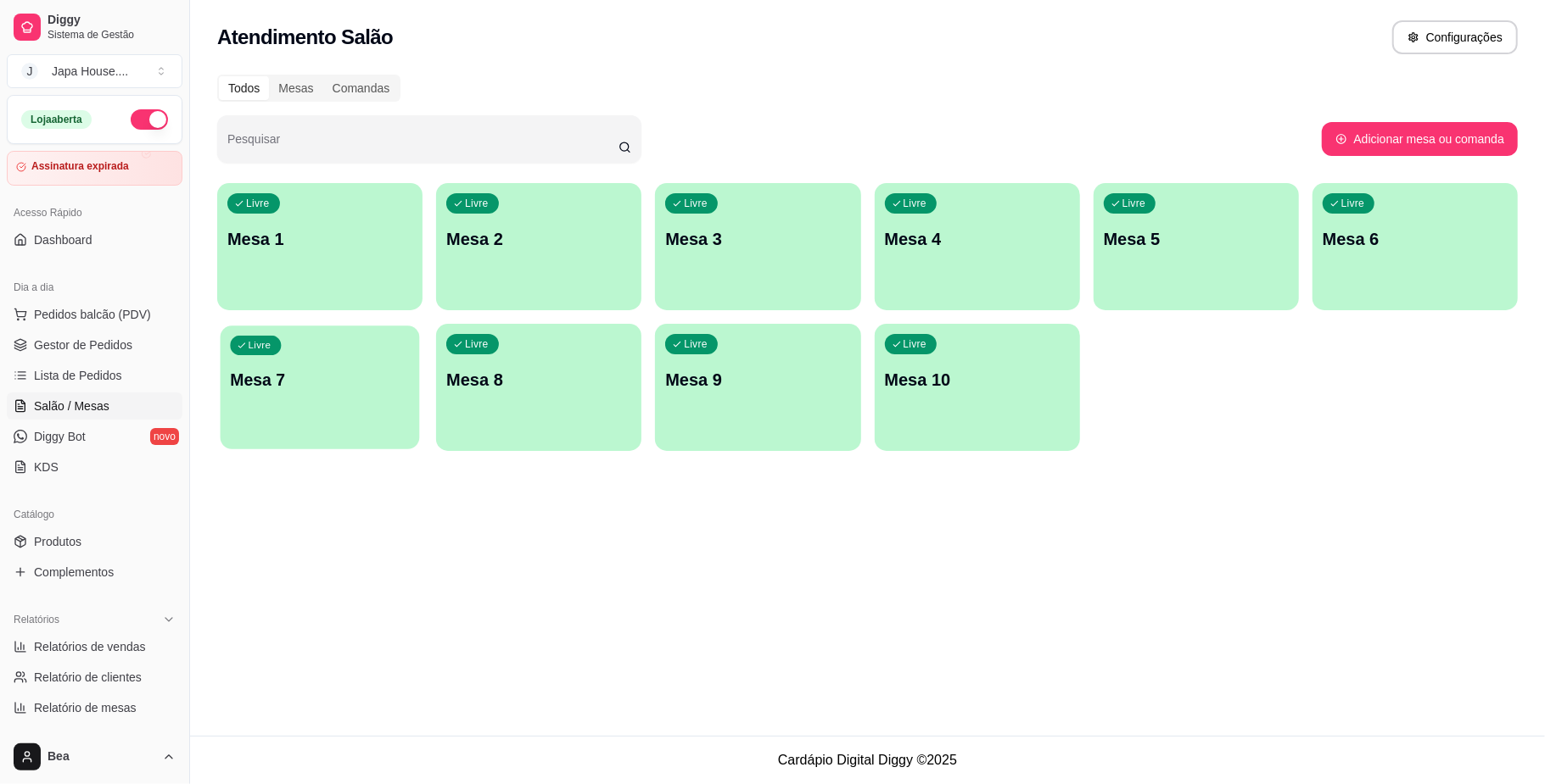
click at [350, 373] on p "Mesa 7" at bounding box center [319, 381] width 180 height 23
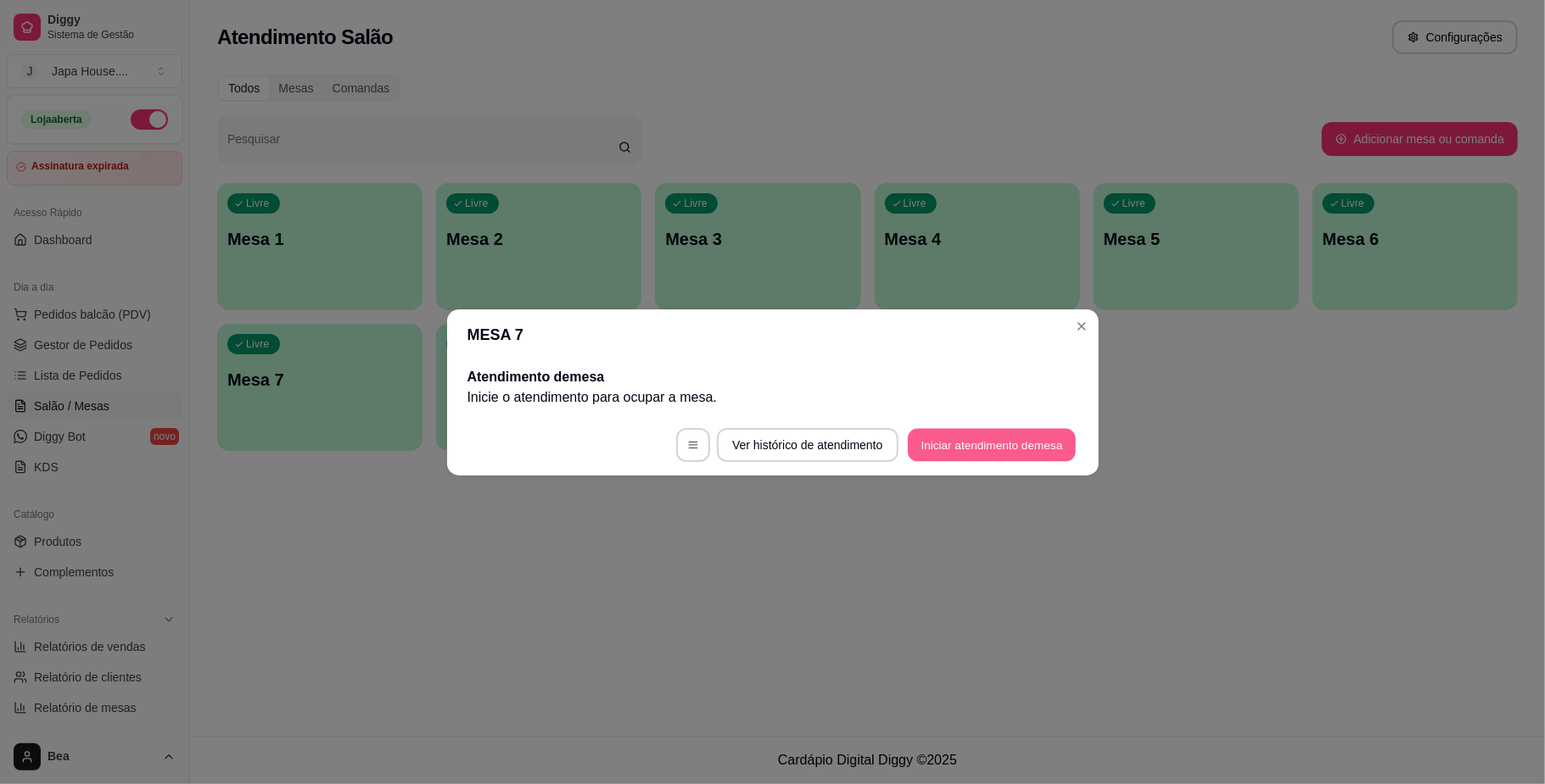
click at [1016, 446] on button "Iniciar atendimento de mesa" at bounding box center [991, 445] width 168 height 33
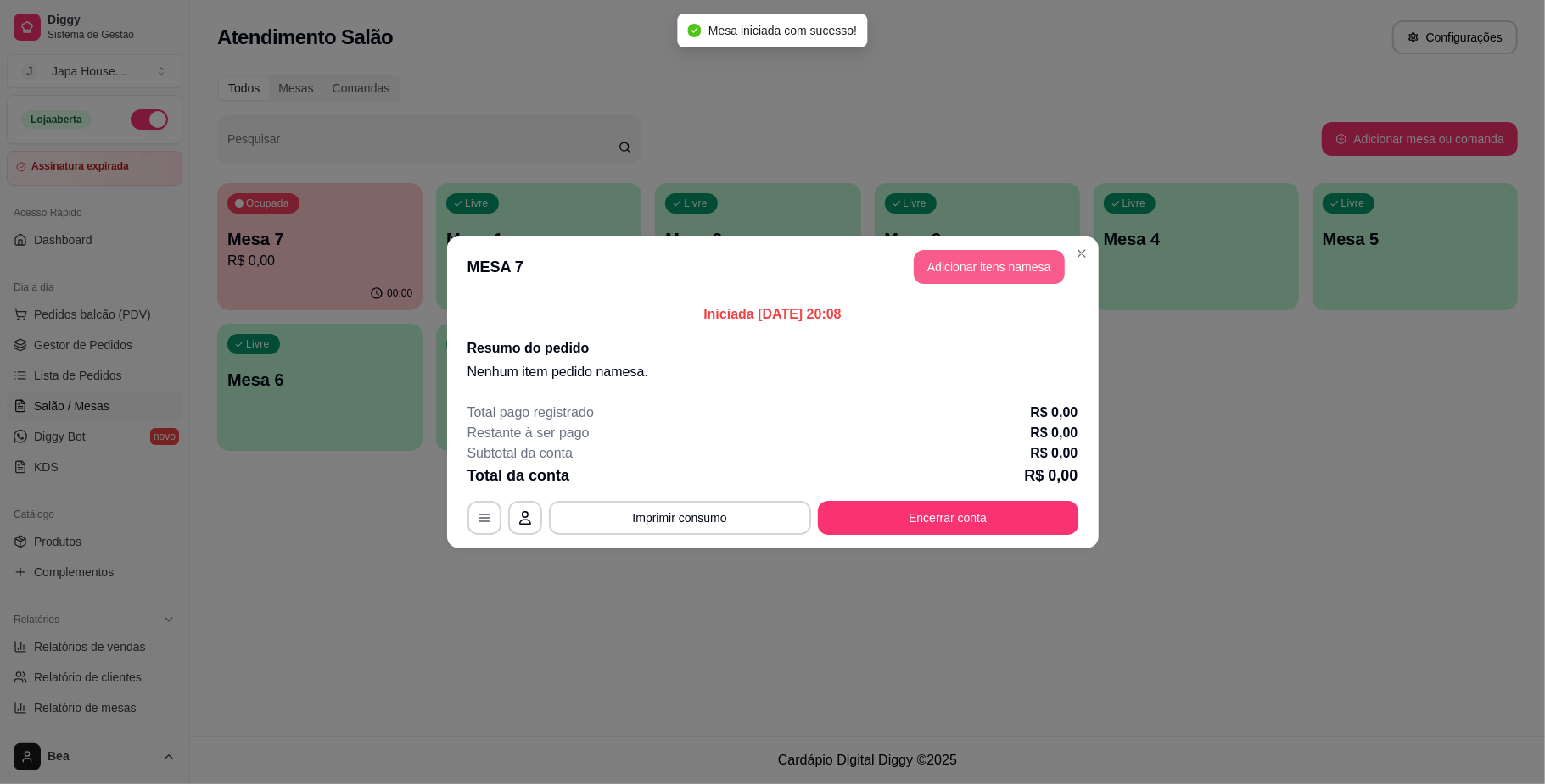
click at [1013, 266] on button "Adicionar itens na mesa" at bounding box center [989, 267] width 151 height 34
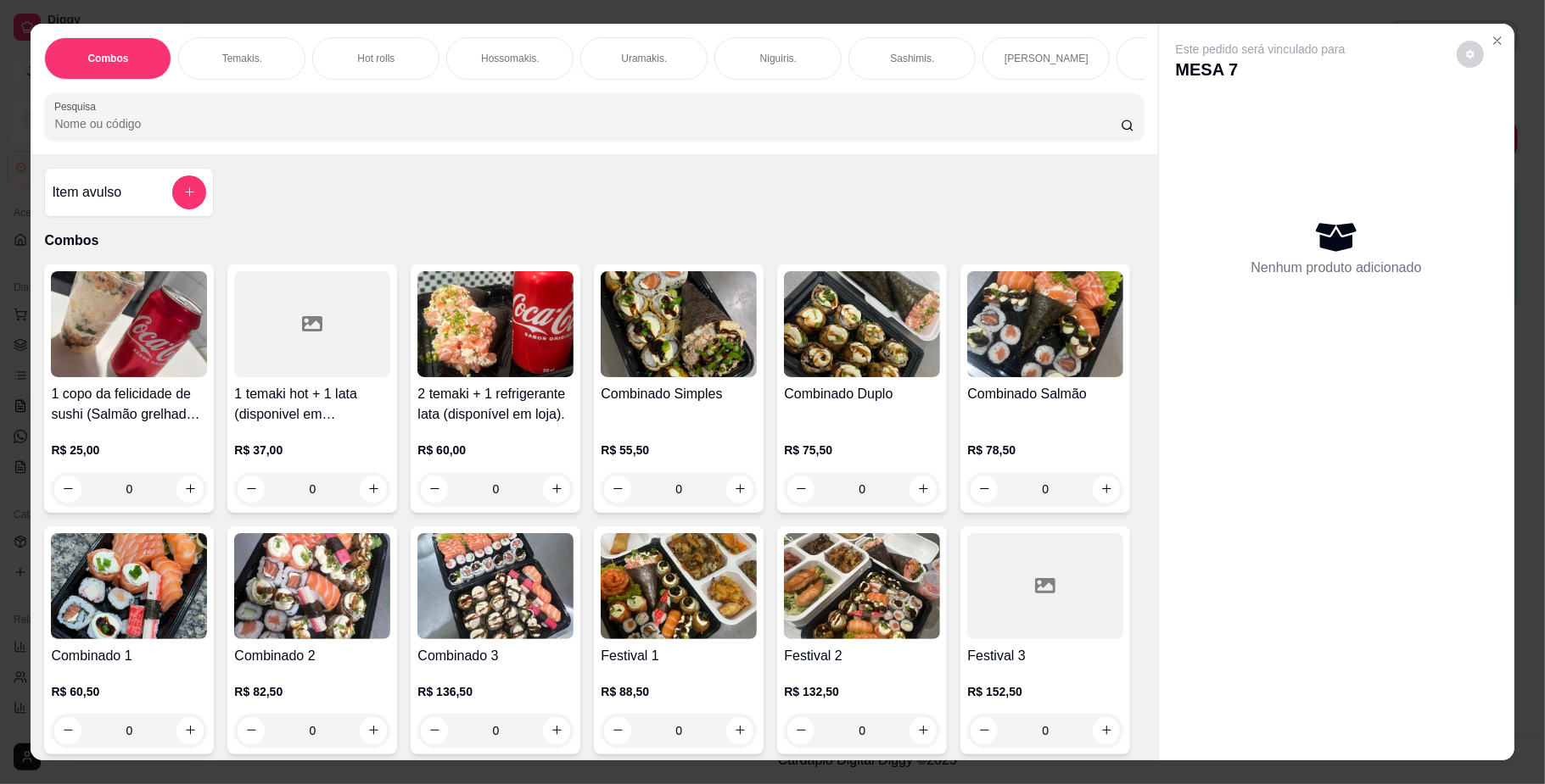
click at [757, 625] on img at bounding box center [679, 586] width 157 height 106
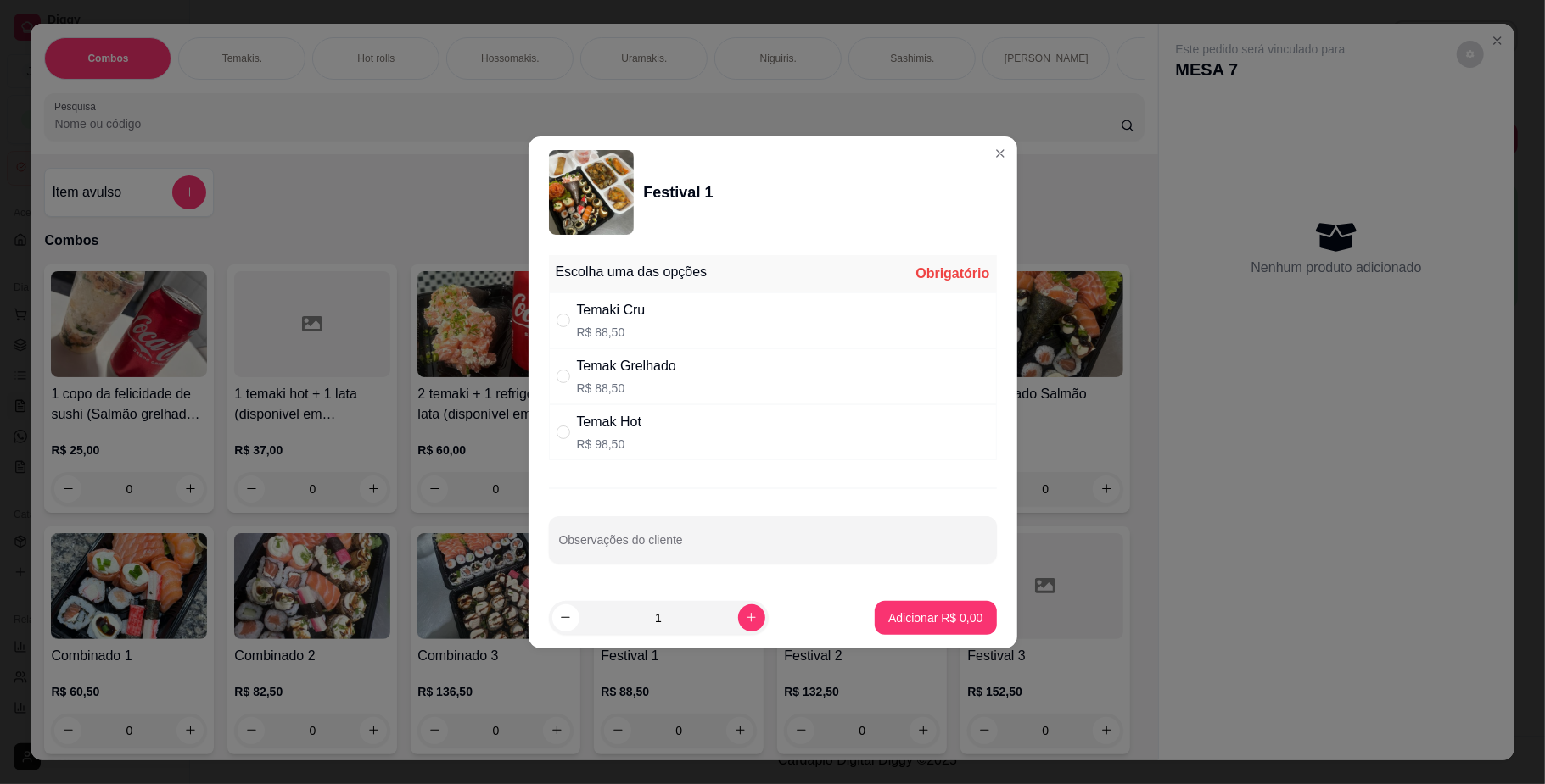
click at [657, 365] on div "Temak Grelhado" at bounding box center [626, 366] width 99 height 20
radio input "true"
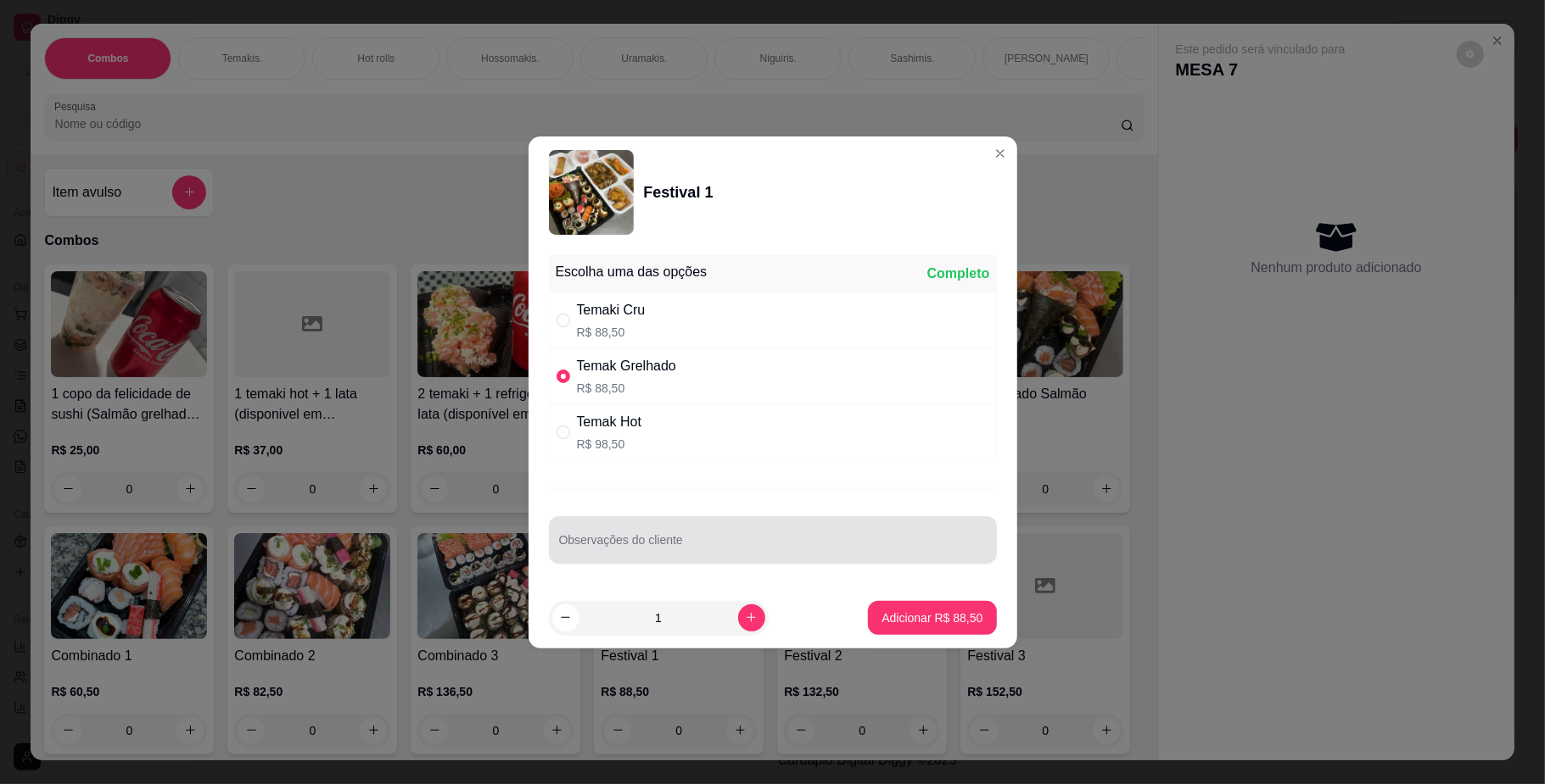
click at [641, 534] on div at bounding box center [773, 540] width 427 height 34
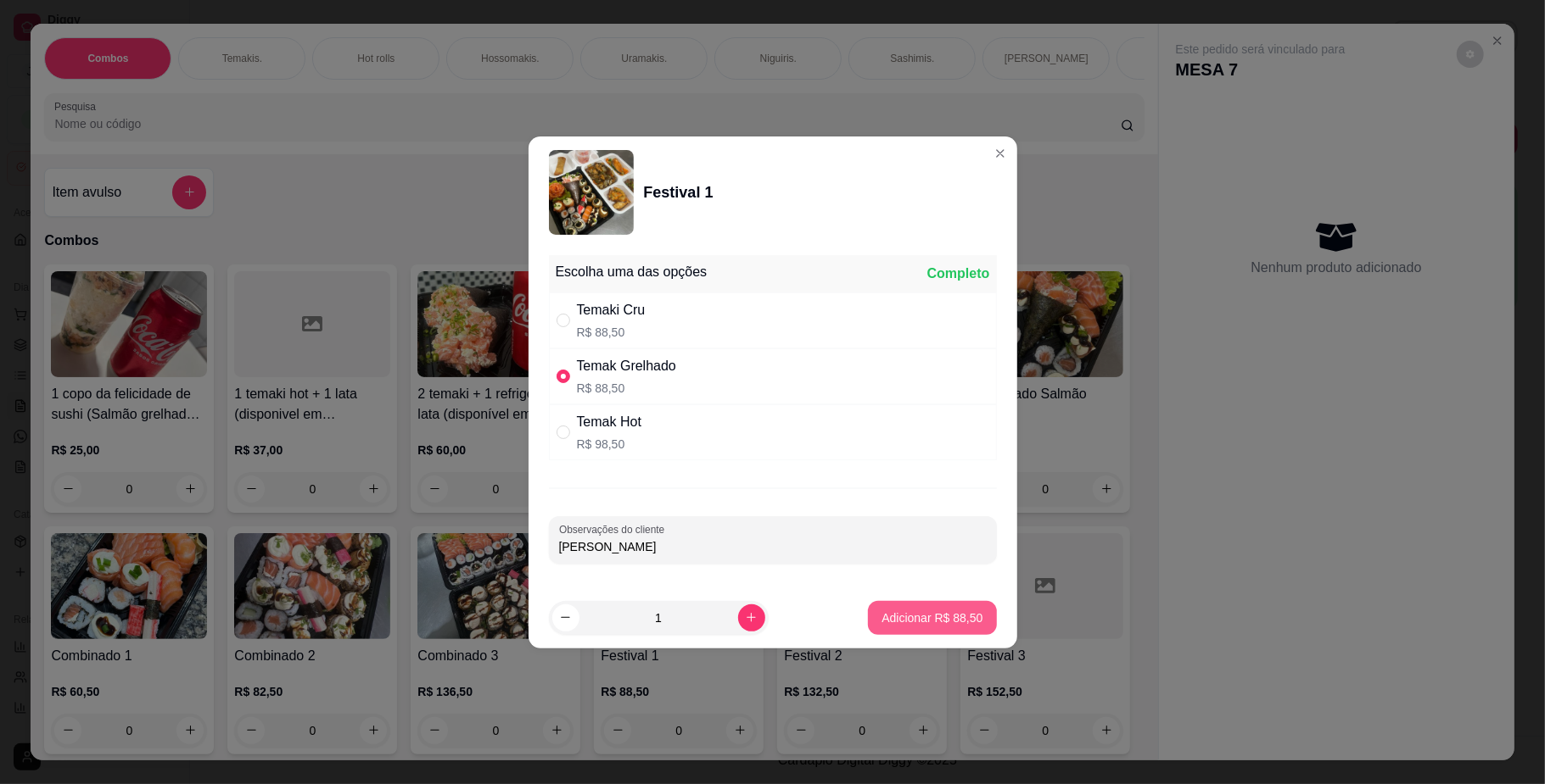
type input "[PERSON_NAME]"
click at [903, 631] on button "Adicionar R$ 88,50" at bounding box center [933, 618] width 125 height 33
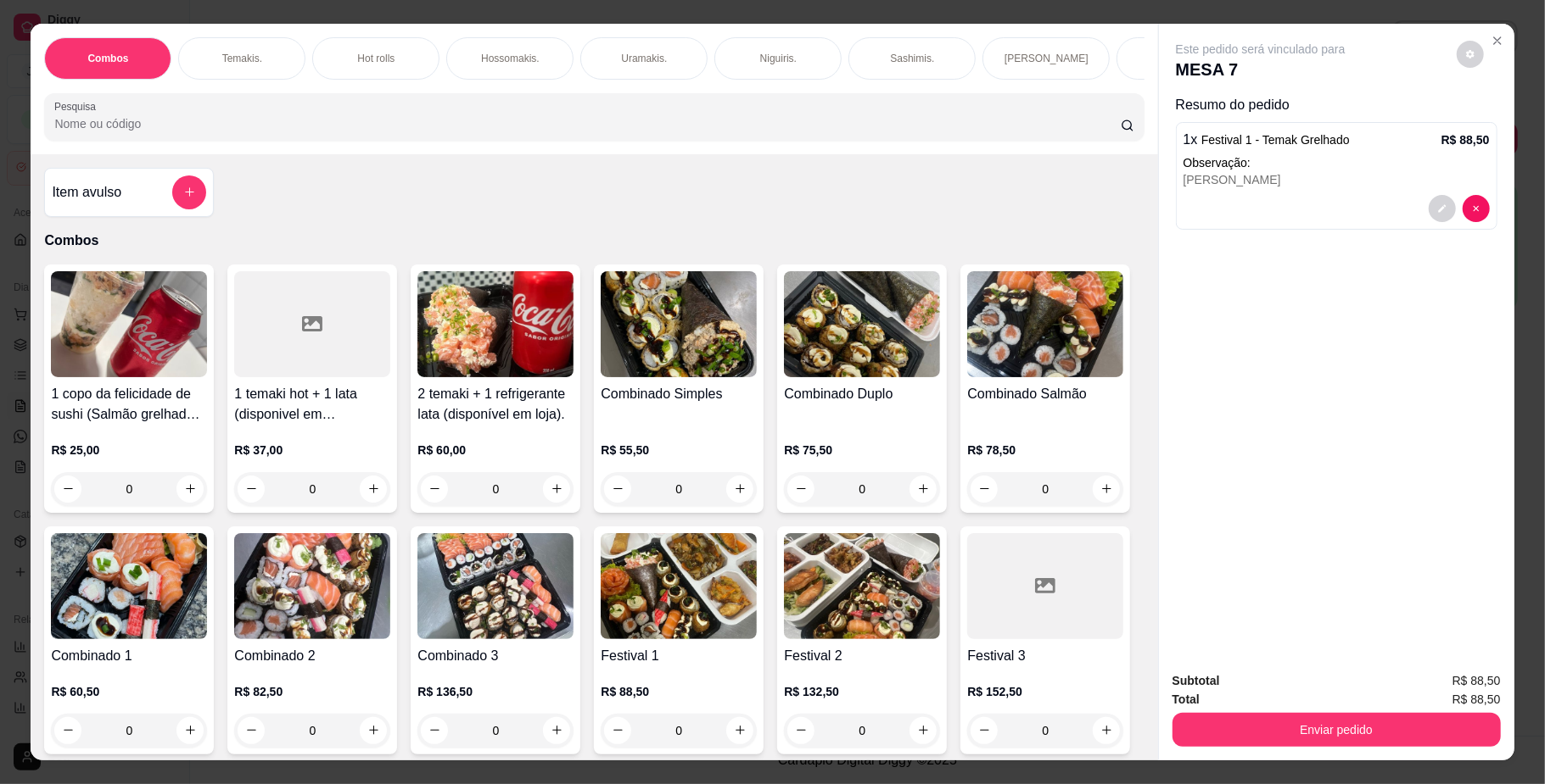
scroll to position [0, 962]
click at [303, 47] on div "Bebidas." at bounding box center [352, 58] width 128 height 42
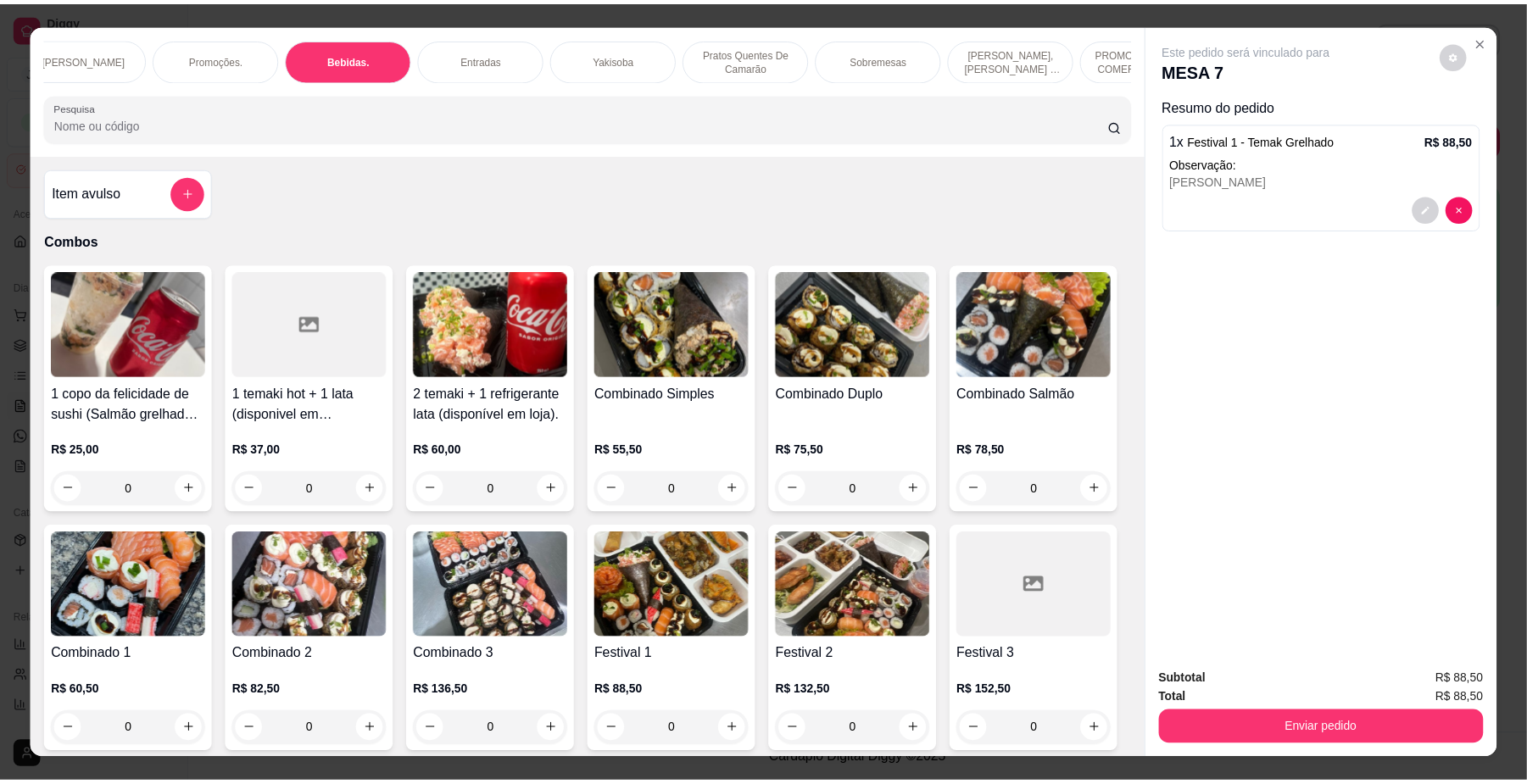
scroll to position [31, 0]
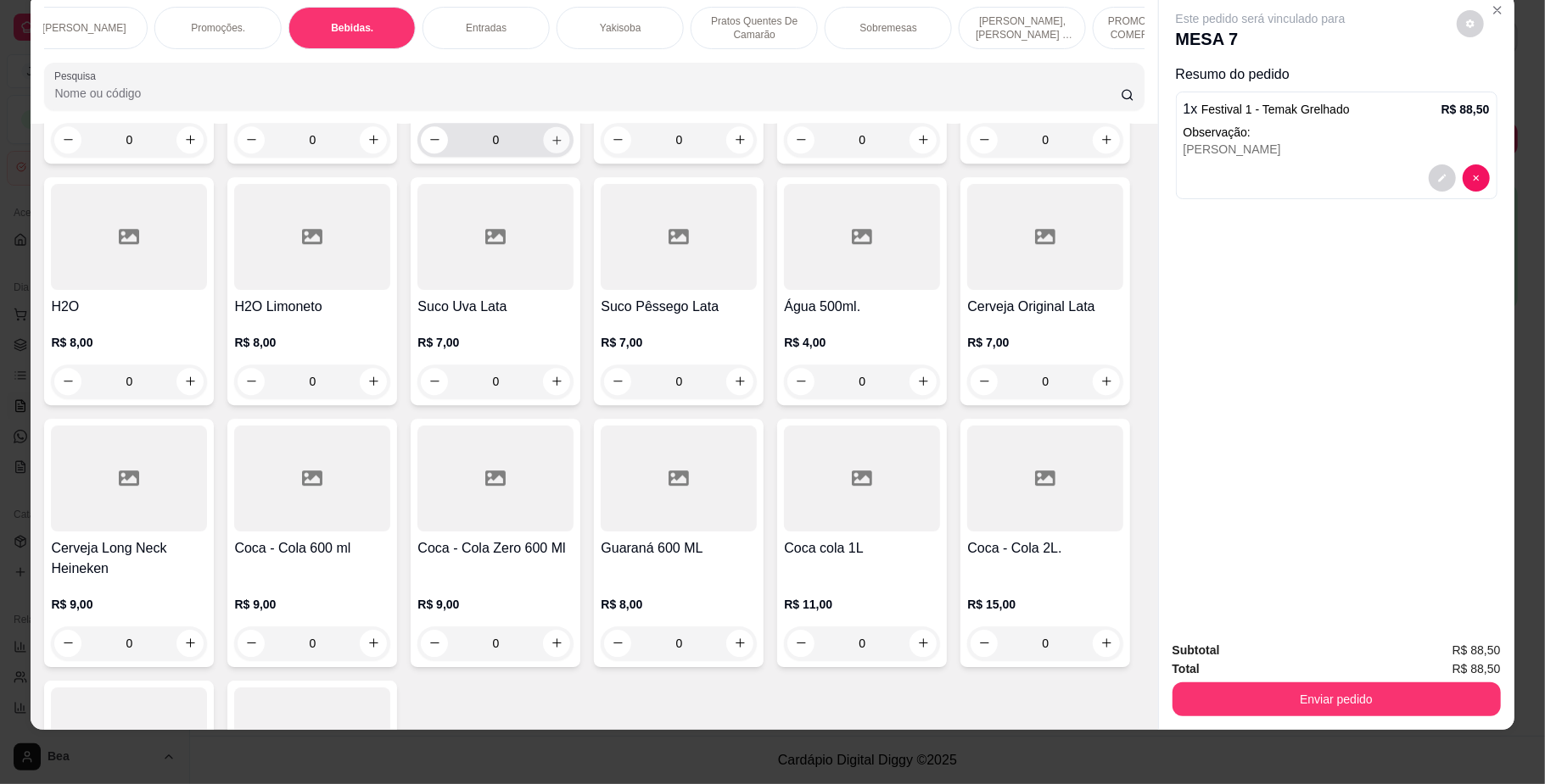
click at [550, 146] on icon "increase-product-quantity" at bounding box center [557, 139] width 12 height 12
type input "1"
click at [564, 389] on icon "increase-product-quantity" at bounding box center [557, 382] width 12 height 12
type input "1"
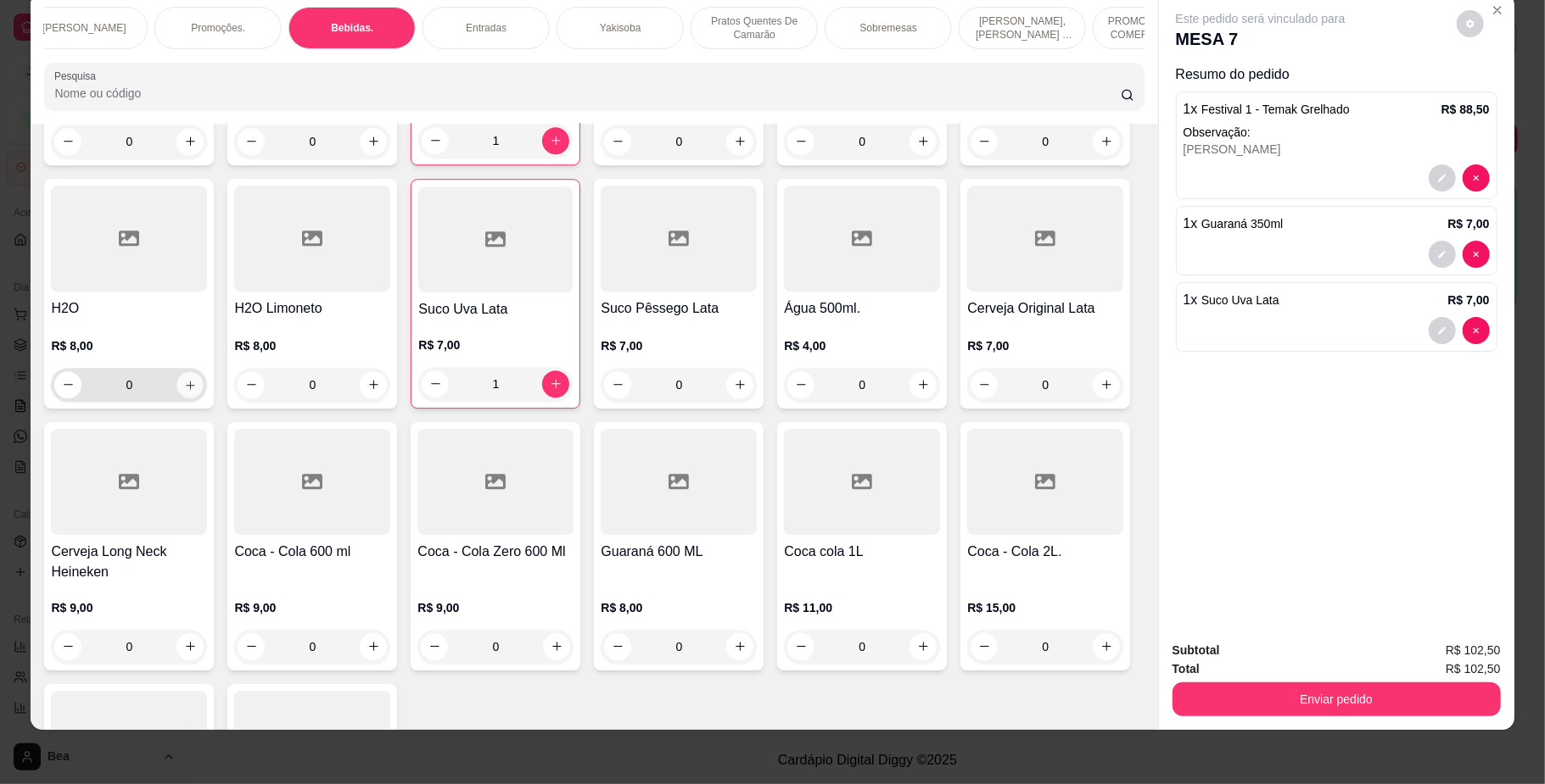
click at [197, 391] on icon "increase-product-quantity" at bounding box center [190, 384] width 12 height 12
type input "1"
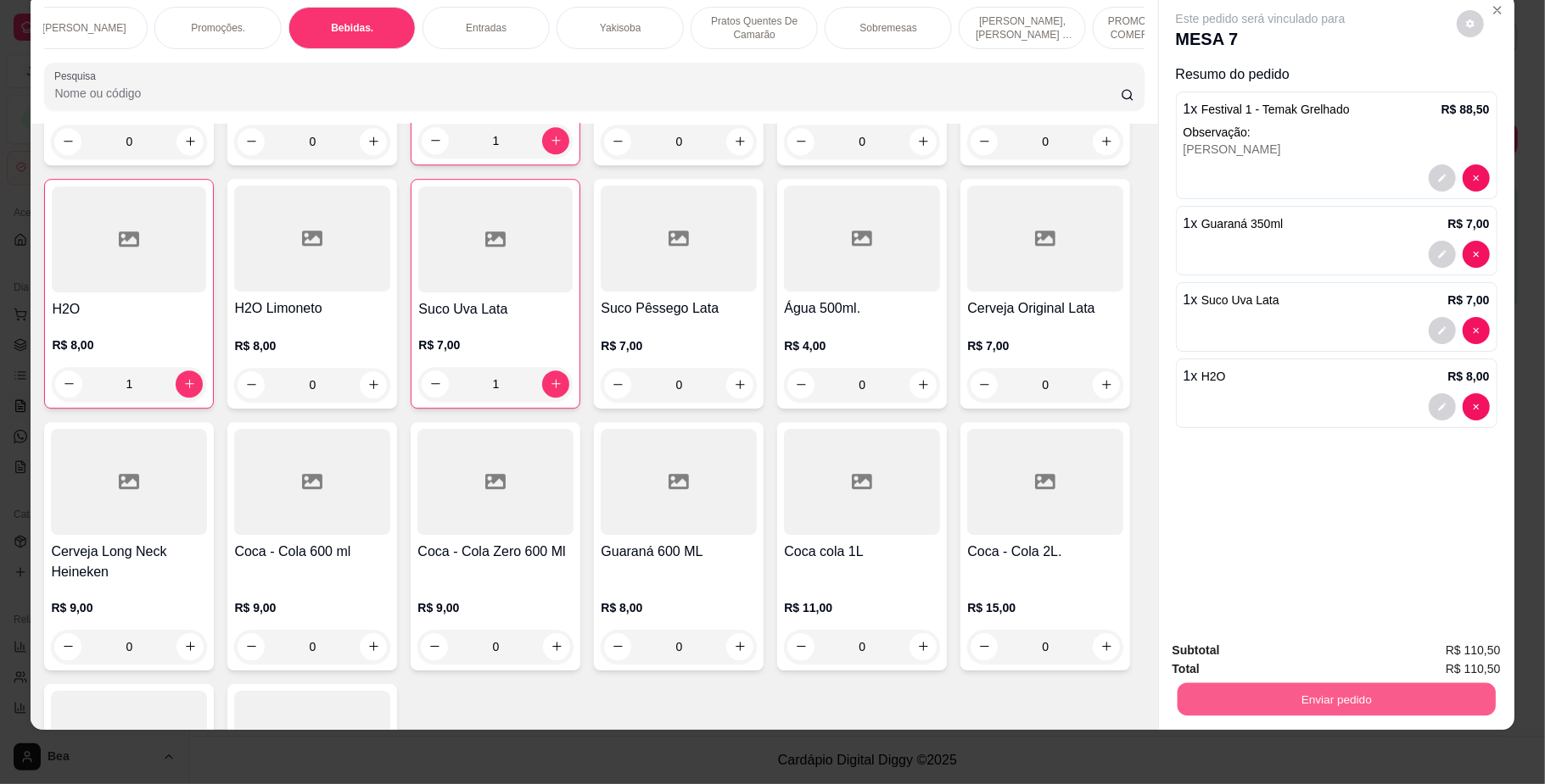
click at [1263, 702] on button "Enviar pedido" at bounding box center [1336, 701] width 318 height 33
click at [1243, 655] on button "Não registrar e enviar pedido" at bounding box center [1278, 658] width 171 height 32
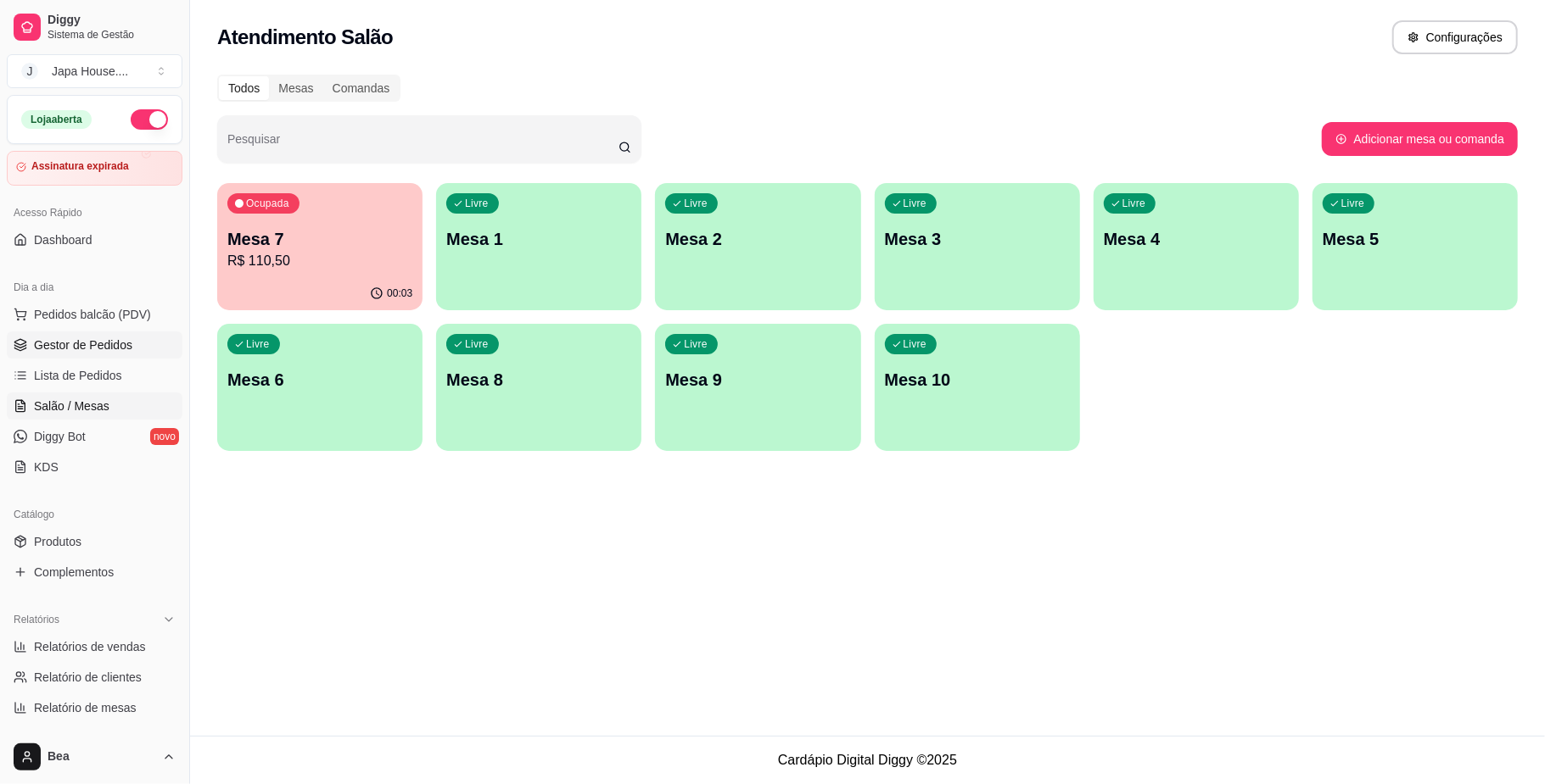
click at [89, 334] on link "Gestor de Pedidos" at bounding box center [95, 345] width 176 height 27
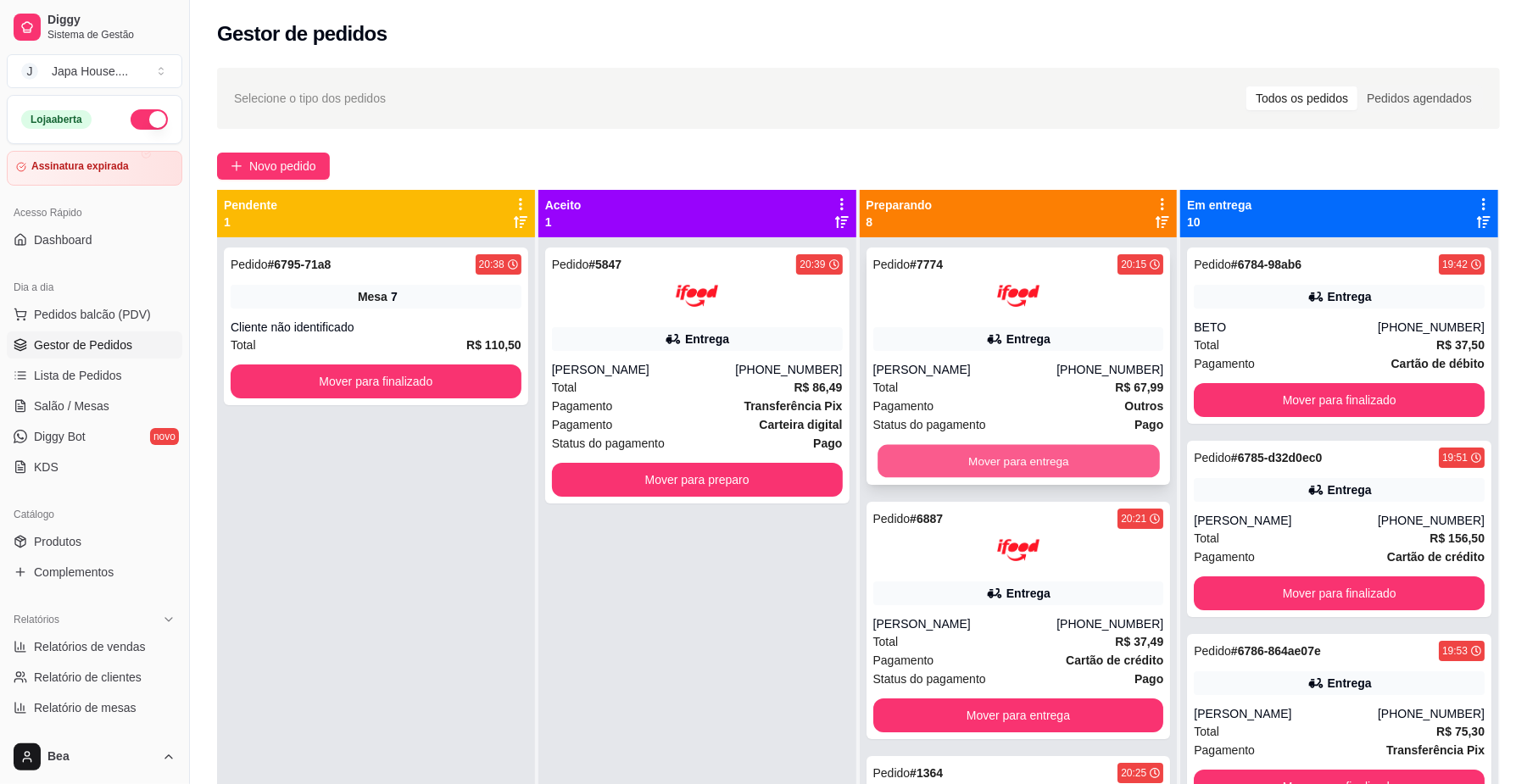
click at [1079, 454] on button "Mover para entrega" at bounding box center [1018, 461] width 281 height 33
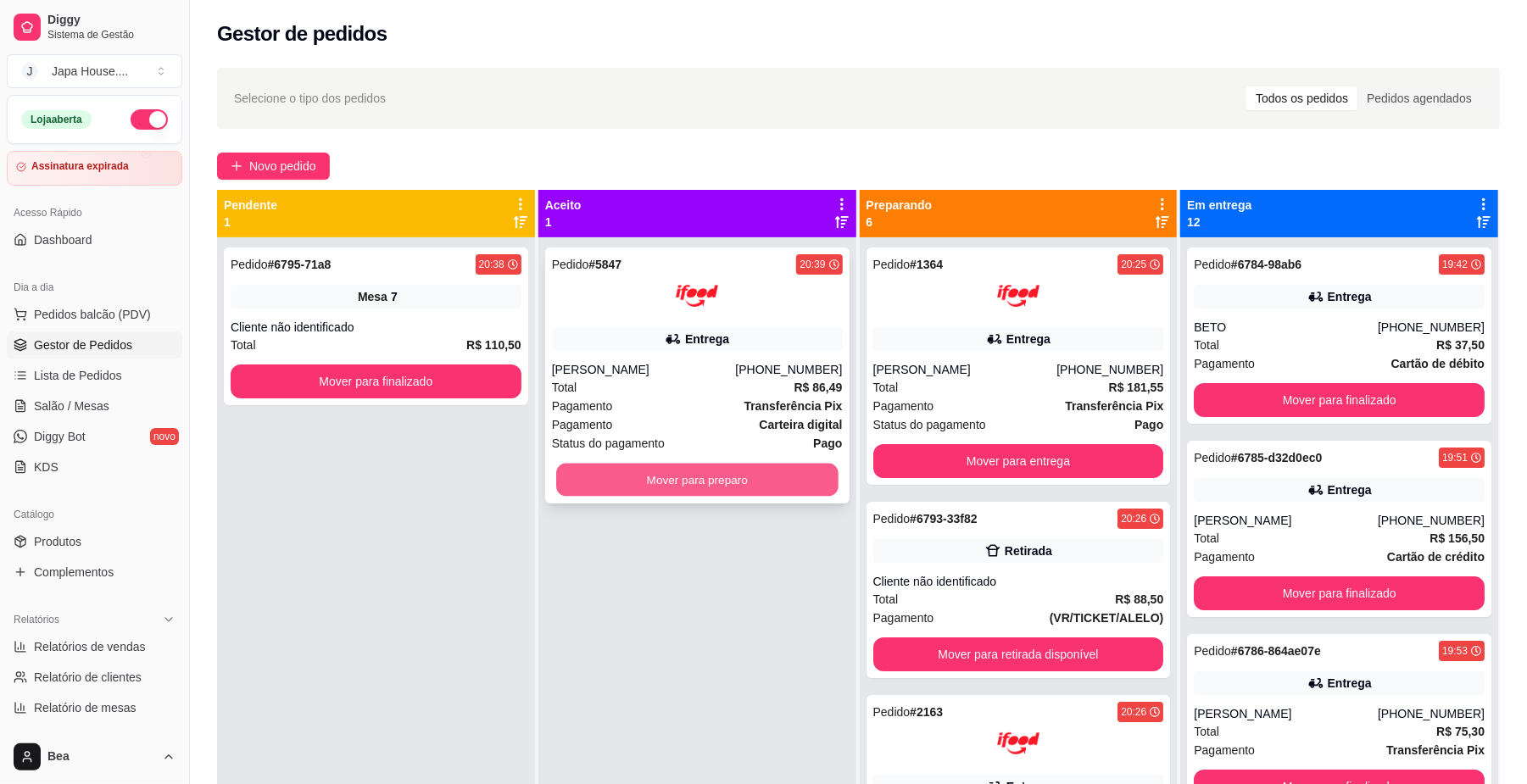
click at [765, 487] on button "Mover para preparo" at bounding box center [697, 481] width 281 height 33
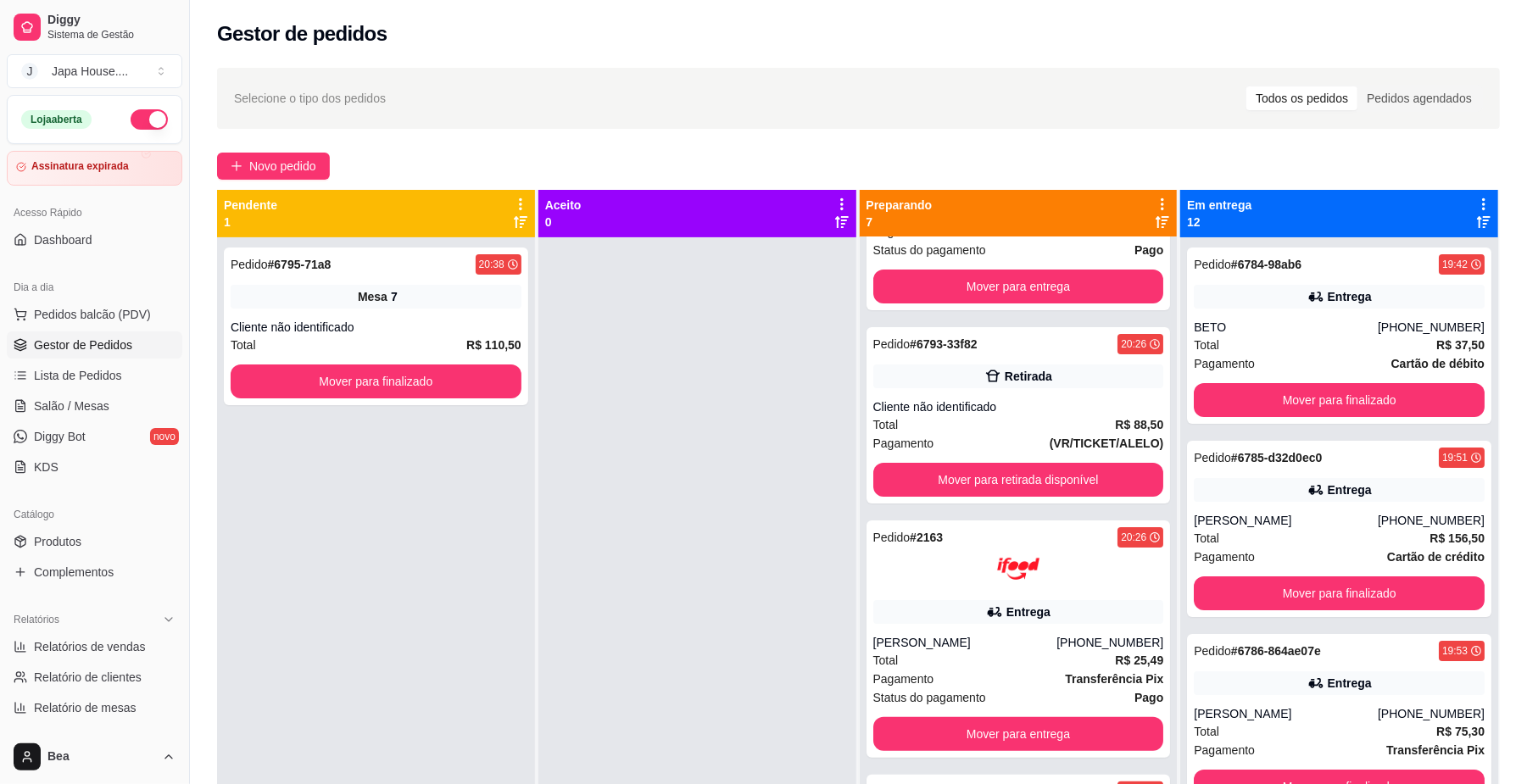
scroll to position [245, 0]
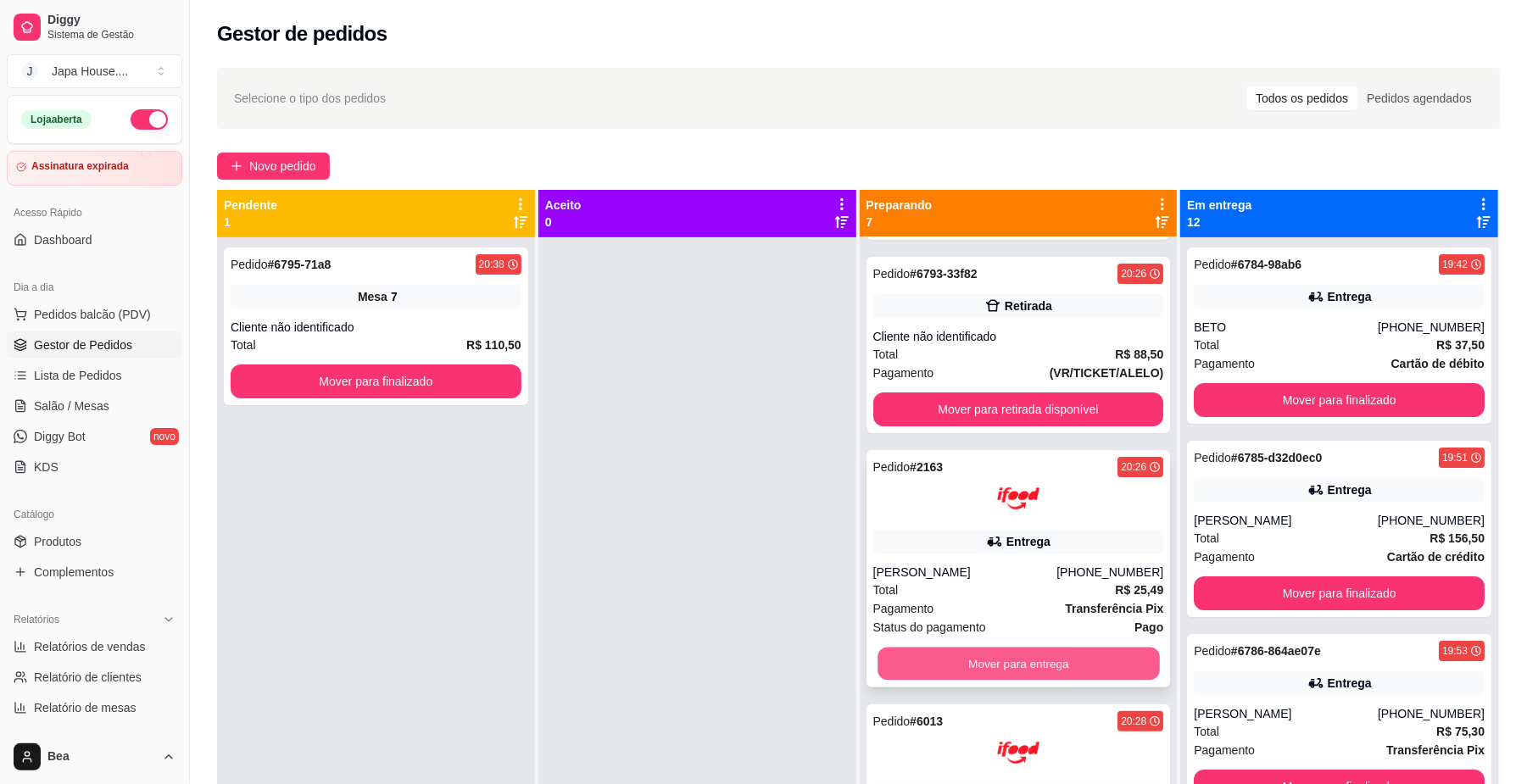
click at [1096, 659] on button "Mover para entrega" at bounding box center [1018, 664] width 281 height 33
click at [1087, 672] on button "Mover para entrega" at bounding box center [1018, 664] width 281 height 33
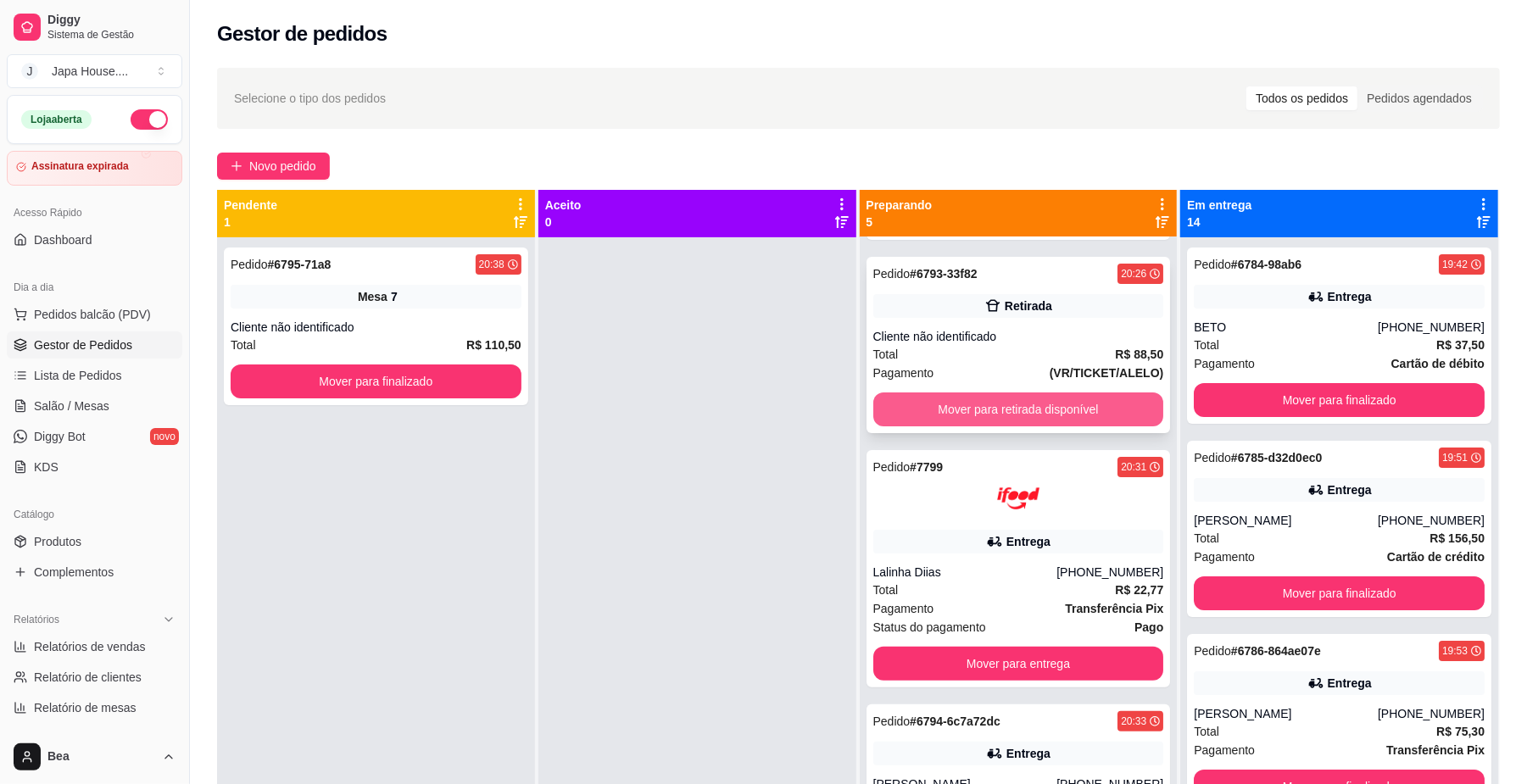
click at [1058, 402] on button "Mover para retirada disponível" at bounding box center [1019, 410] width 291 height 34
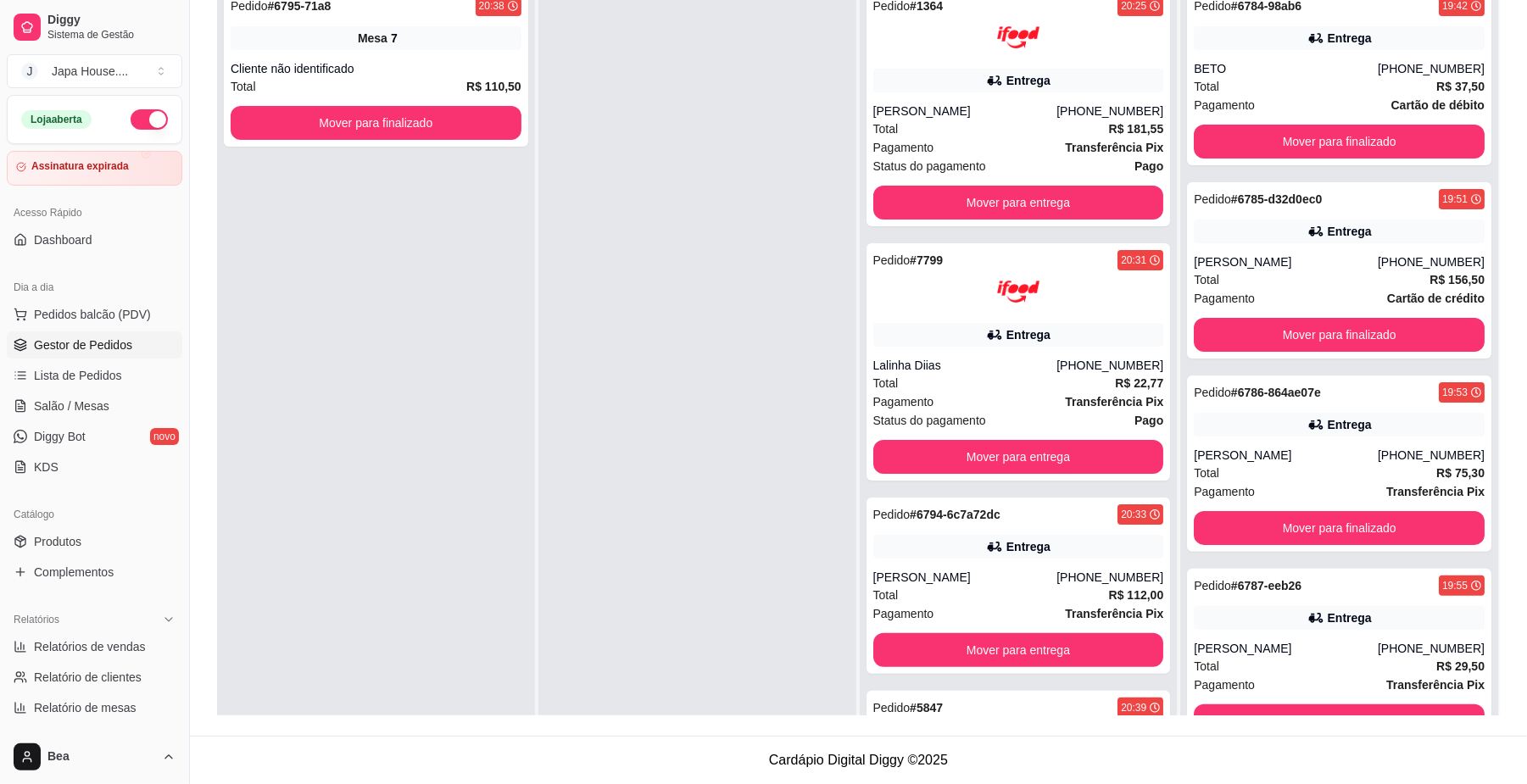
scroll to position [100, 0]
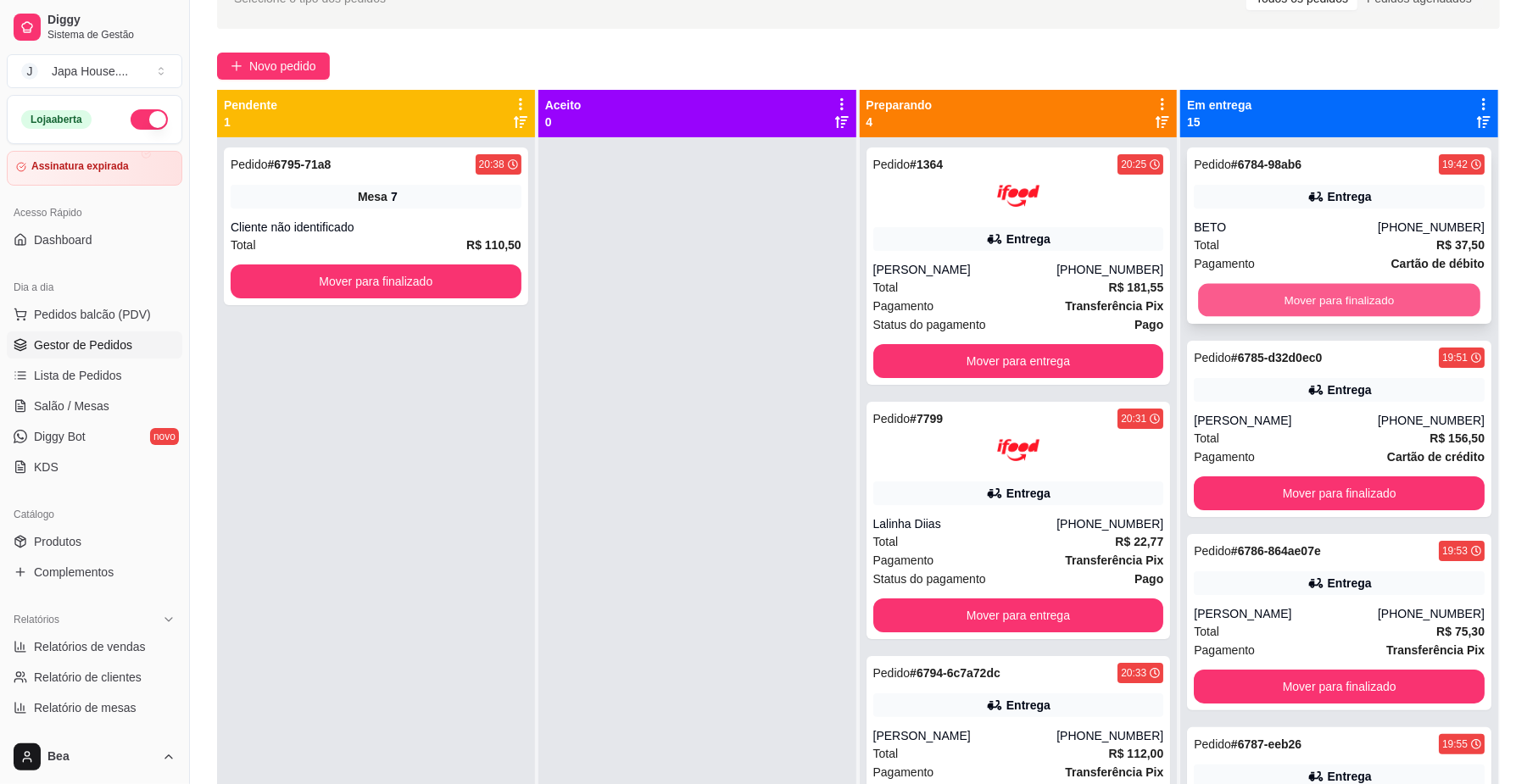
click at [1407, 301] on button "Mover para finalizado" at bounding box center [1339, 301] width 281 height 33
click at [1354, 295] on button "Mover para finalizado" at bounding box center [1339, 301] width 281 height 33
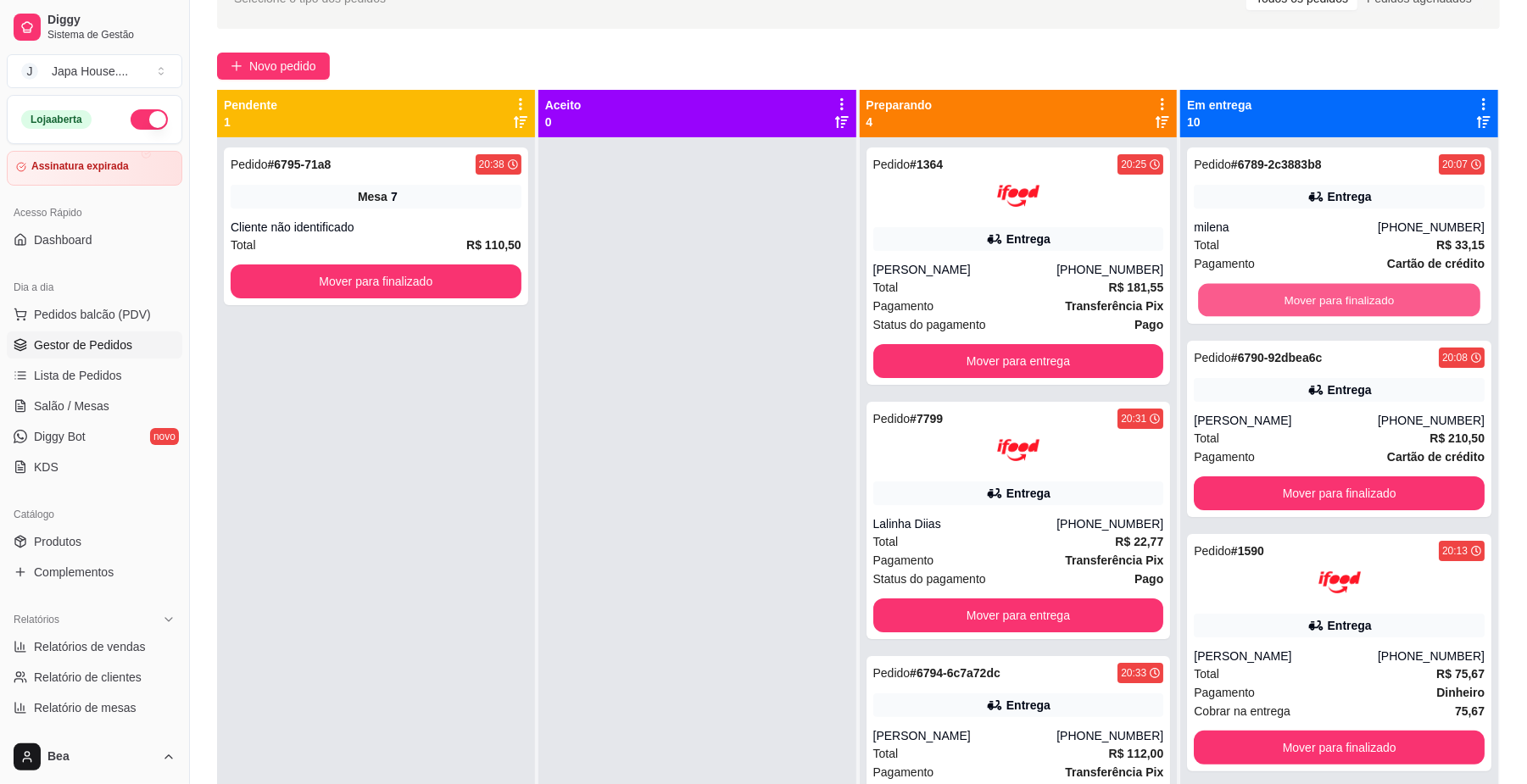
click at [1354, 295] on button "Mover para finalizado" at bounding box center [1339, 301] width 281 height 33
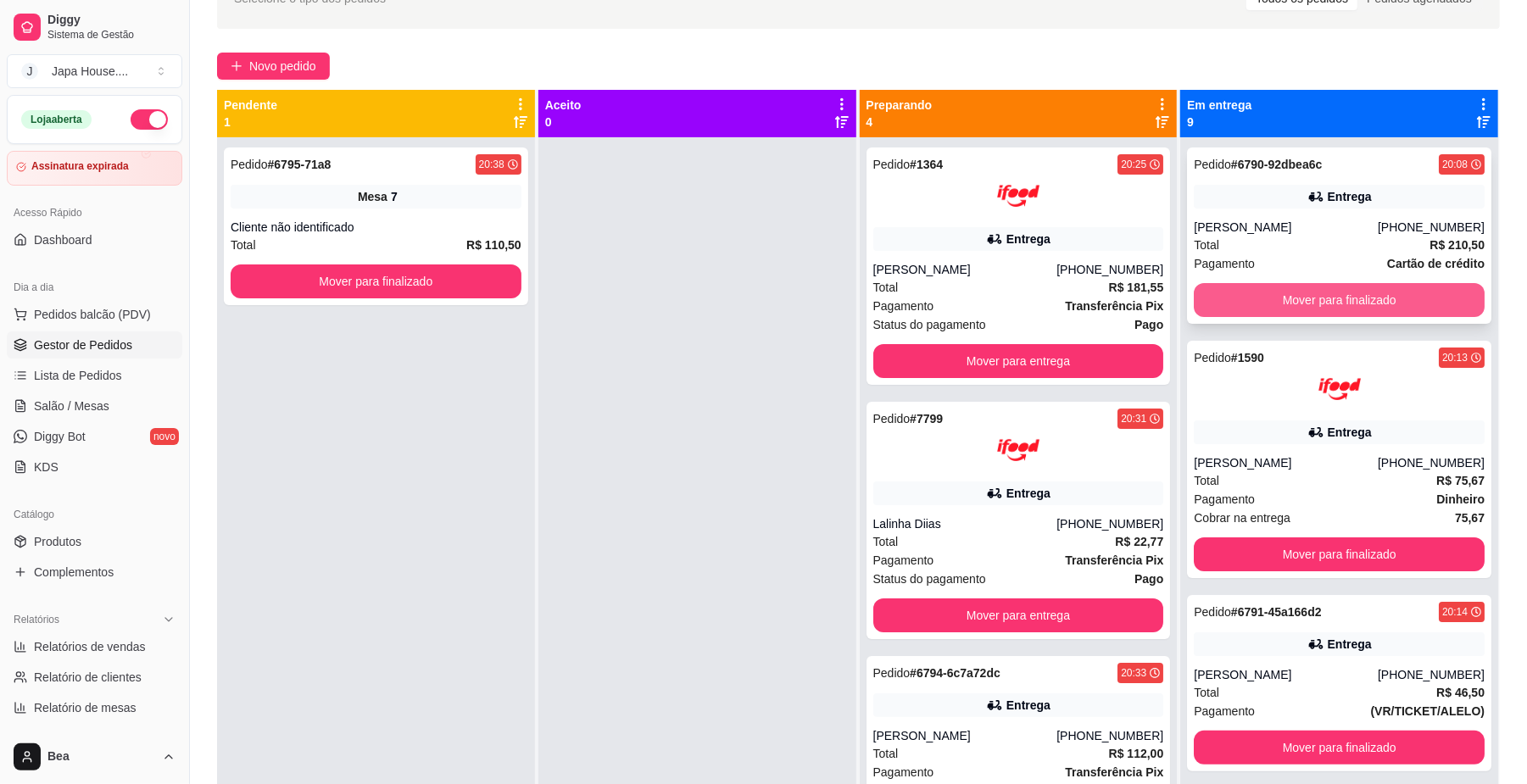
click at [1349, 300] on button "Mover para finalizado" at bounding box center [1339, 300] width 291 height 34
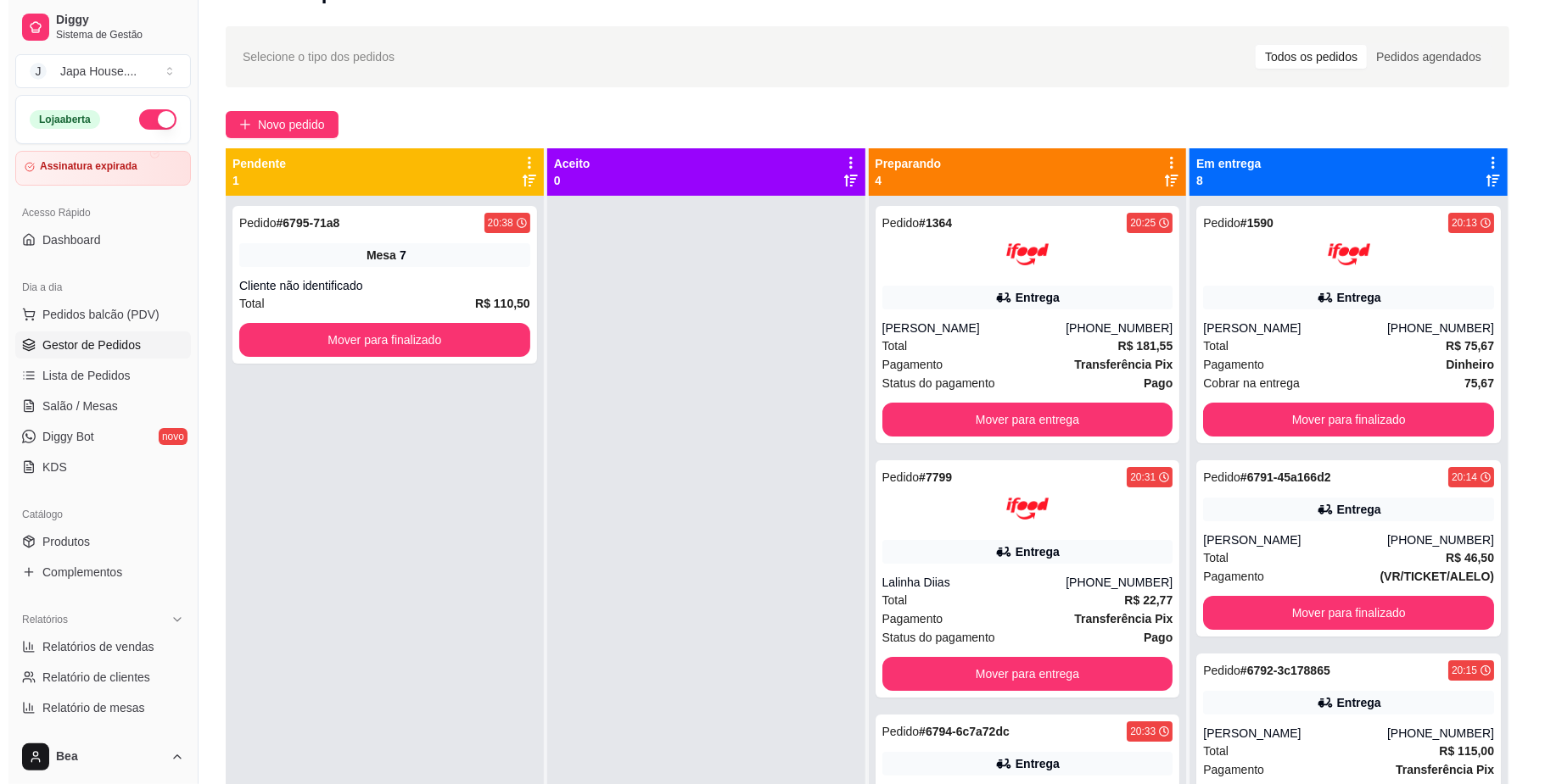
scroll to position [0, 0]
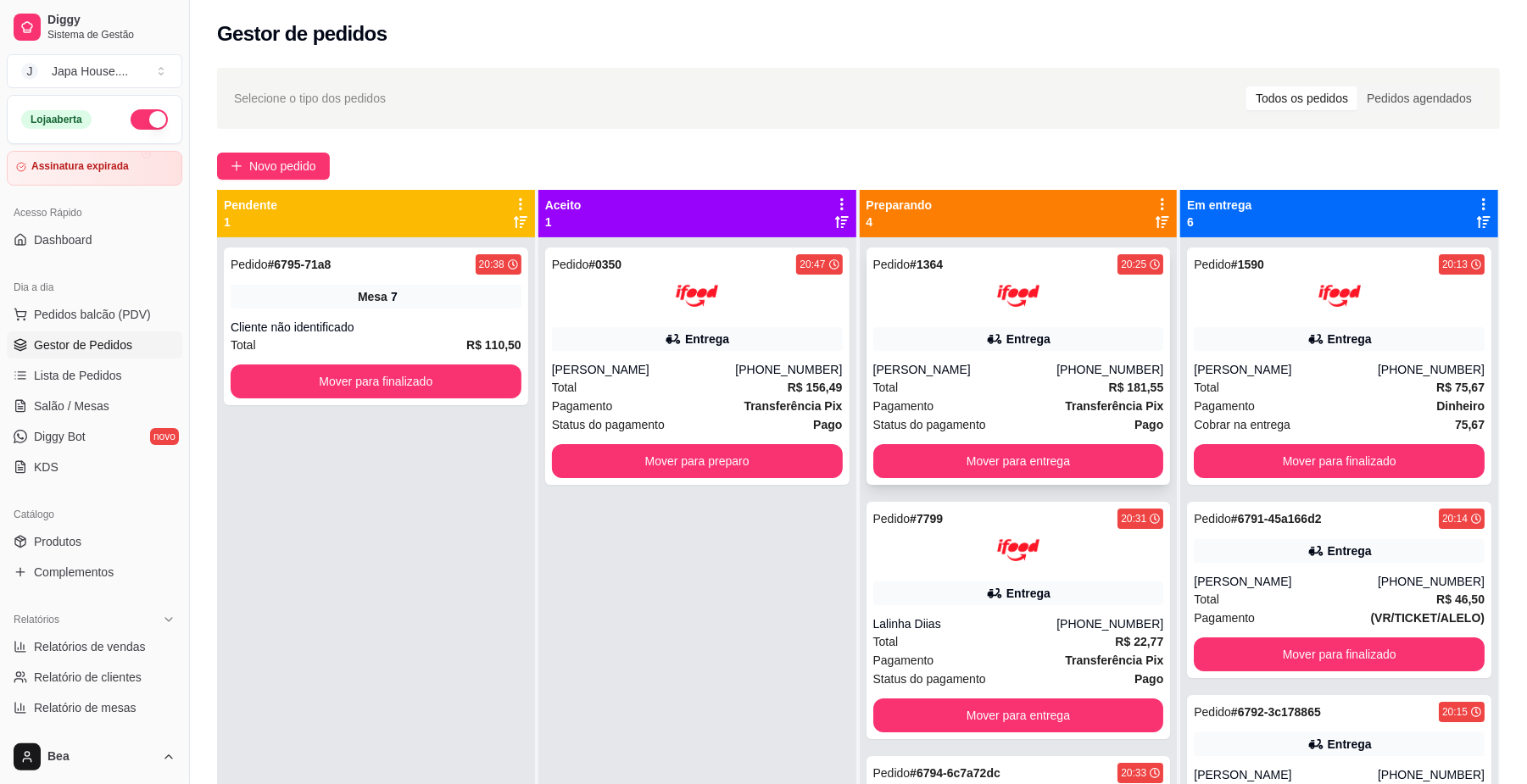
click at [1012, 339] on div "Entrega" at bounding box center [1029, 338] width 44 height 17
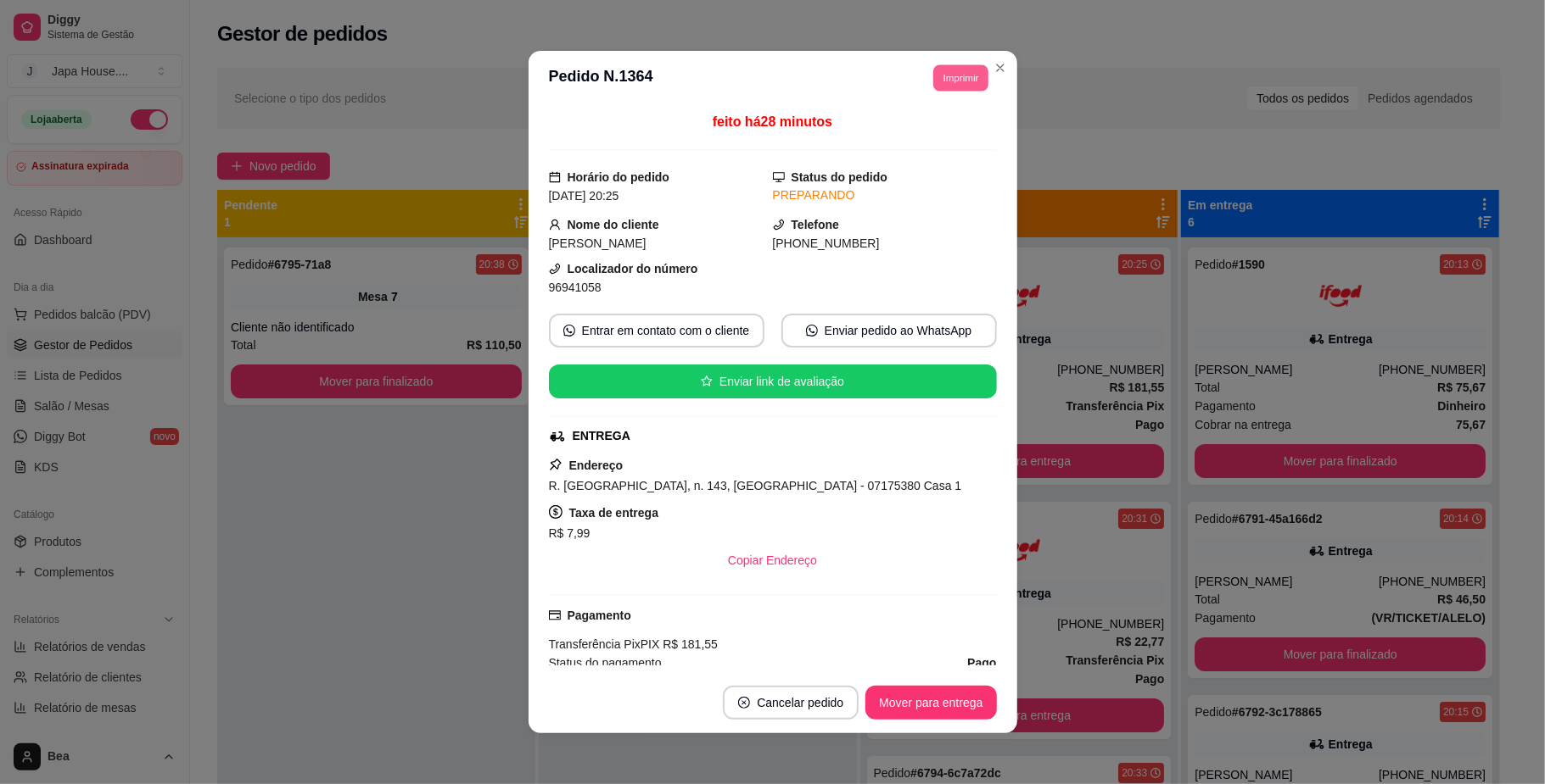
click at [940, 83] on button "Imprimir" at bounding box center [960, 77] width 55 height 26
click at [941, 131] on button "IMPRESSORA" at bounding box center [921, 137] width 119 height 26
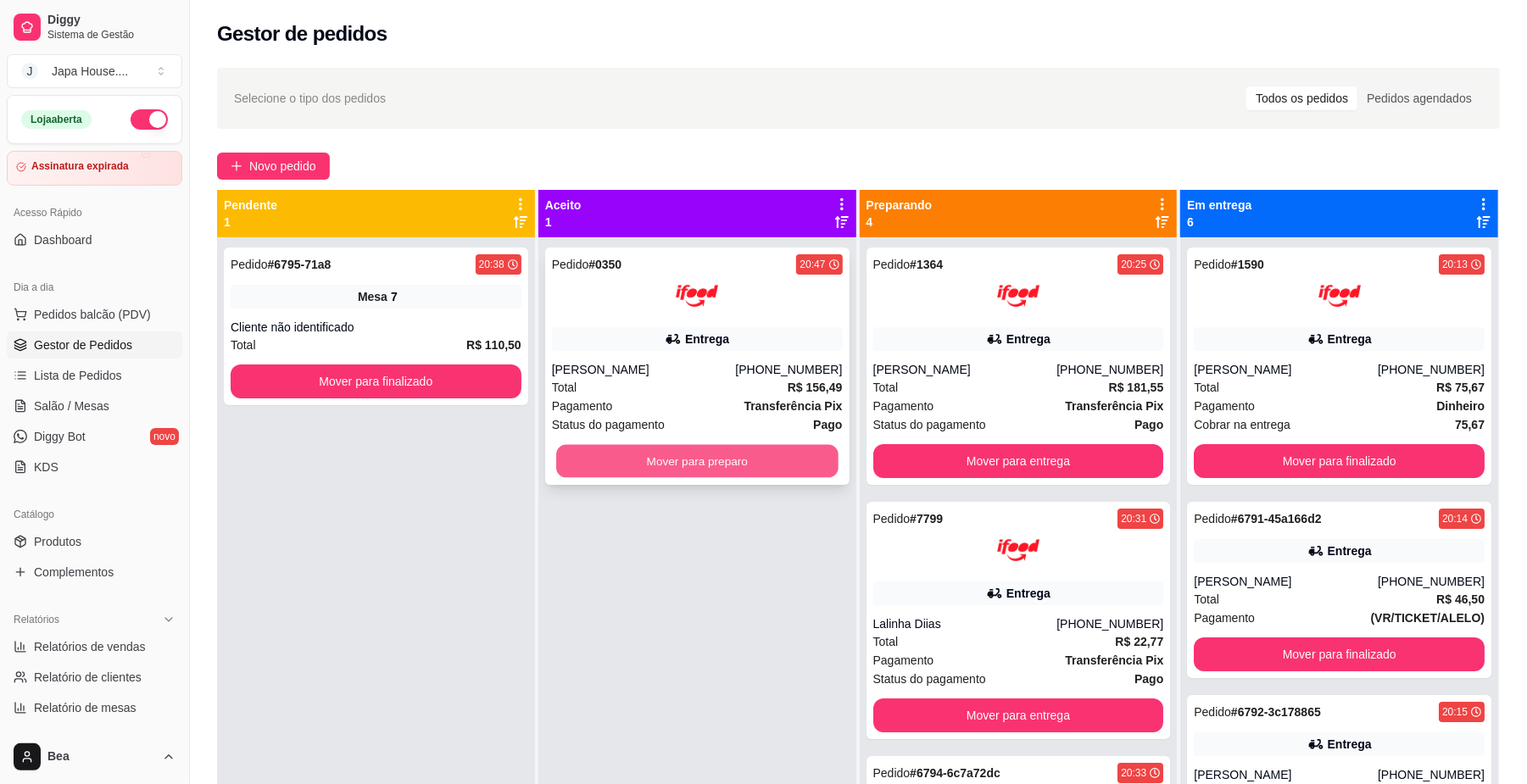
click at [661, 460] on button "Mover para preparo" at bounding box center [697, 461] width 281 height 33
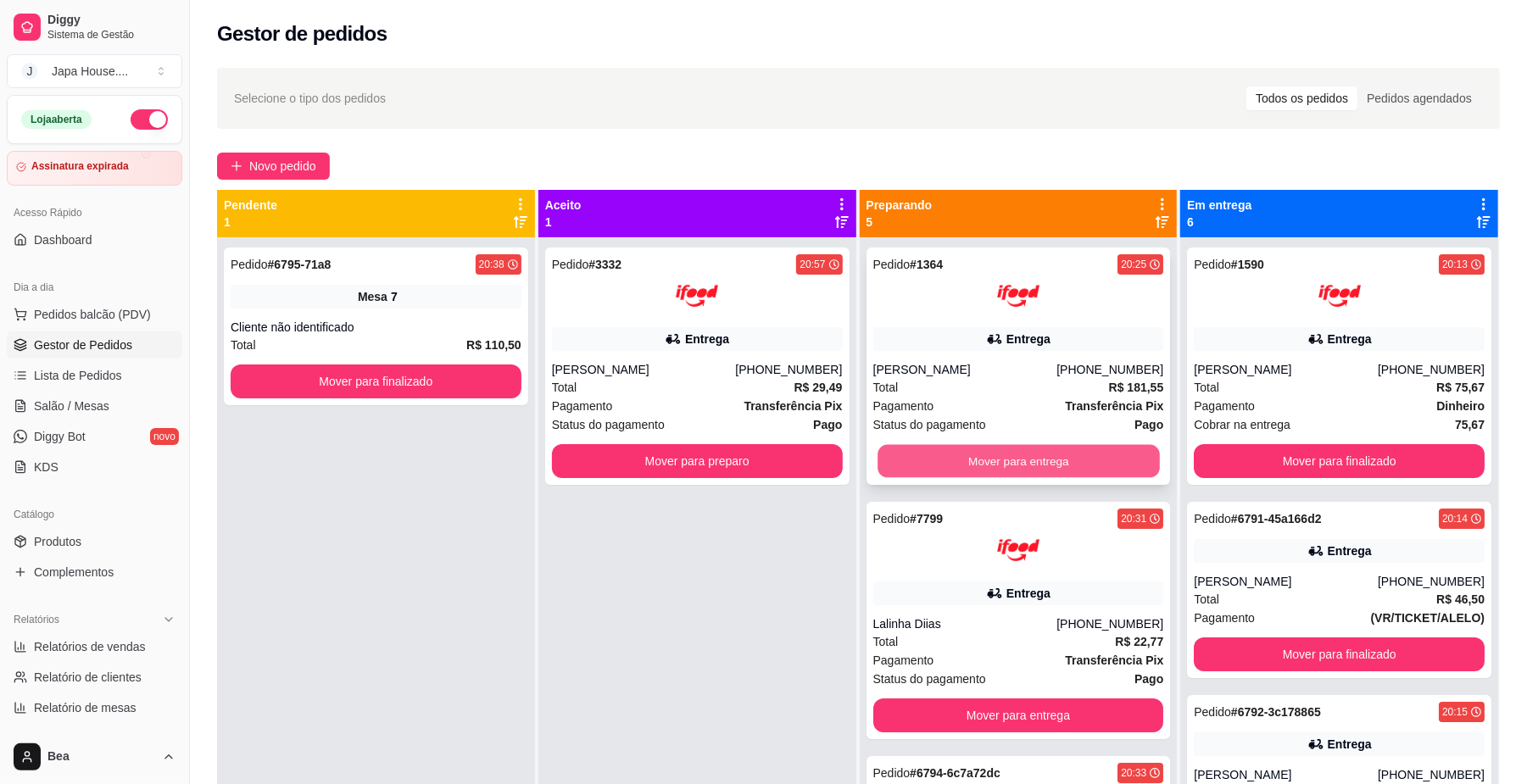
click at [926, 456] on button "Mover para entrega" at bounding box center [1018, 461] width 281 height 33
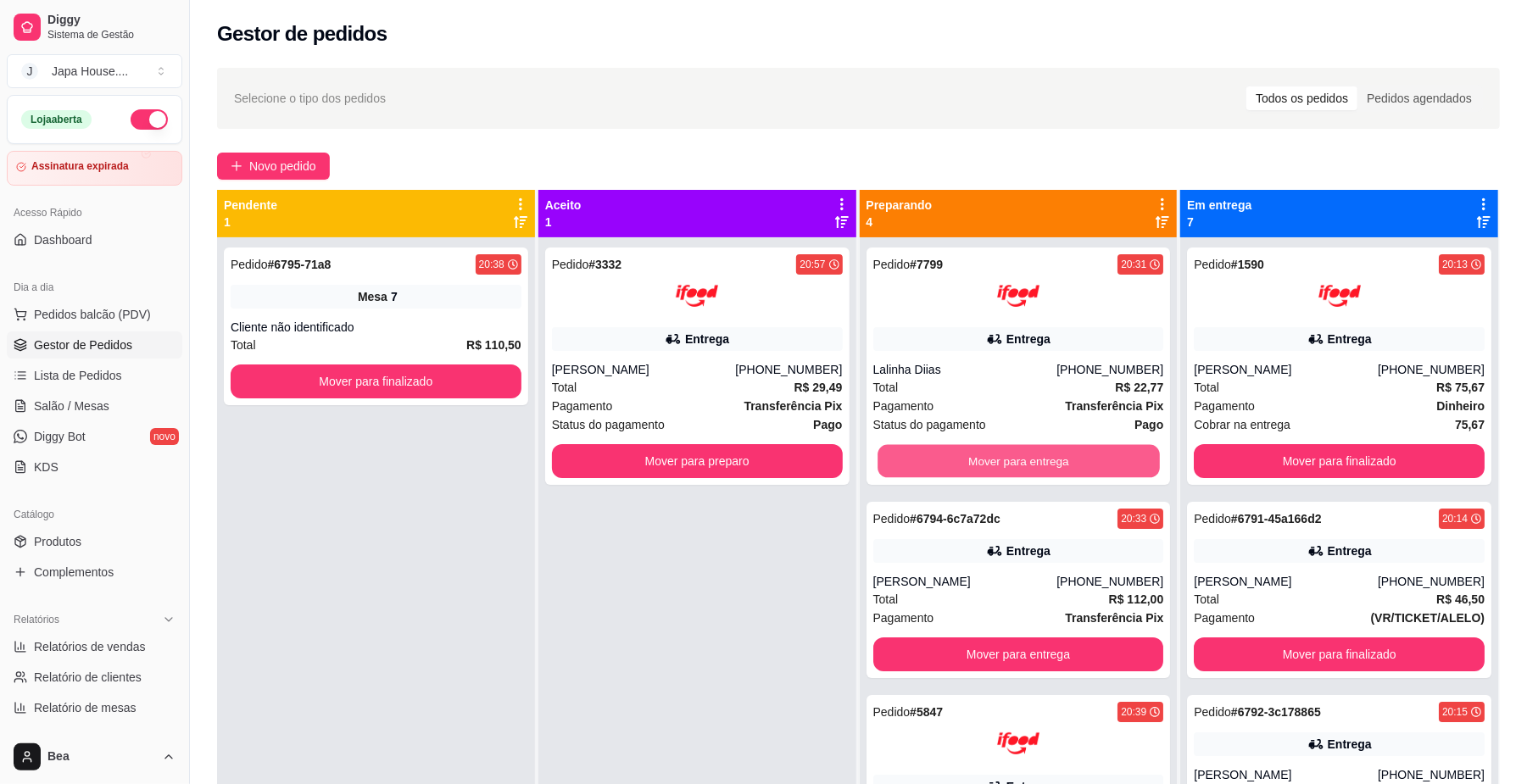
click at [926, 456] on button "Mover para entrega" at bounding box center [1018, 461] width 281 height 33
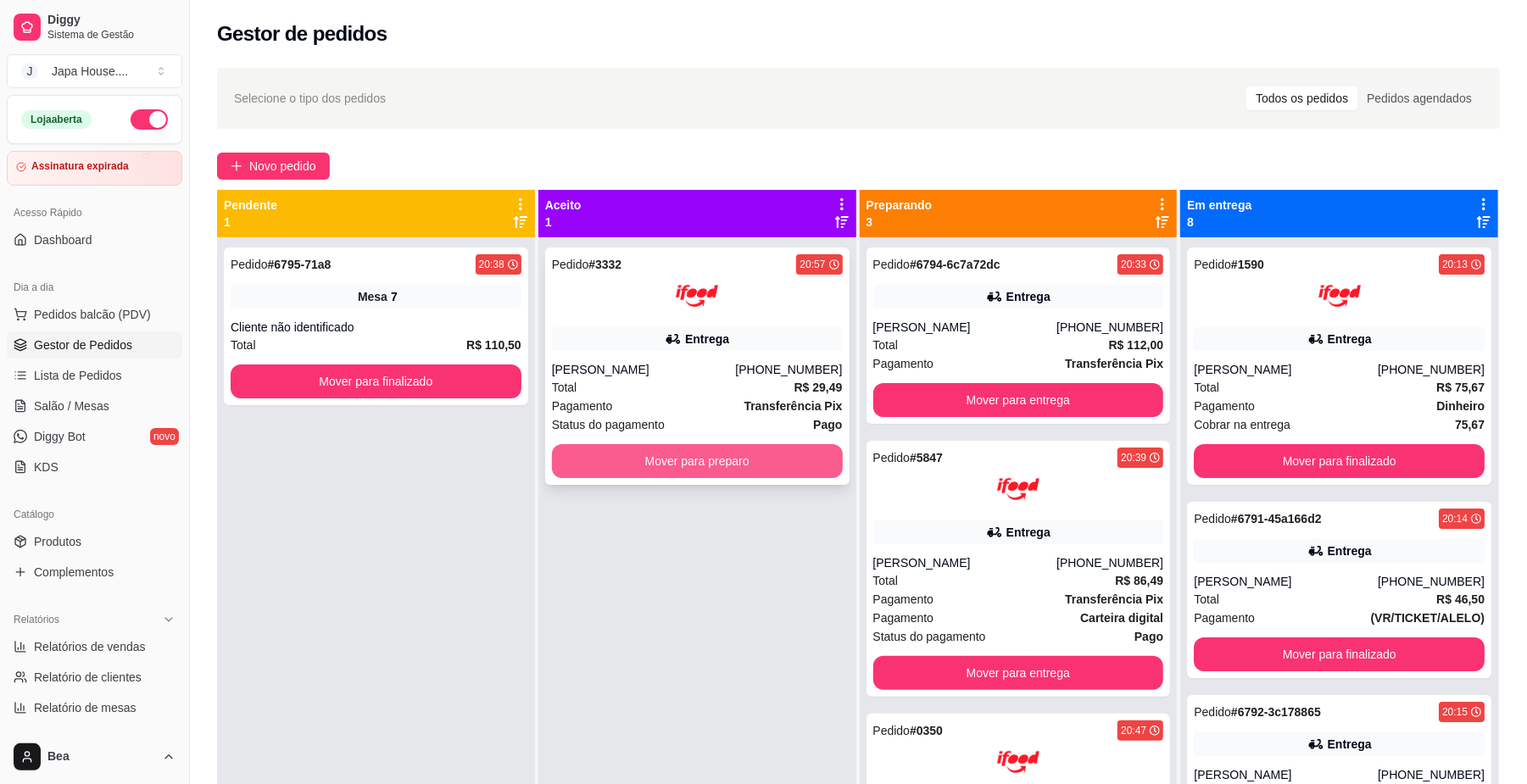
click at [796, 451] on button "Mover para preparo" at bounding box center [697, 461] width 291 height 34
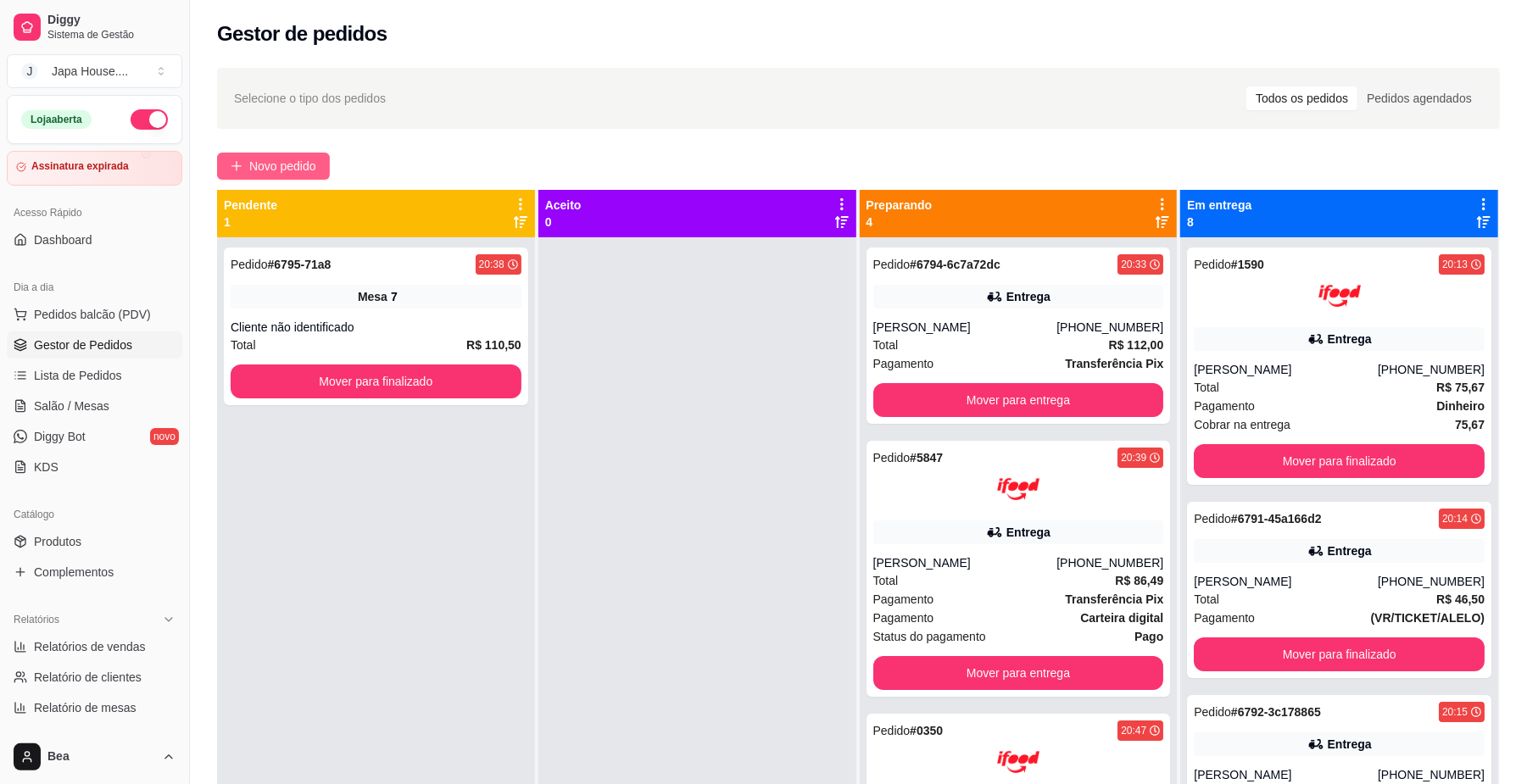
click at [269, 166] on span "Novo pedido" at bounding box center [283, 165] width 67 height 18
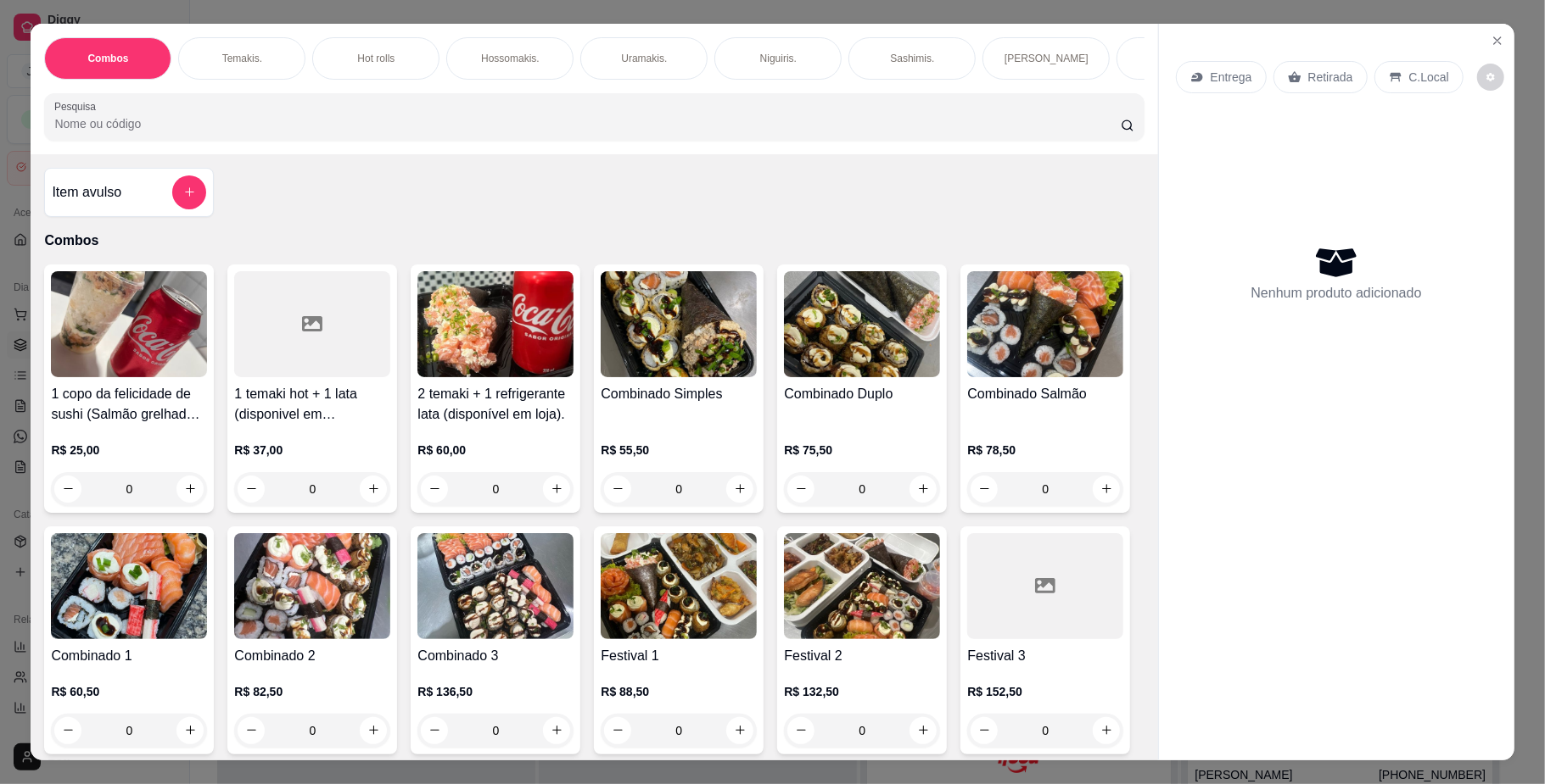
scroll to position [0, 1171]
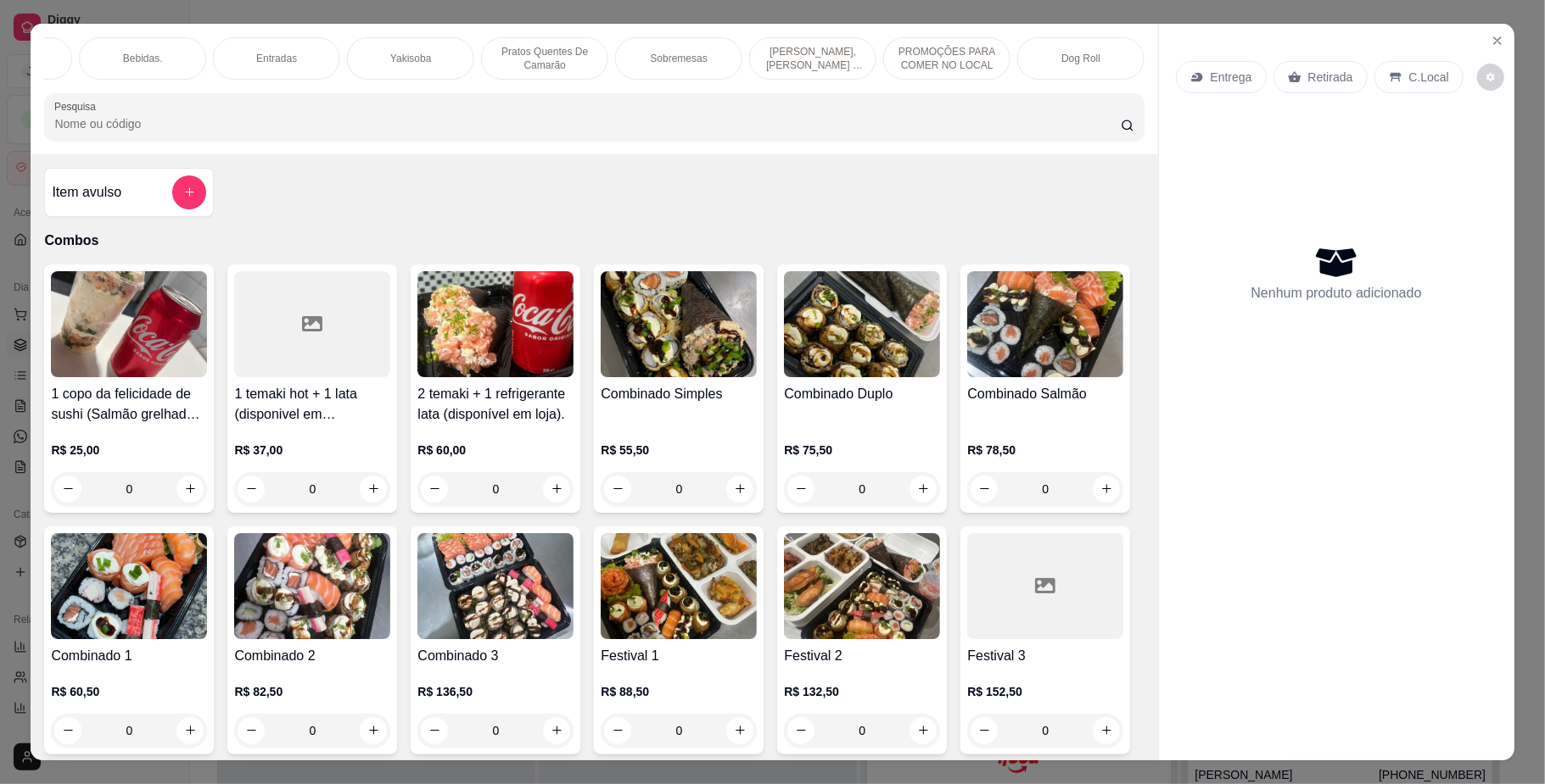
click at [416, 62] on p "Yakisoba" at bounding box center [411, 58] width 40 height 13
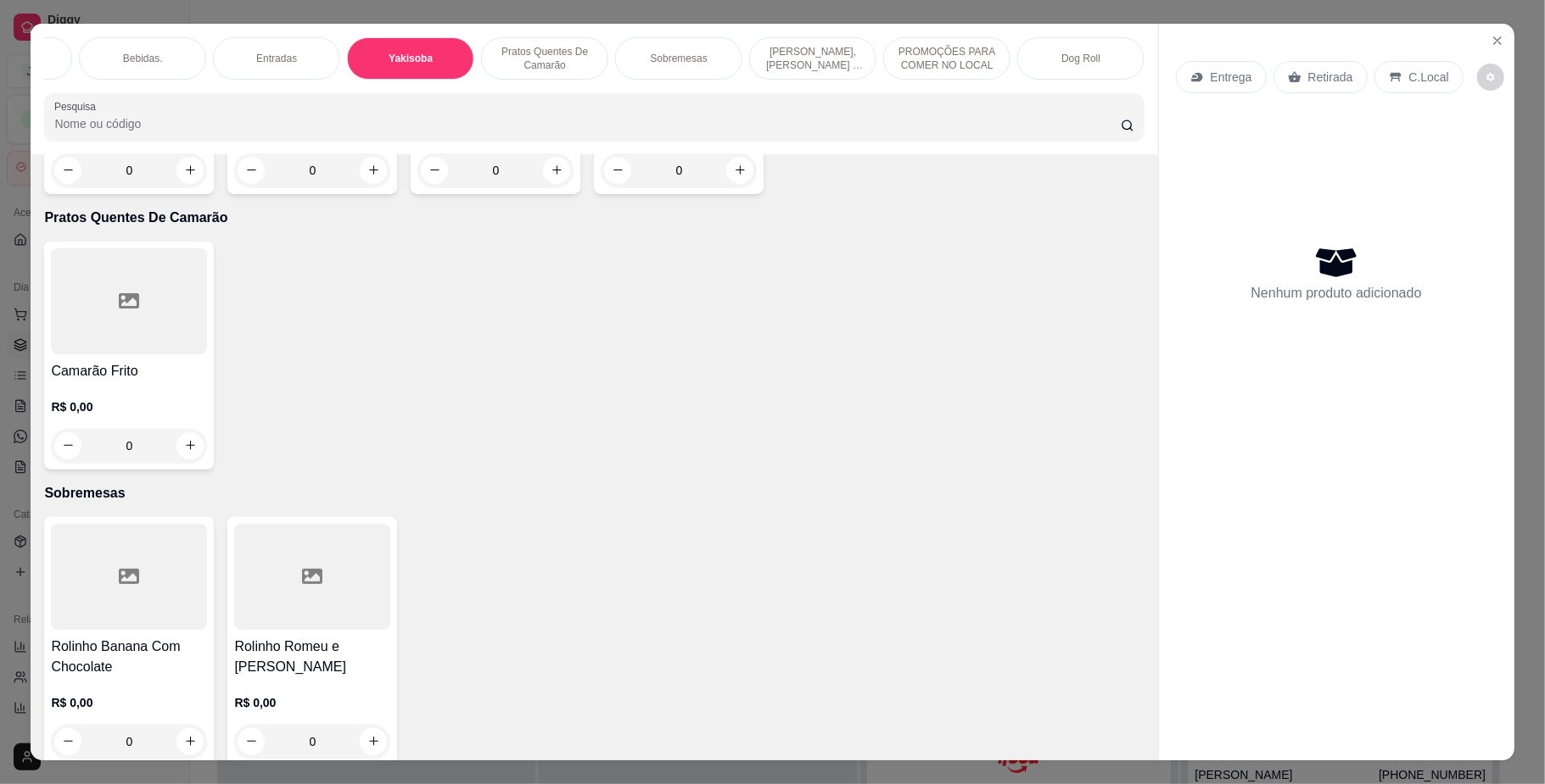
scroll to position [31, 0]
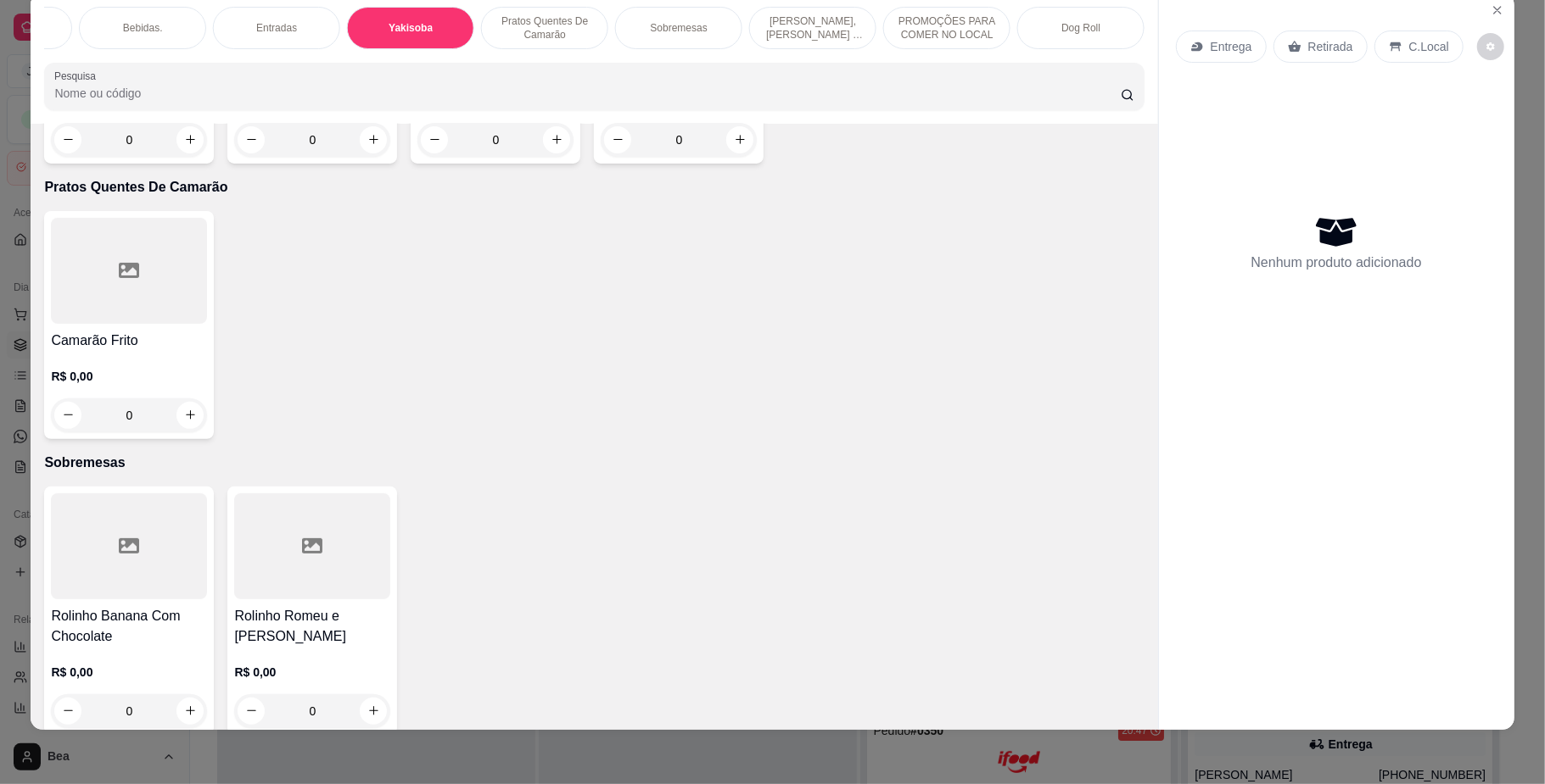
click at [310, 76] on h4 "Yakisoba Especial" at bounding box center [312, 65] width 157 height 20
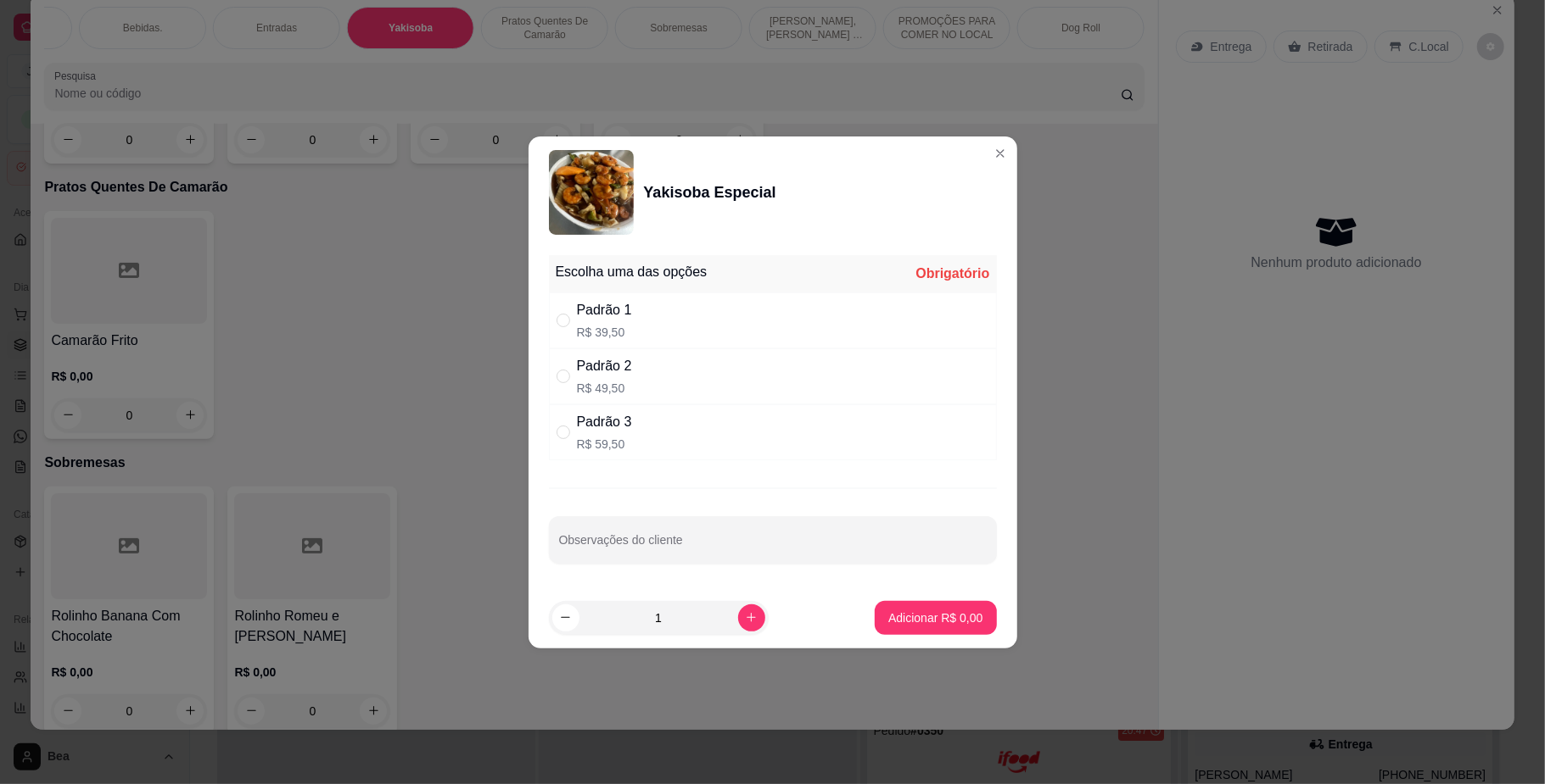
click at [645, 459] on div "Padrão 3 R$ 59,50" at bounding box center [772, 432] width 448 height 56
radio input "true"
click at [907, 633] on div "Yakisoba Especial Escolha uma das opções Completo Padrão 1 R$ 39,50 Padrão 2 R$…" at bounding box center [772, 392] width 1545 height 784
click at [907, 633] on button "Adicionar R$ 59,50" at bounding box center [933, 618] width 125 height 33
type input "1"
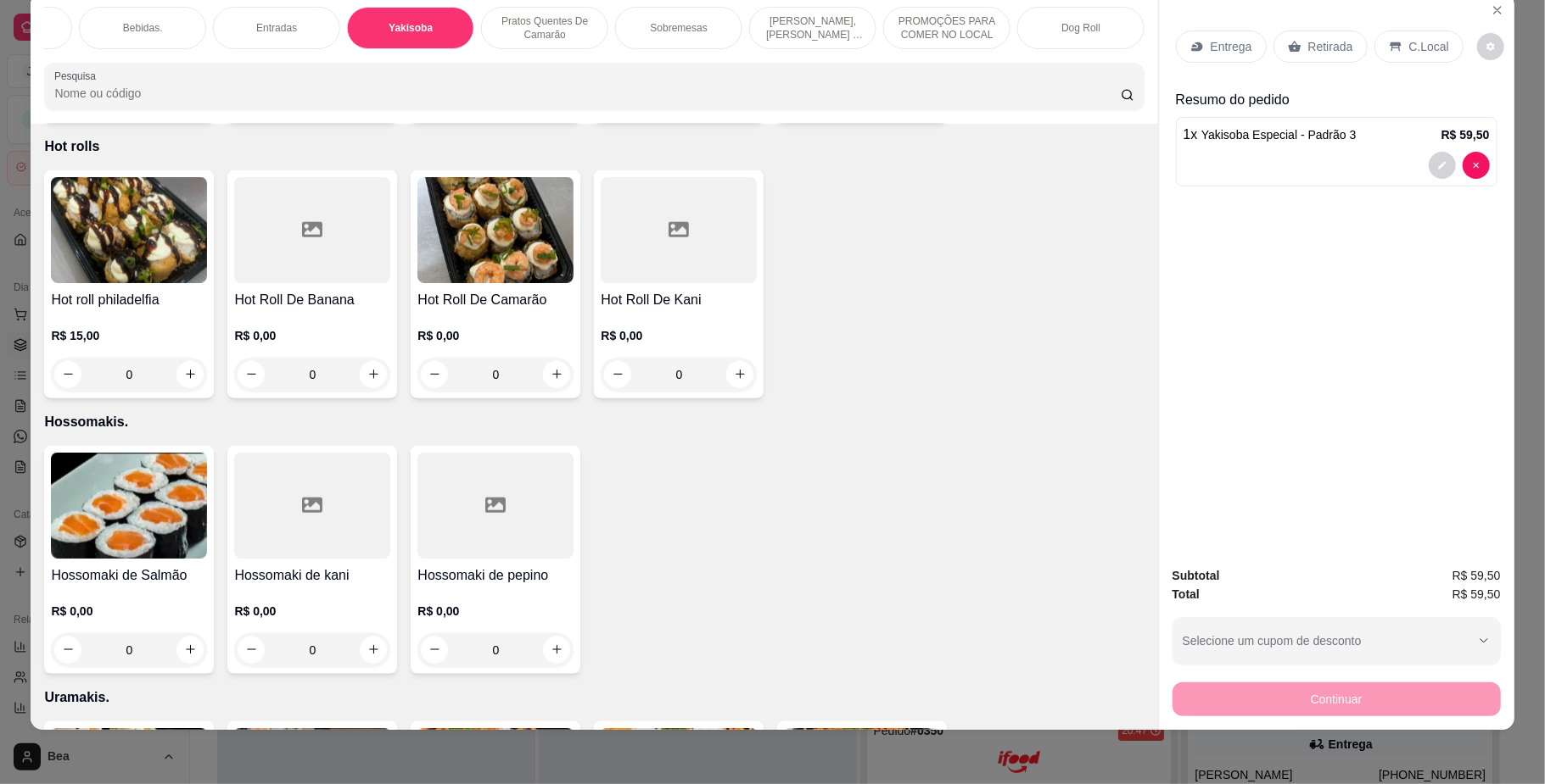
scroll to position [0, 0]
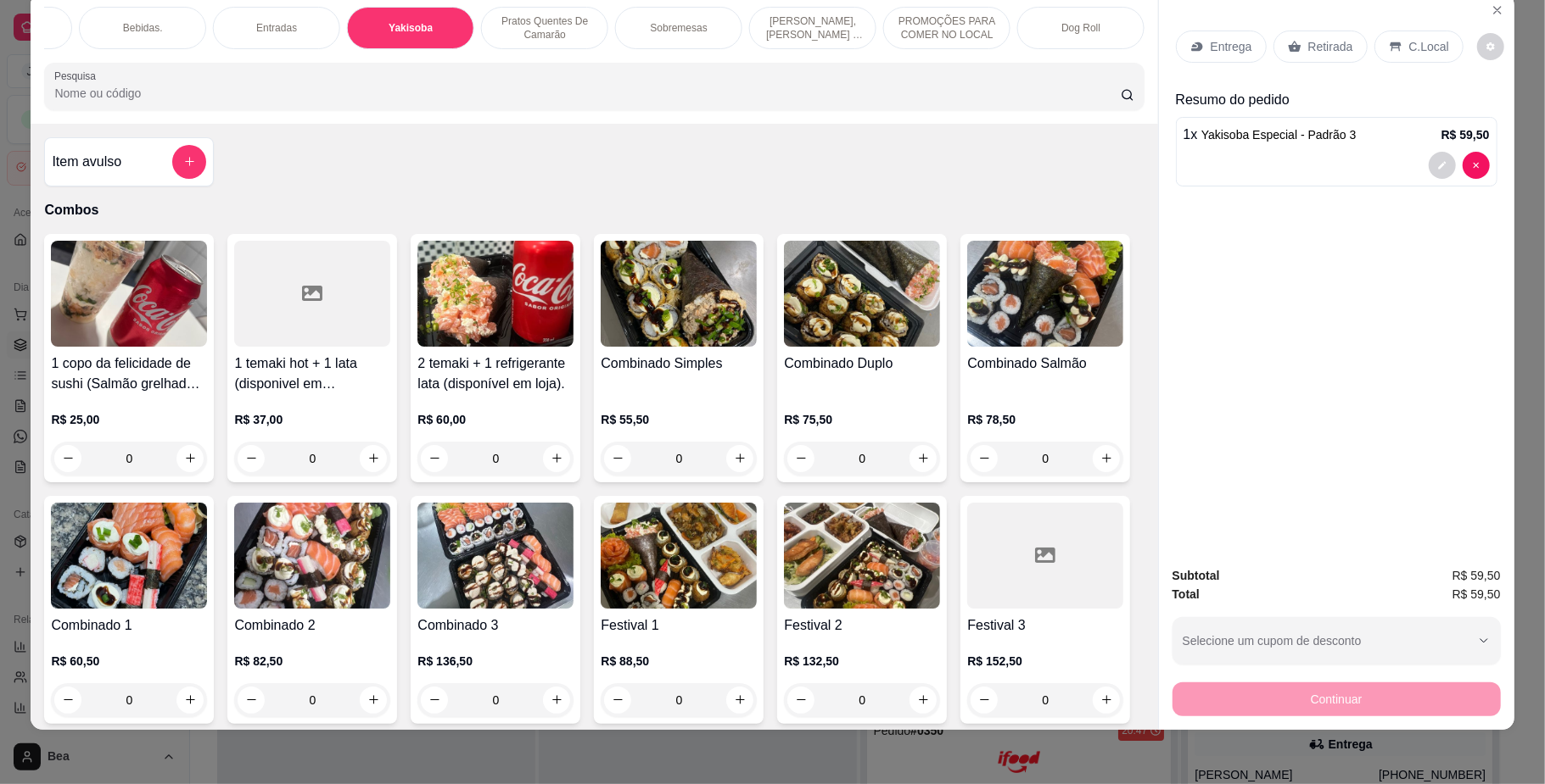
click at [1002, 102] on input "Pesquisa" at bounding box center [587, 92] width 1066 height 17
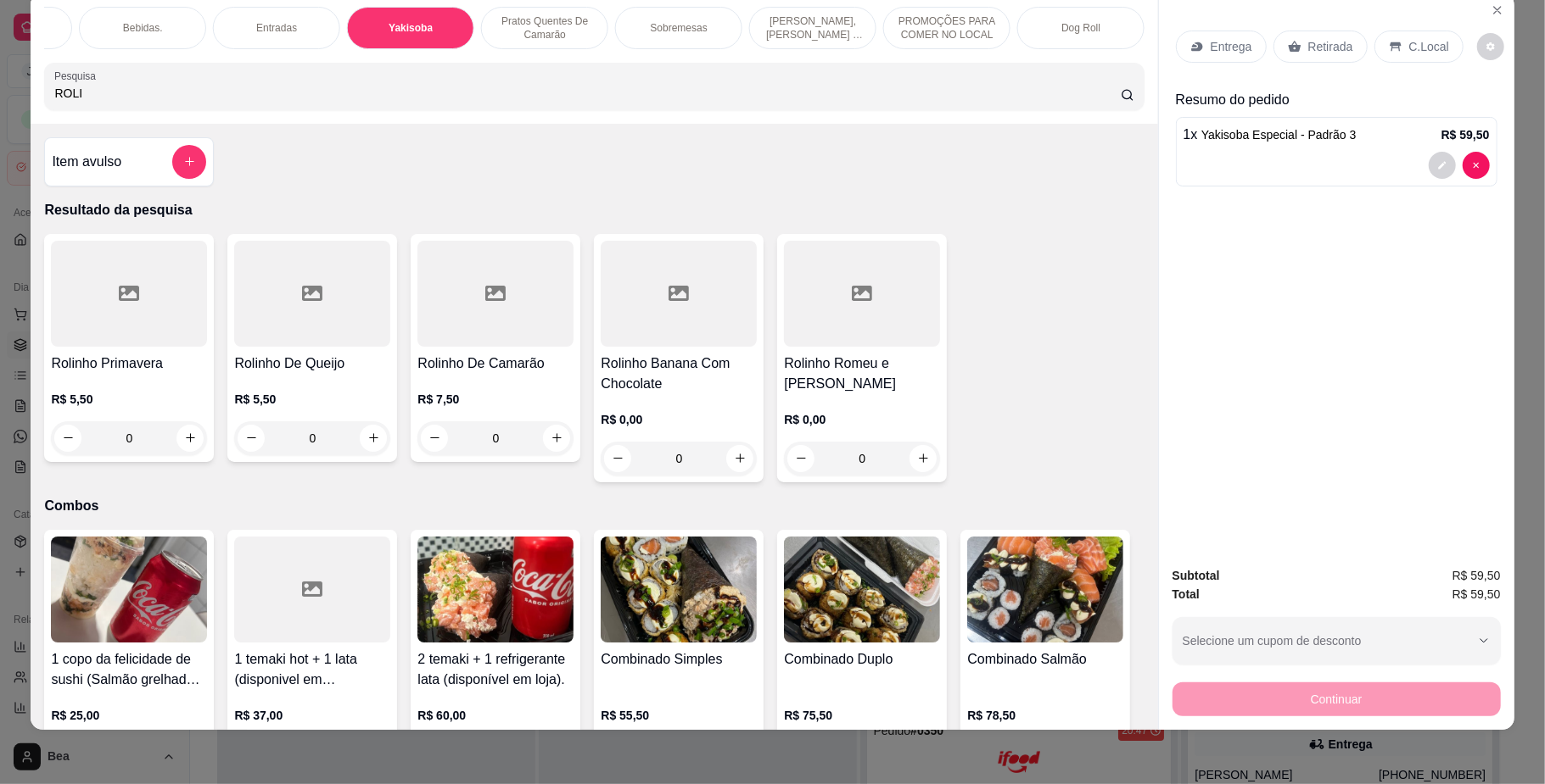
type input "ROLI"
click at [180, 372] on h4 "Rolinho Primavera" at bounding box center [129, 363] width 157 height 20
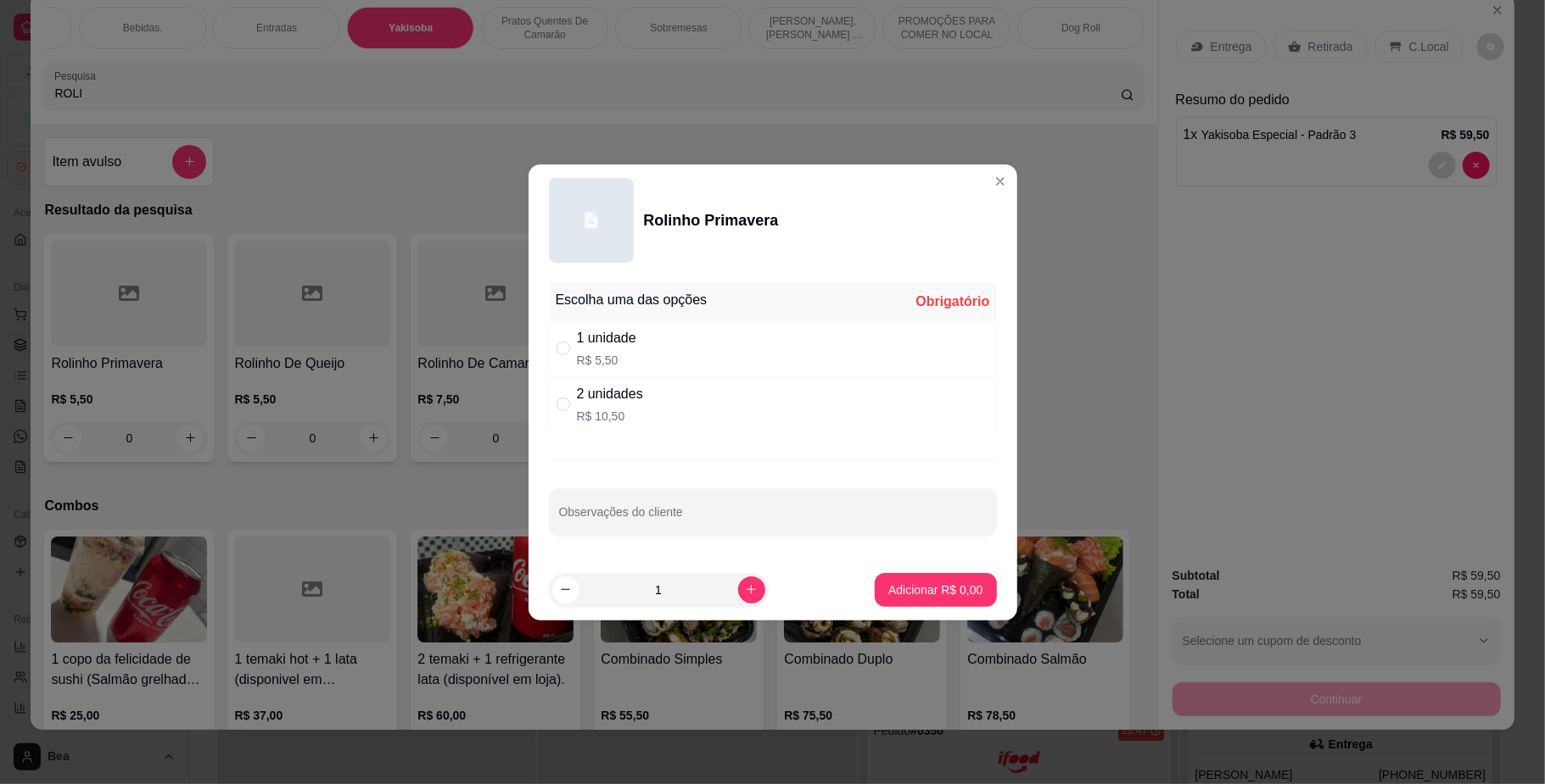
click at [694, 351] on div "1 unidade R$ 5,50" at bounding box center [772, 349] width 448 height 56
radio input "true"
click at [934, 593] on p "Adicionar R$ 5,50" at bounding box center [936, 590] width 91 height 16
type input "1"
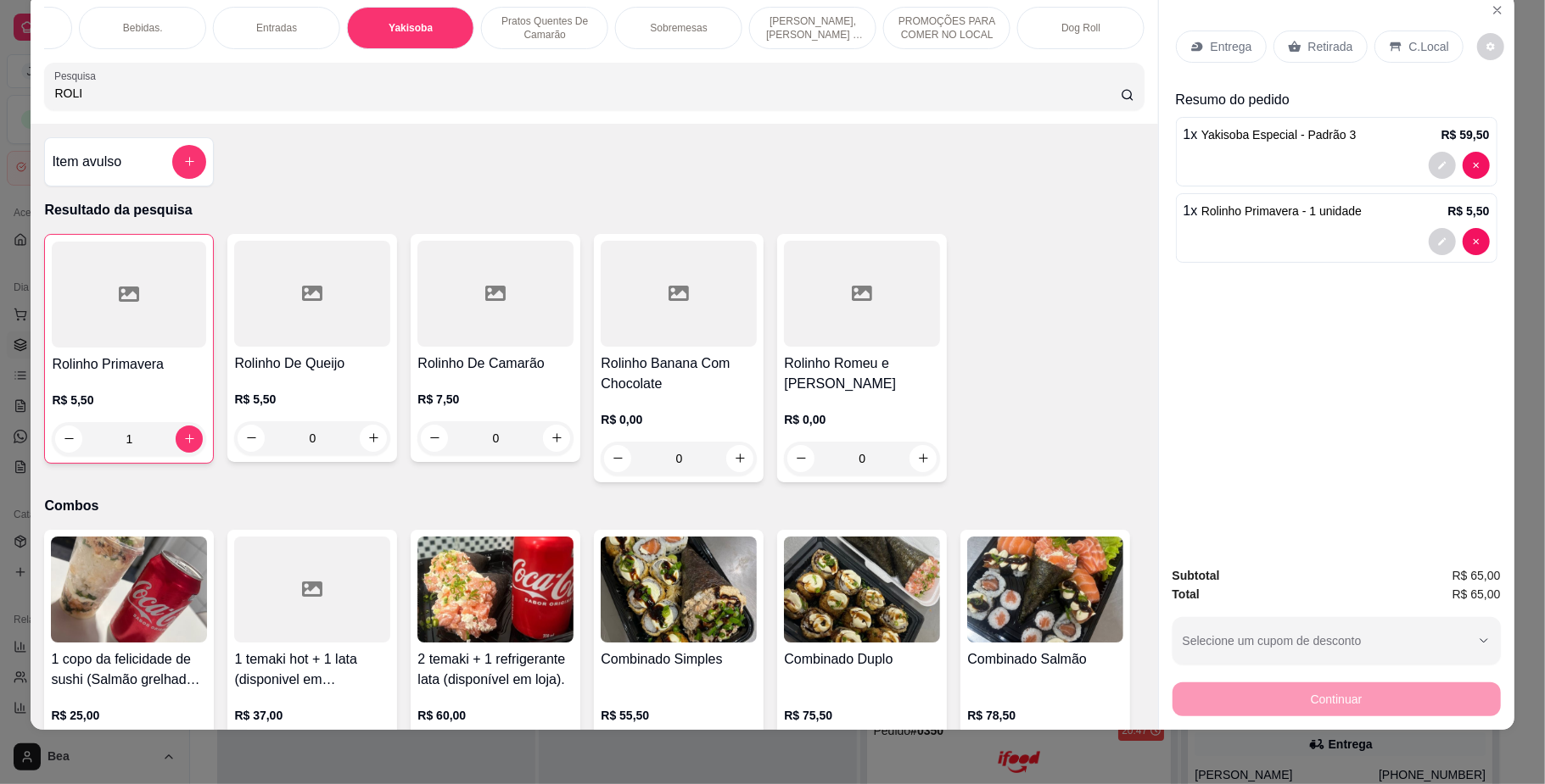
click at [491, 372] on h4 "Rolinho De Camarão" at bounding box center [496, 363] width 157 height 20
click at [258, 347] on div at bounding box center [312, 294] width 157 height 106
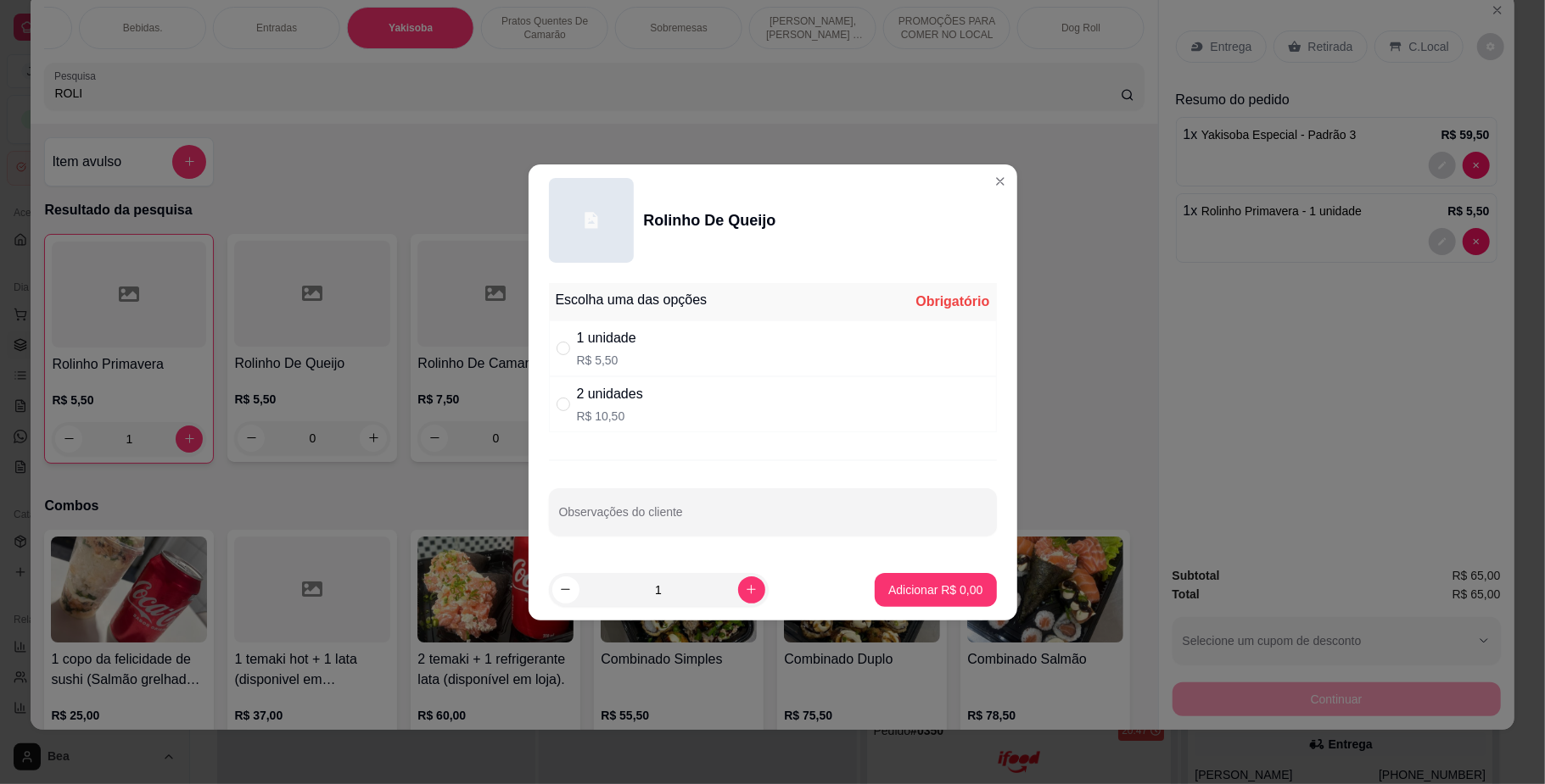
click at [649, 358] on div "1 unidade R$ 5,50" at bounding box center [772, 349] width 448 height 56
radio input "true"
click at [940, 582] on p "Adicionar R$ 5,50" at bounding box center [936, 590] width 91 height 16
type input "1"
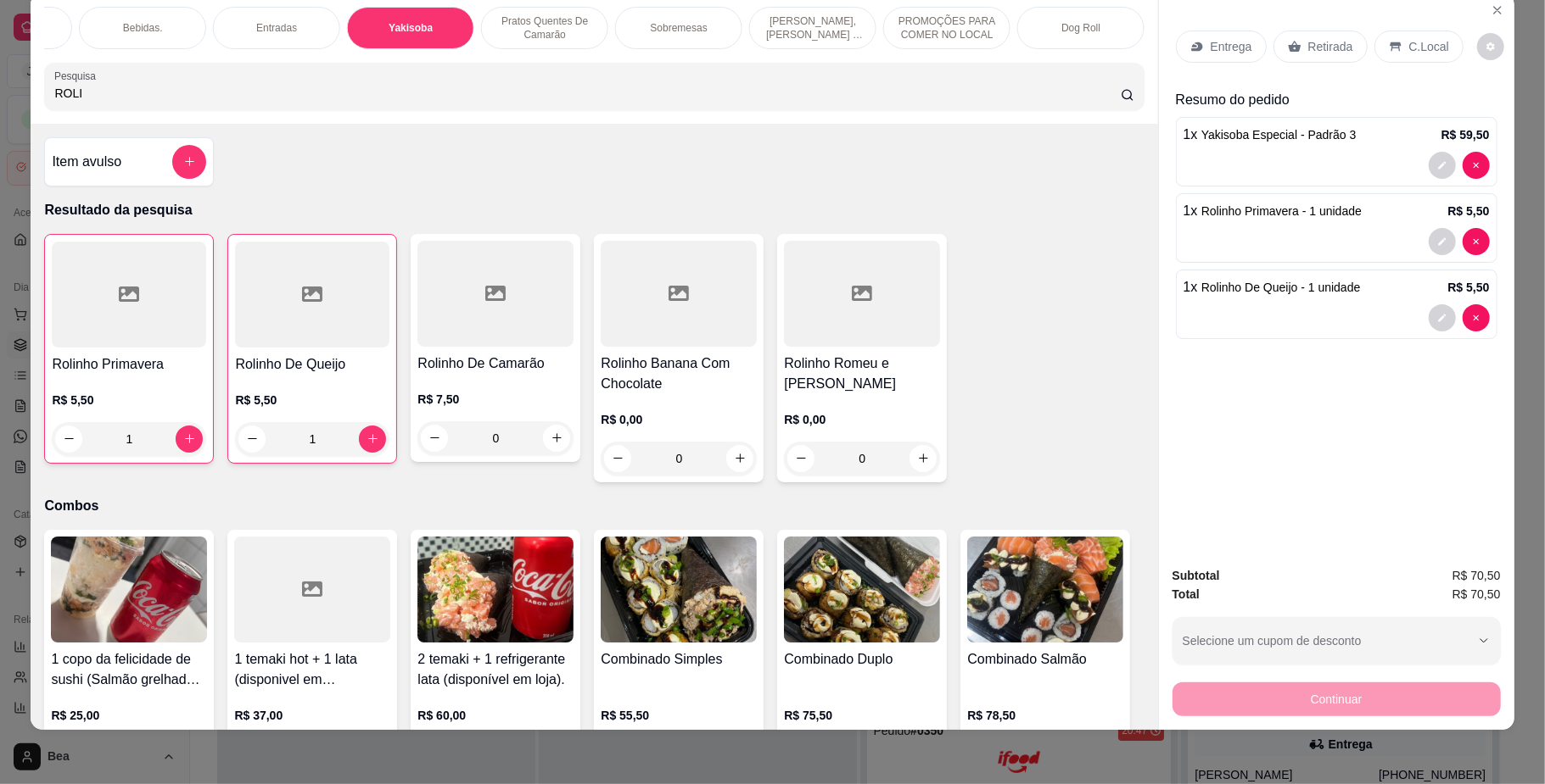
click at [540, 347] on div at bounding box center [496, 294] width 157 height 106
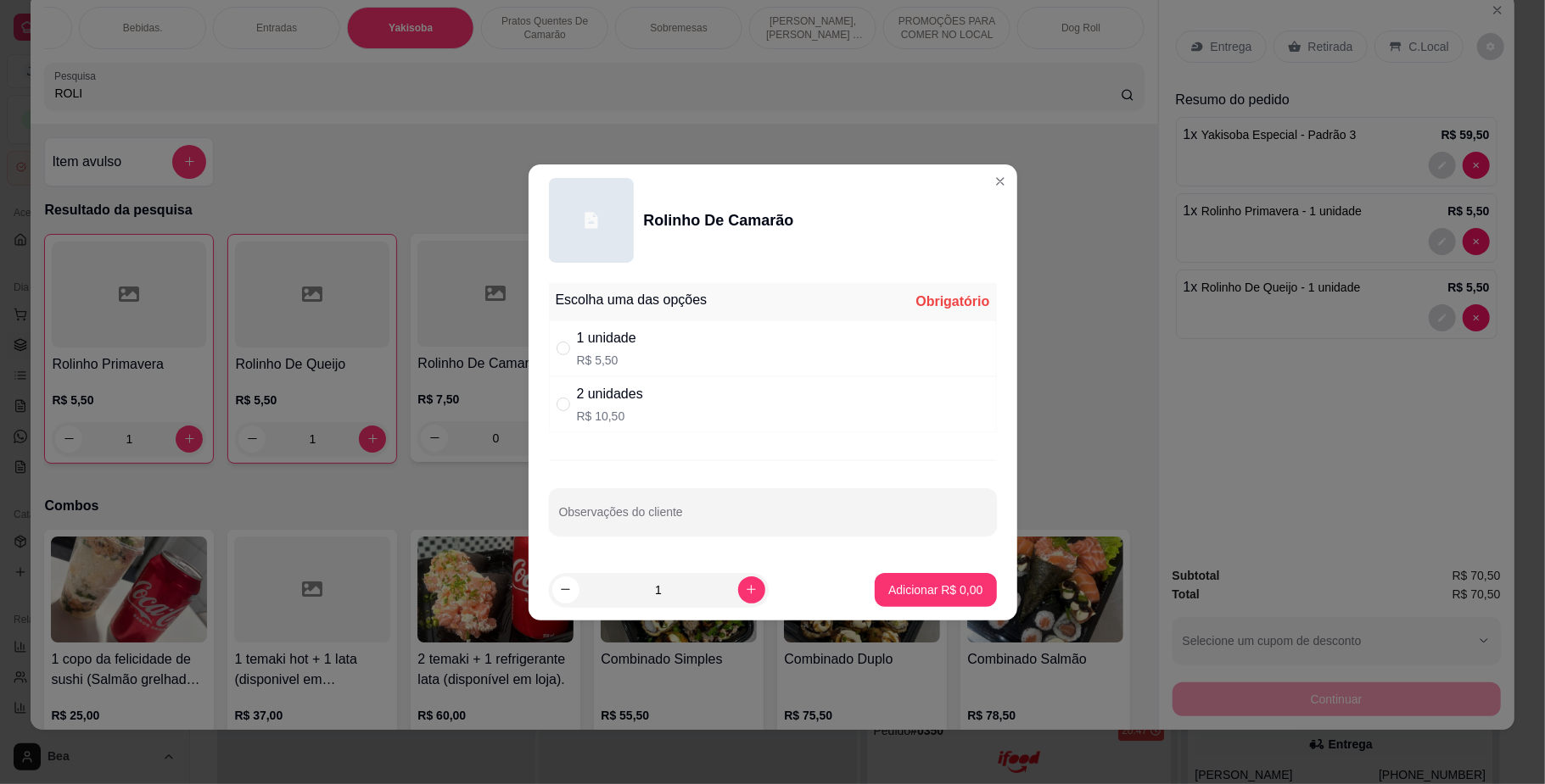
click at [710, 402] on div "2 unidades R$ 10,50" at bounding box center [772, 404] width 448 height 56
radio input "true"
click at [891, 606] on button "Adicionar R$ 10,50" at bounding box center [933, 590] width 125 height 33
type input "1"
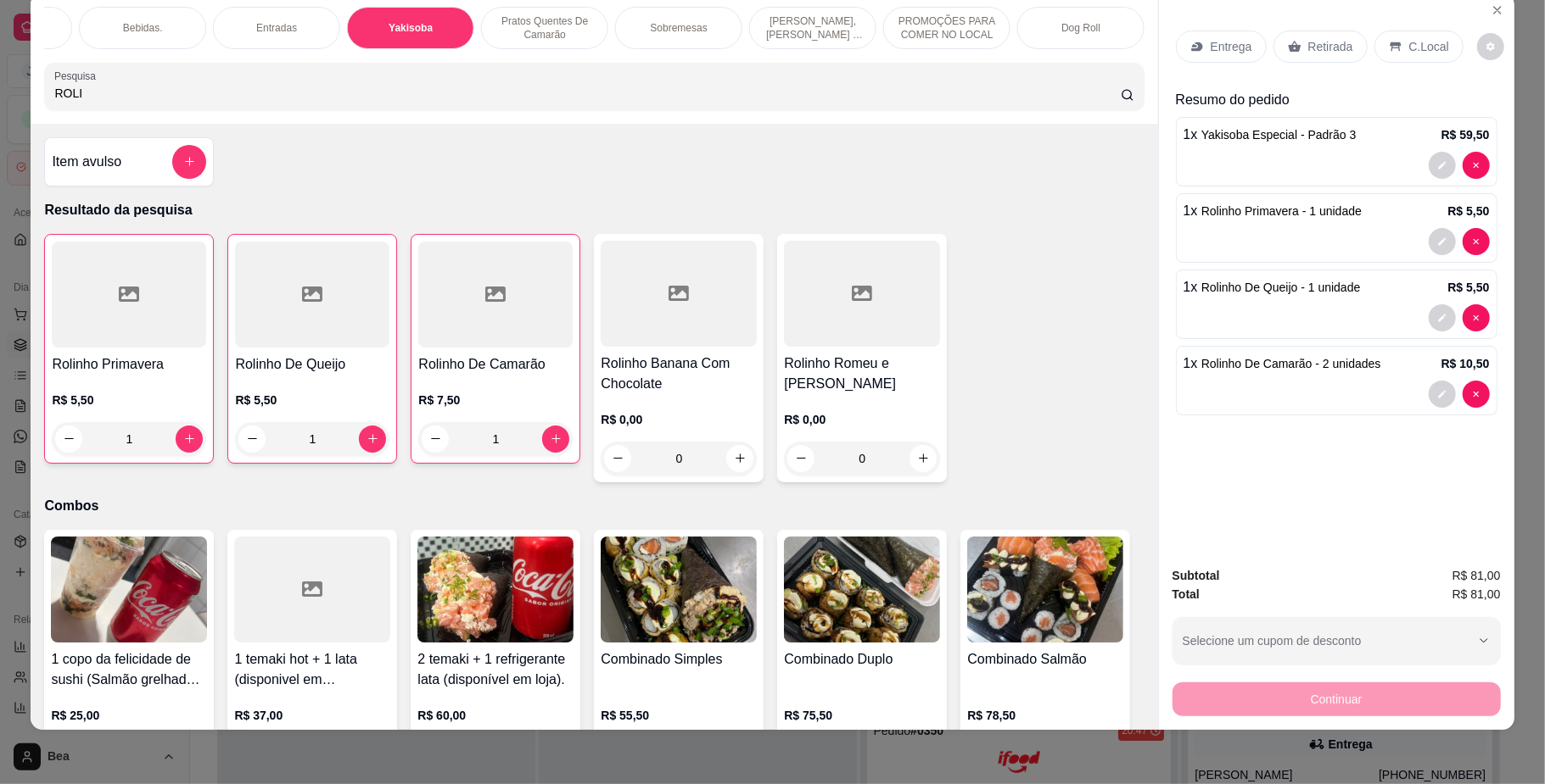
click at [1311, 45] on p "Retirada" at bounding box center [1330, 46] width 45 height 17
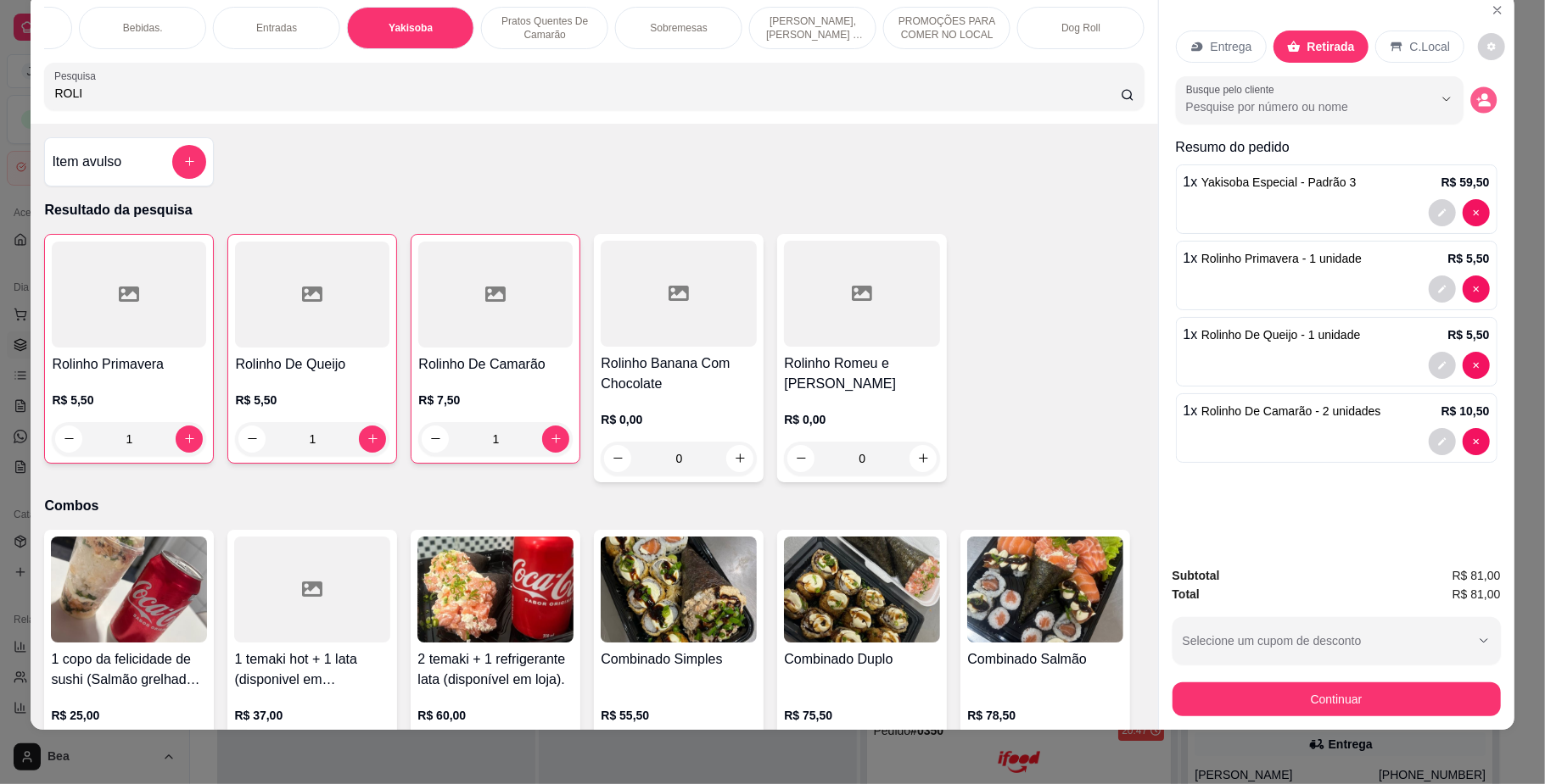
click at [1470, 98] on button "decrease-product-quantity" at bounding box center [1483, 99] width 26 height 26
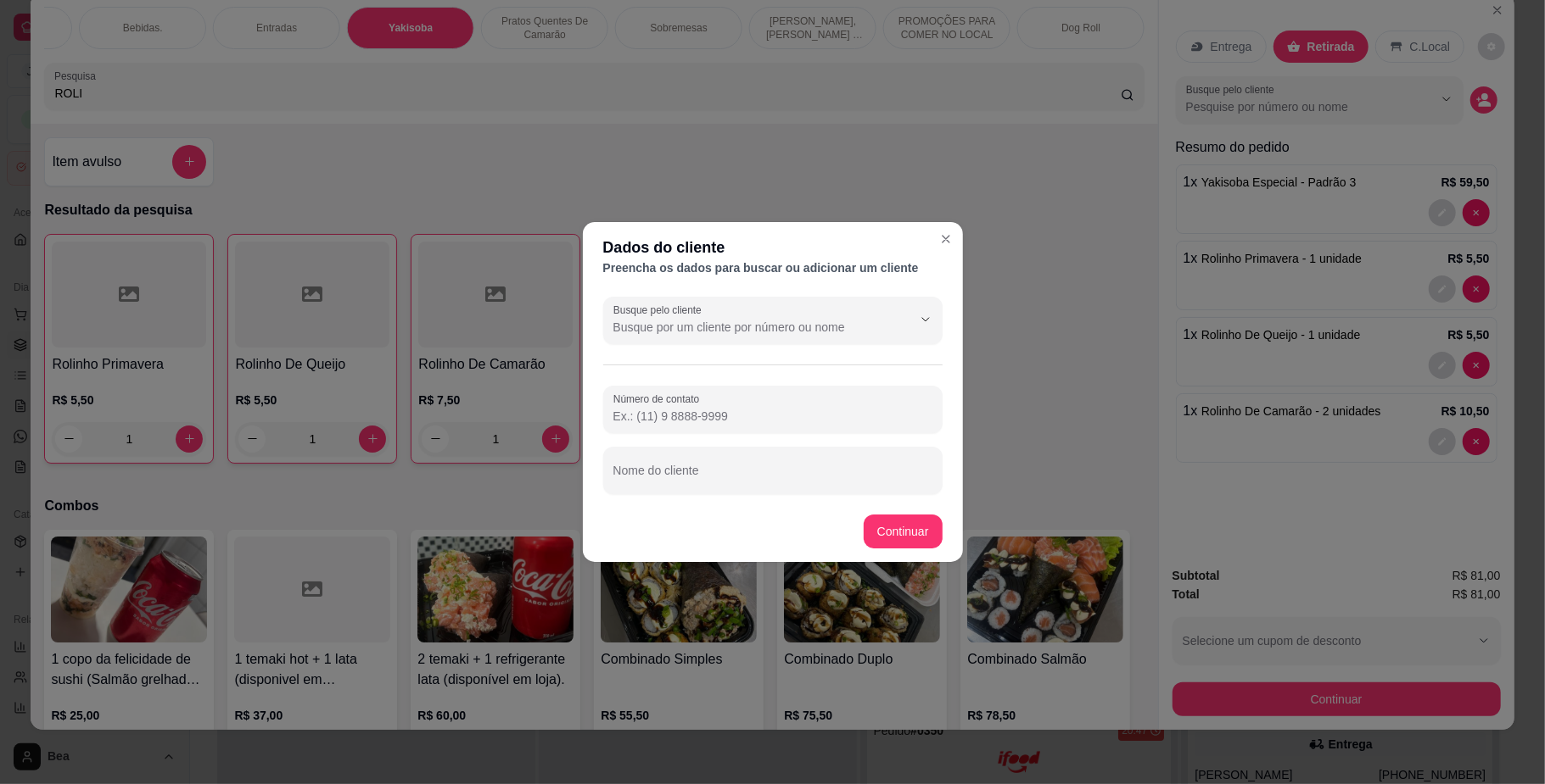
click at [791, 408] on input "Número de contato" at bounding box center [772, 416] width 319 height 17
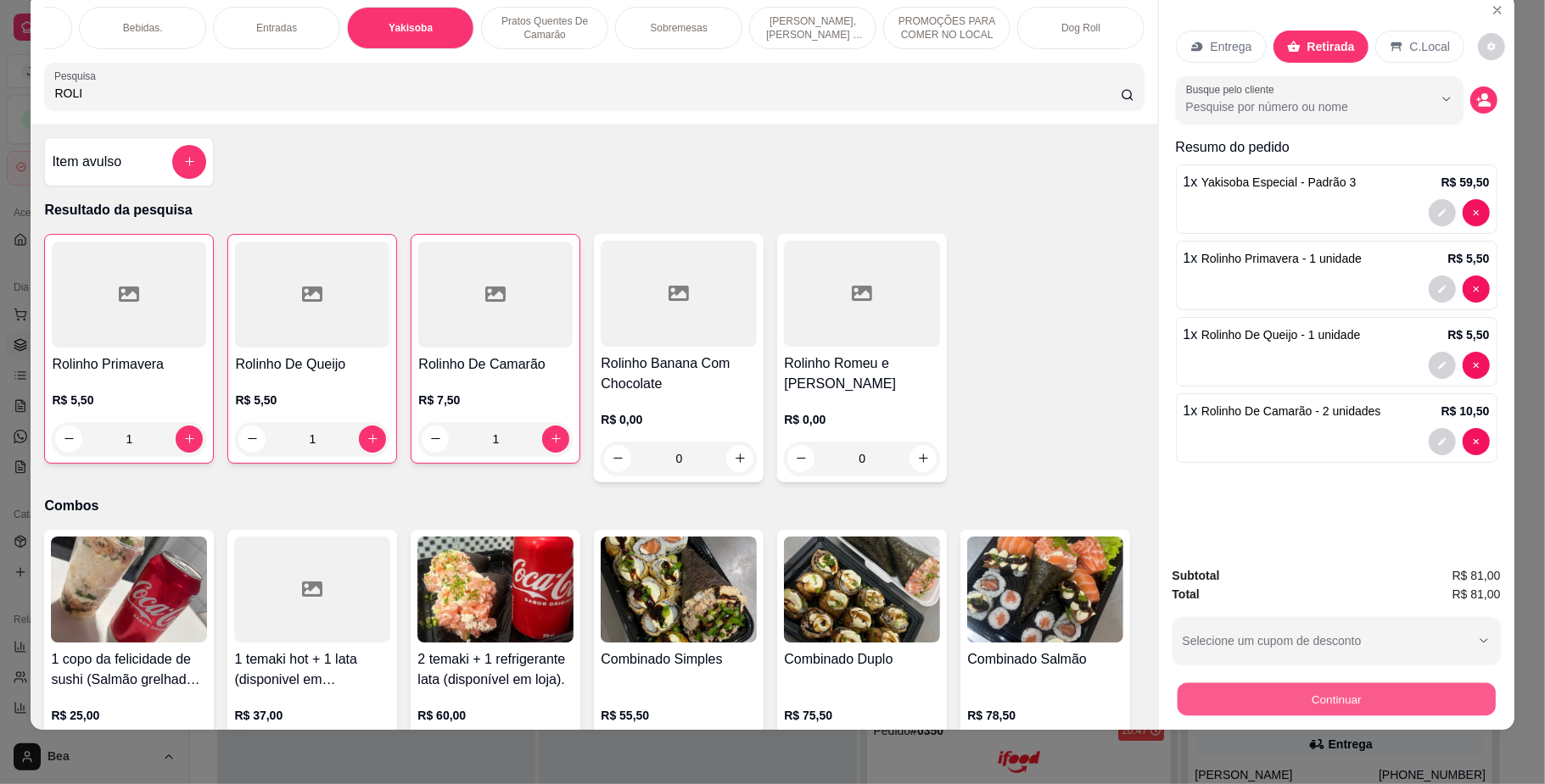
click at [1301, 684] on button "Continuar" at bounding box center [1336, 701] width 318 height 33
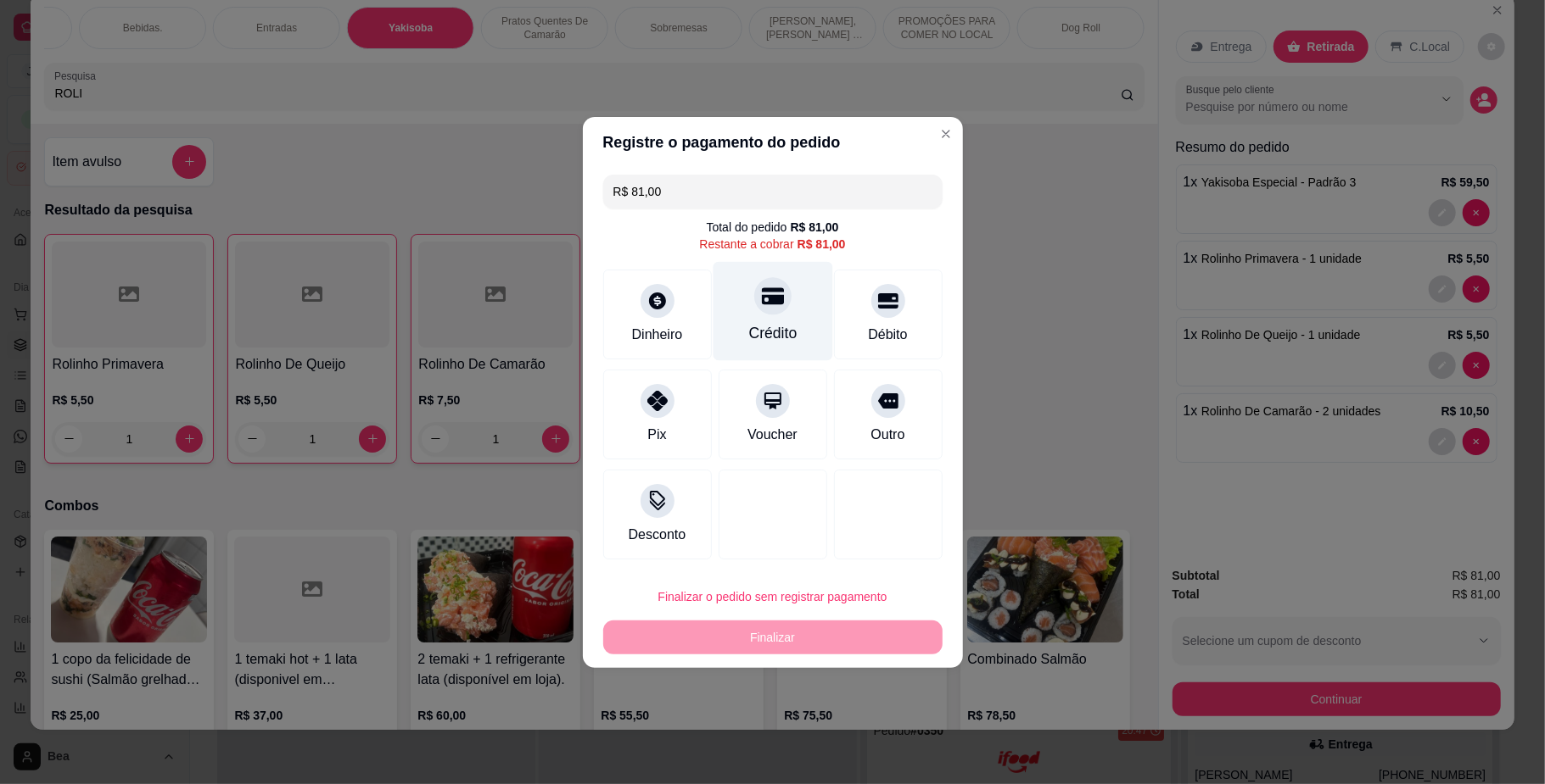
click at [762, 326] on div "Crédito" at bounding box center [772, 333] width 48 height 22
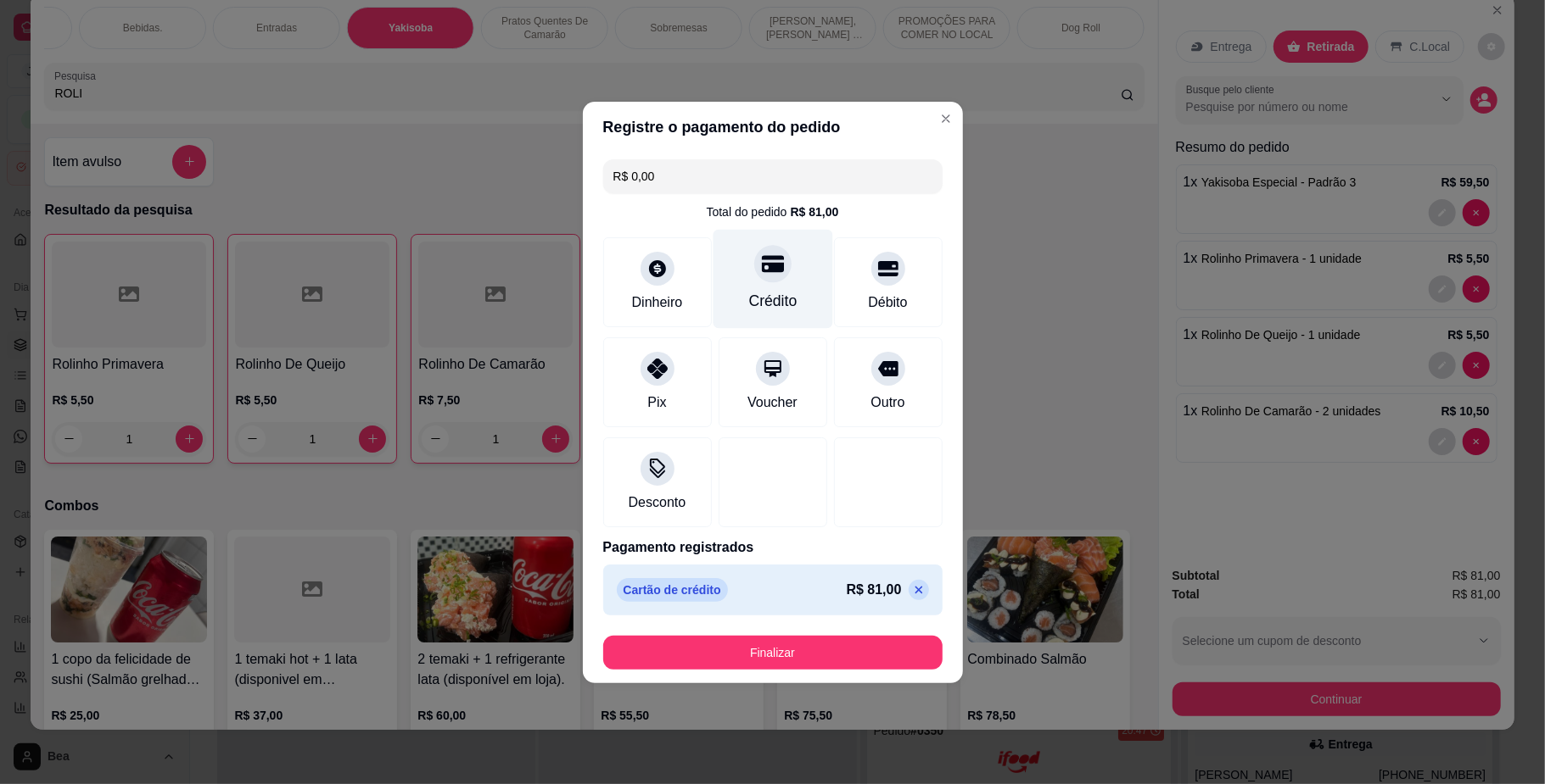
type input "R$ 0,00"
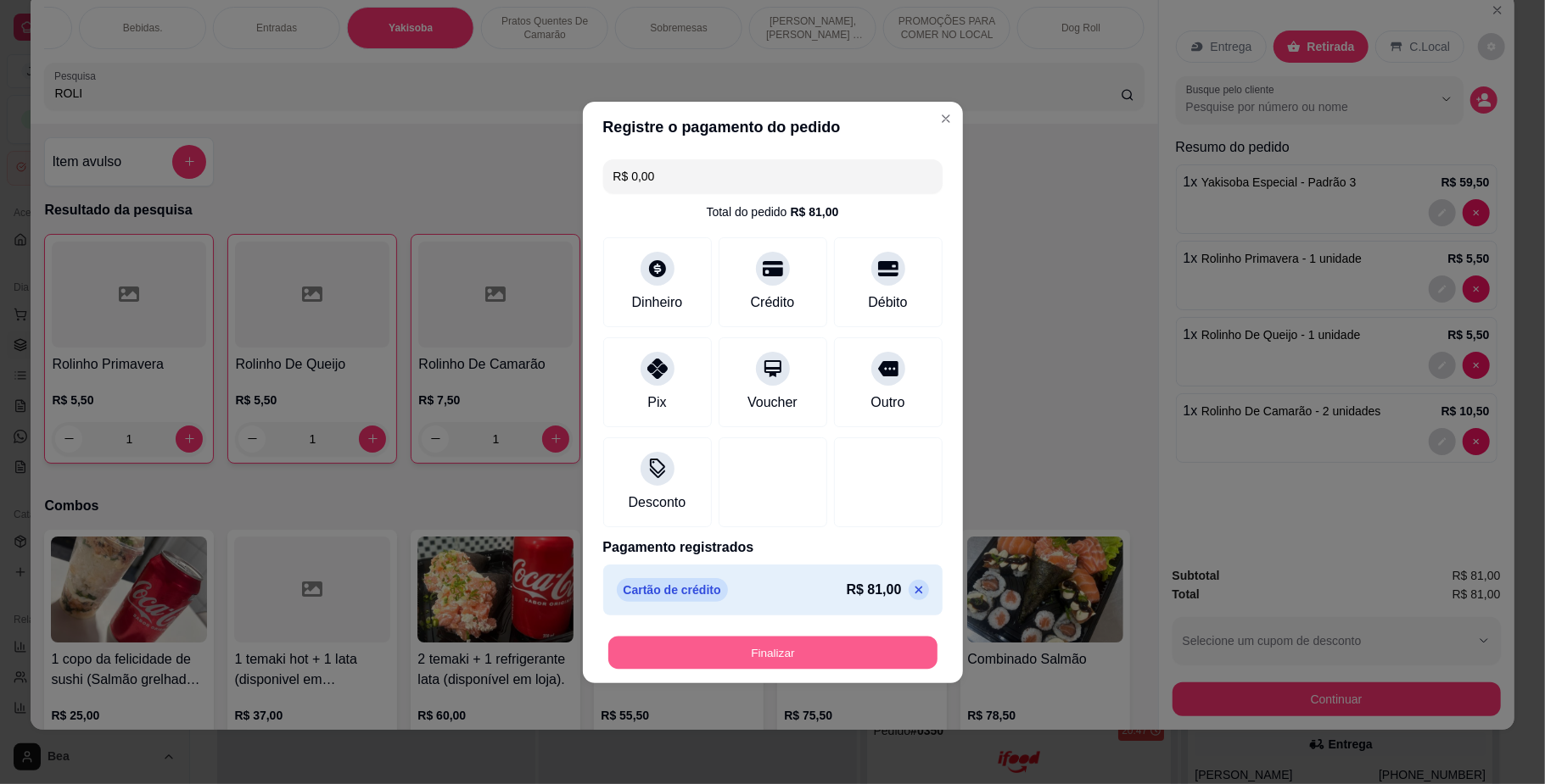
click at [801, 662] on button "Finalizar" at bounding box center [773, 653] width 329 height 33
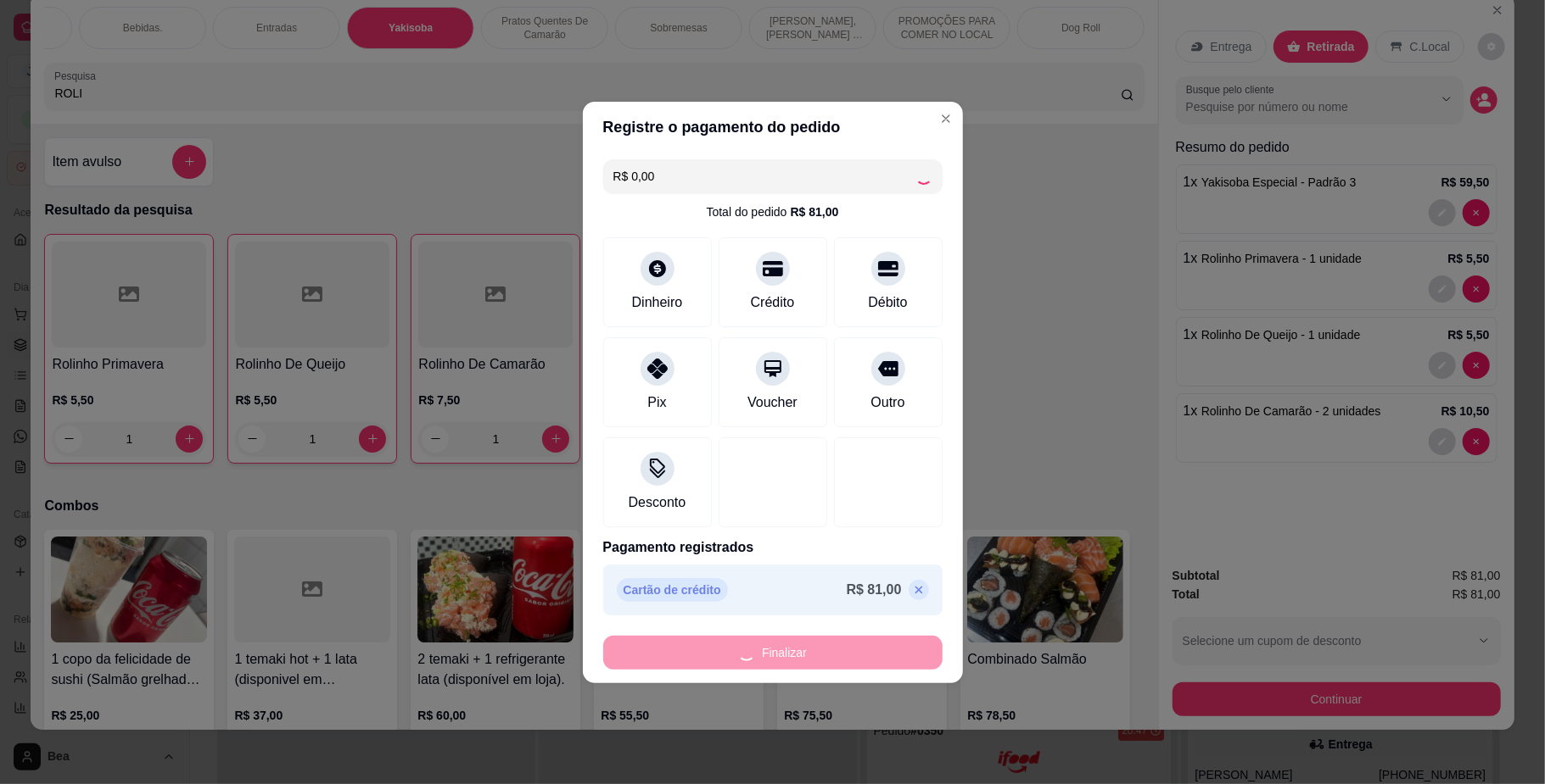
type input "0"
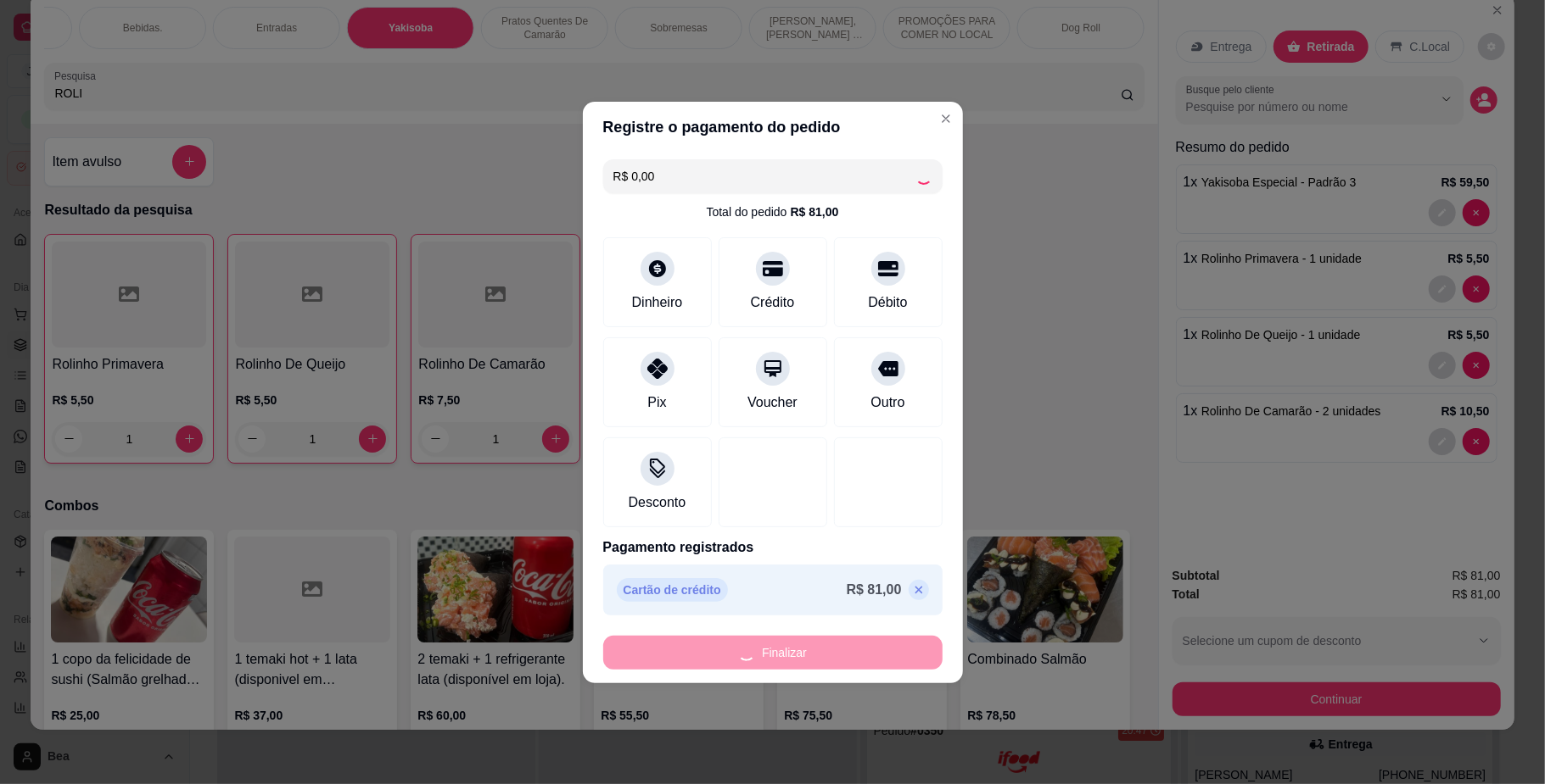
type input "0"
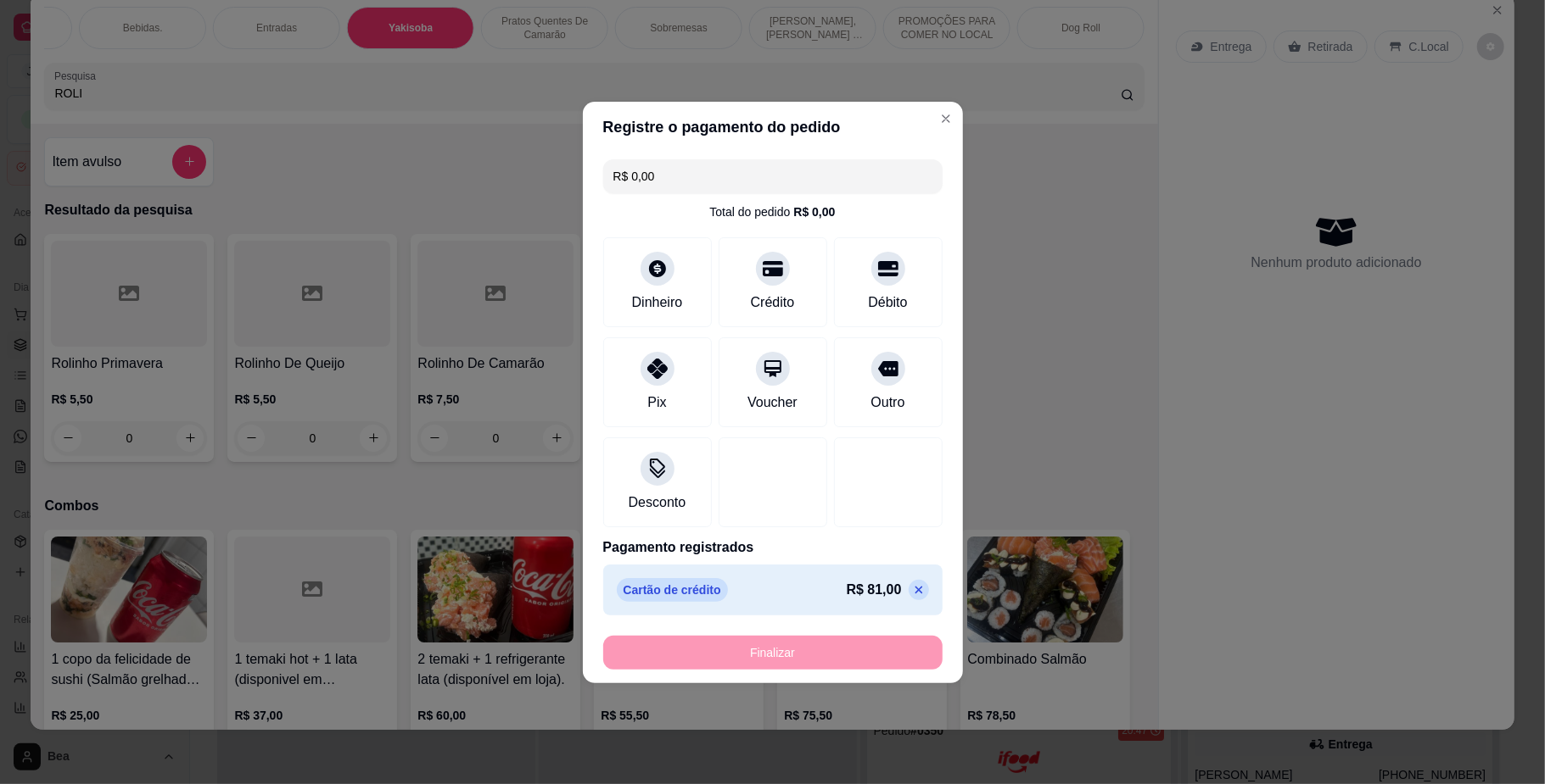
type input "-R$ 81,00"
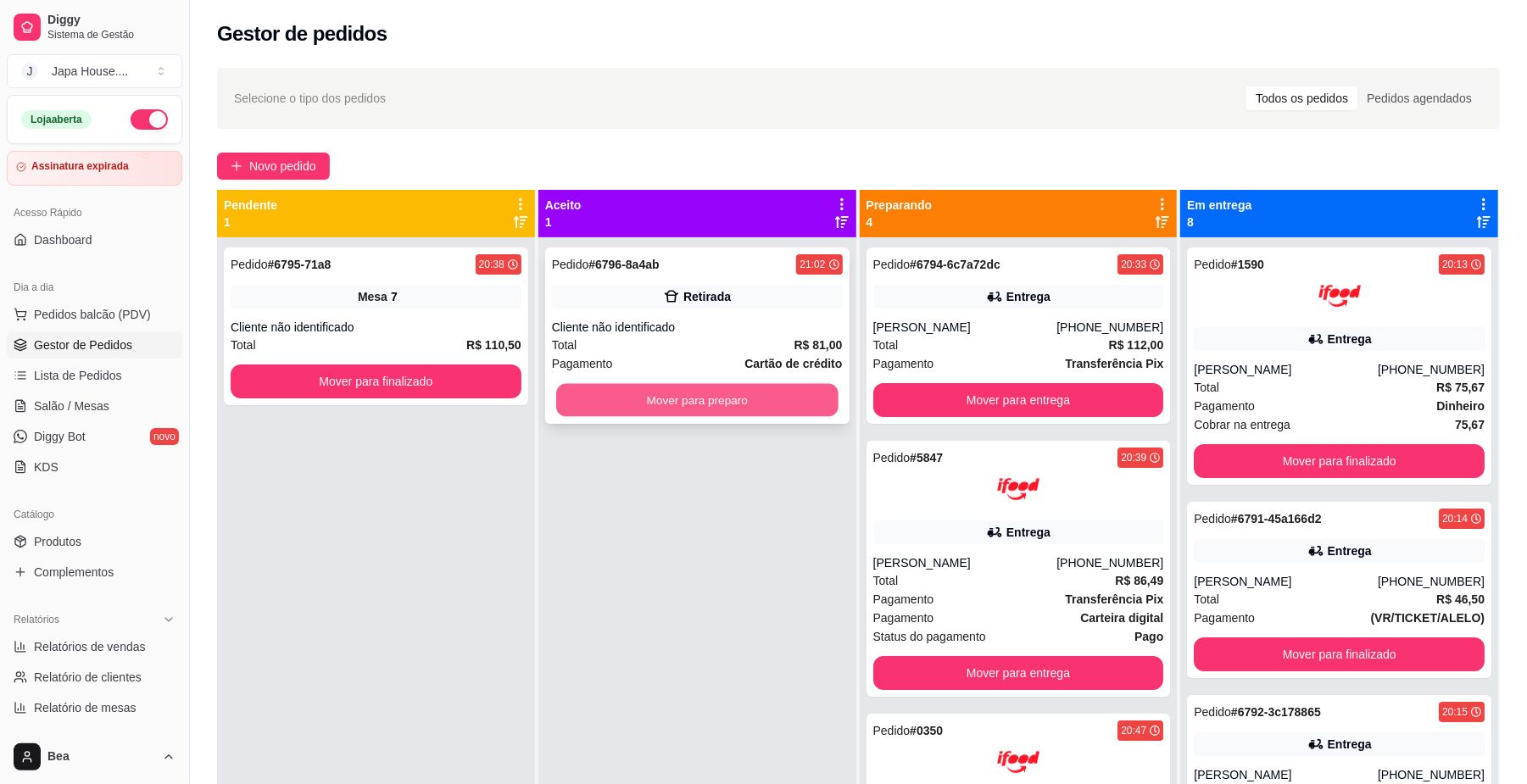
click at [777, 407] on button "Mover para preparo" at bounding box center [697, 401] width 281 height 33
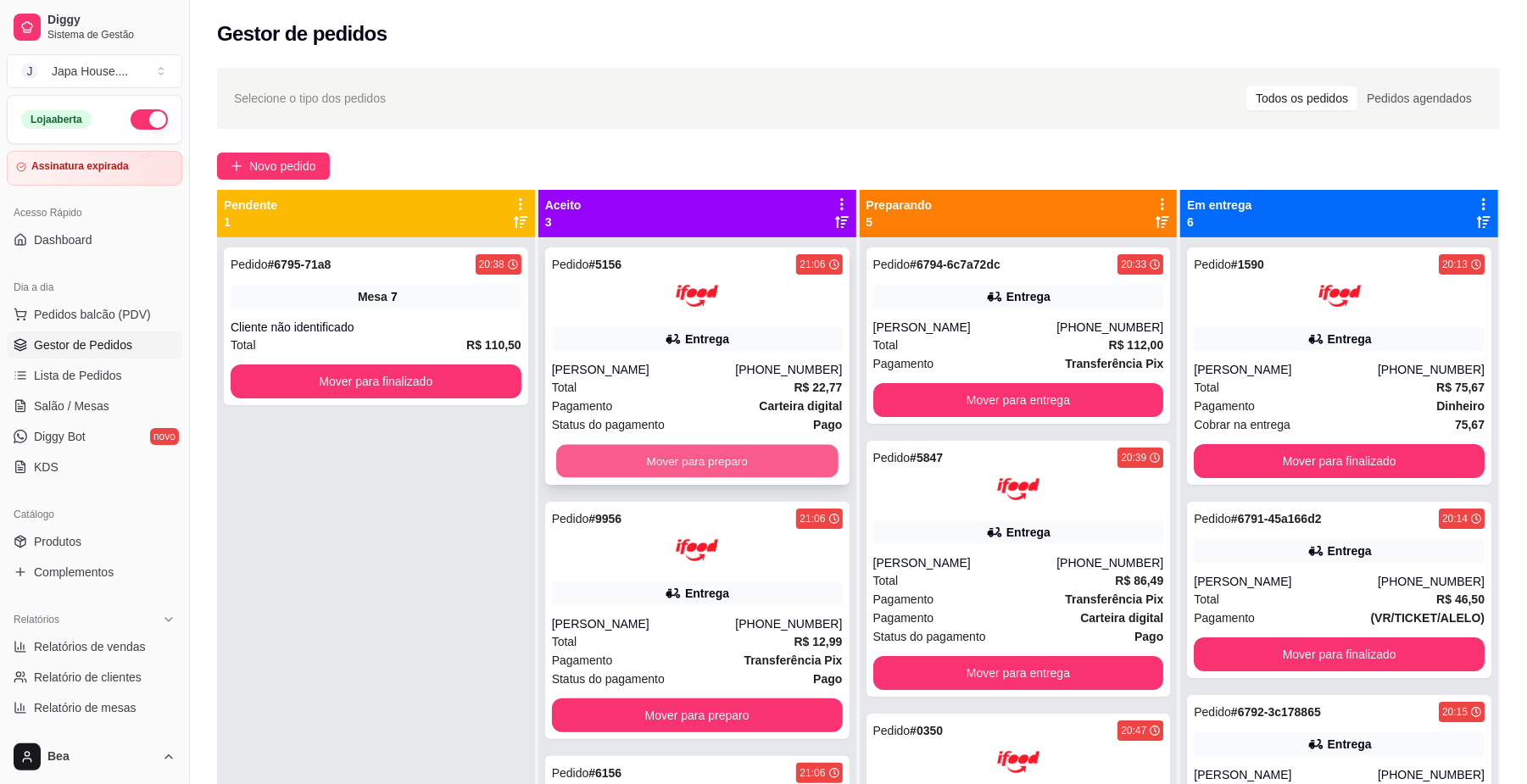
click at [720, 465] on button "Mover para preparo" at bounding box center [697, 461] width 281 height 33
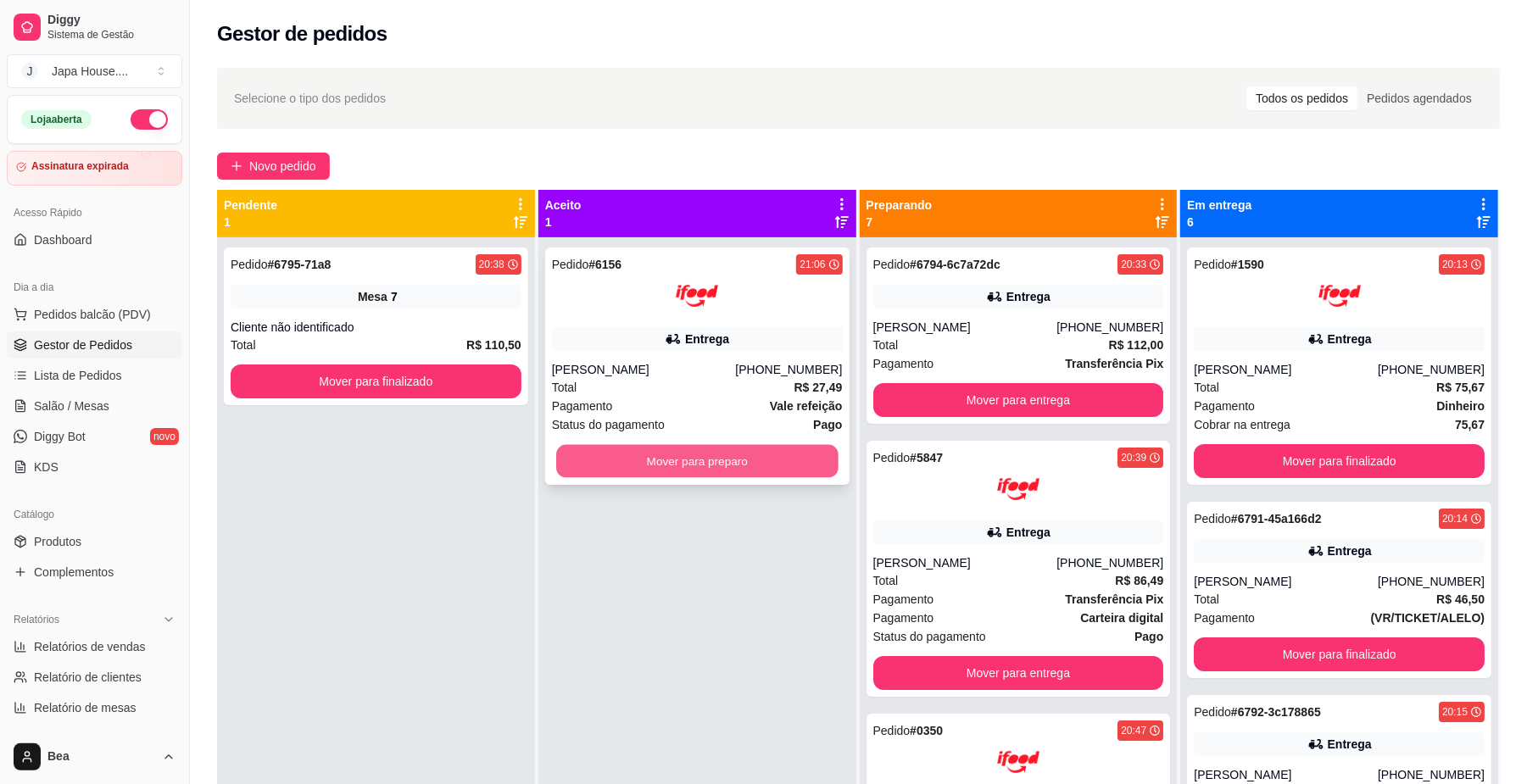
click at [696, 465] on button "Mover para preparo" at bounding box center [697, 461] width 281 height 33
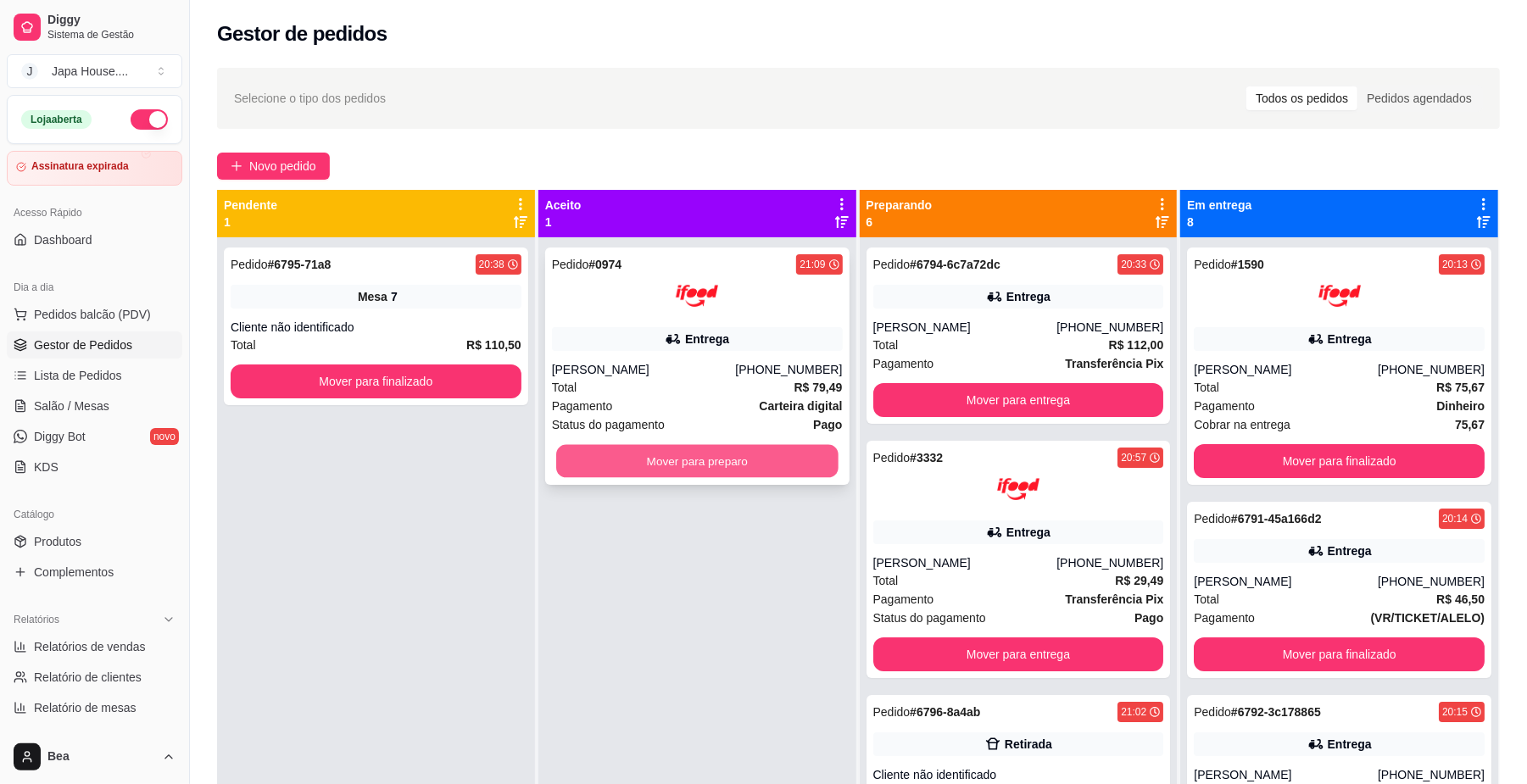
click at [672, 471] on button "Mover para preparo" at bounding box center [697, 461] width 281 height 33
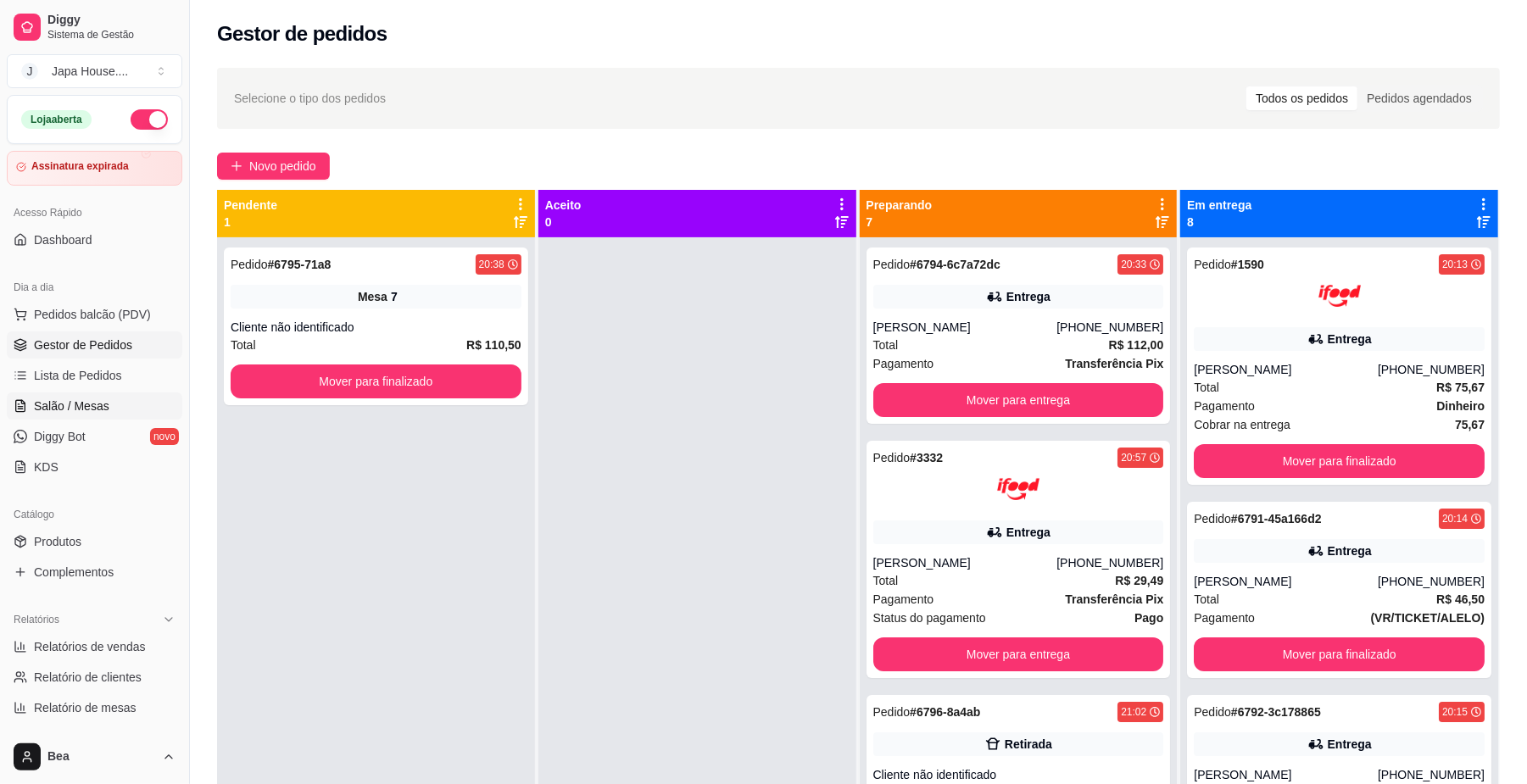
click at [106, 403] on link "Salão / Mesas" at bounding box center [95, 406] width 176 height 27
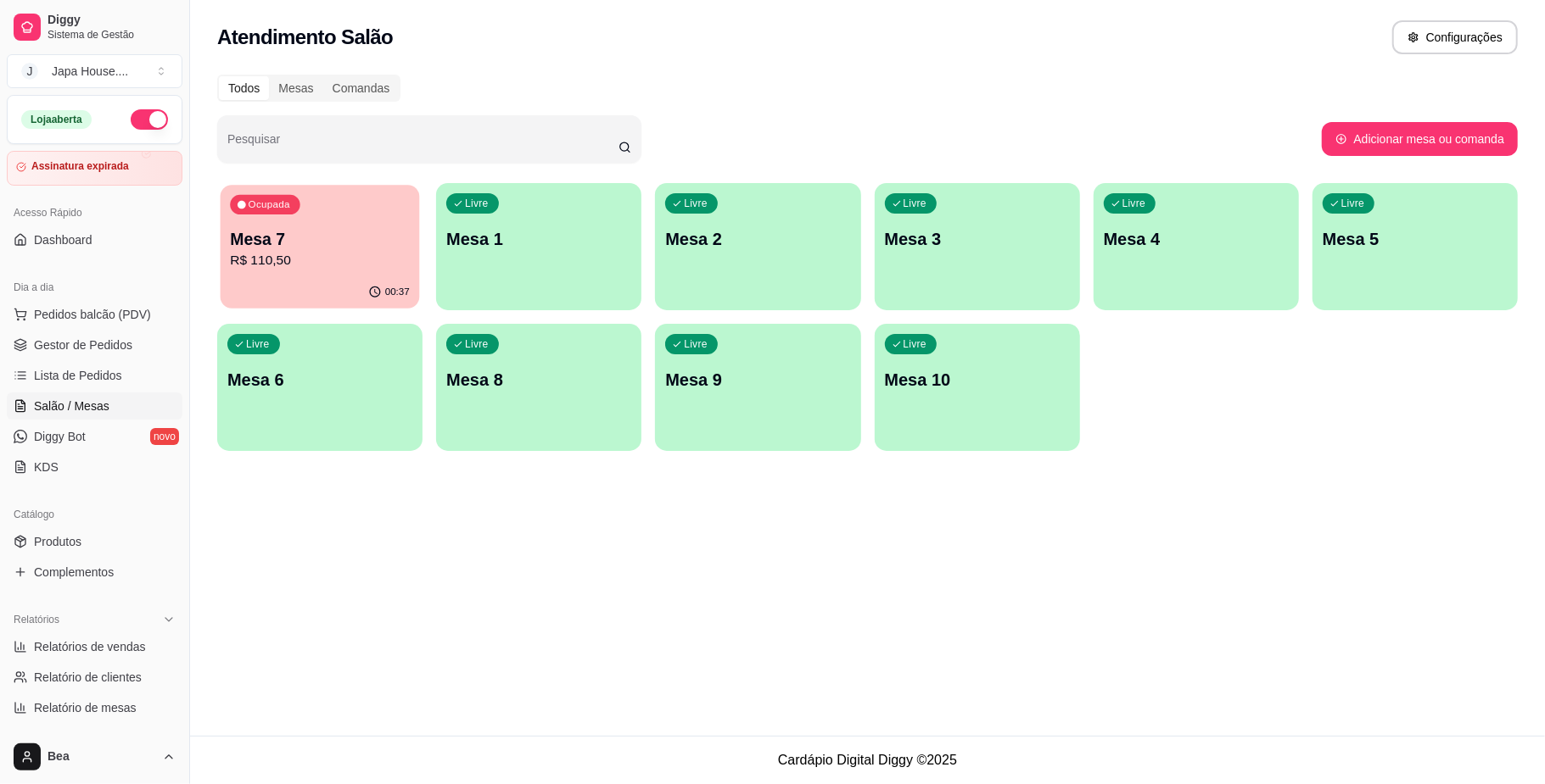
click at [295, 268] on p "R$ 110,50" at bounding box center [319, 261] width 180 height 19
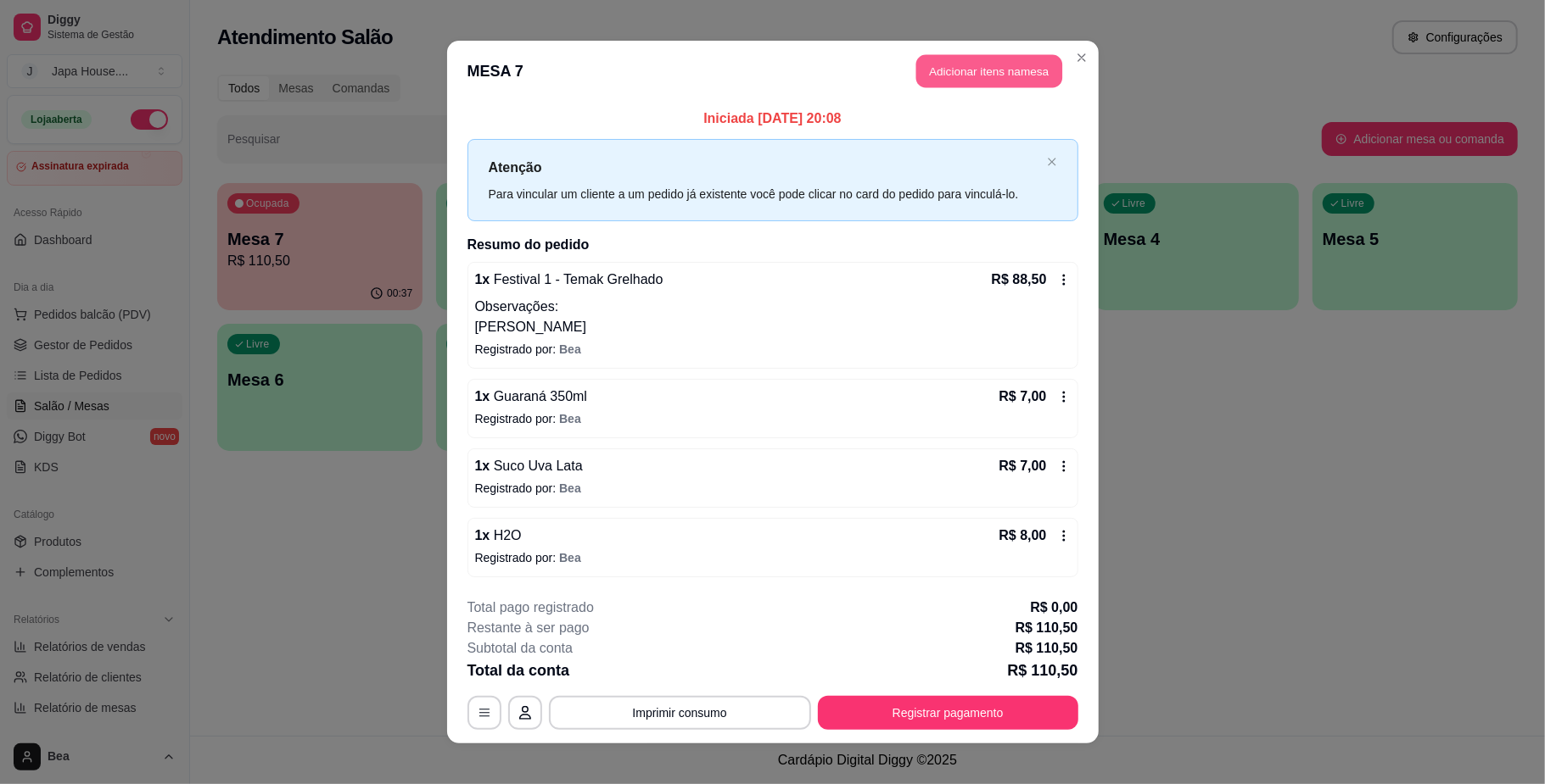
click at [982, 79] on button "Adicionar itens na mesa" at bounding box center [989, 72] width 146 height 33
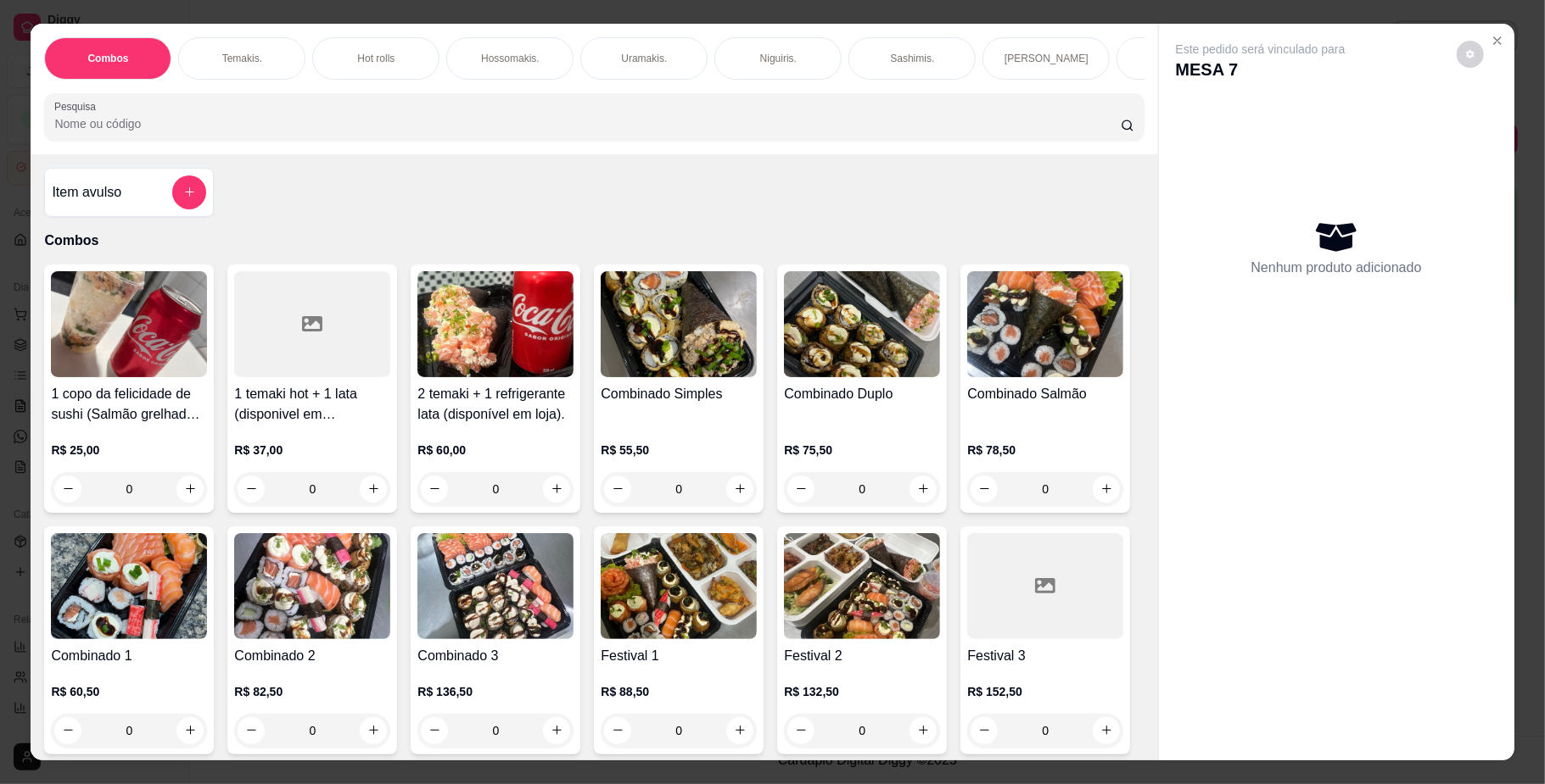
scroll to position [0, 962]
click at [350, 71] on div "Bebidas." at bounding box center [352, 58] width 128 height 42
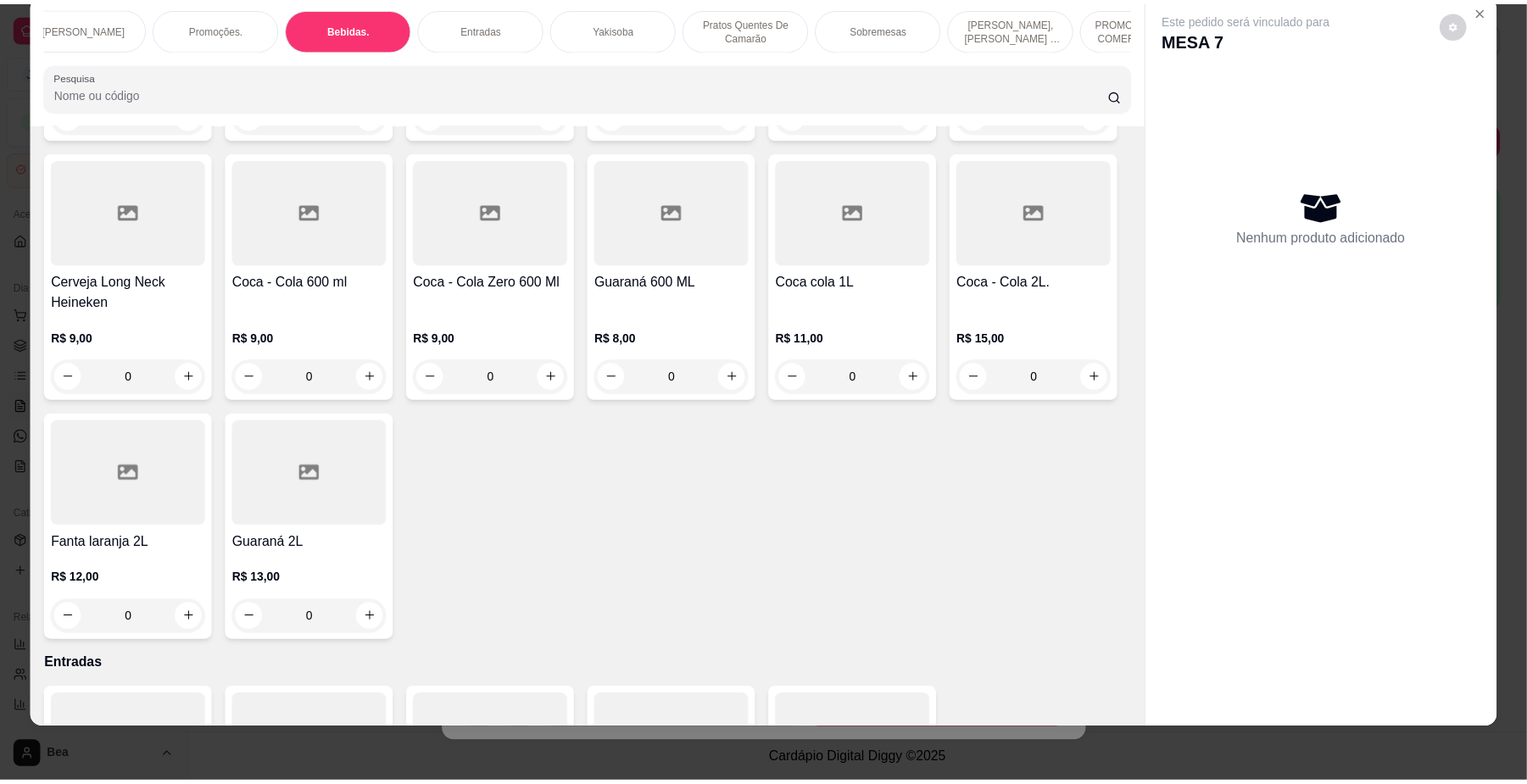
scroll to position [3953, 0]
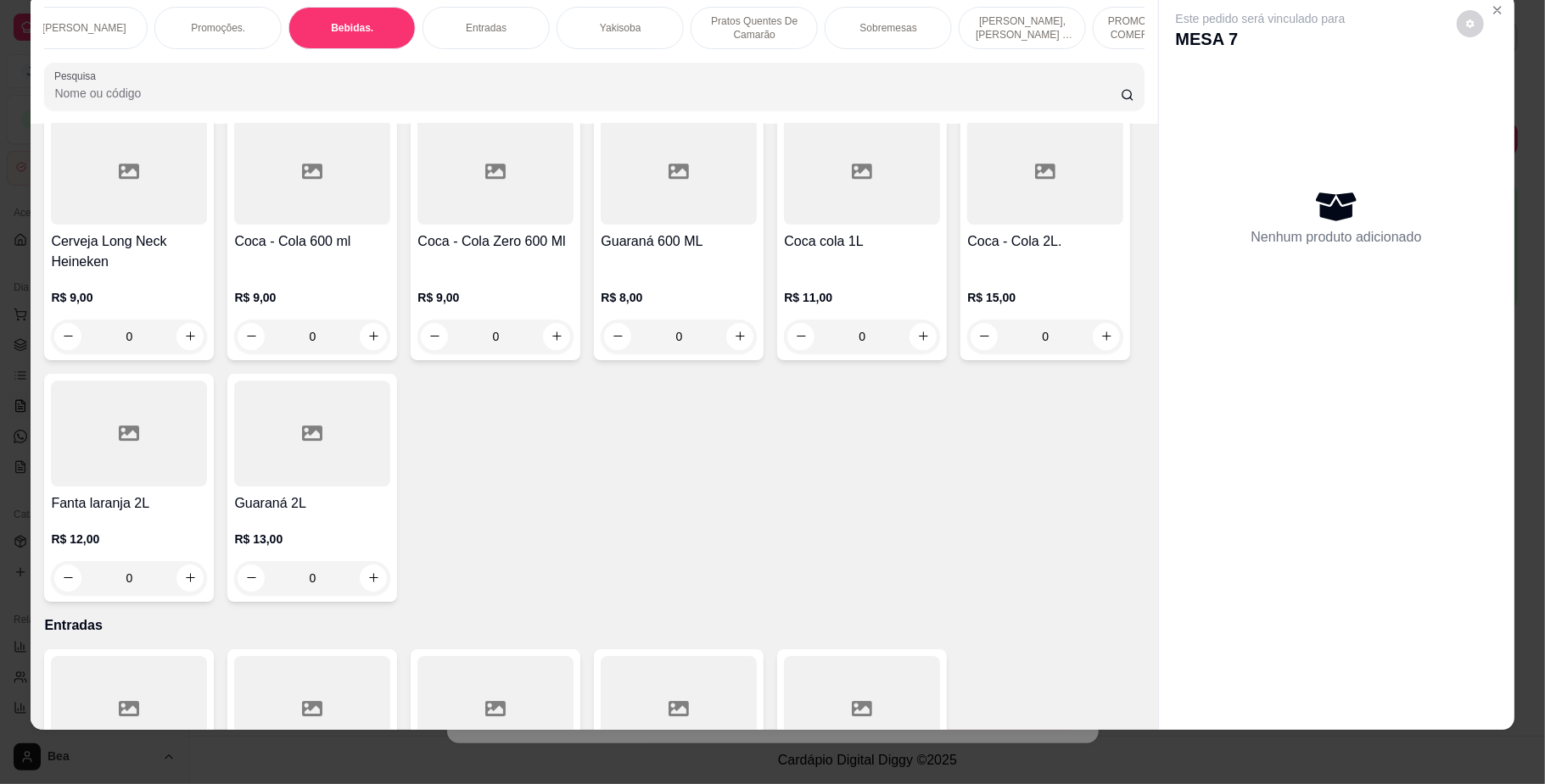
click at [917, 81] on icon "increase-product-quantity" at bounding box center [923, 74] width 12 height 12
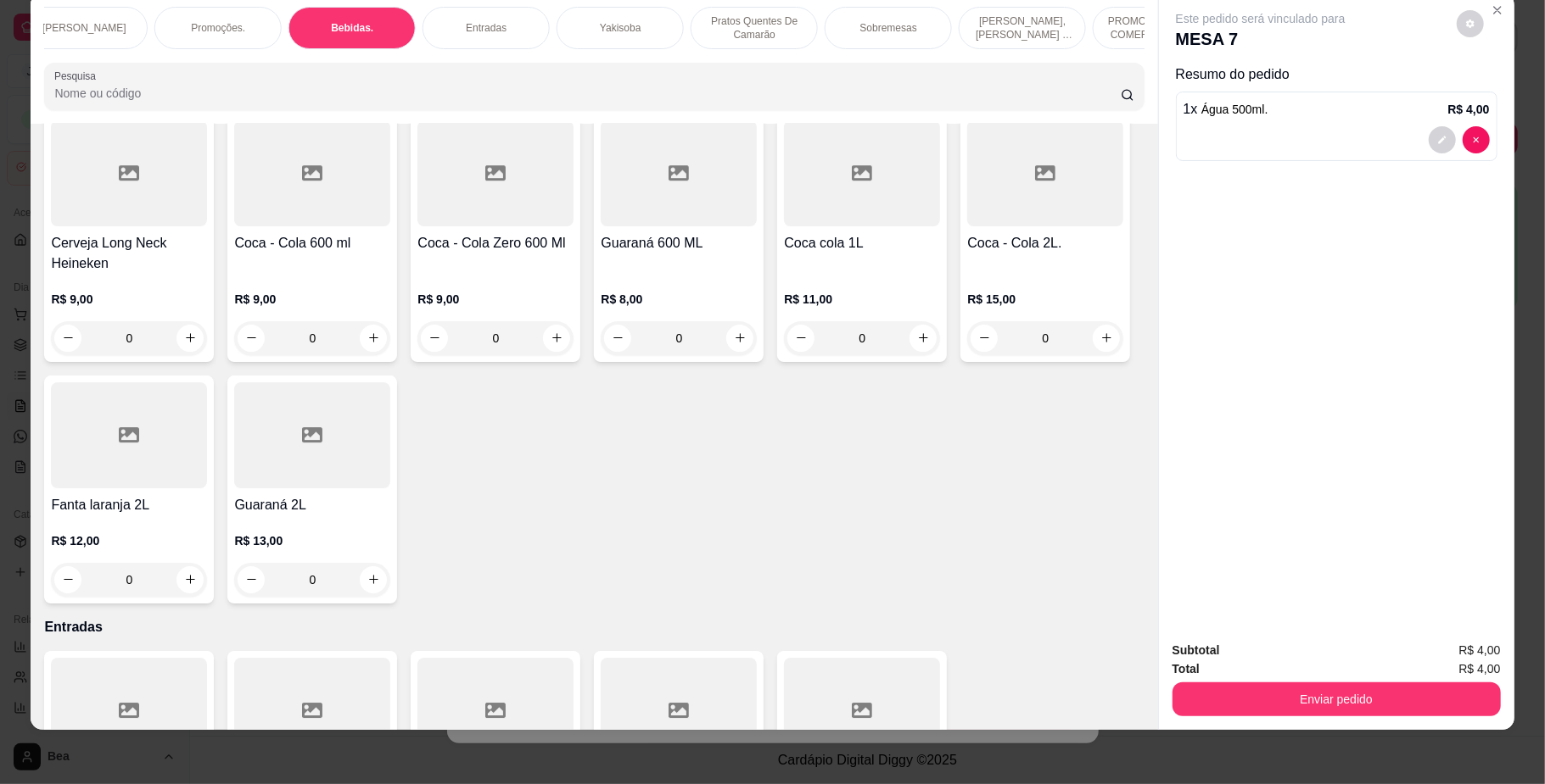
type input "1"
click at [1192, 699] on button "Enviar pedido" at bounding box center [1336, 701] width 318 height 33
click at [1201, 659] on button "Não registrar e enviar pedido" at bounding box center [1278, 658] width 171 height 32
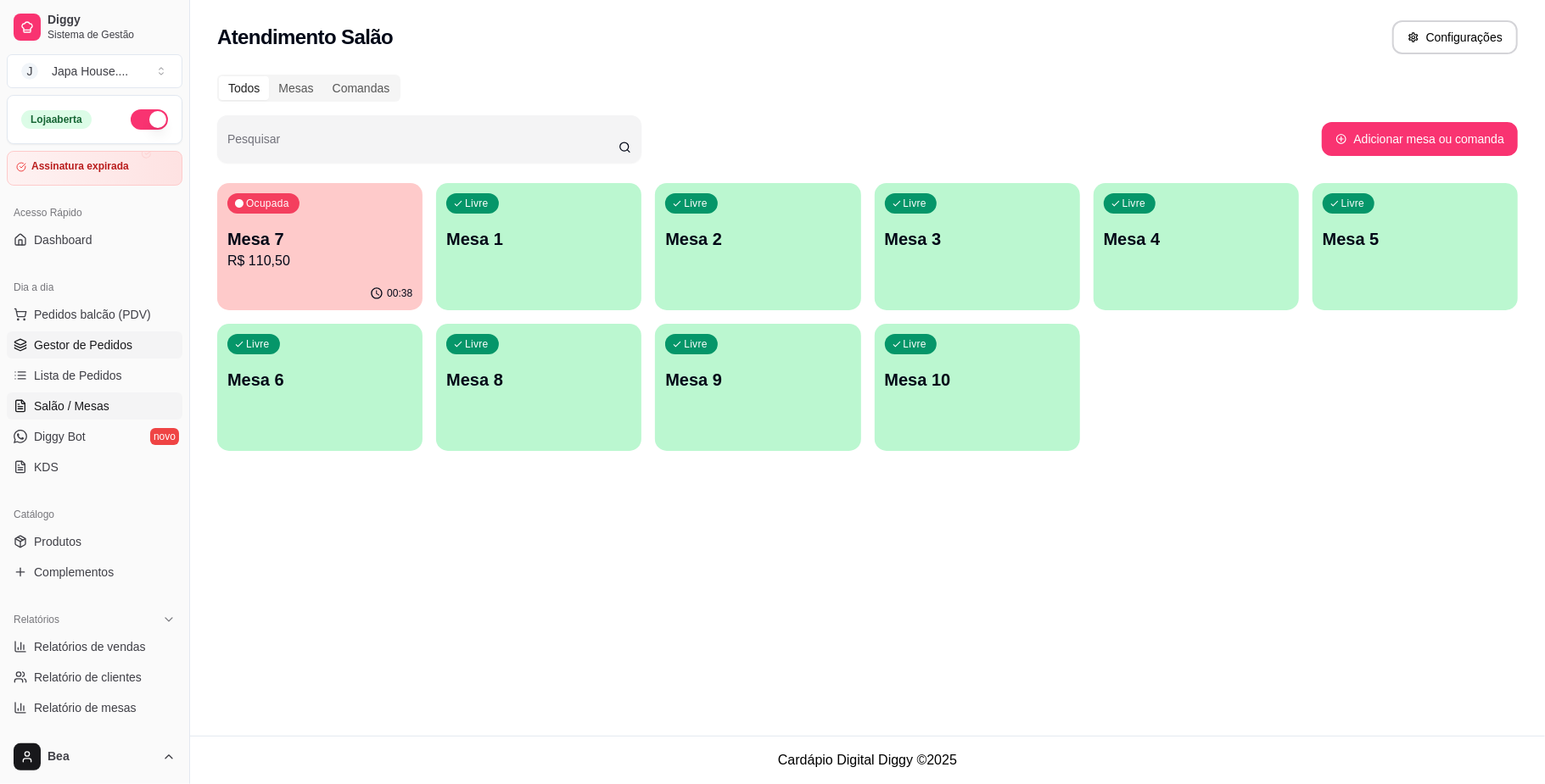
click at [83, 347] on span "Gestor de Pedidos" at bounding box center [84, 345] width 98 height 17
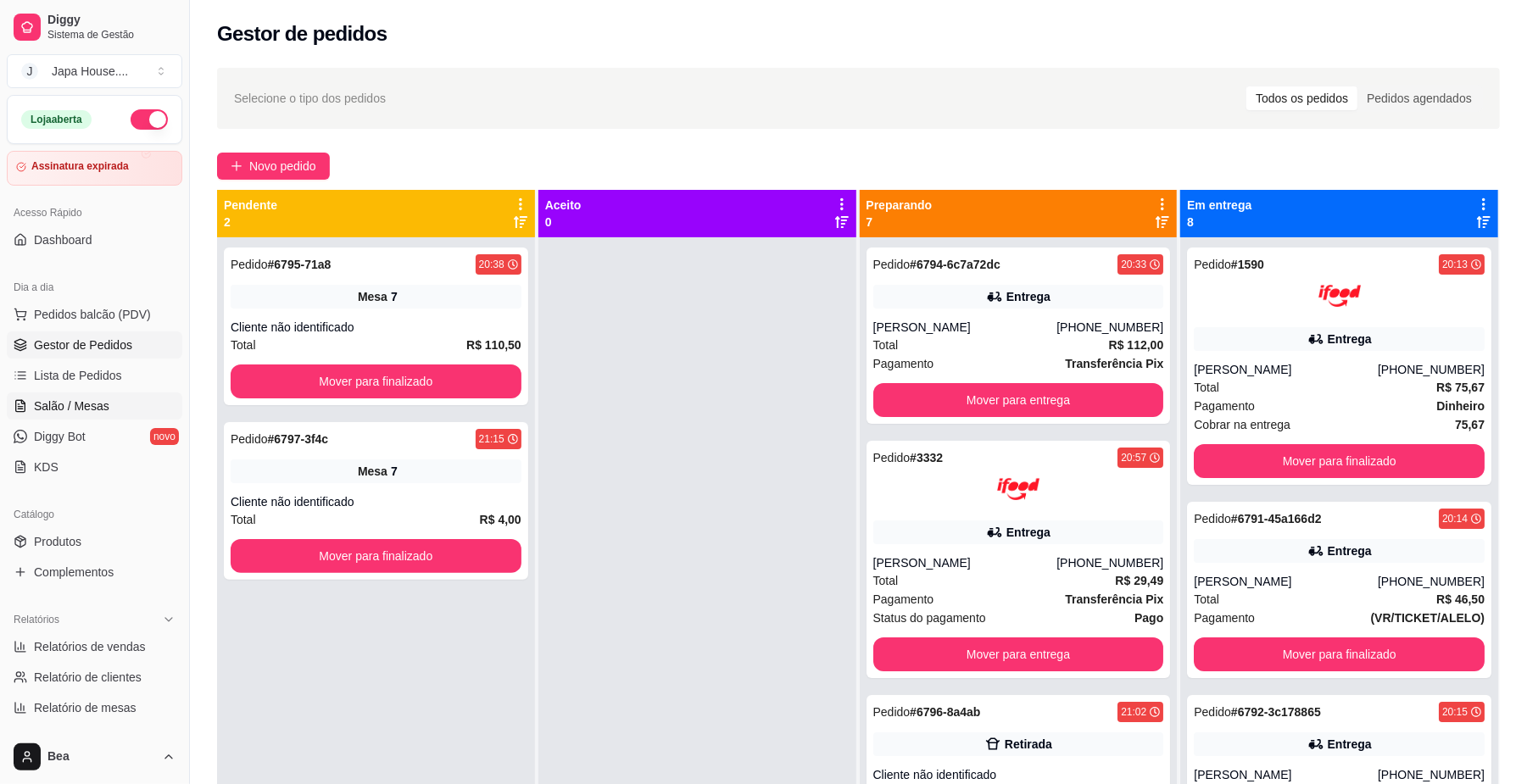
click at [91, 401] on span "Salão / Mesas" at bounding box center [72, 405] width 76 height 17
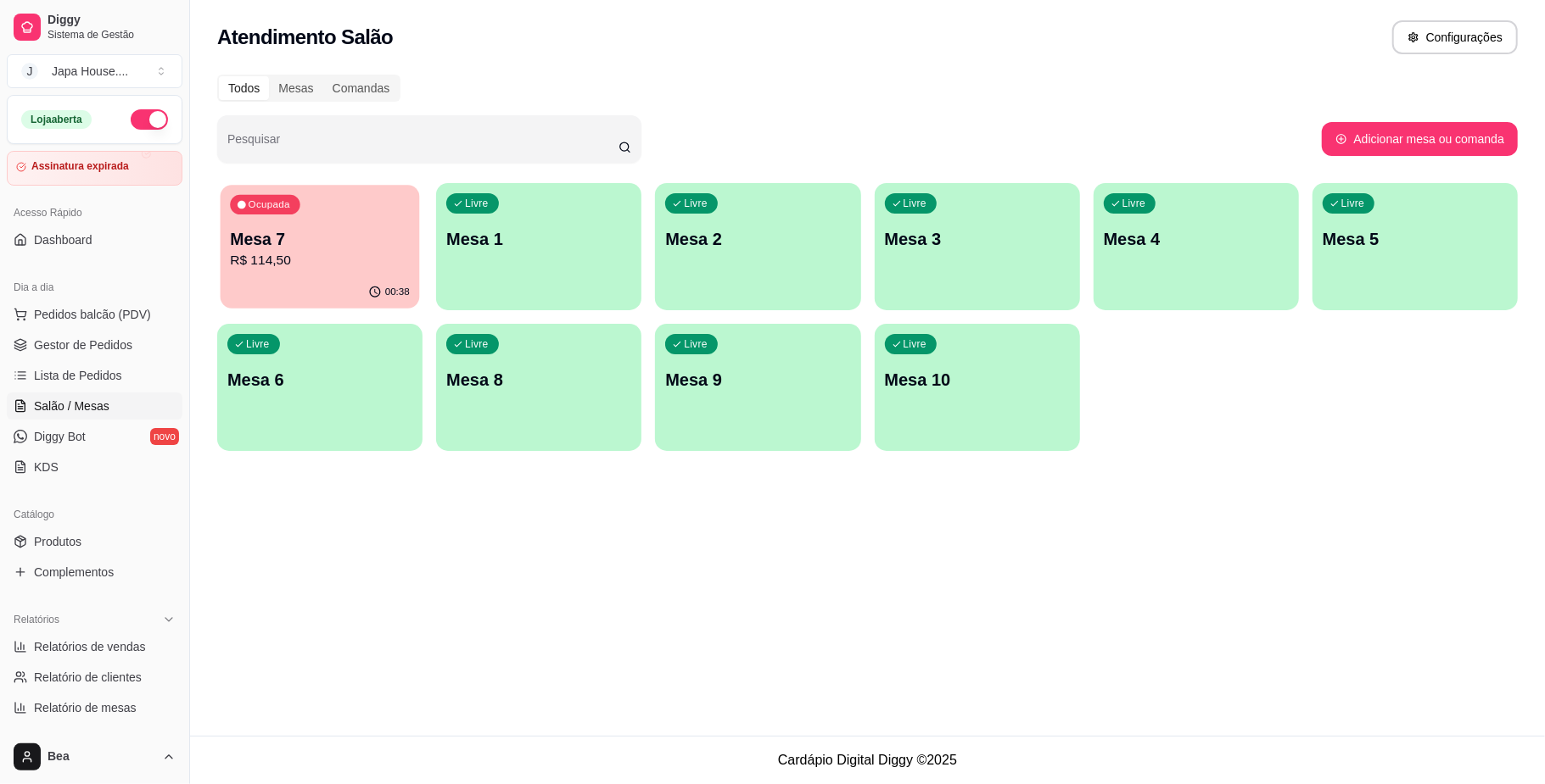
click at [312, 263] on p "R$ 114,50" at bounding box center [319, 261] width 180 height 19
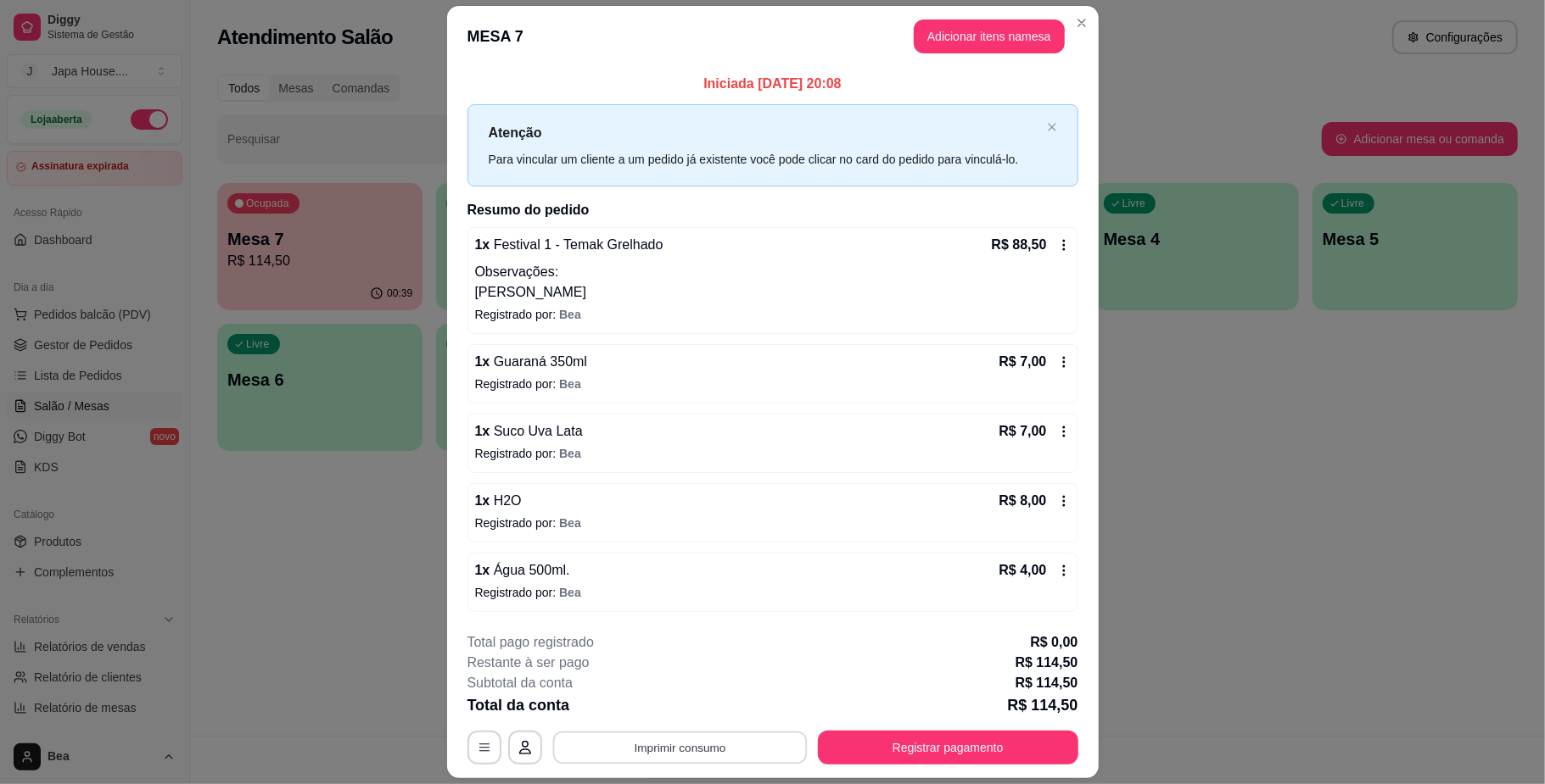
click at [727, 754] on button "Imprimir consumo" at bounding box center [679, 749] width 254 height 33
click at [689, 712] on button "IMPRESSORA" at bounding box center [676, 710] width 123 height 27
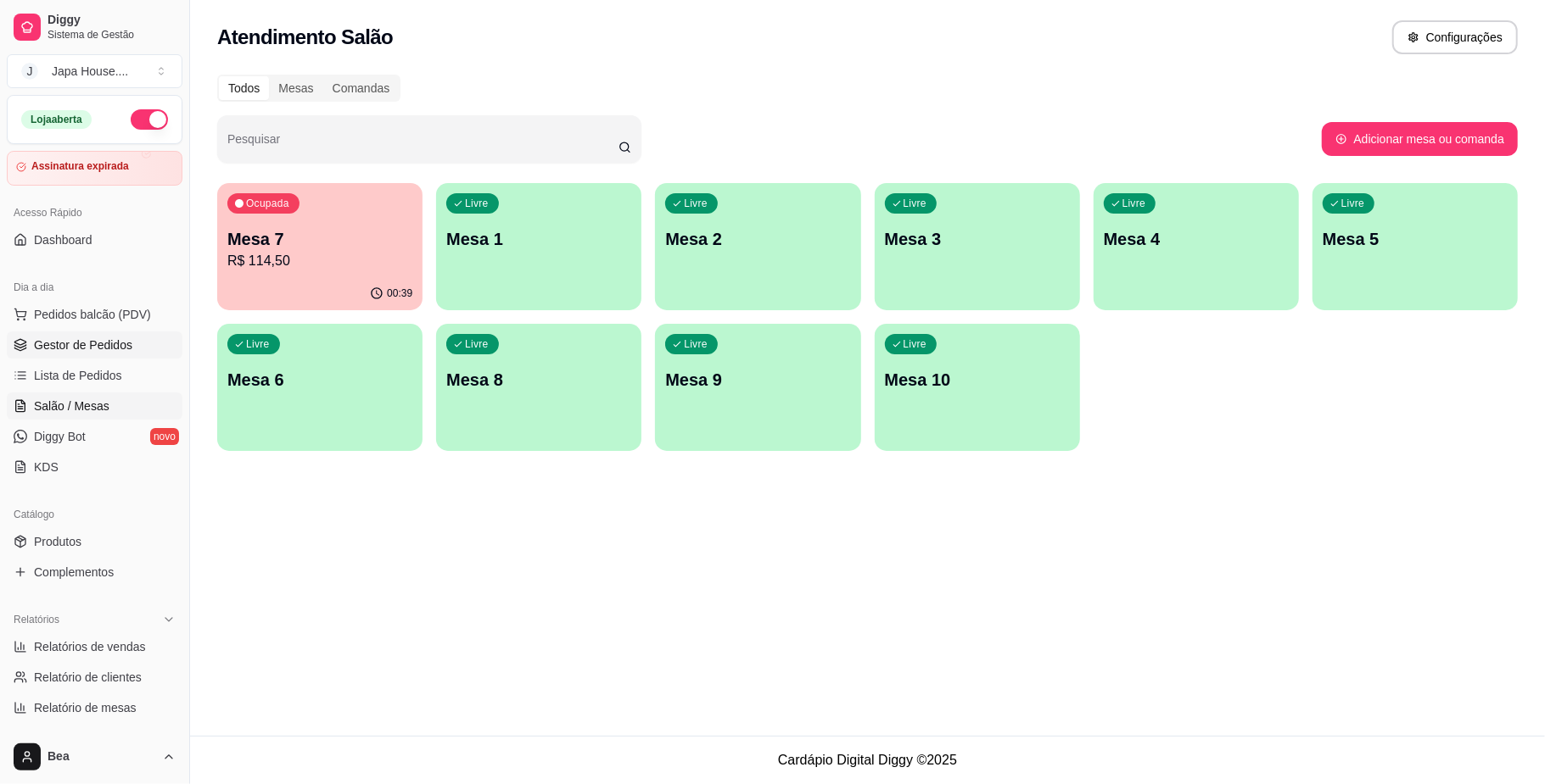
click at [120, 358] on link "Gestor de Pedidos" at bounding box center [95, 345] width 176 height 27
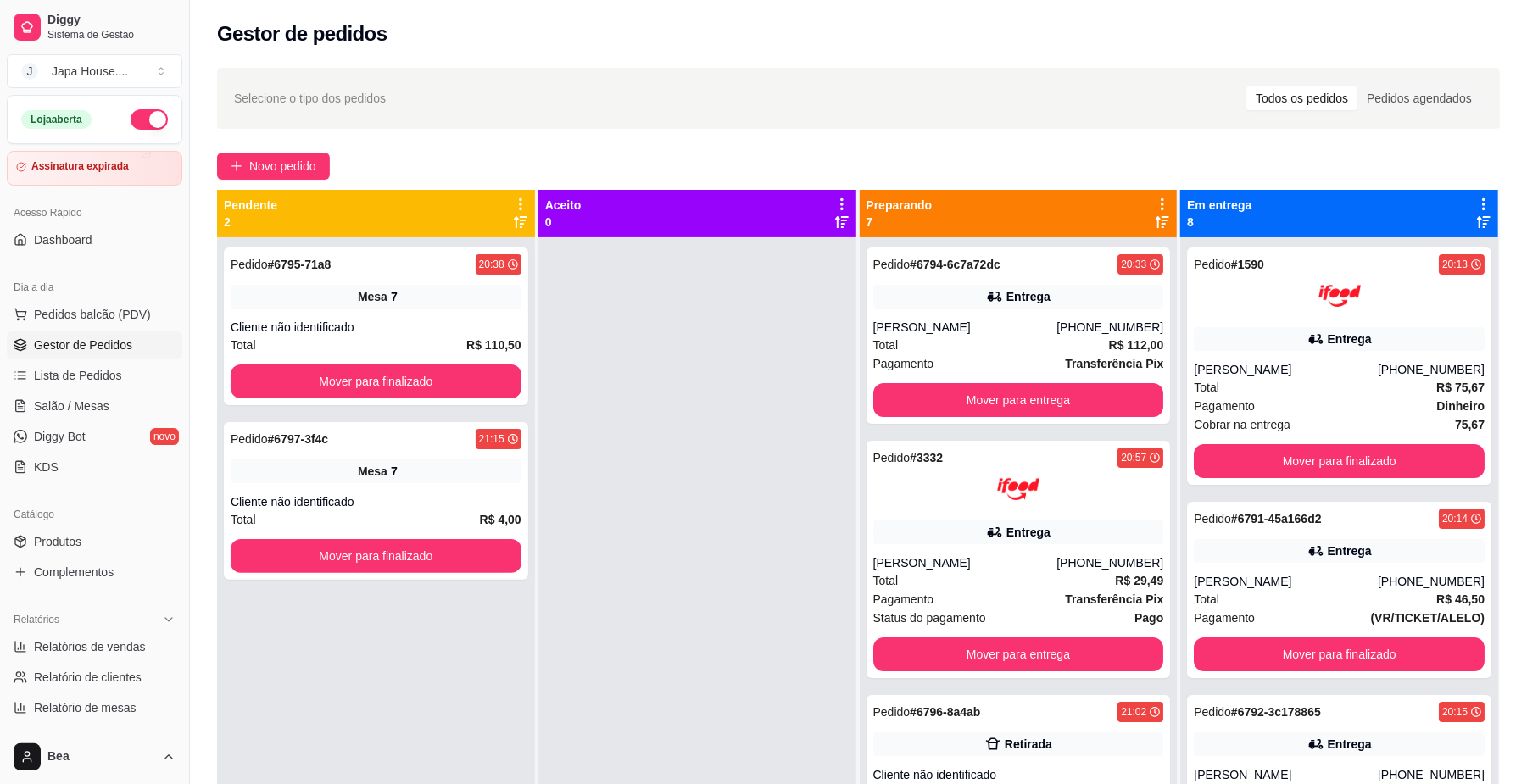
scroll to position [243, 0]
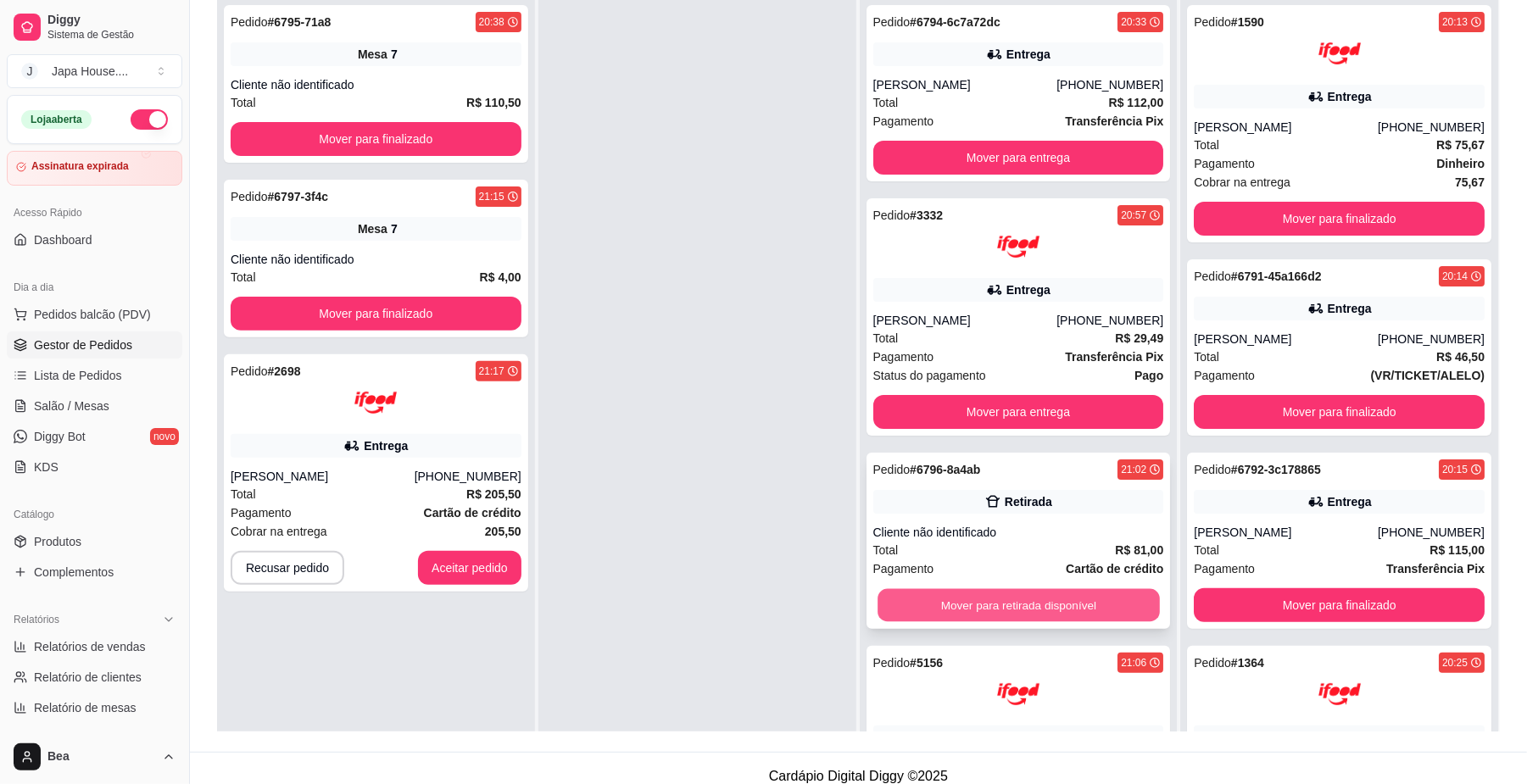
click at [1080, 606] on button "Mover para retirada disponível" at bounding box center [1018, 606] width 281 height 33
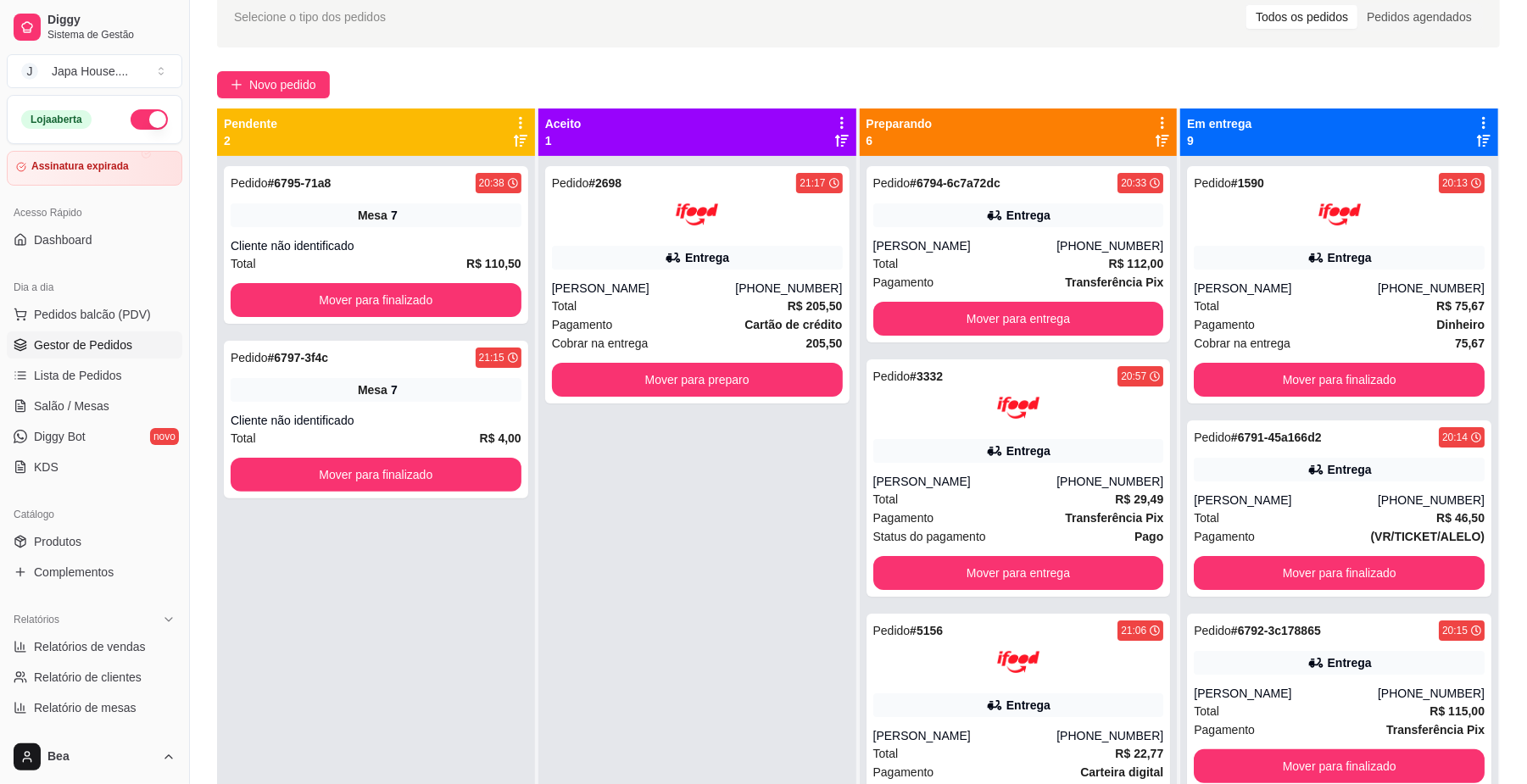
scroll to position [0, 0]
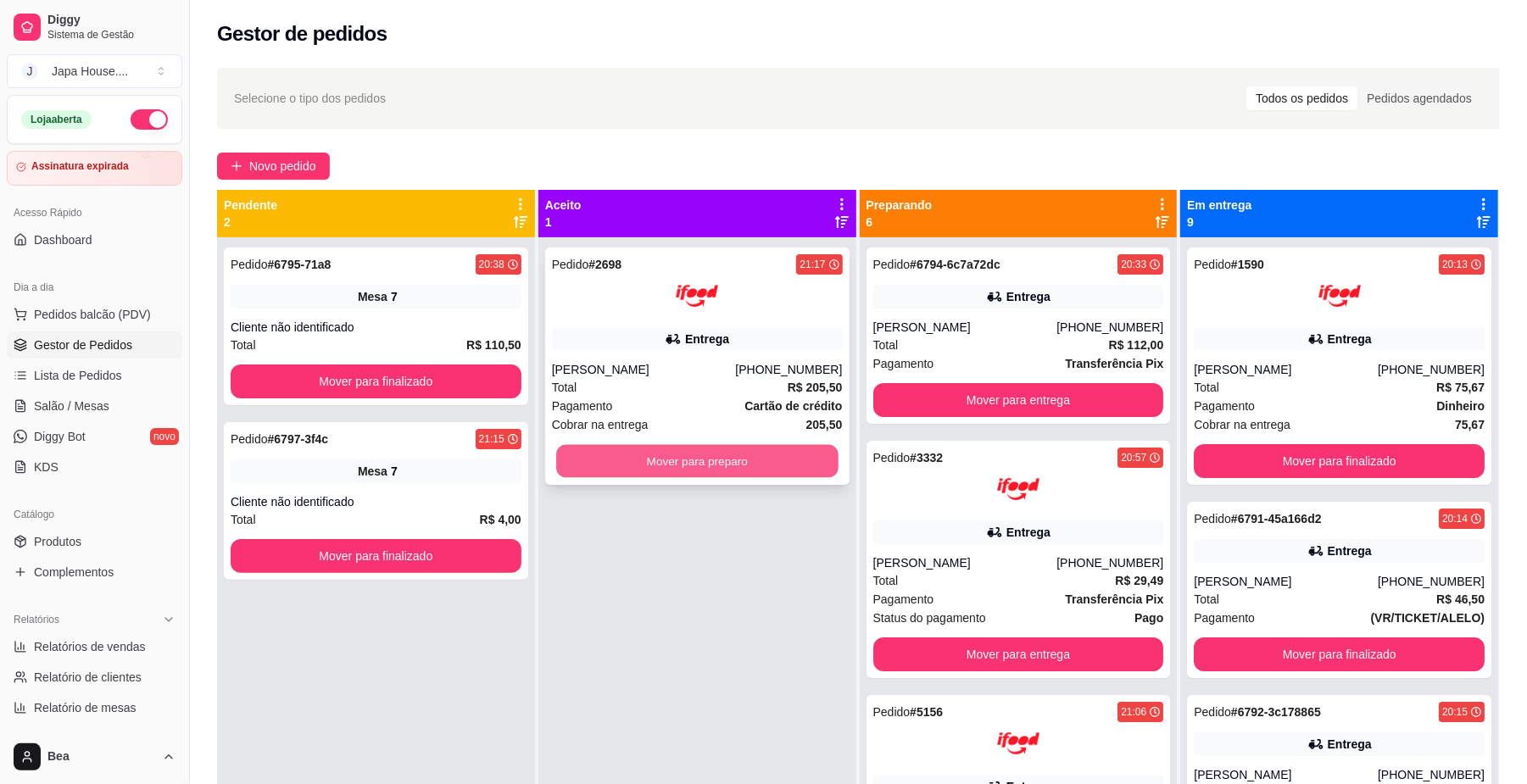
click at [724, 471] on button "Mover para preparo" at bounding box center [697, 461] width 281 height 33
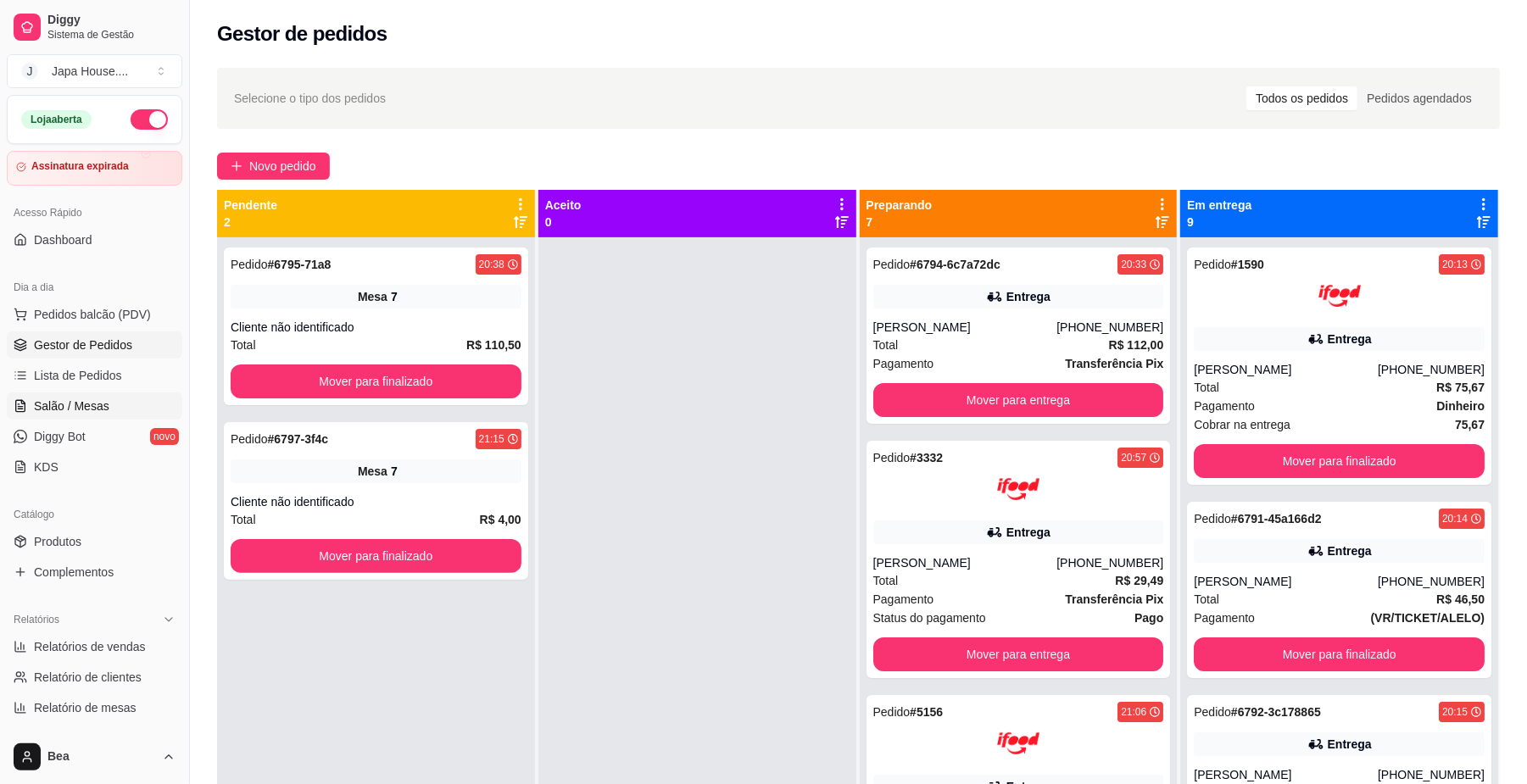
click at [68, 414] on span "Salão / Mesas" at bounding box center [72, 405] width 76 height 17
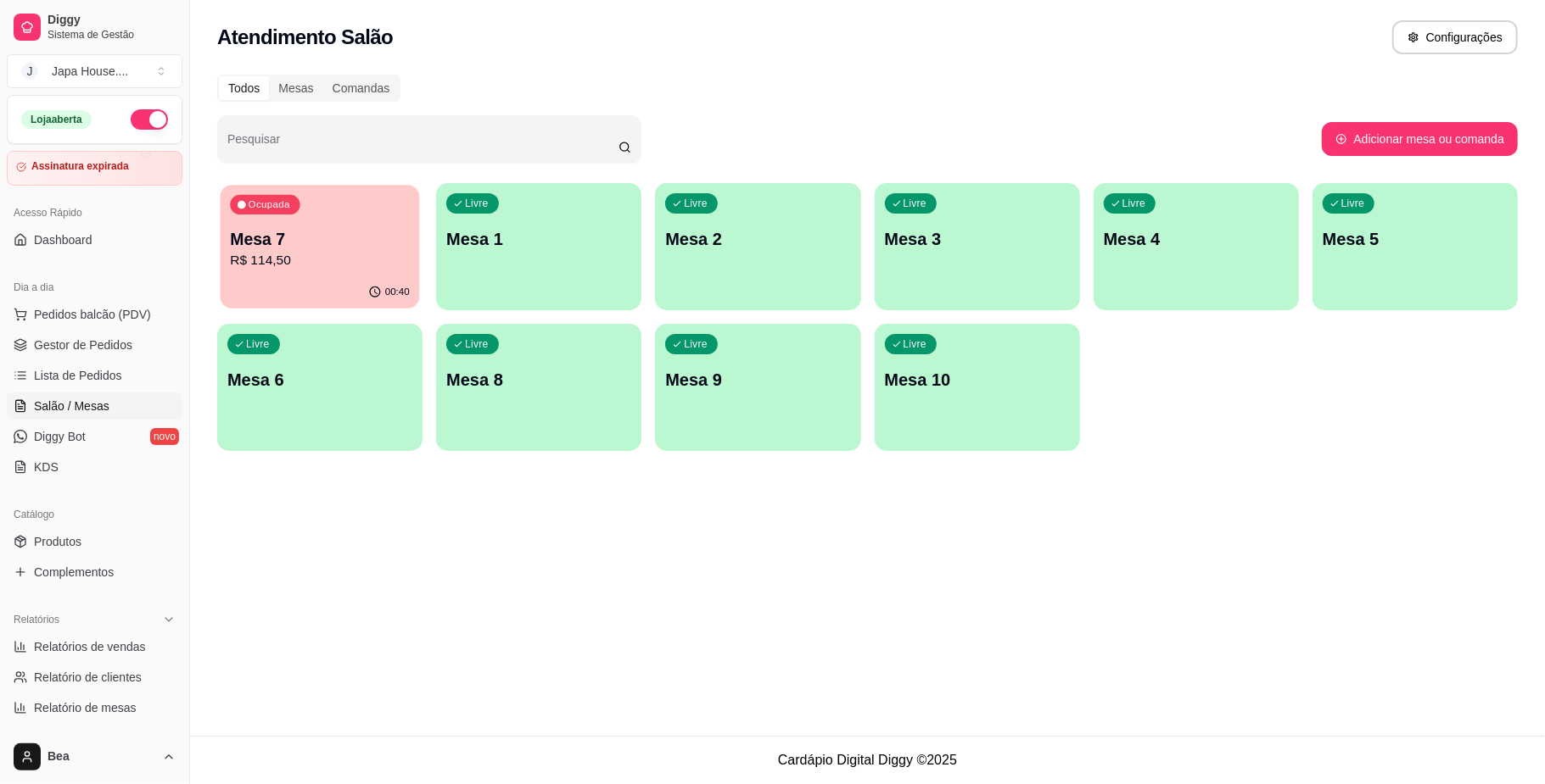
click at [277, 252] on p "R$ 114,50" at bounding box center [319, 261] width 180 height 19
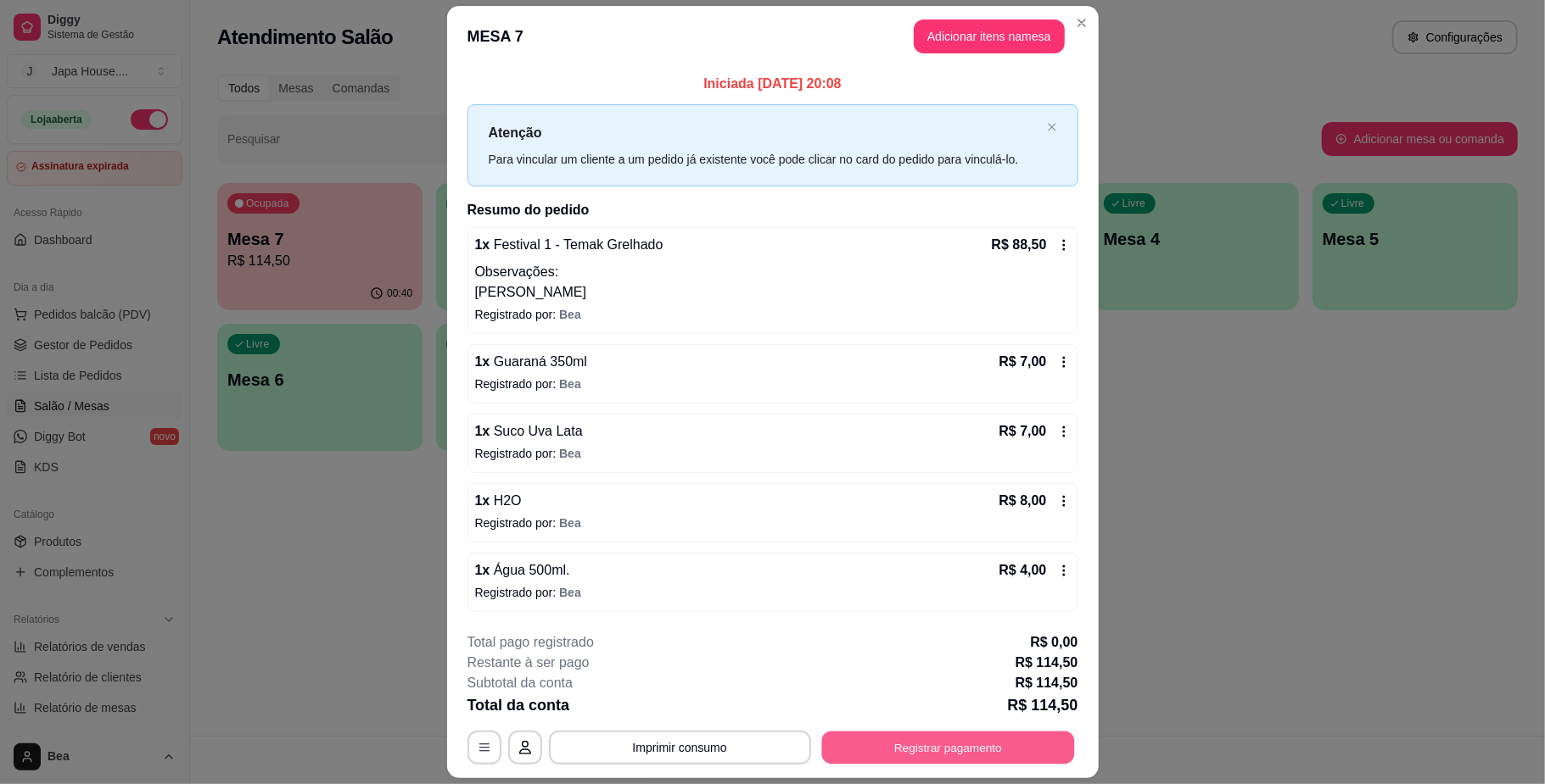
click at [930, 750] on button "Registrar pagamento" at bounding box center [947, 749] width 252 height 33
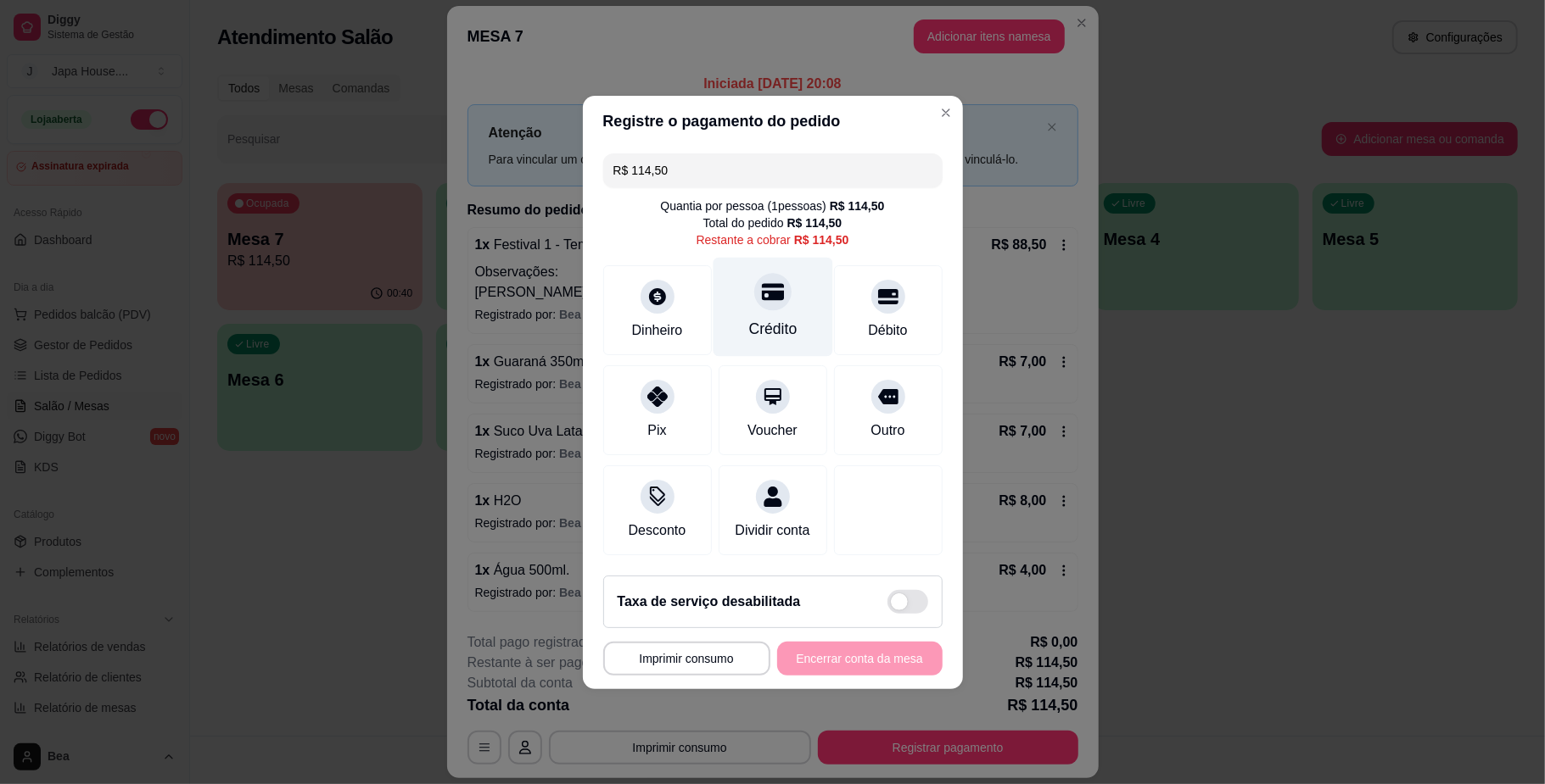
click at [765, 280] on icon at bounding box center [771, 291] width 22 height 22
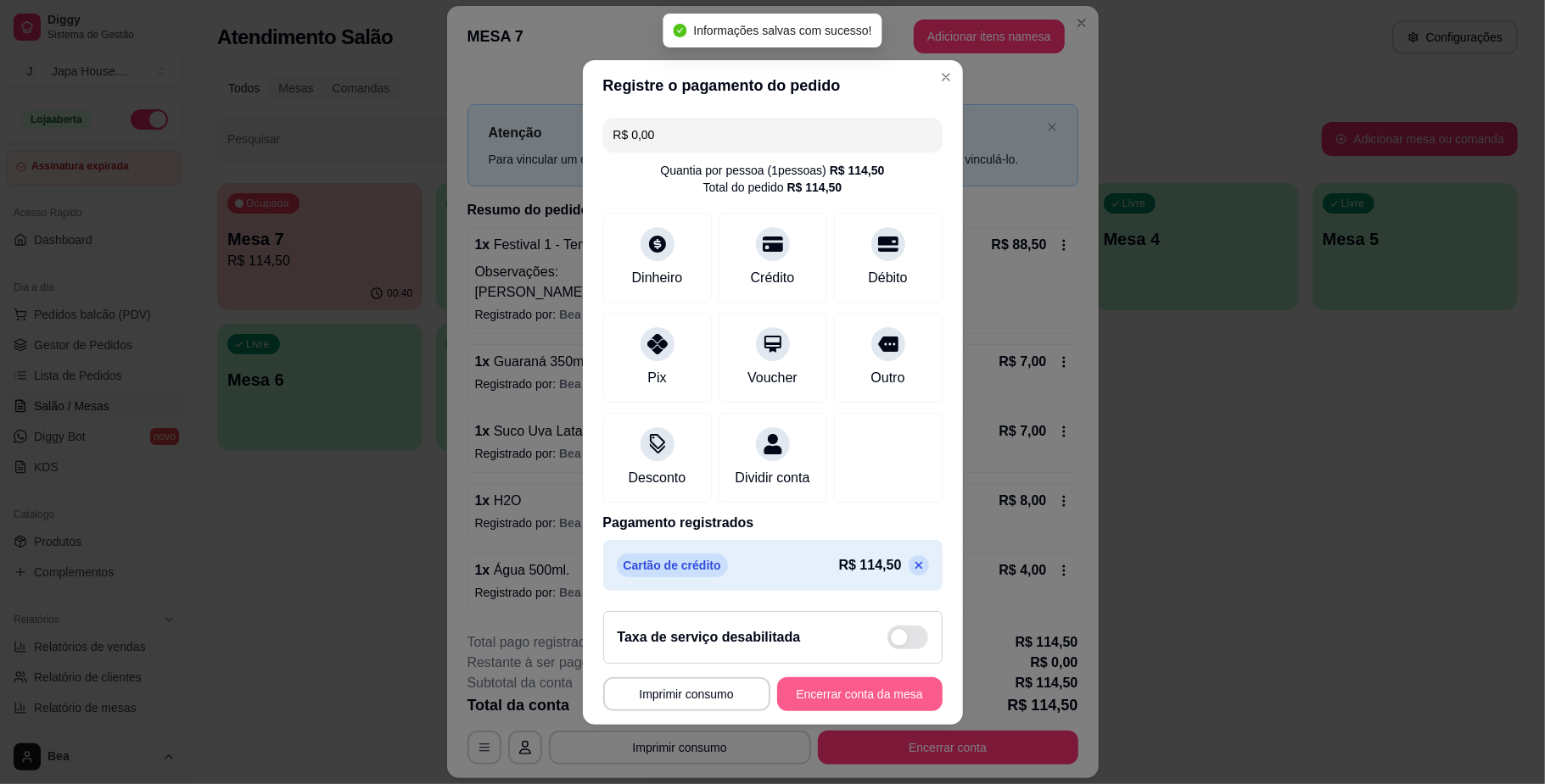
type input "R$ 0,00"
click at [815, 703] on button "Encerrar conta da mesa" at bounding box center [860, 694] width 160 height 33
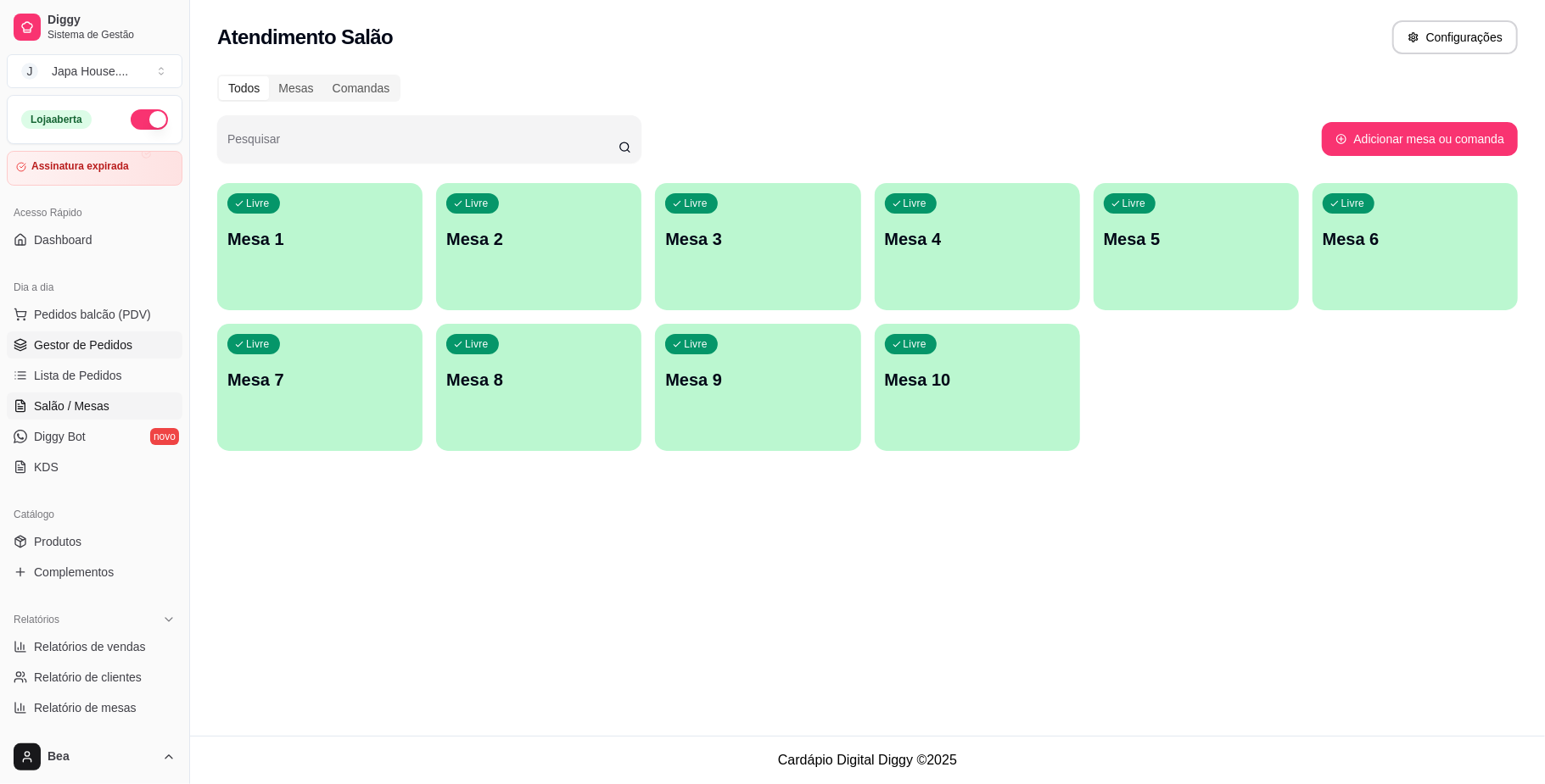
click at [128, 352] on span "Gestor de Pedidos" at bounding box center [84, 345] width 98 height 17
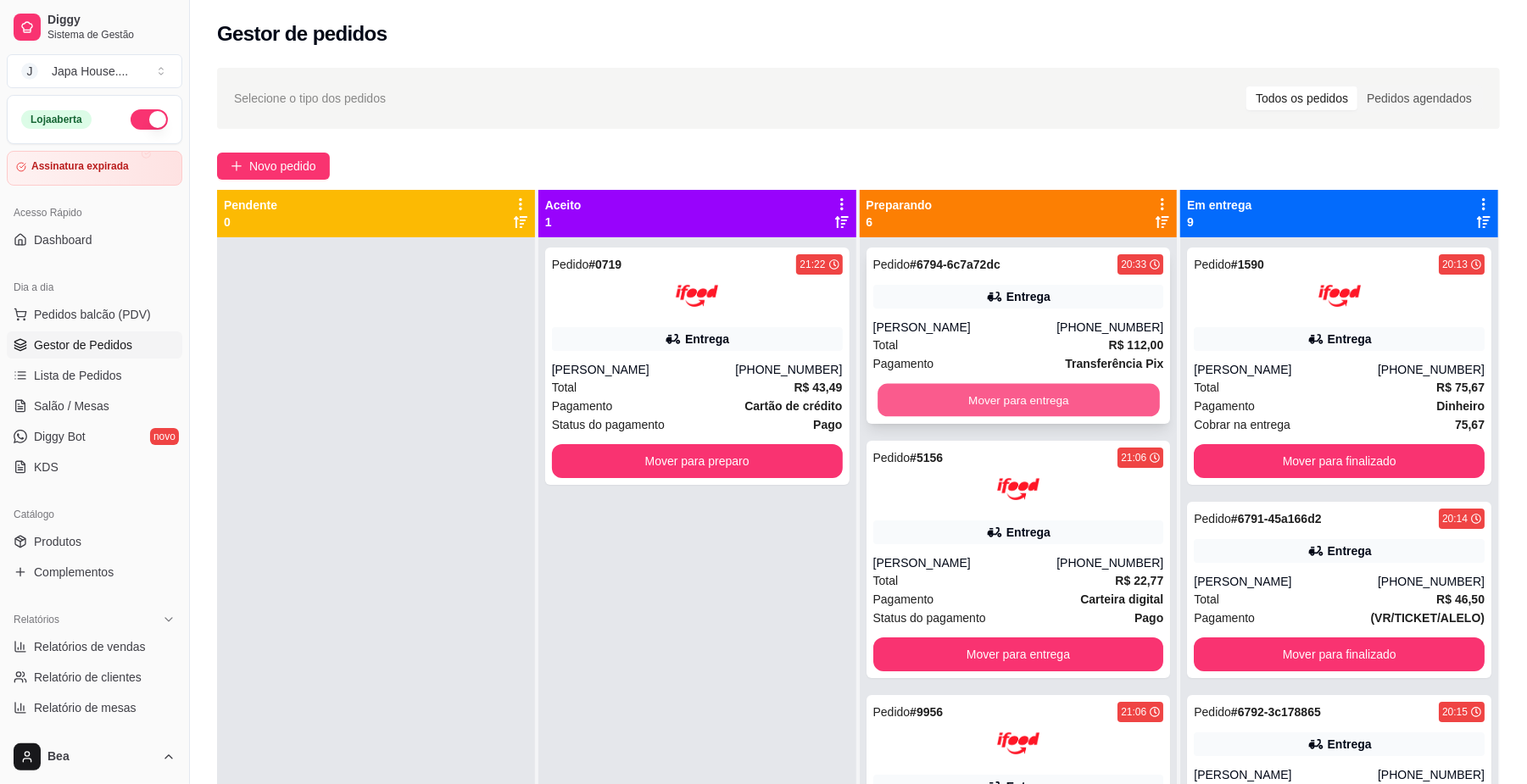
click at [975, 396] on button "Mover para entrega" at bounding box center [1018, 401] width 281 height 33
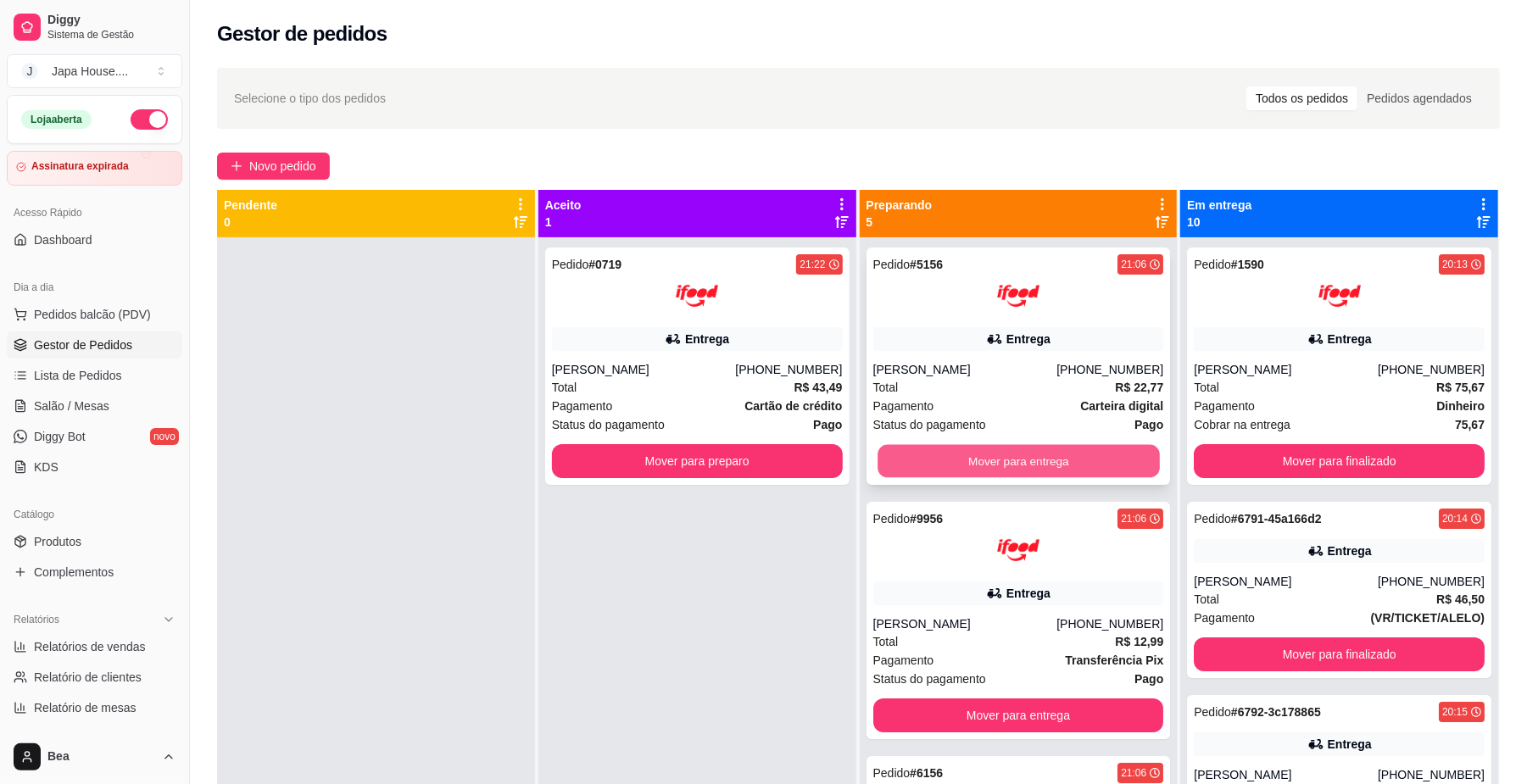
click at [992, 463] on button "Mover para entrega" at bounding box center [1018, 461] width 281 height 33
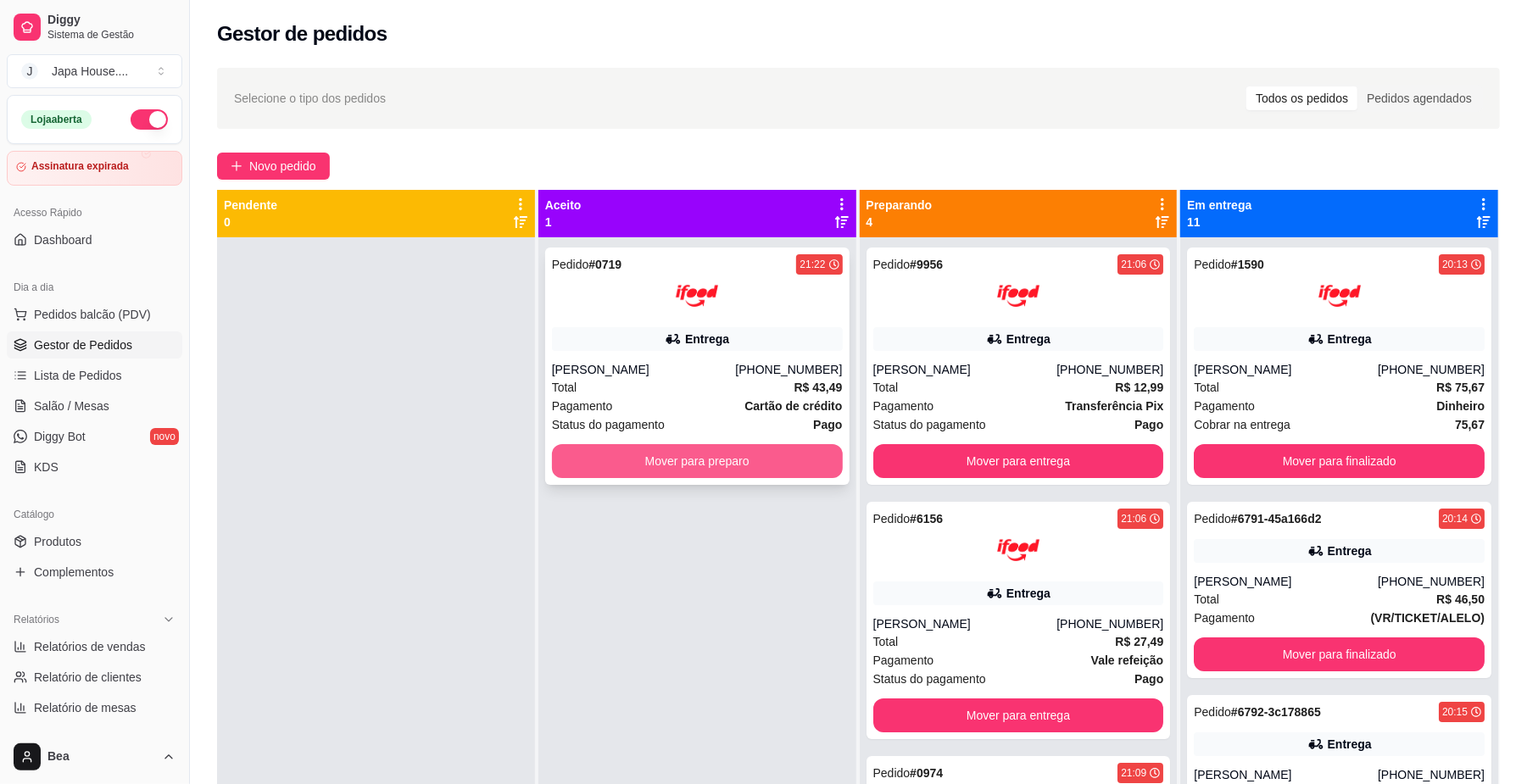
click at [753, 448] on button "Mover para preparo" at bounding box center [697, 461] width 291 height 34
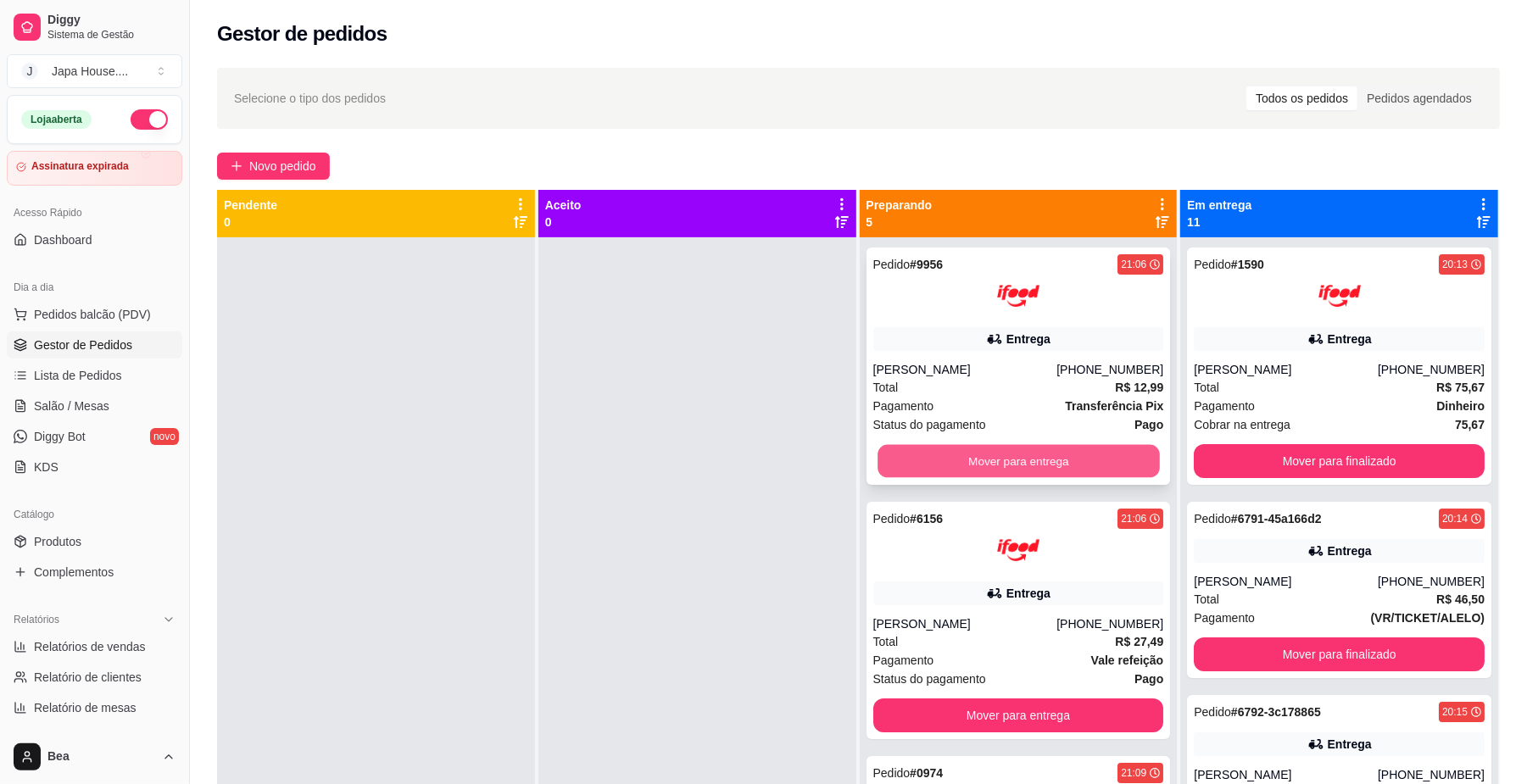
click at [1052, 456] on button "Mover para entrega" at bounding box center [1018, 461] width 281 height 33
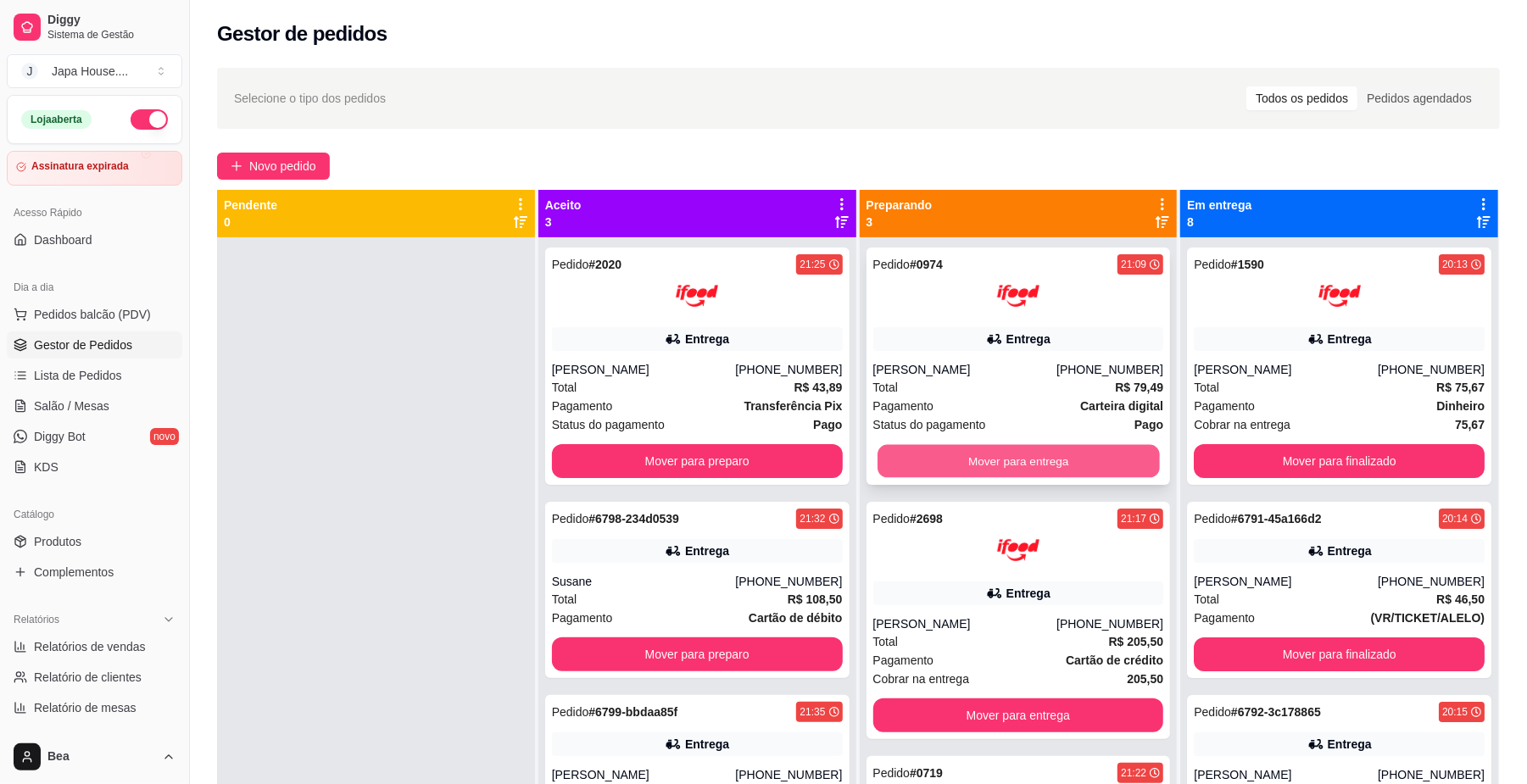
click at [985, 462] on button "Mover para entrega" at bounding box center [1018, 461] width 281 height 33
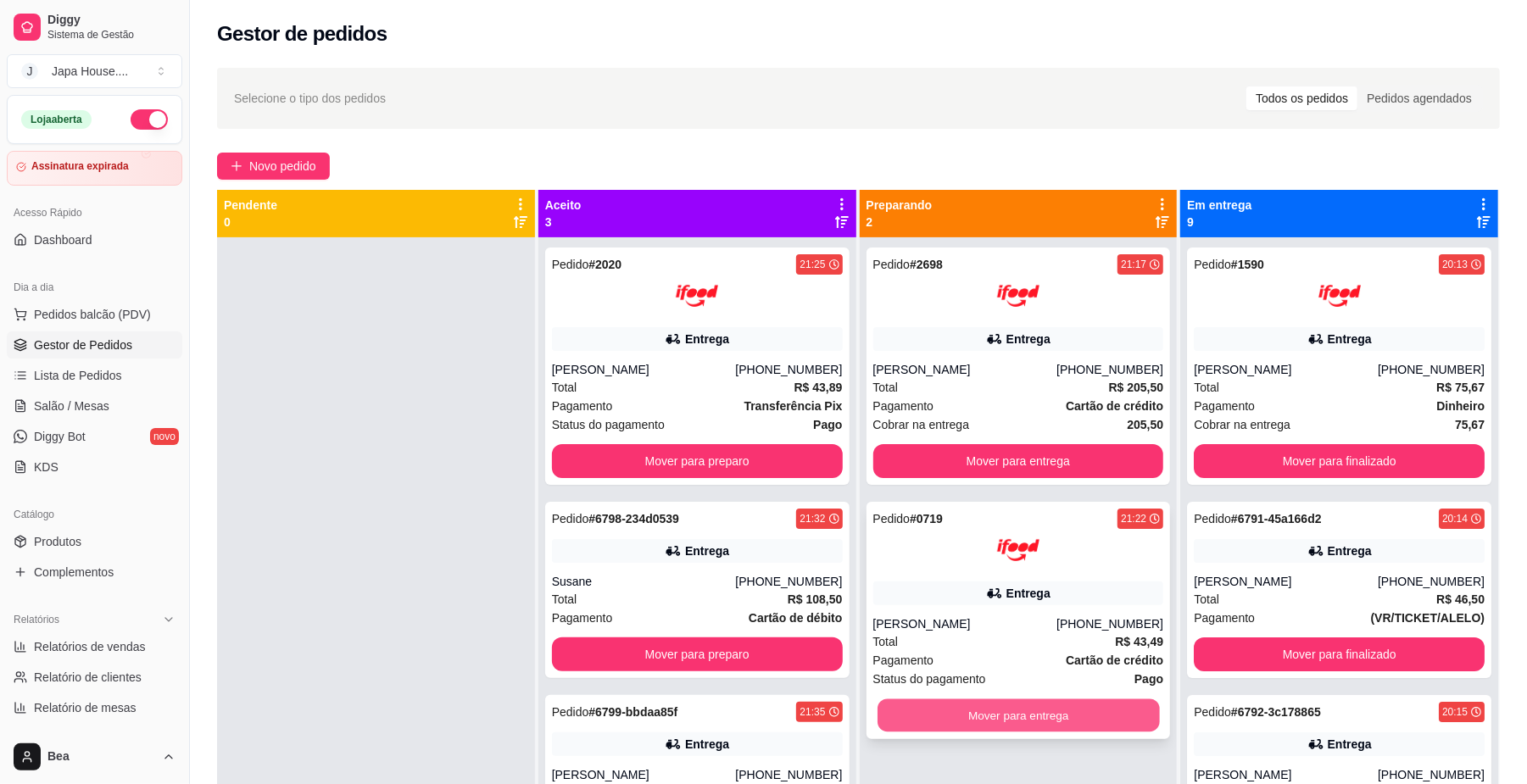
click at [988, 710] on button "Mover para entrega" at bounding box center [1018, 716] width 281 height 33
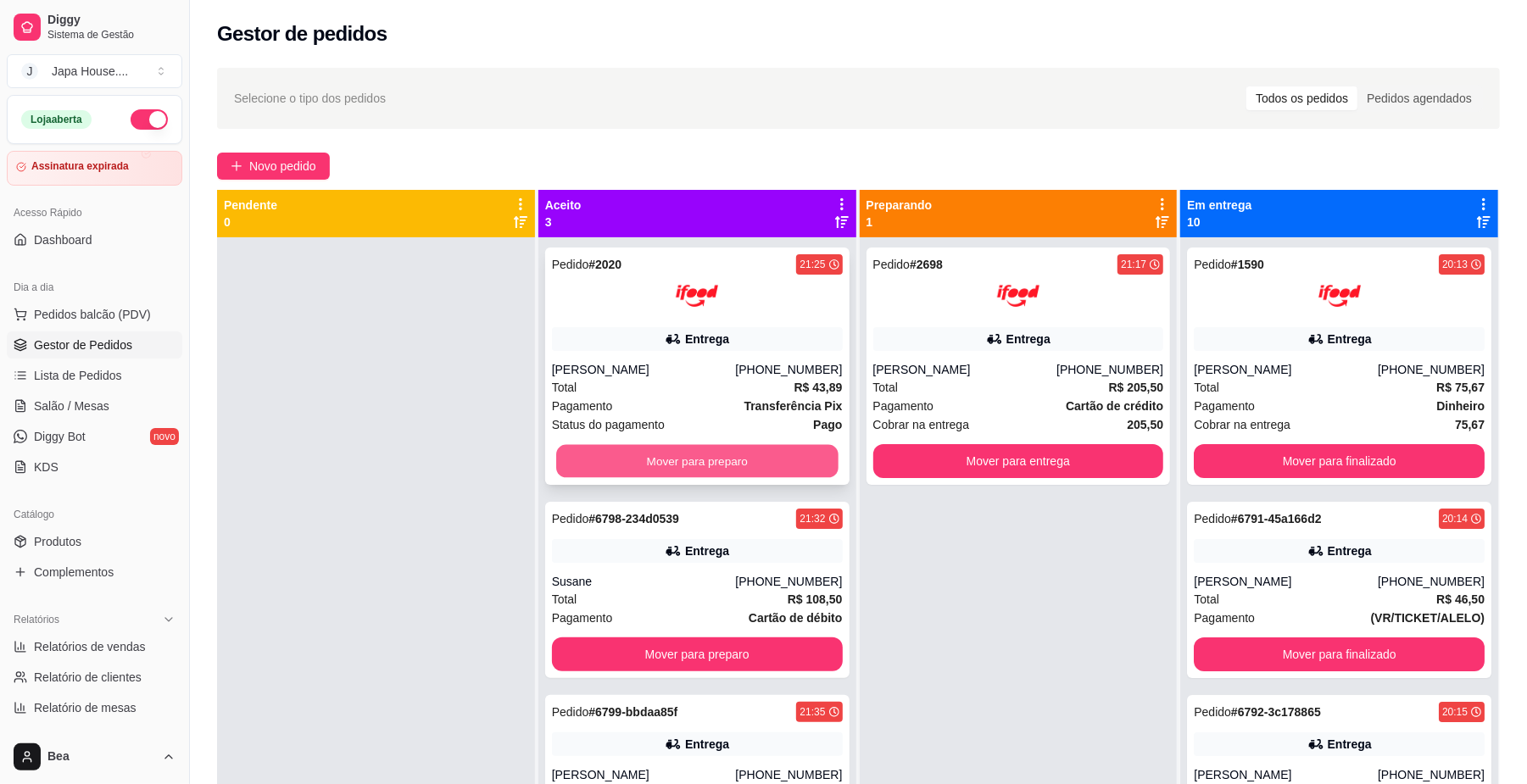
click at [811, 463] on button "Mover para preparo" at bounding box center [697, 461] width 281 height 33
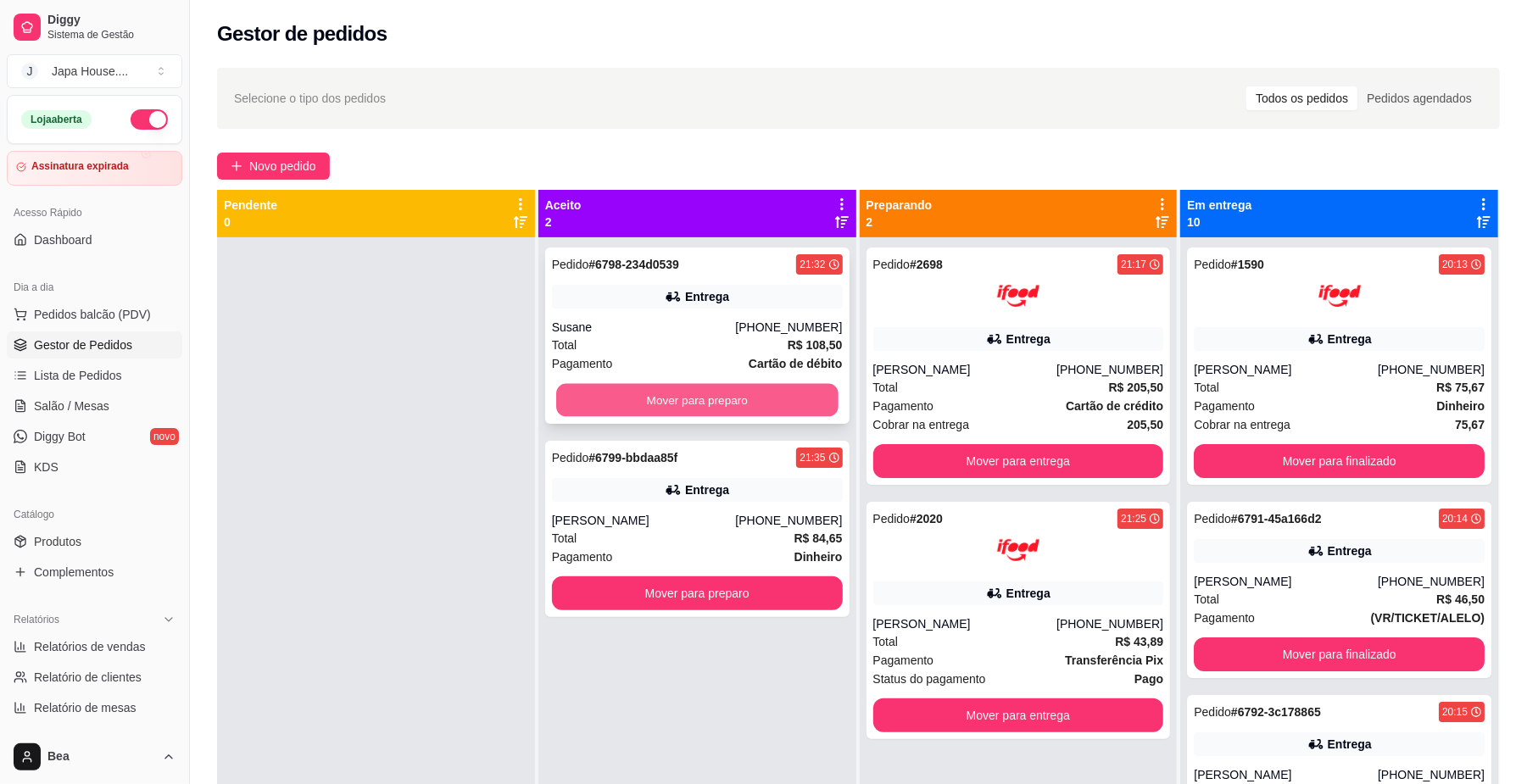
click at [787, 388] on button "Mover para preparo" at bounding box center [697, 401] width 281 height 33
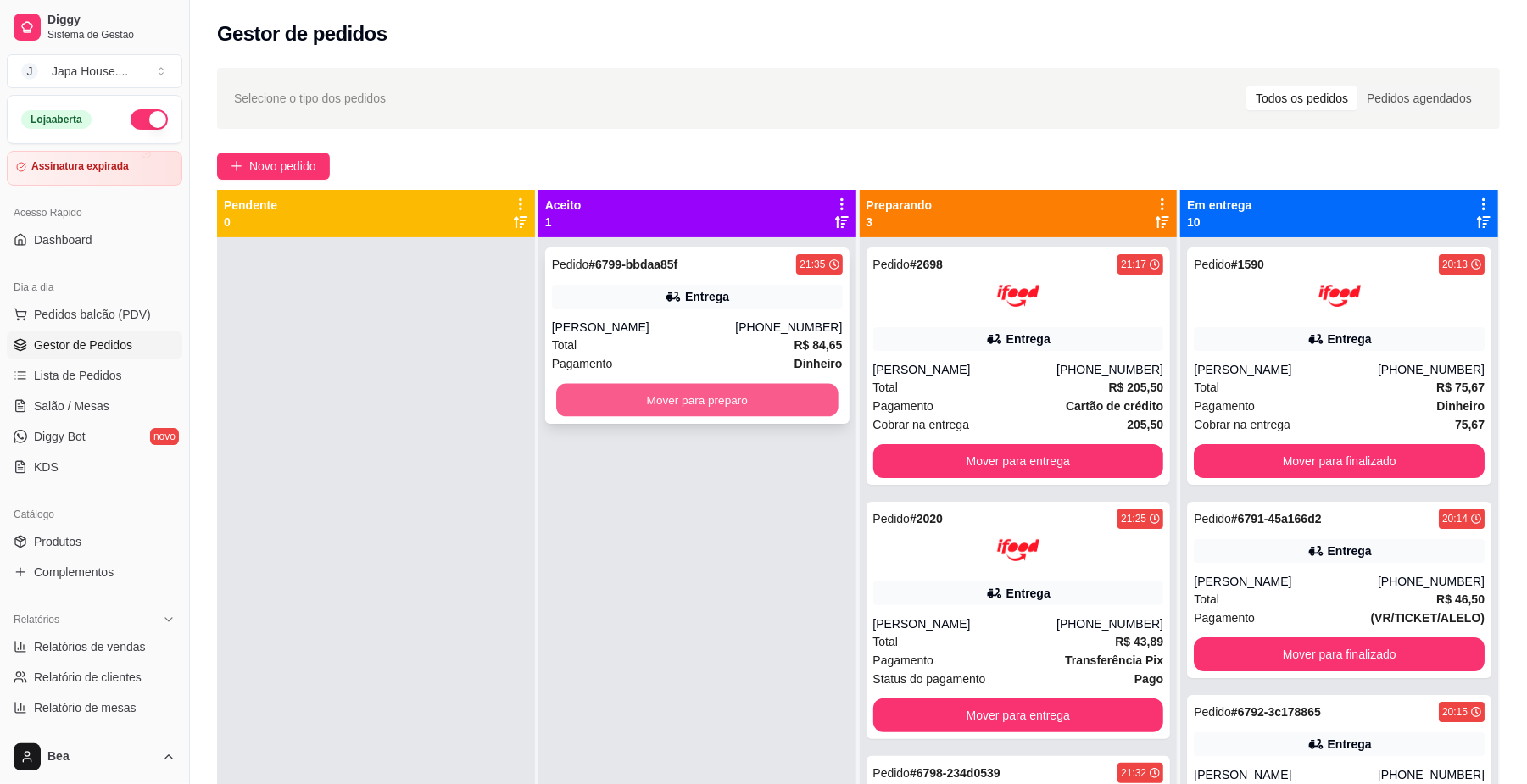
click at [746, 404] on button "Mover para preparo" at bounding box center [697, 401] width 281 height 33
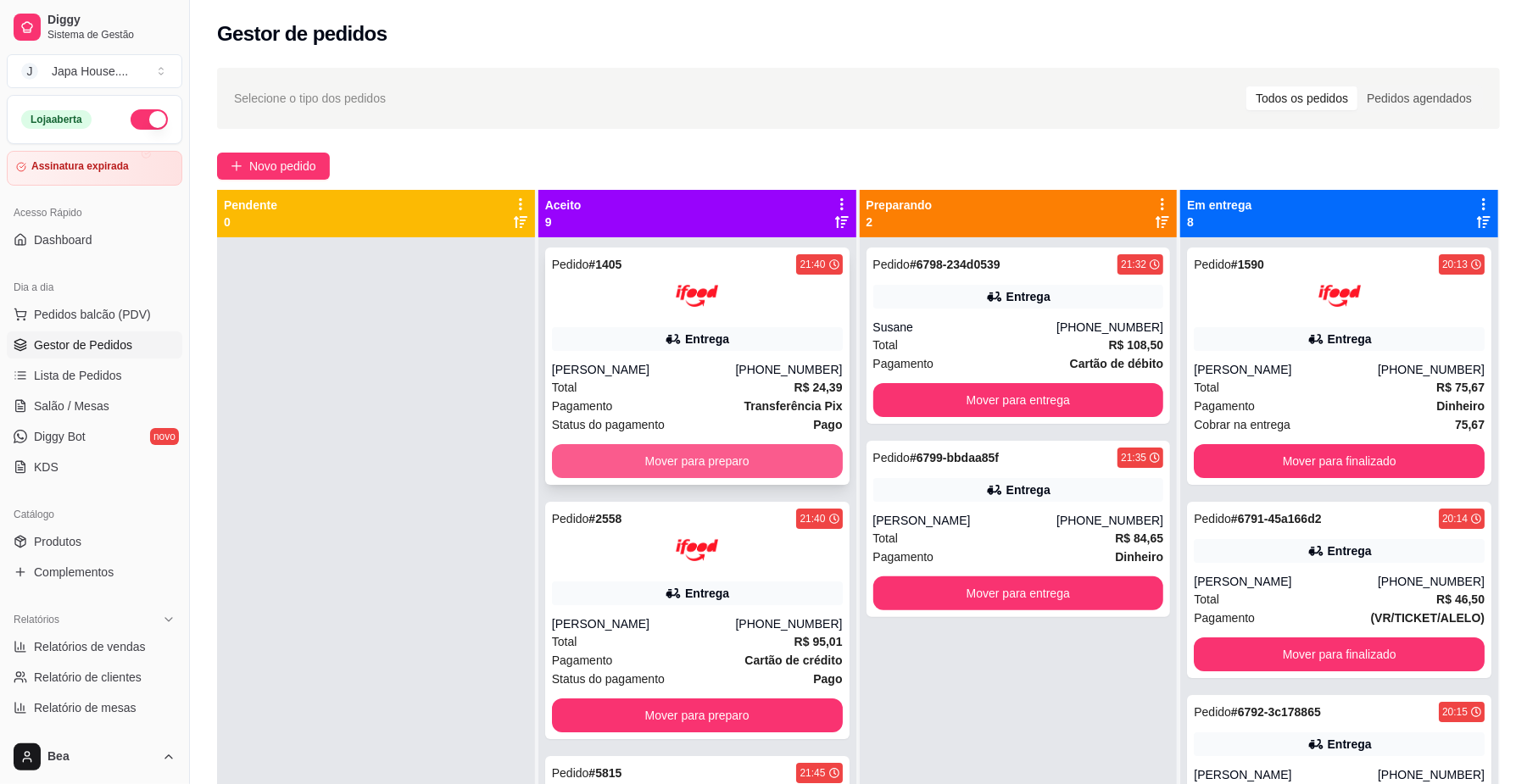
click at [763, 454] on button "Mover para preparo" at bounding box center [697, 461] width 291 height 34
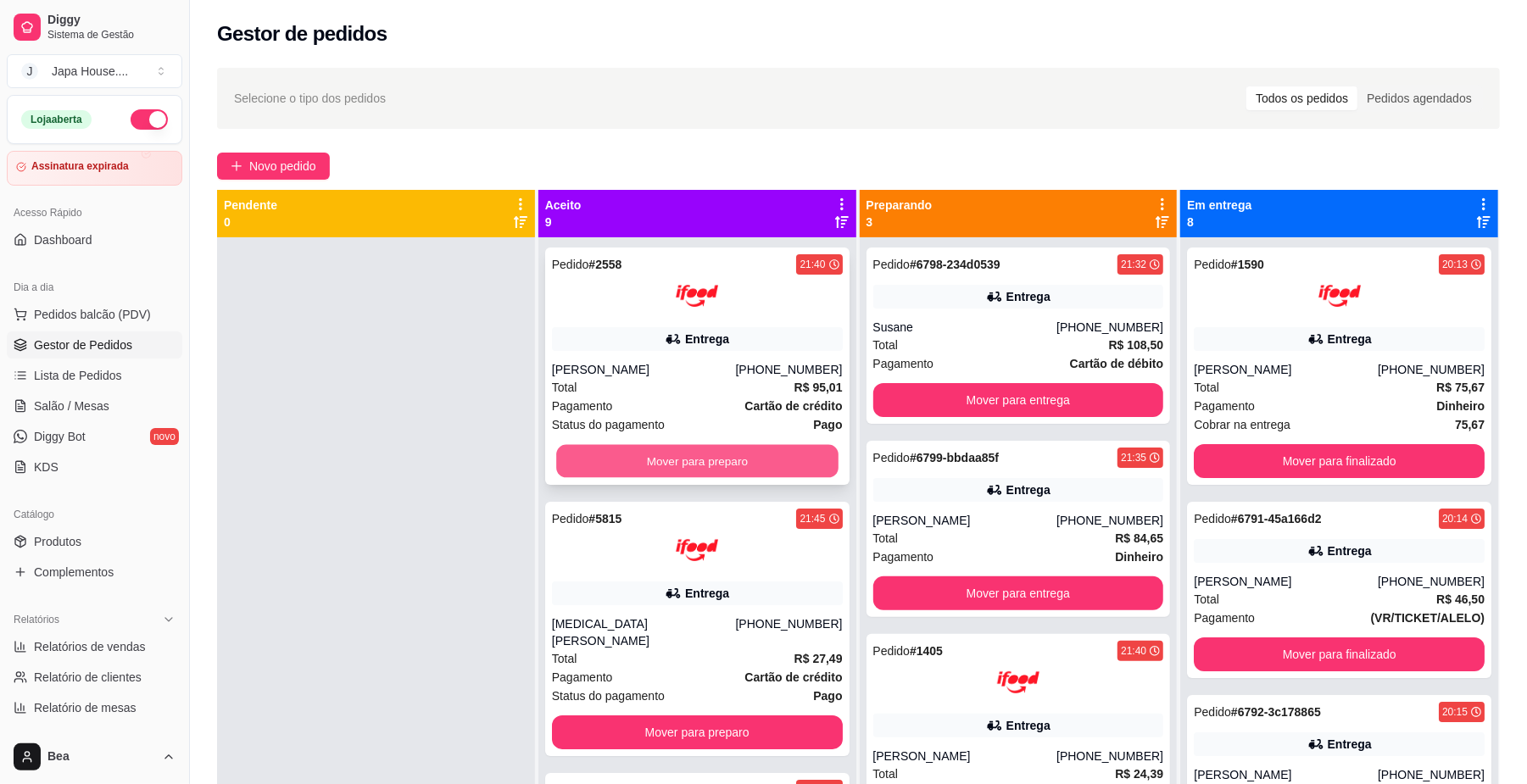
click at [754, 459] on button "Mover para preparo" at bounding box center [697, 461] width 281 height 33
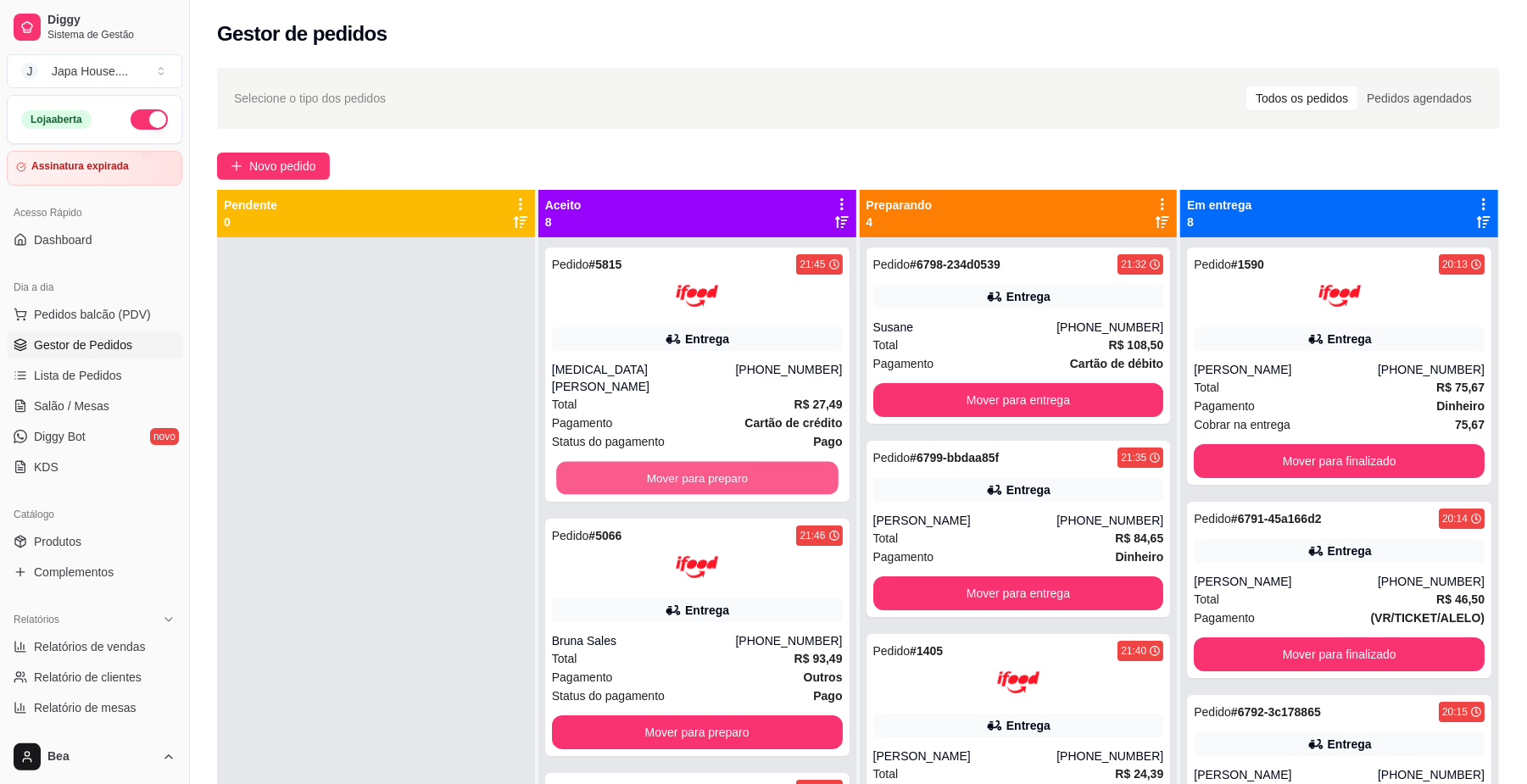
click at [754, 462] on button "Mover para preparo" at bounding box center [697, 479] width 281 height 33
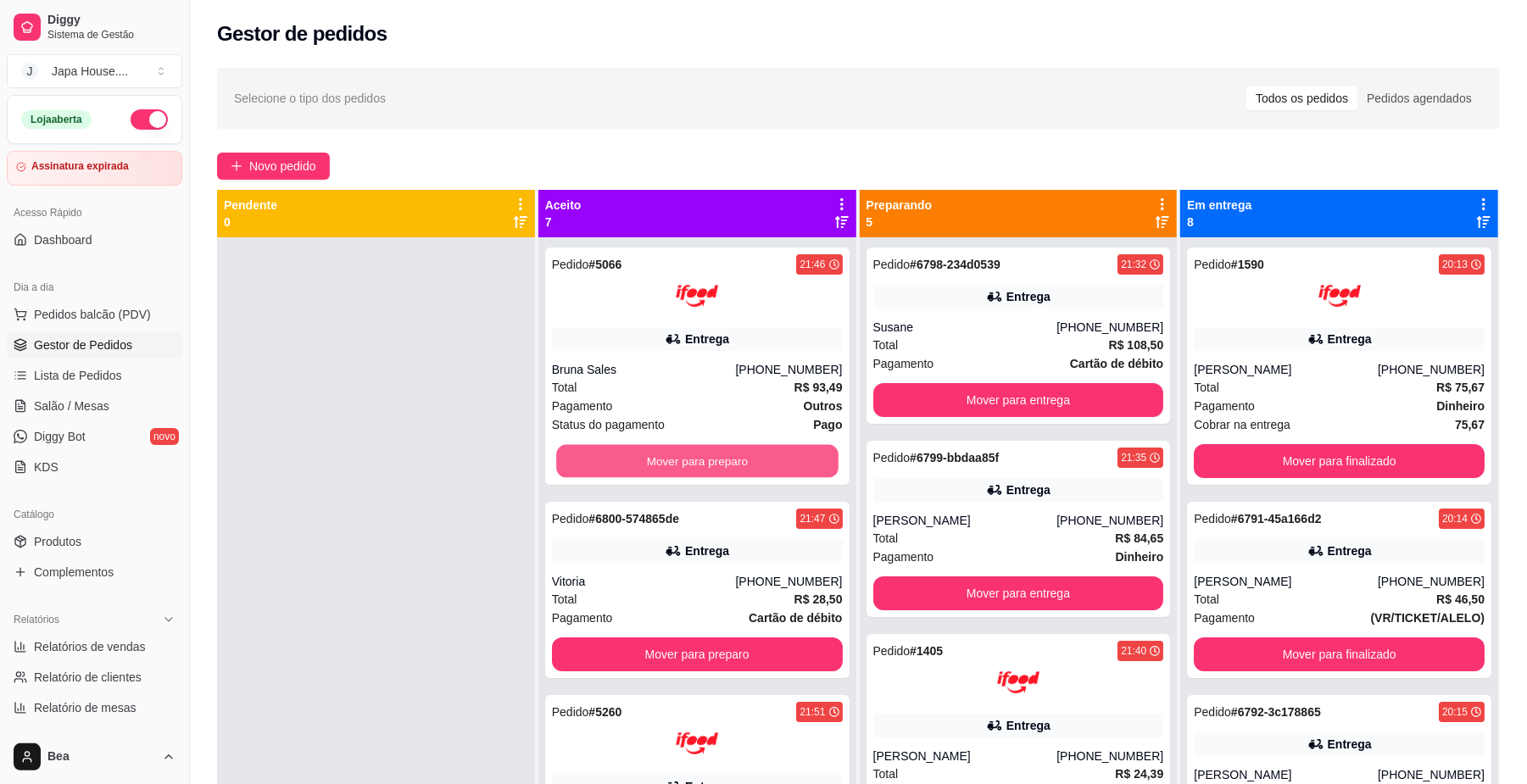
click at [754, 459] on button "Mover para preparo" at bounding box center [697, 461] width 281 height 33
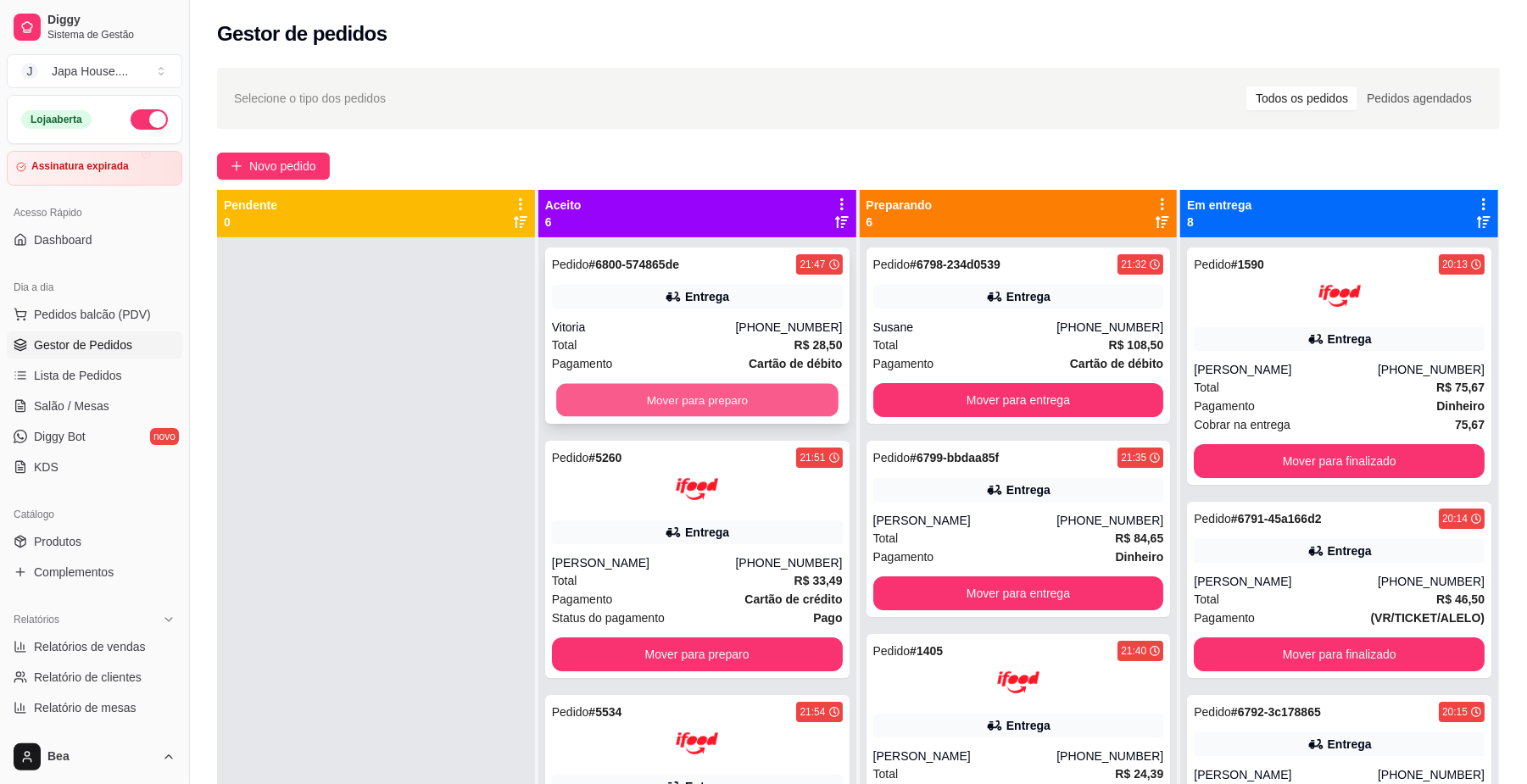
click at [740, 396] on button "Mover para preparo" at bounding box center [697, 401] width 281 height 33
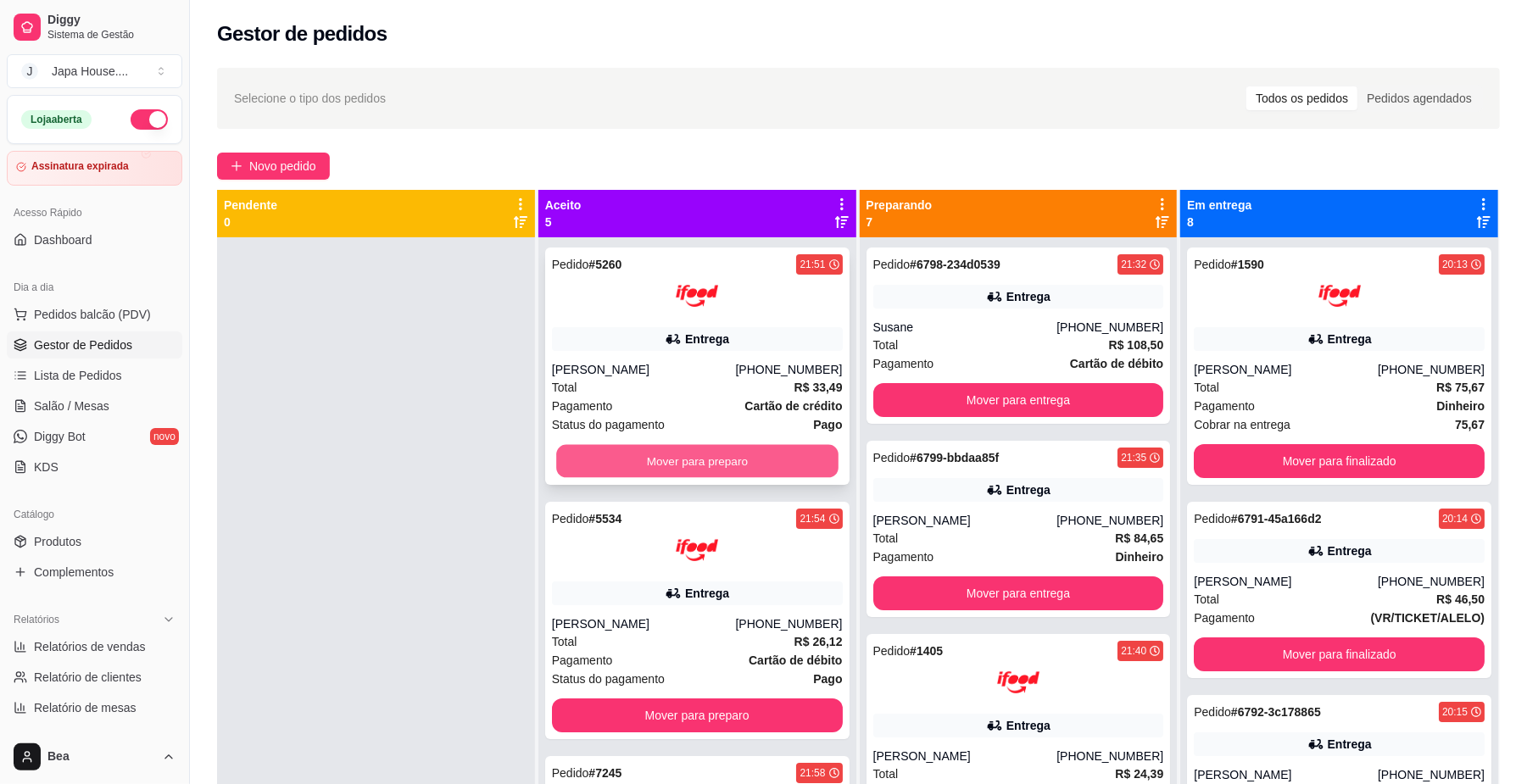
click at [748, 455] on button "Mover para preparo" at bounding box center [697, 461] width 281 height 33
click at [741, 452] on button "Mover para preparo" at bounding box center [697, 461] width 281 height 33
click at [746, 458] on button "Mover para preparo" at bounding box center [697, 461] width 281 height 33
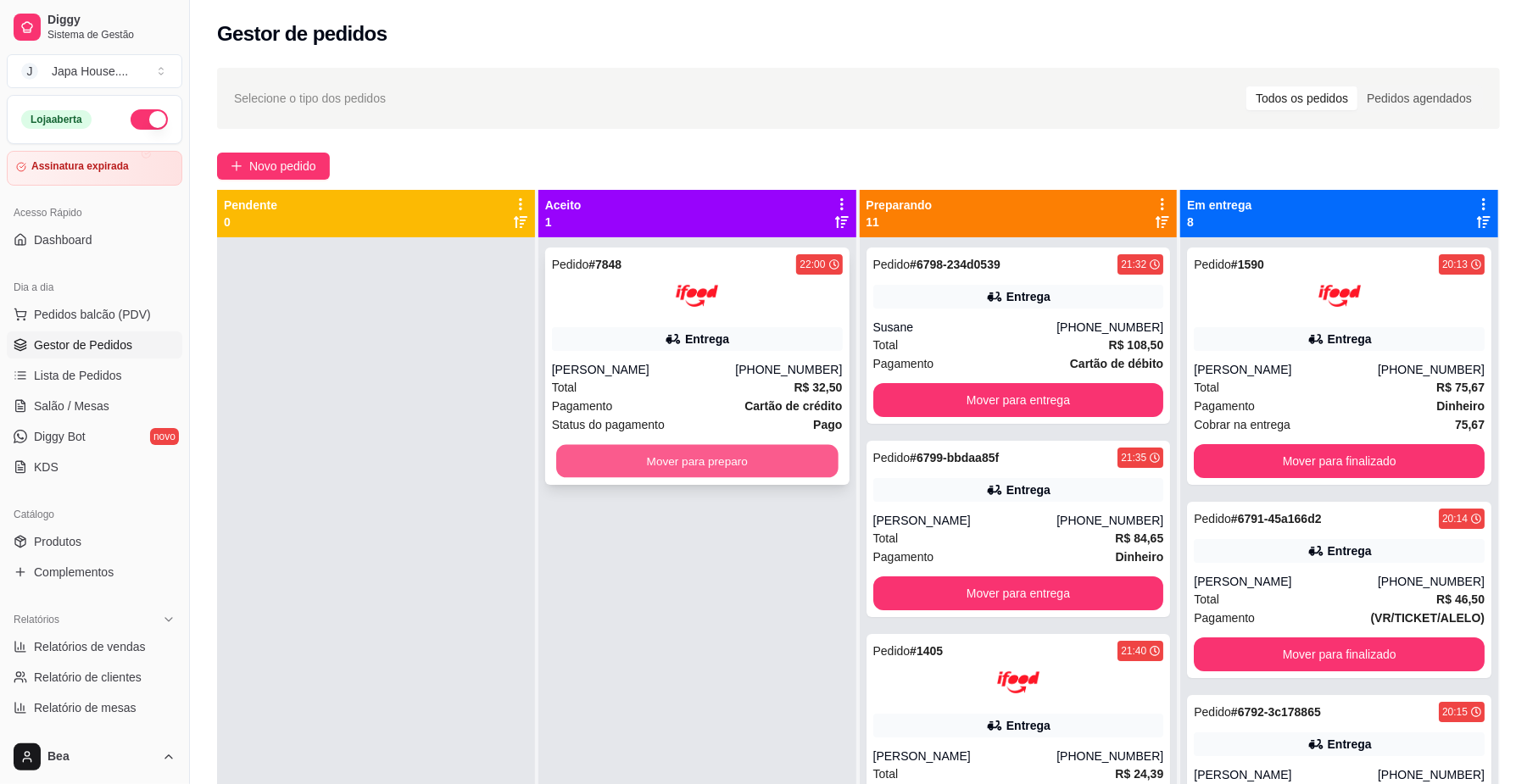
click at [746, 461] on button "Mover para preparo" at bounding box center [697, 461] width 281 height 33
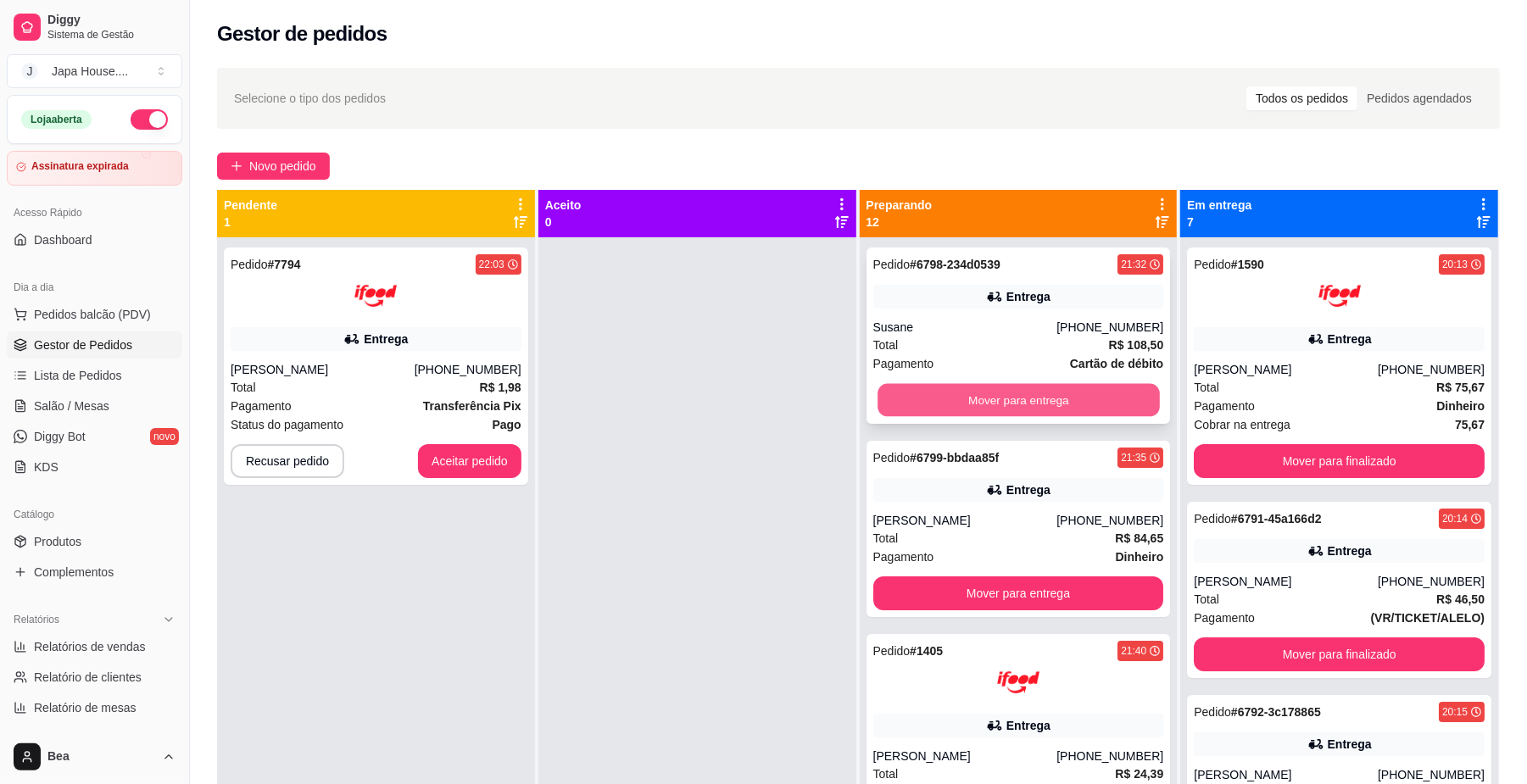
click at [1056, 408] on button "Mover para entrega" at bounding box center [1018, 401] width 281 height 33
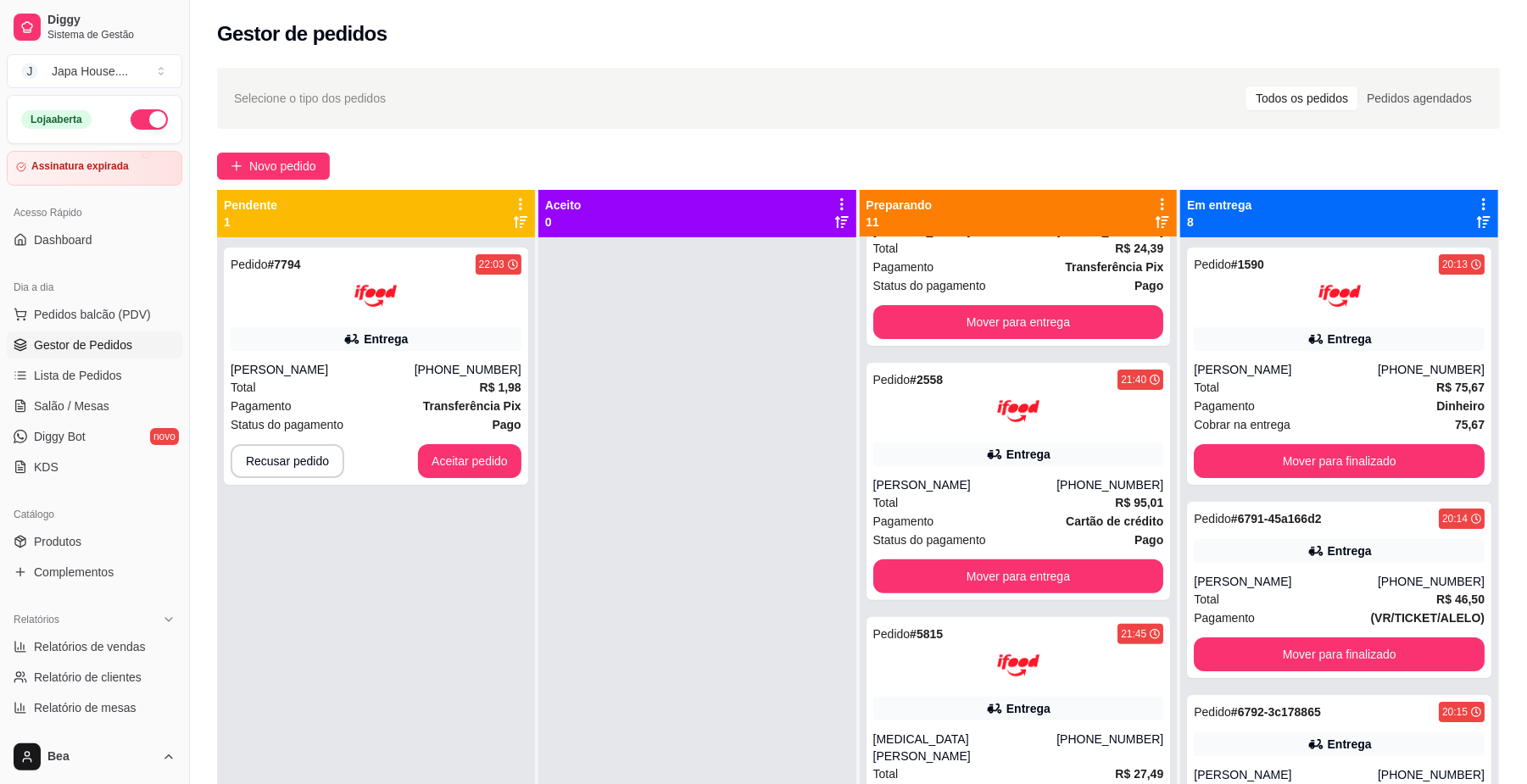
scroll to position [370, 0]
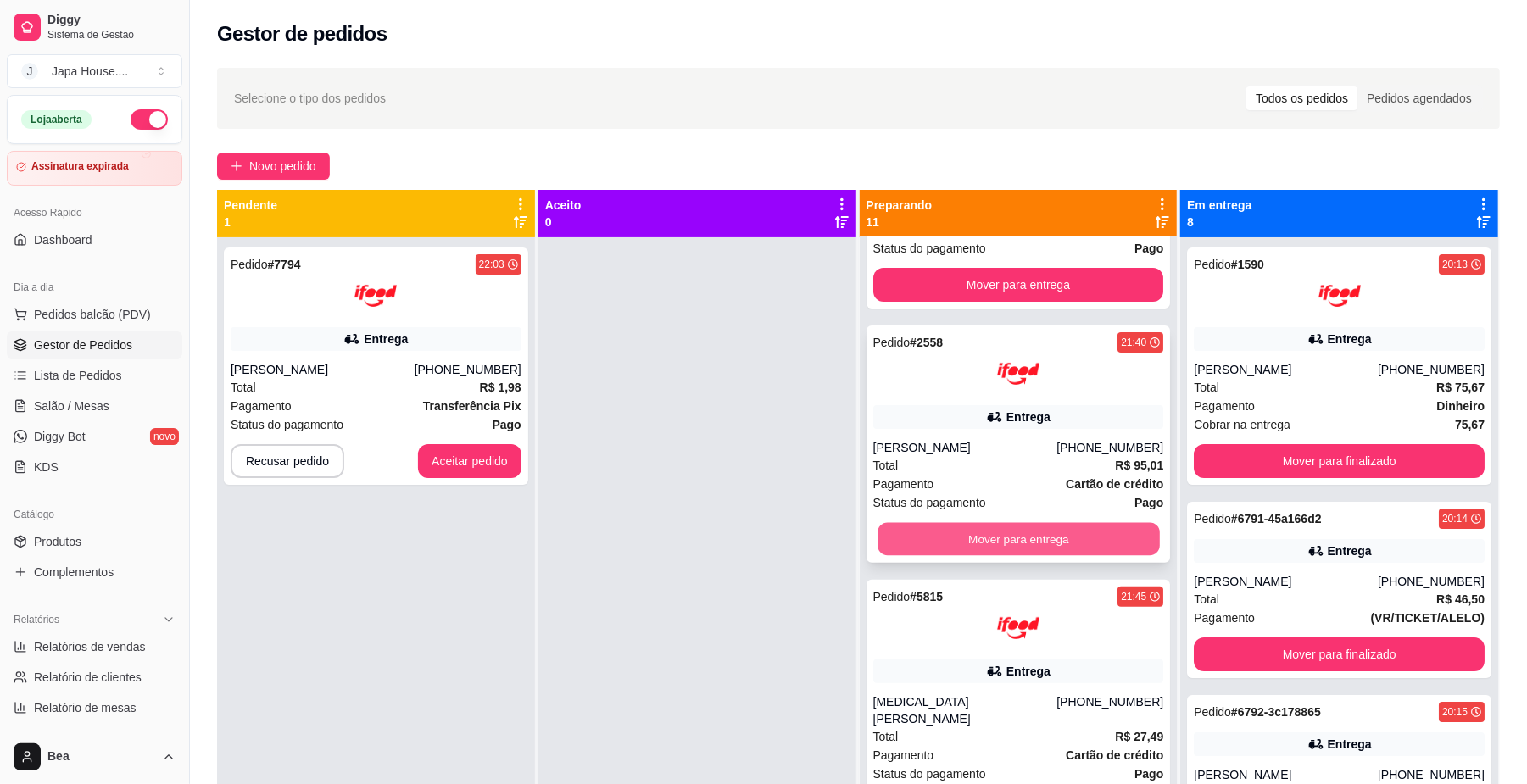
click at [1086, 543] on button "Mover para entrega" at bounding box center [1018, 540] width 281 height 33
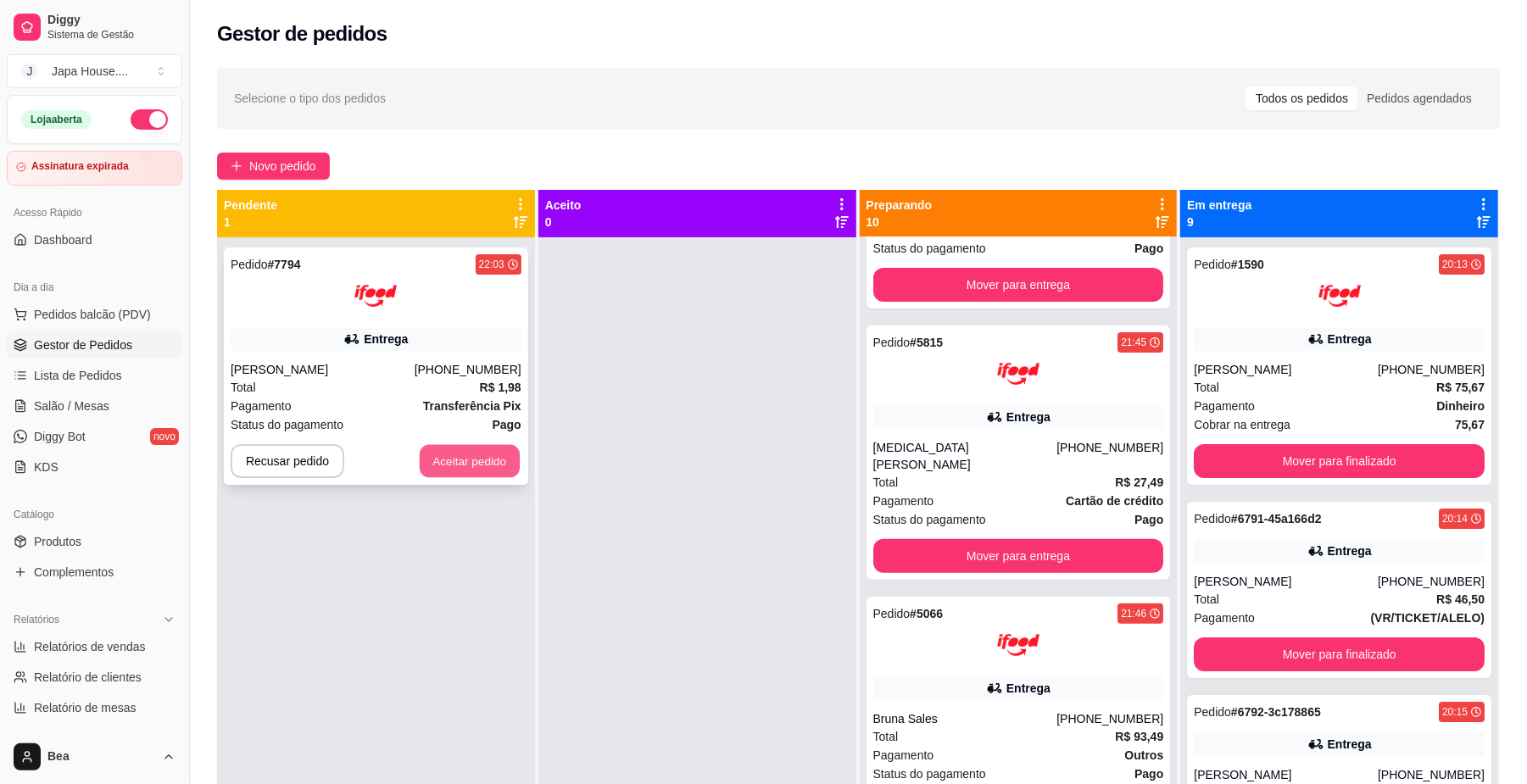
click at [448, 454] on button "Aceitar pedido" at bounding box center [470, 461] width 100 height 33
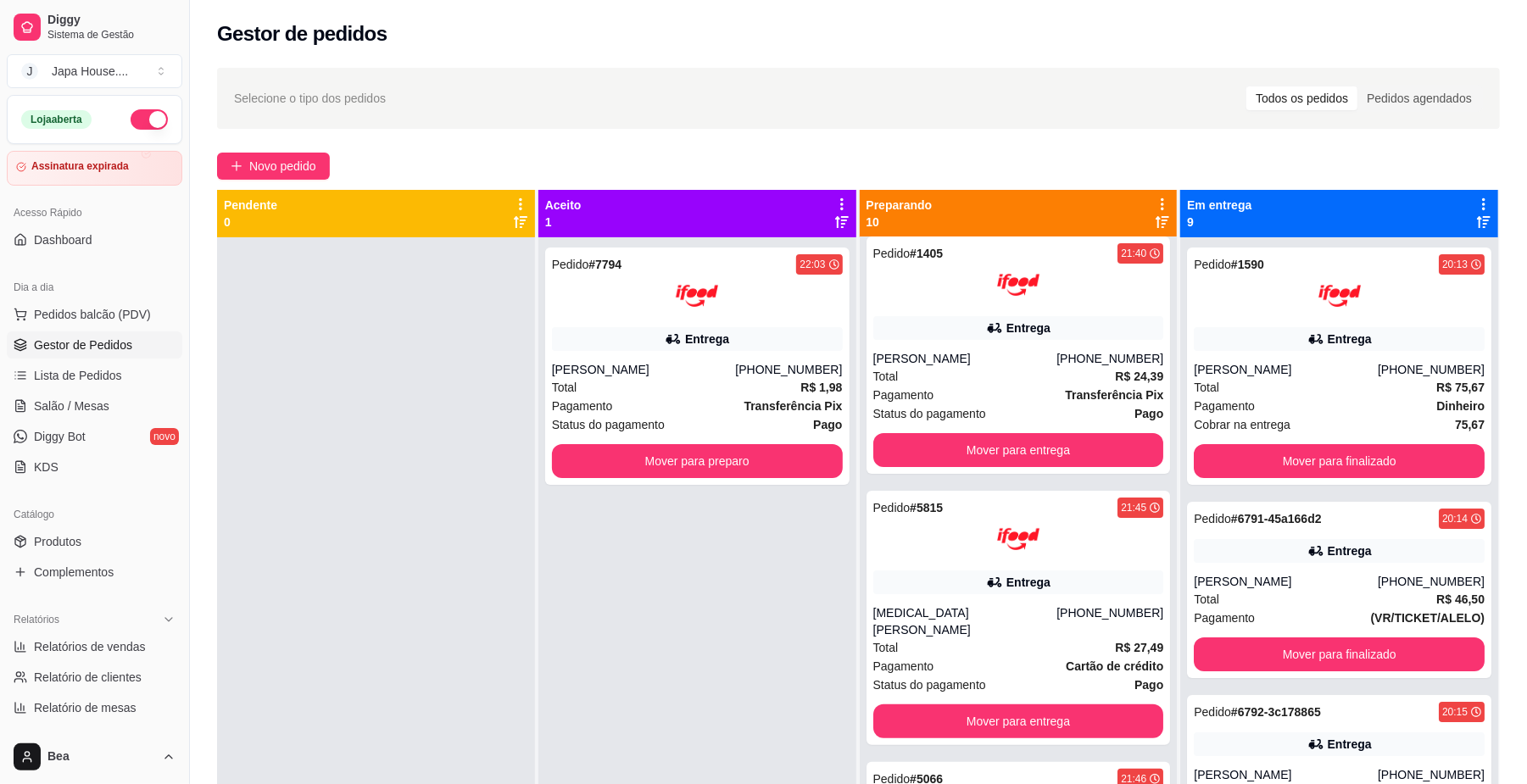
scroll to position [0, 0]
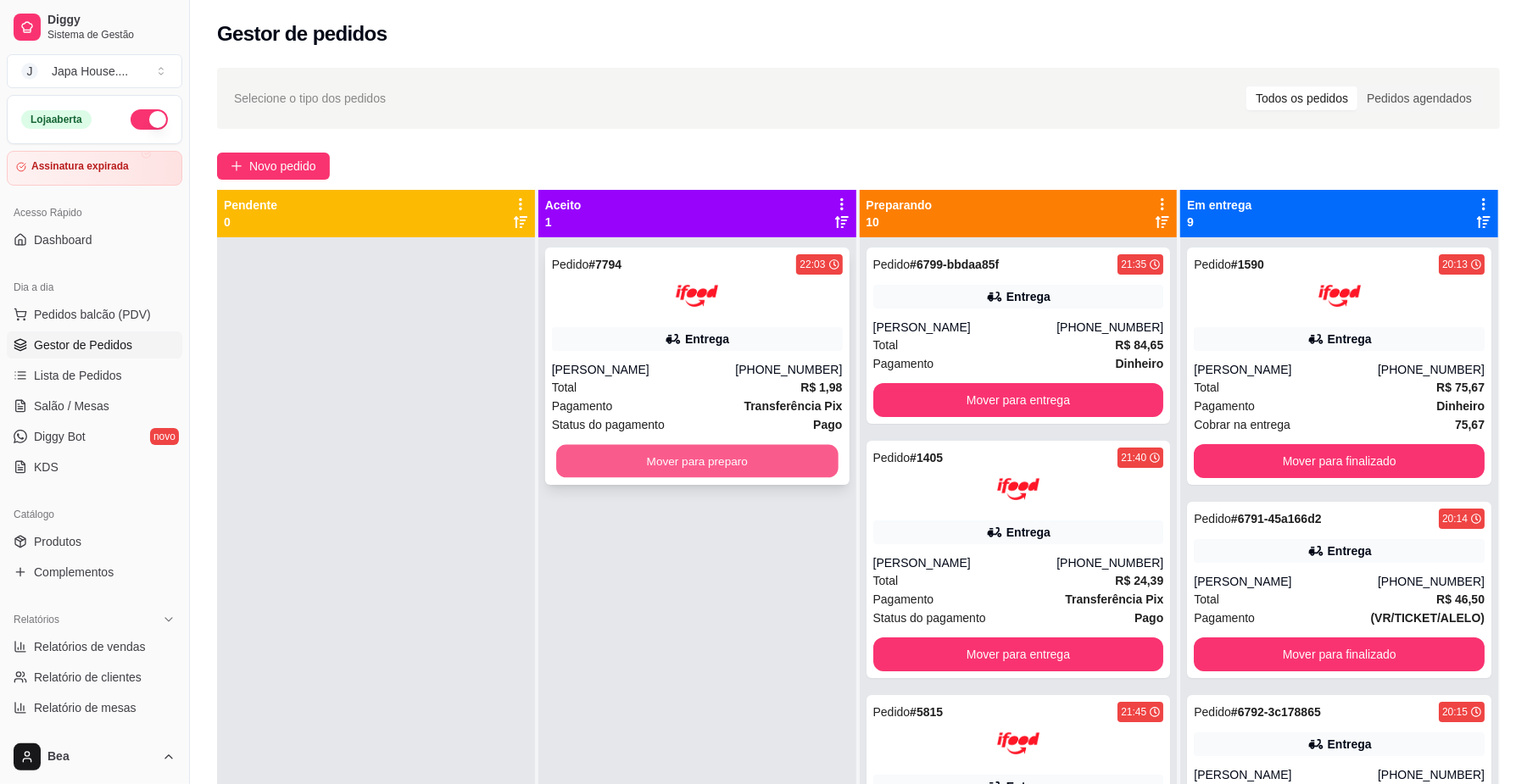
click at [744, 451] on button "Mover para preparo" at bounding box center [697, 461] width 281 height 33
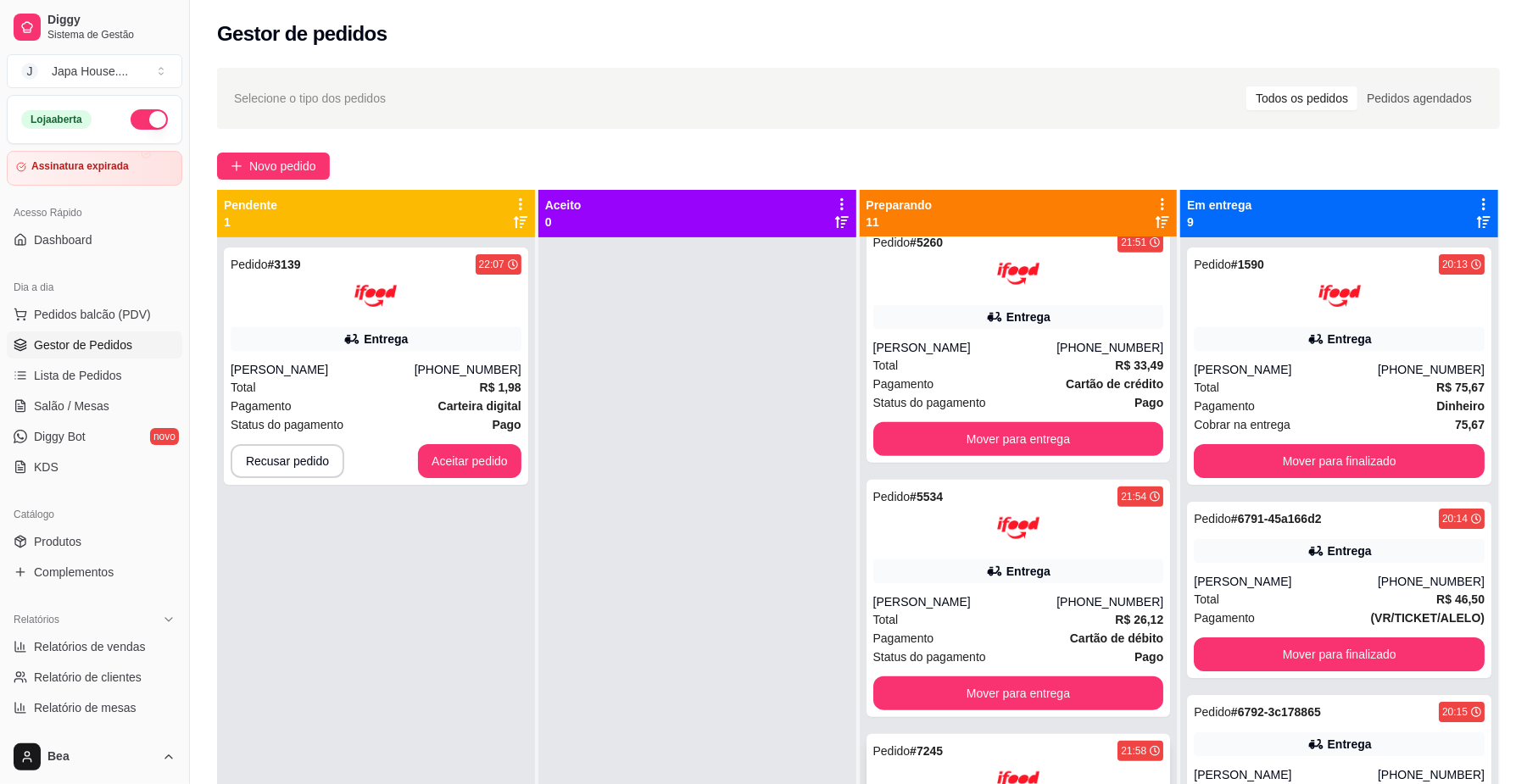
scroll to position [1177, 0]
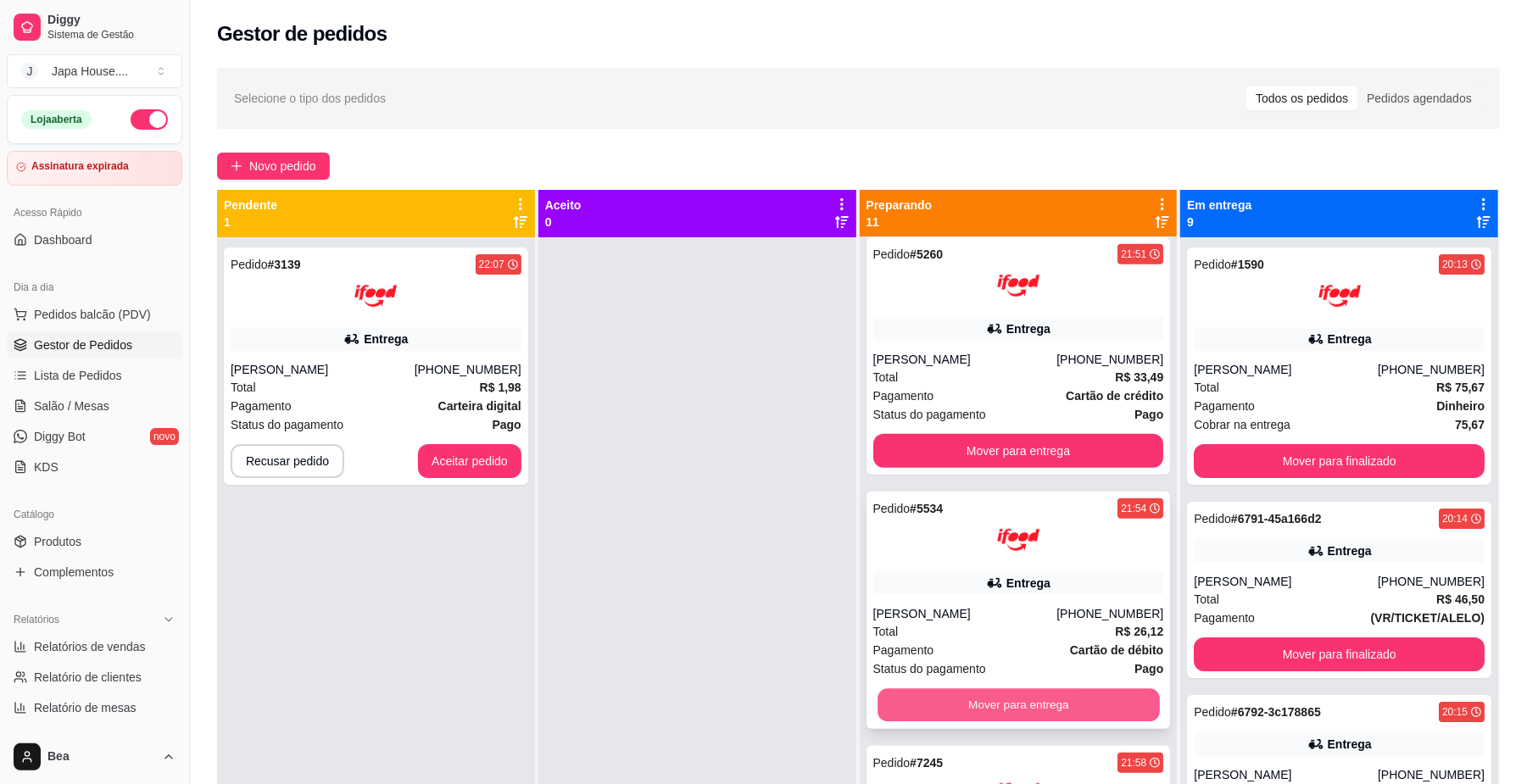
click at [1104, 689] on button "Mover para entrega" at bounding box center [1018, 706] width 281 height 33
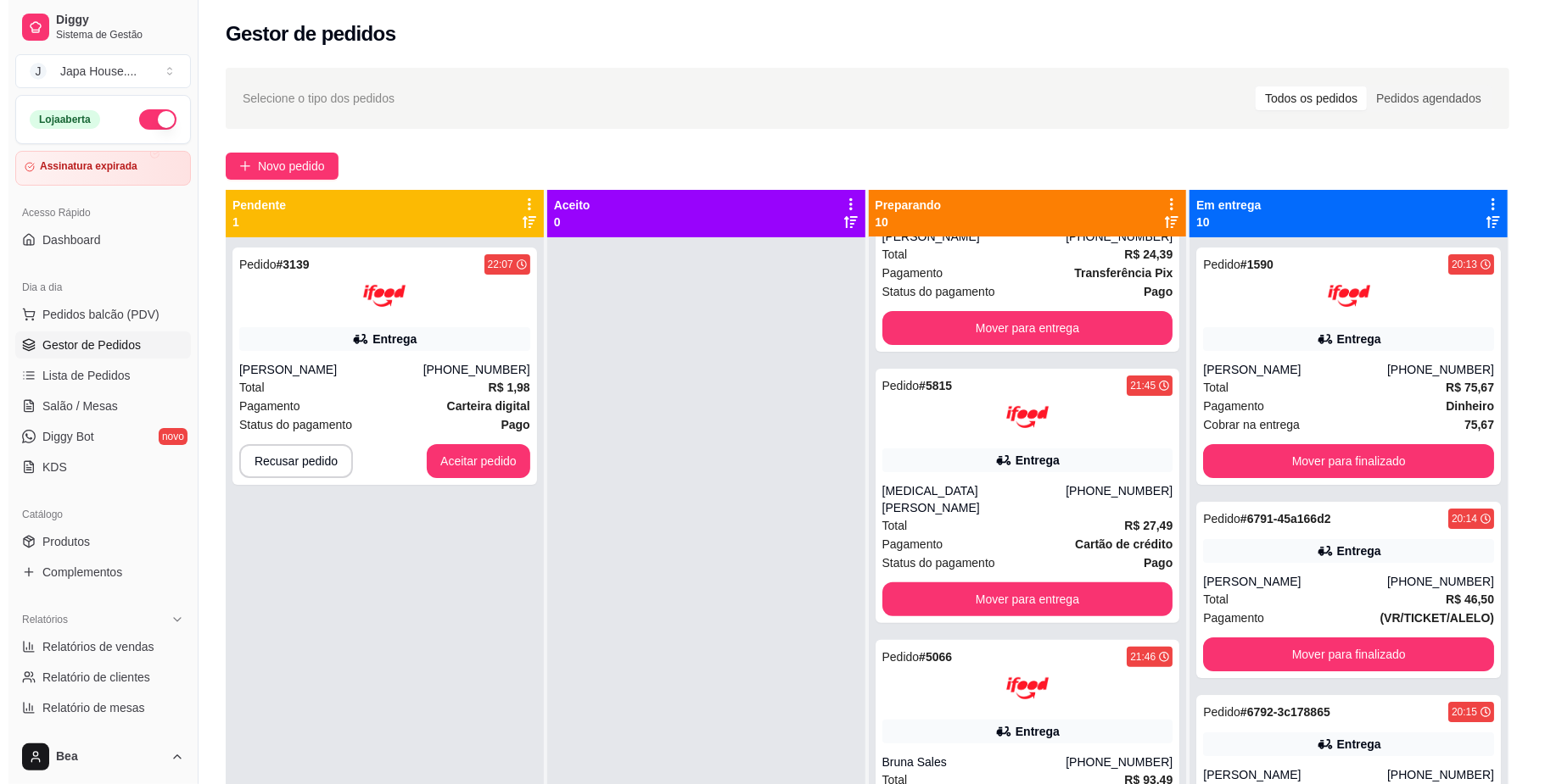
scroll to position [0, 0]
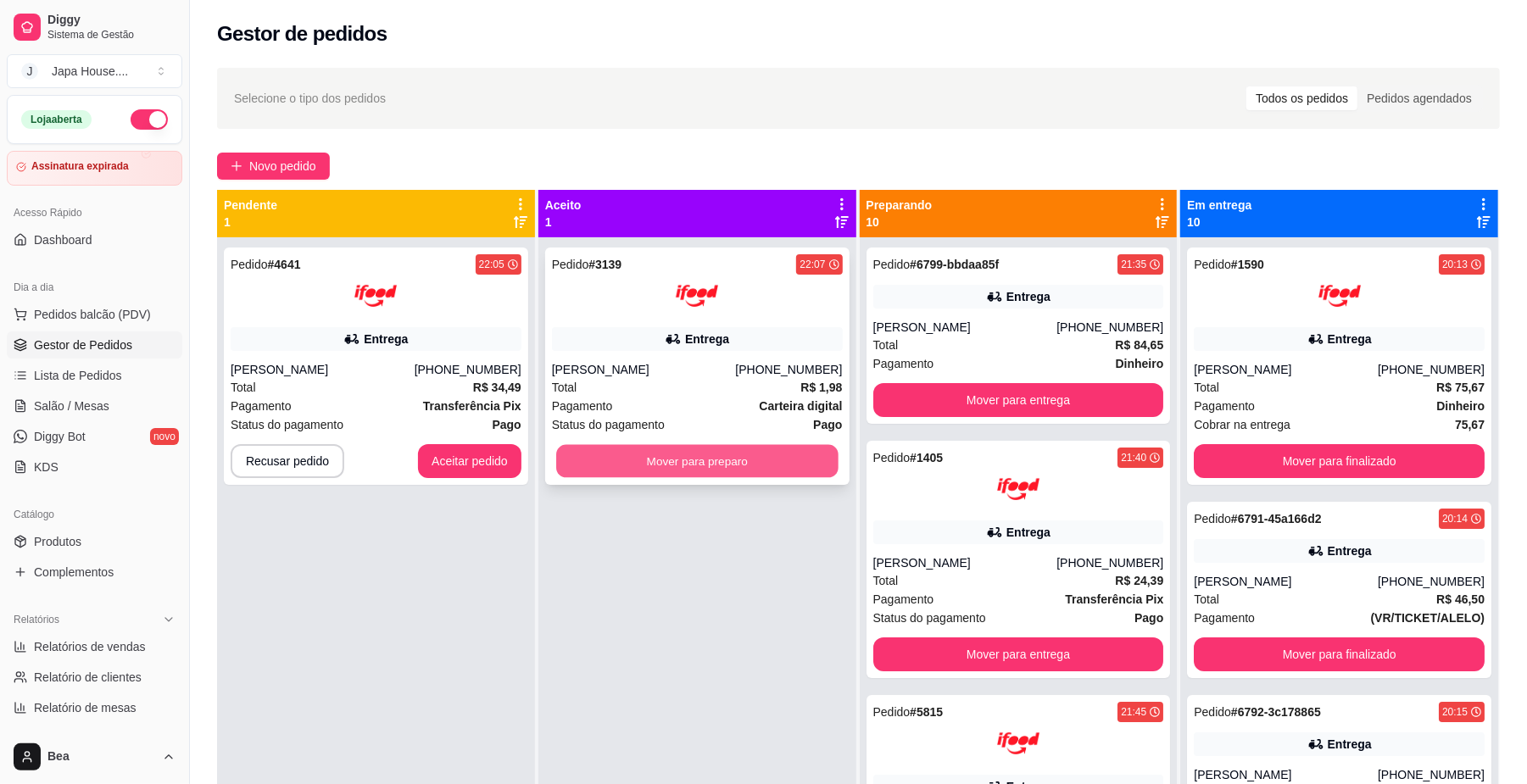
click at [652, 465] on button "Mover para preparo" at bounding box center [697, 461] width 281 height 33
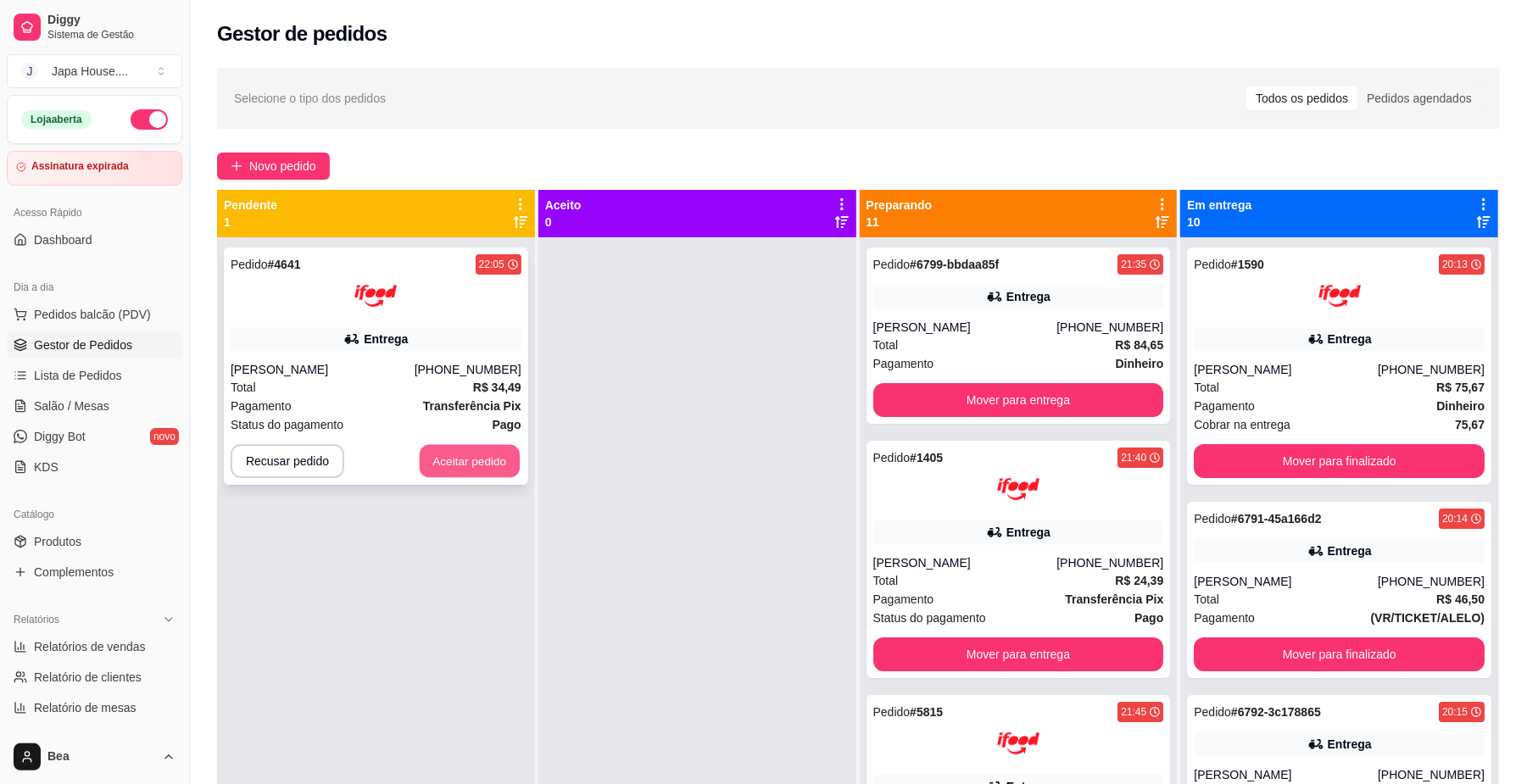
click at [487, 461] on button "Aceitar pedido" at bounding box center [470, 461] width 100 height 33
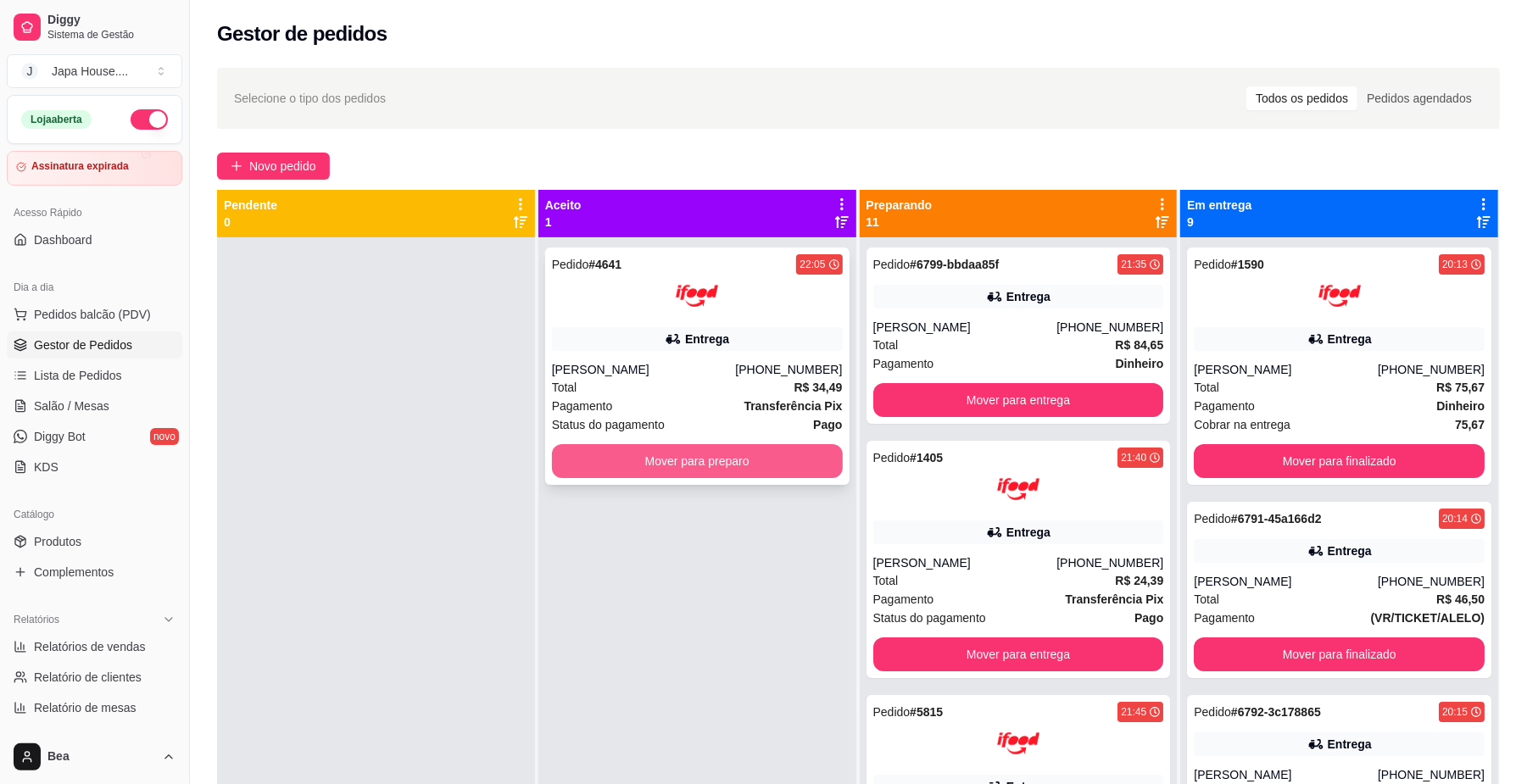
click at [552, 463] on div "Mover para preparo" at bounding box center [697, 461] width 291 height 34
click at [76, 405] on span "Salão / Mesas" at bounding box center [72, 405] width 76 height 17
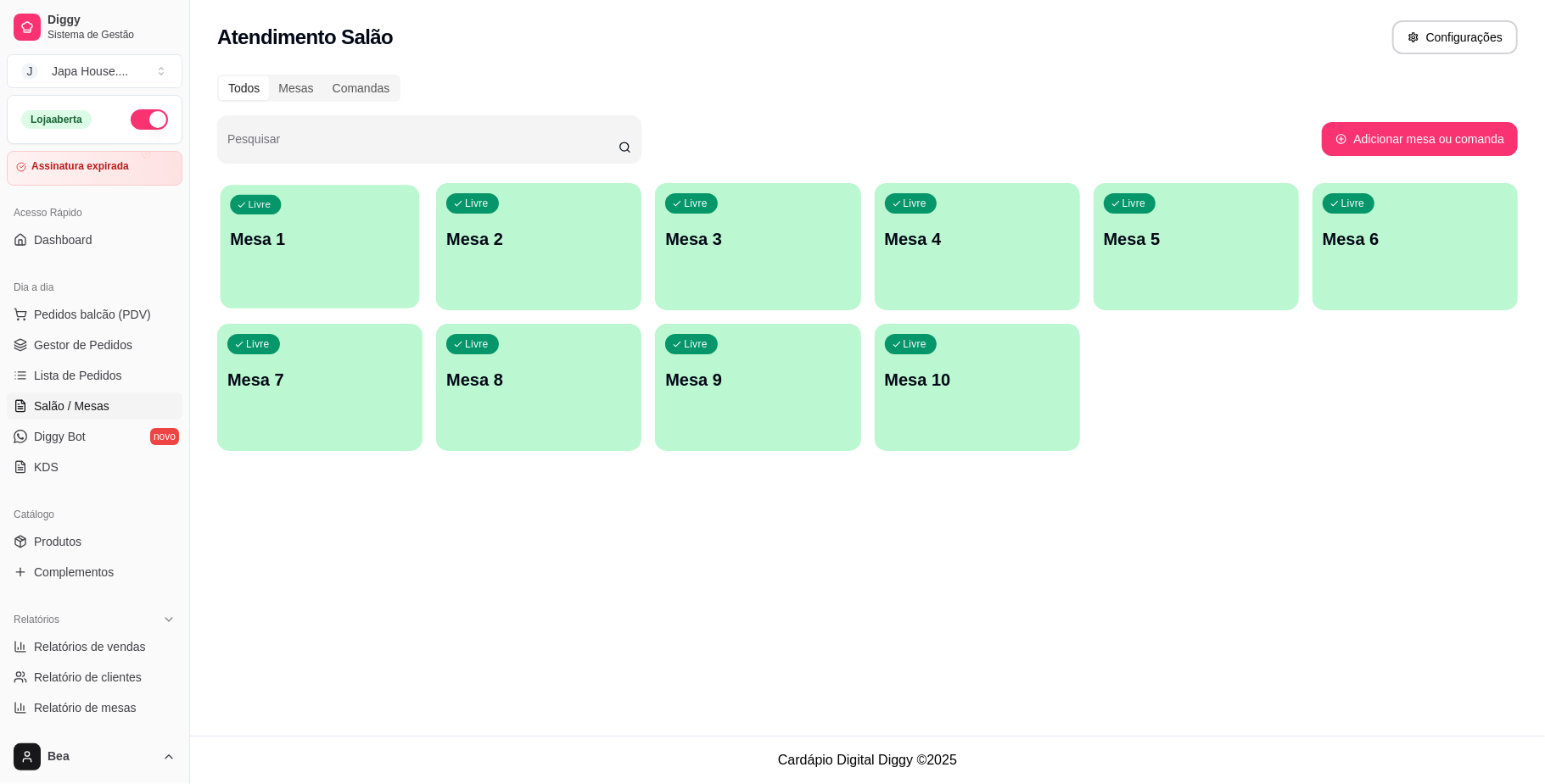
click at [332, 265] on div "Livre Mesa 1" at bounding box center [320, 236] width 200 height 104
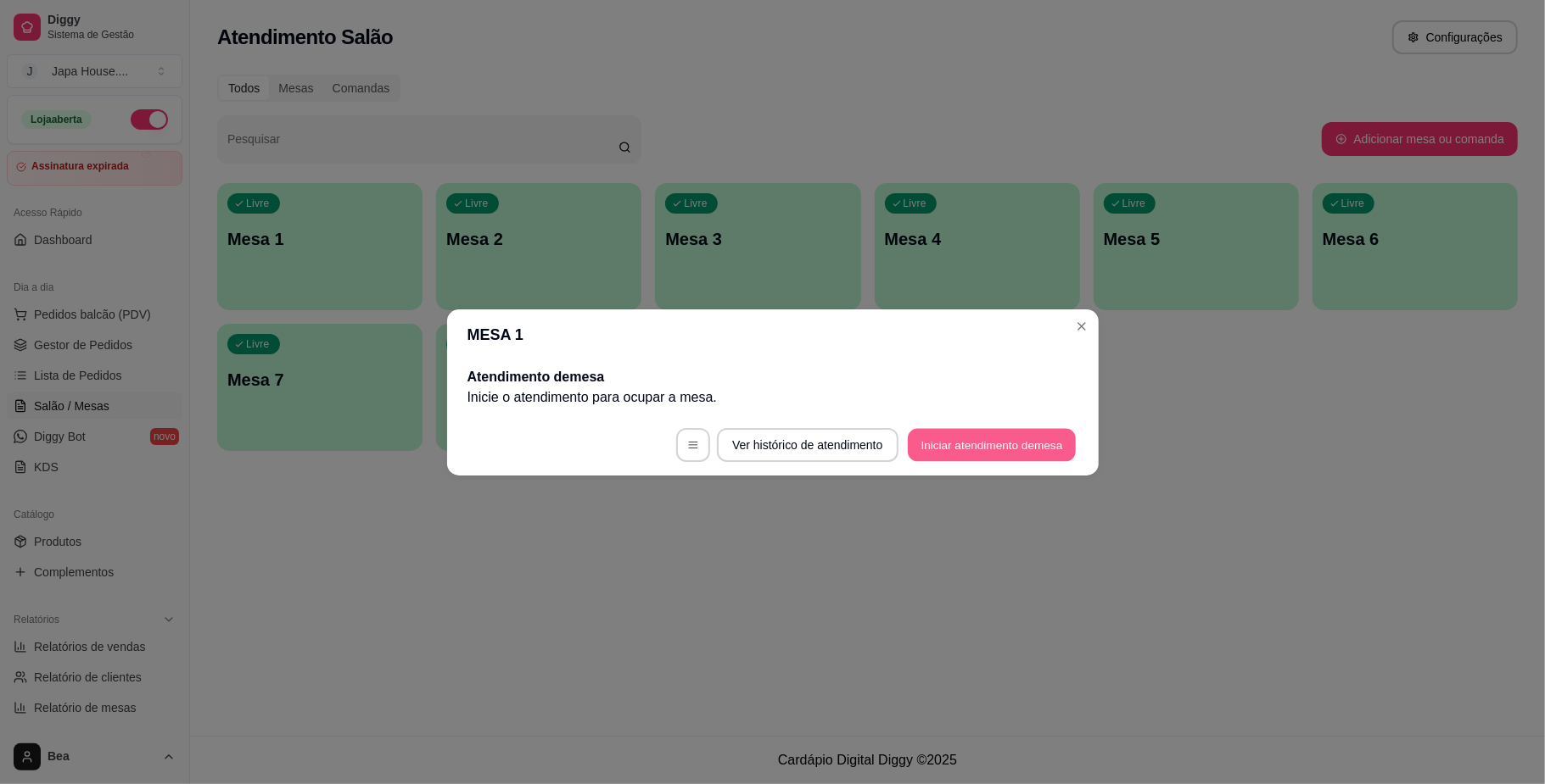
click at [1031, 455] on button "Iniciar atendimento de mesa" at bounding box center [991, 445] width 168 height 33
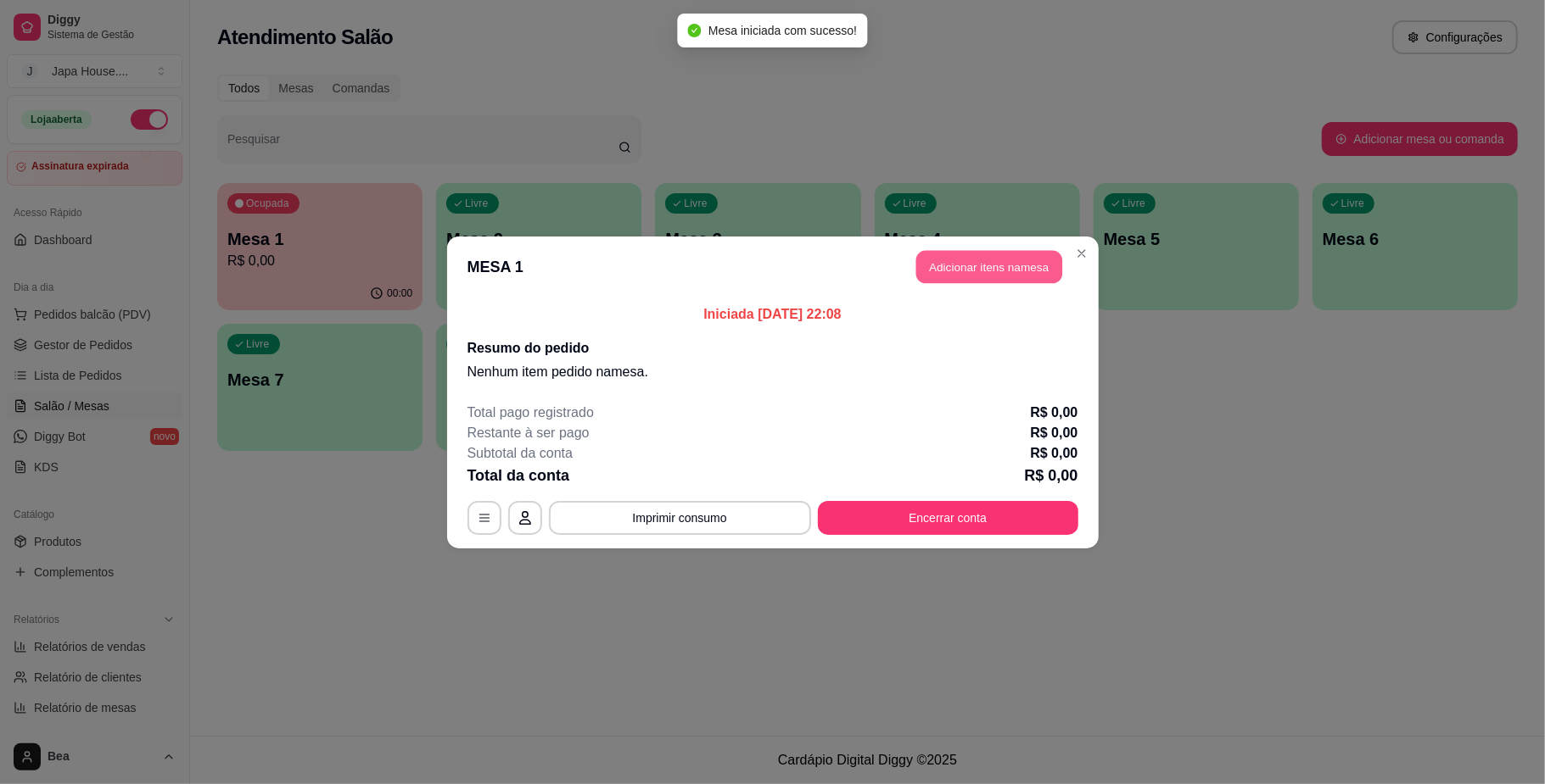
click at [1002, 252] on button "Adicionar itens na mesa" at bounding box center [989, 267] width 146 height 33
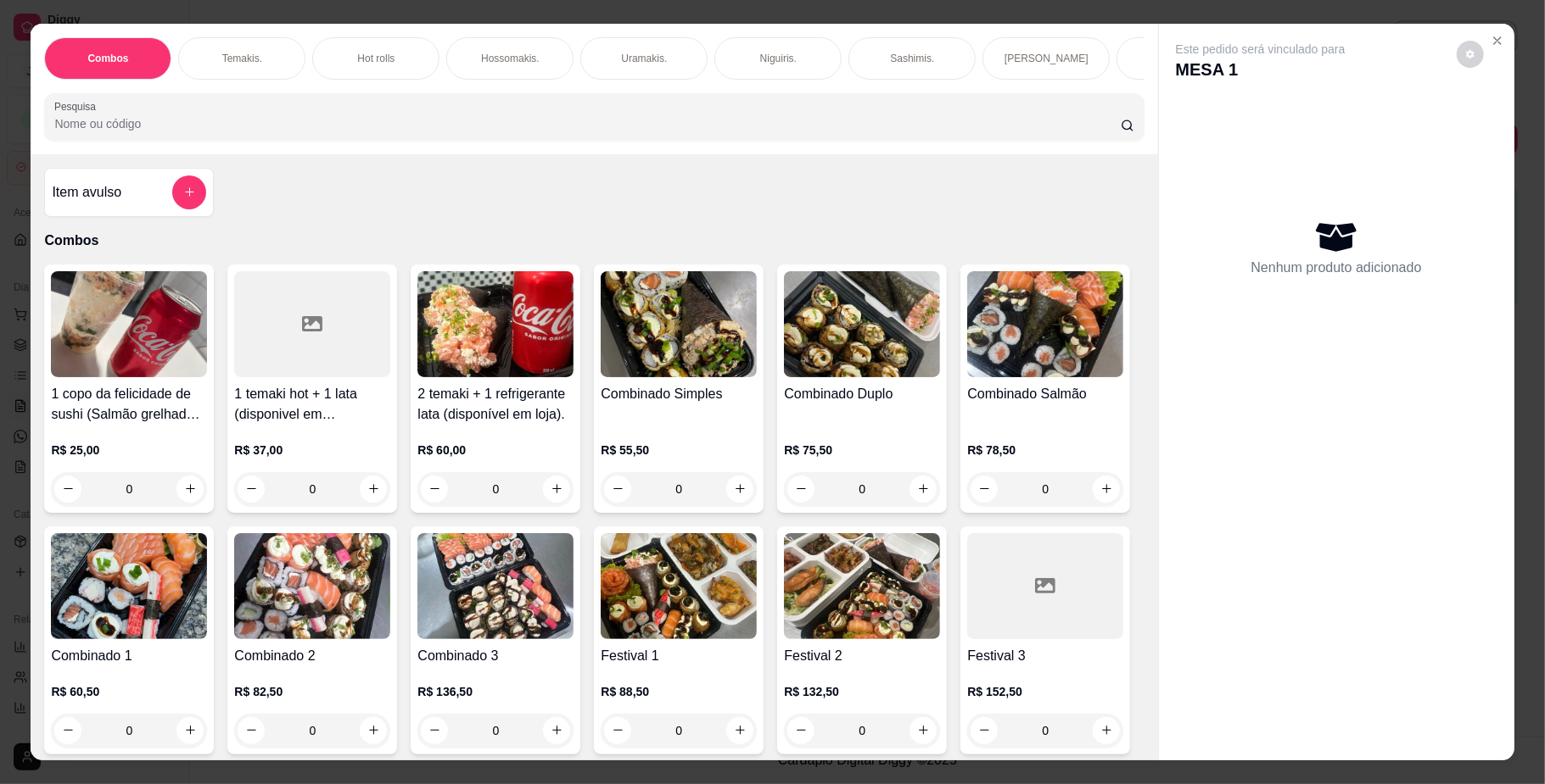
click at [341, 51] on div "Hot rolls" at bounding box center [375, 58] width 128 height 42
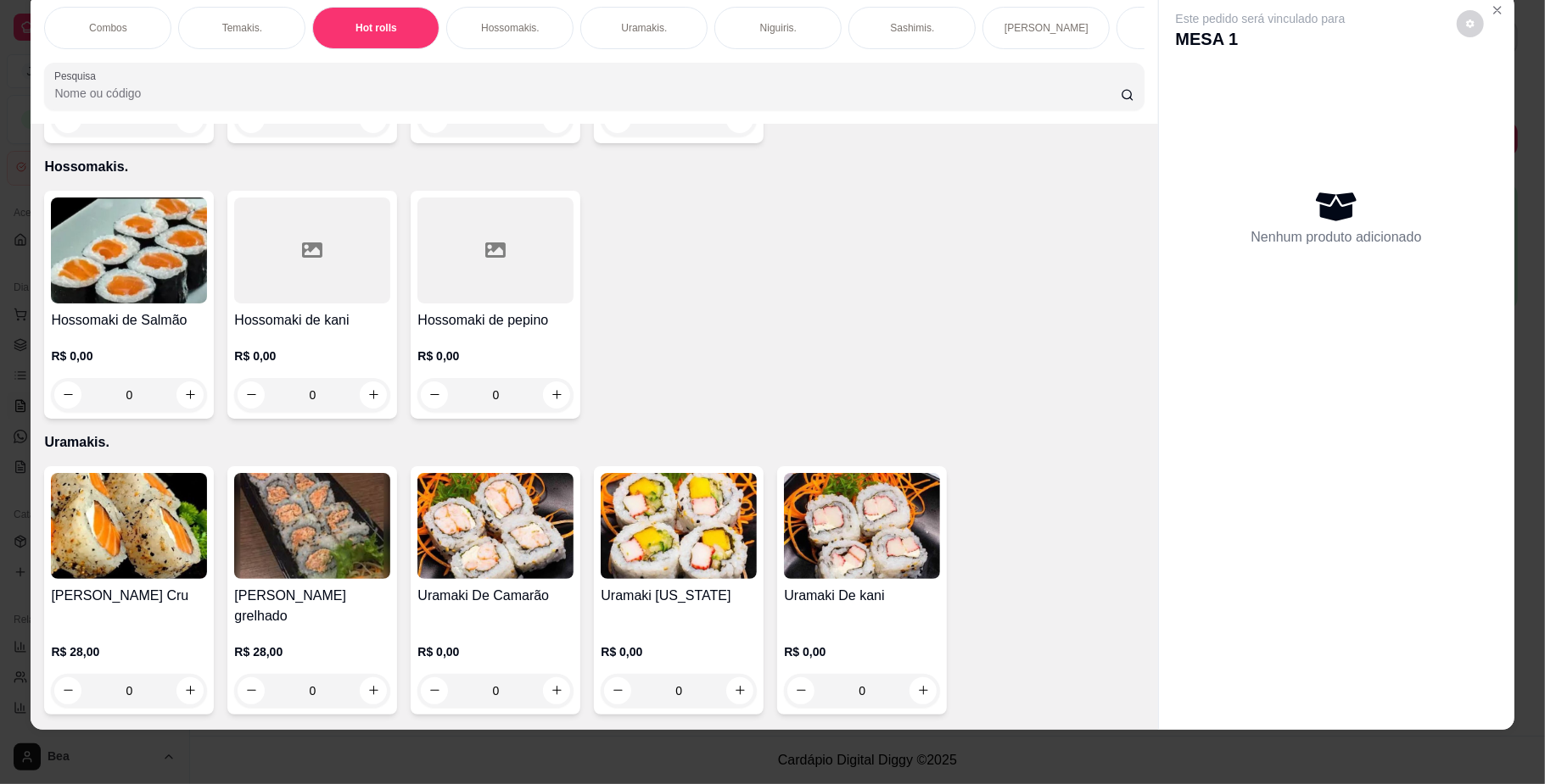
click at [149, 89] on p "R$ 15,00" at bounding box center [129, 80] width 157 height 17
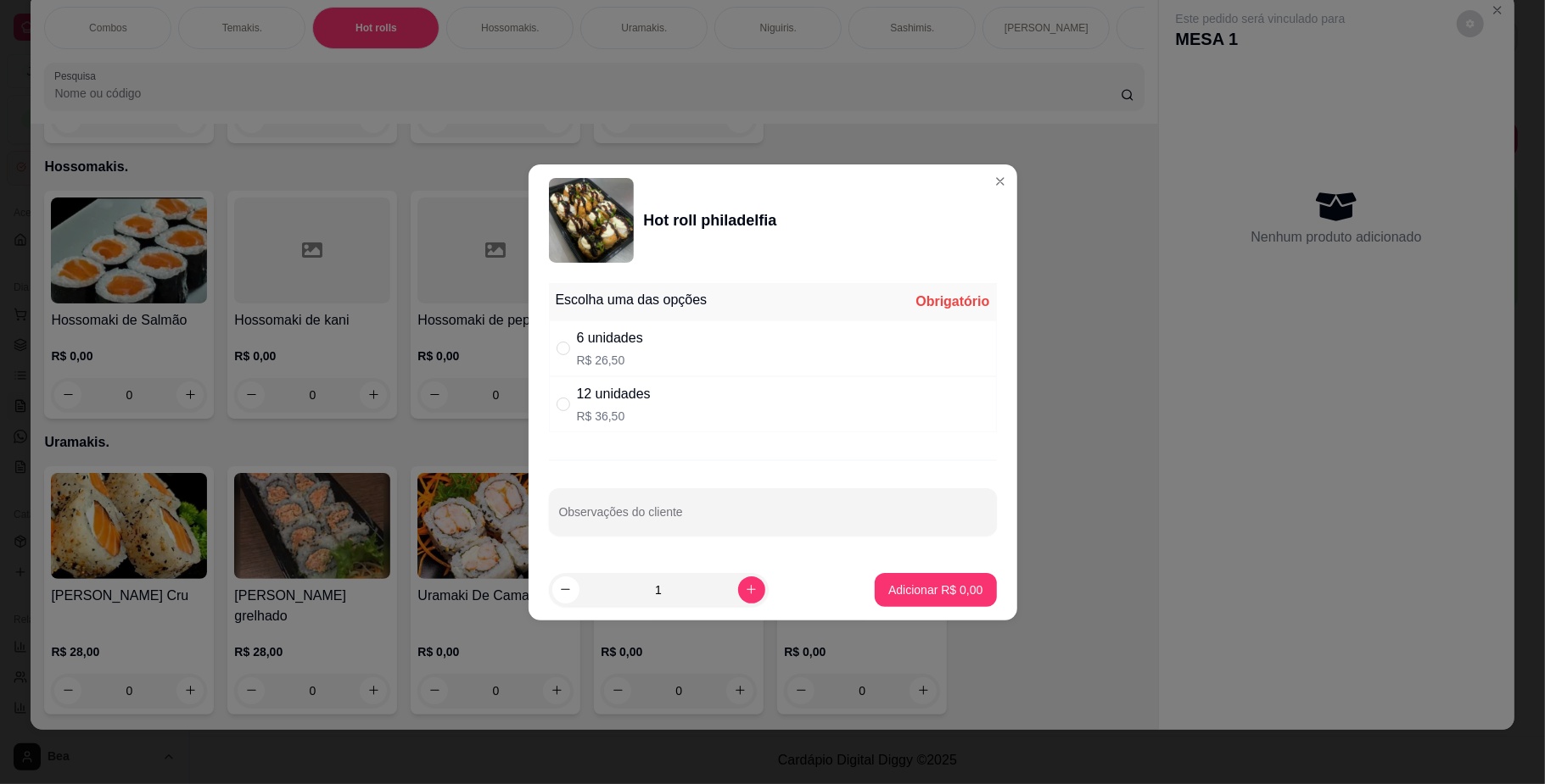
click at [599, 347] on div "6 unidades" at bounding box center [609, 338] width 66 height 20
radio input "true"
click at [945, 588] on p "Adicionar R$ 26,50" at bounding box center [932, 590] width 98 height 16
type input "1"
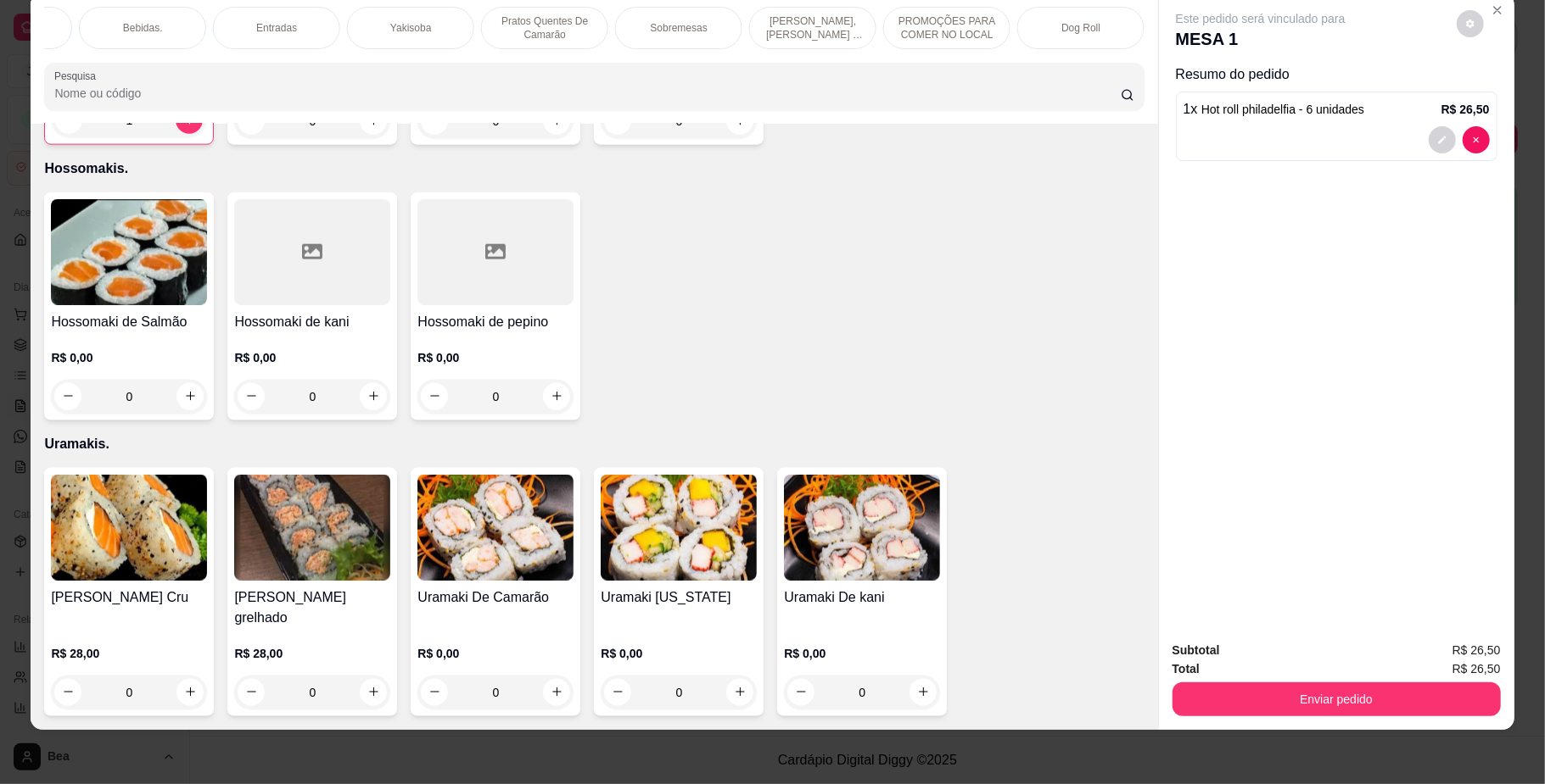
scroll to position [0, 1141]
click at [434, 17] on div "Yakisoba" at bounding box center [441, 28] width 128 height 42
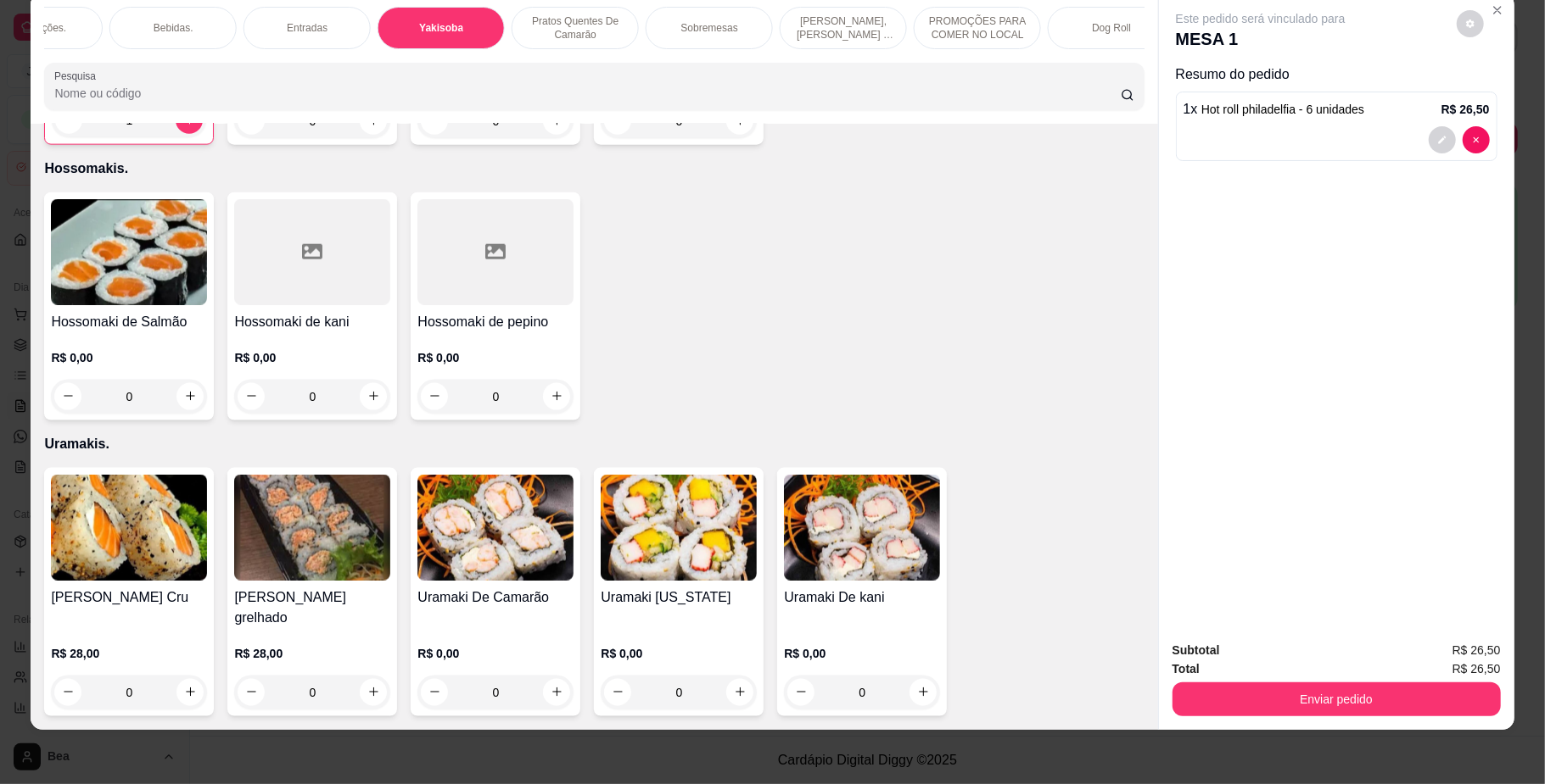
scroll to position [4965, 0]
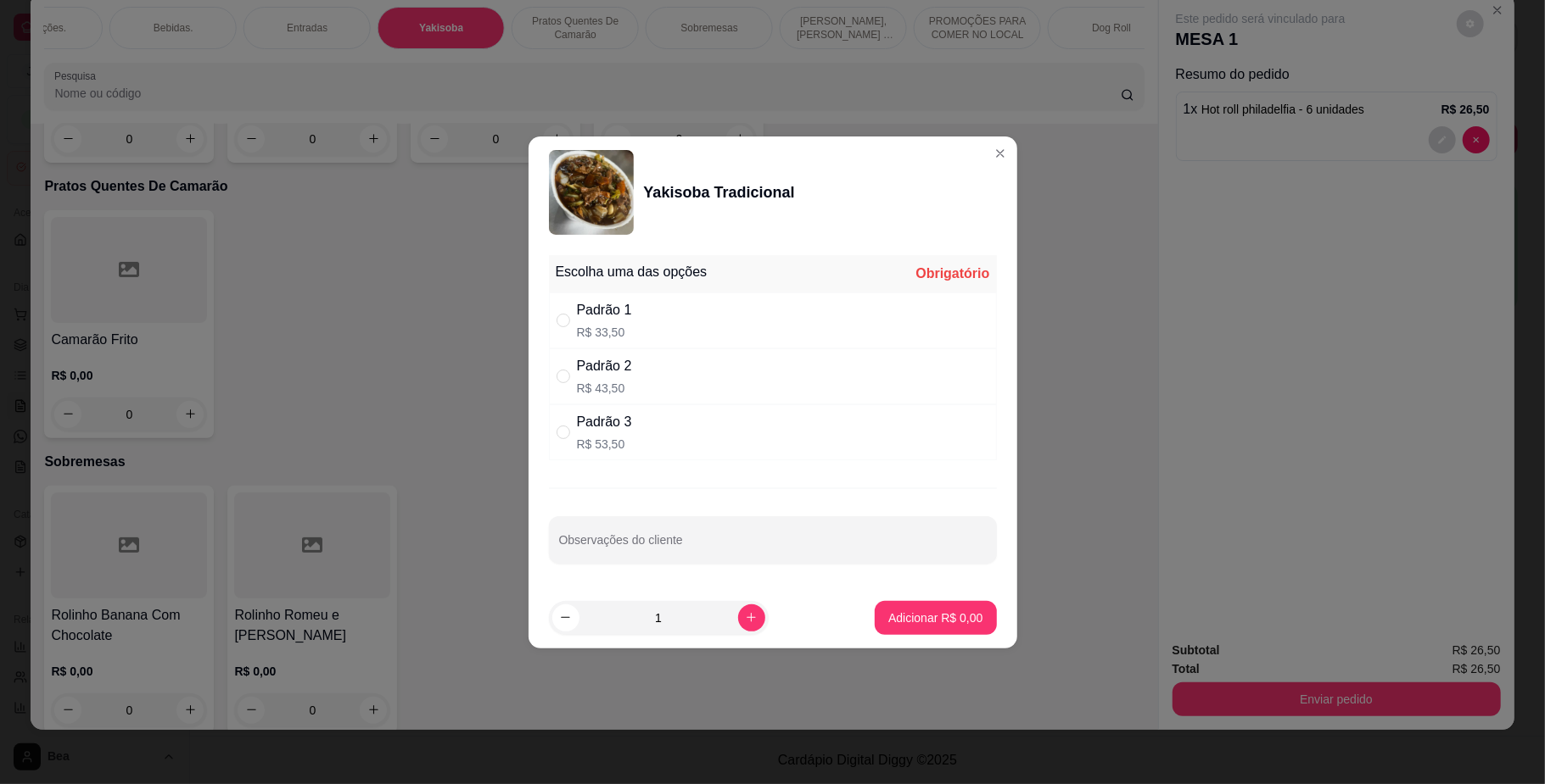
click at [622, 424] on div "Padrão 3" at bounding box center [604, 422] width 55 height 20
radio input "true"
click at [901, 621] on p "Adicionar R$ 53,50" at bounding box center [932, 618] width 98 height 16
type input "1"
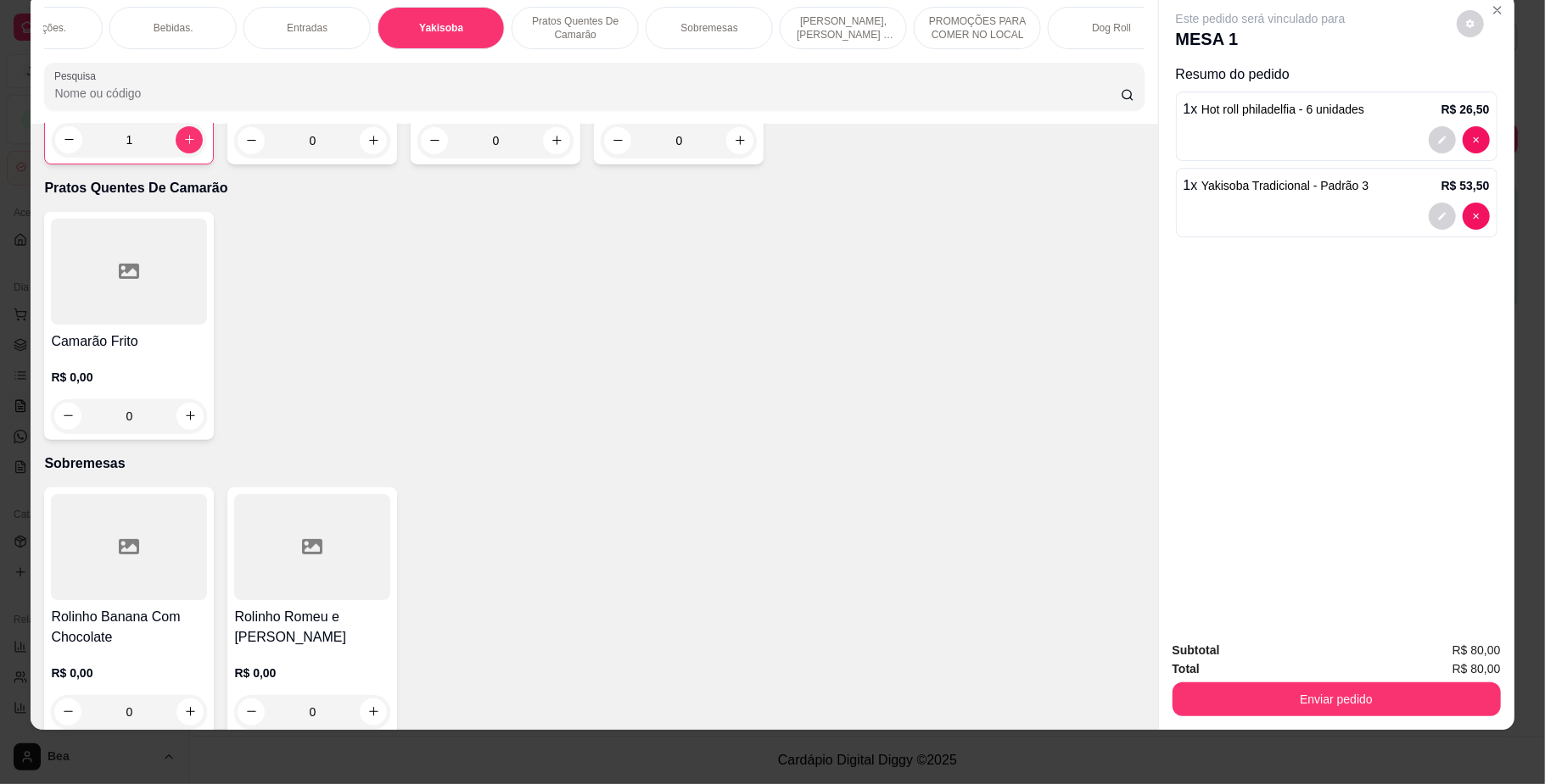
click at [336, 75] on h4 "Yakisoba Especial" at bounding box center [312, 64] width 157 height 20
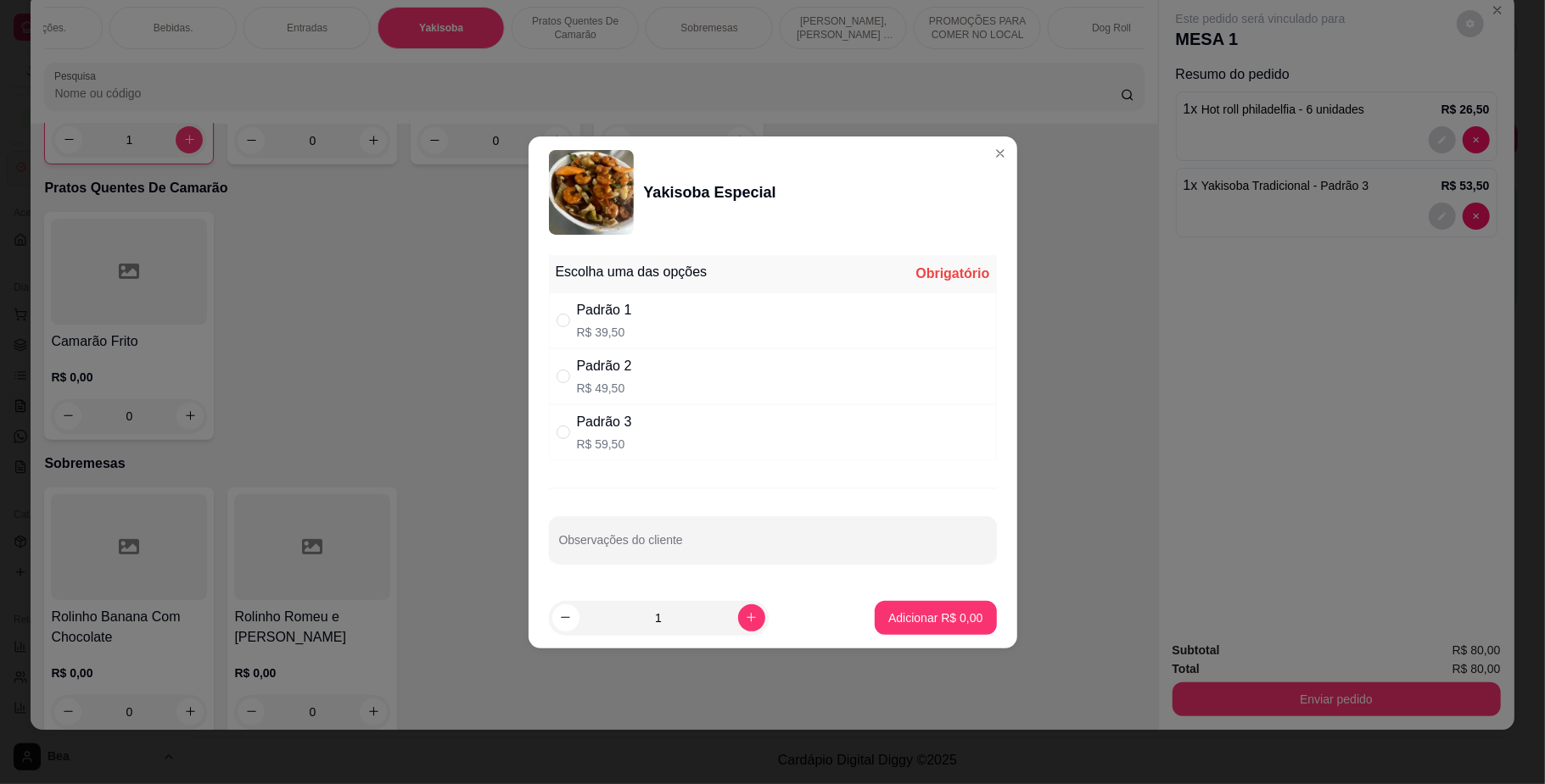
click at [661, 431] on div "Padrão 3 R$ 59,50" at bounding box center [772, 432] width 448 height 56
radio input "true"
click at [907, 615] on p "Adicionar R$ 59,50" at bounding box center [932, 618] width 98 height 16
type input "1"
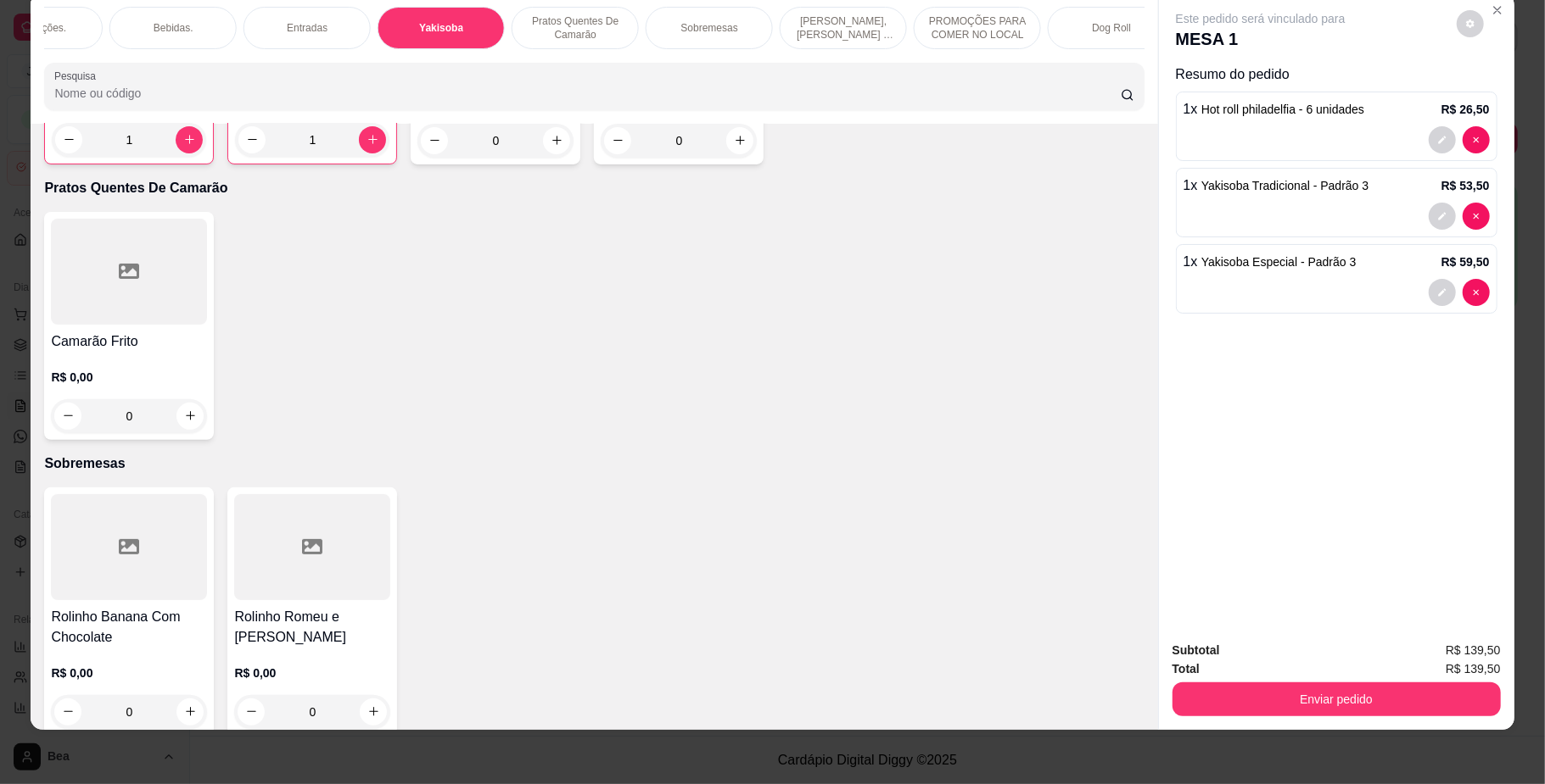
click at [570, 36] on p "Pratos Quentes De Camarão" at bounding box center [575, 27] width 98 height 27
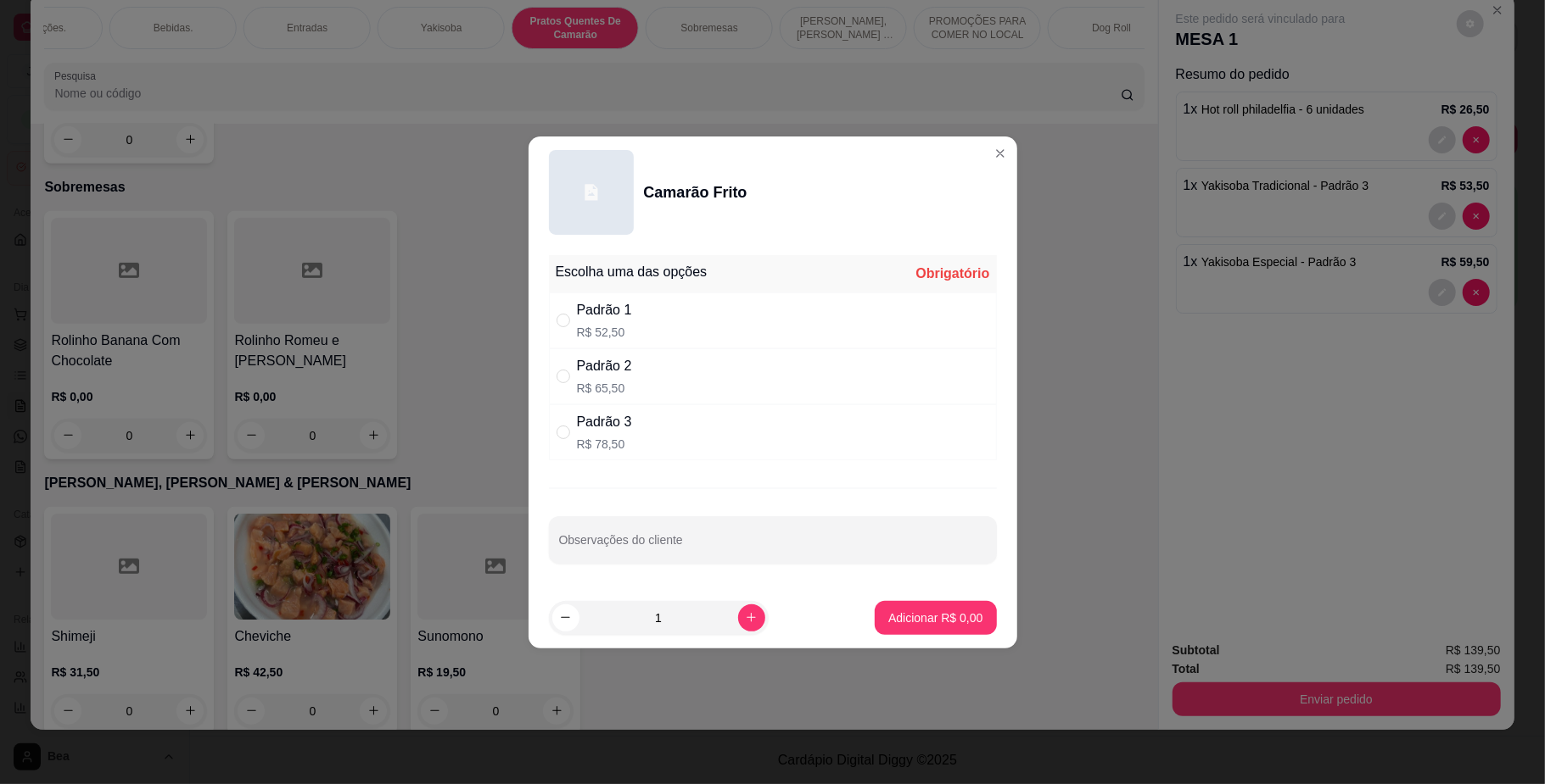
click at [630, 307] on div "Padrão 1 R$ 52,50" at bounding box center [772, 321] width 448 height 56
radio input "true"
click at [891, 628] on button "Adicionar R$ 52,50" at bounding box center [932, 618] width 128 height 34
type input "1"
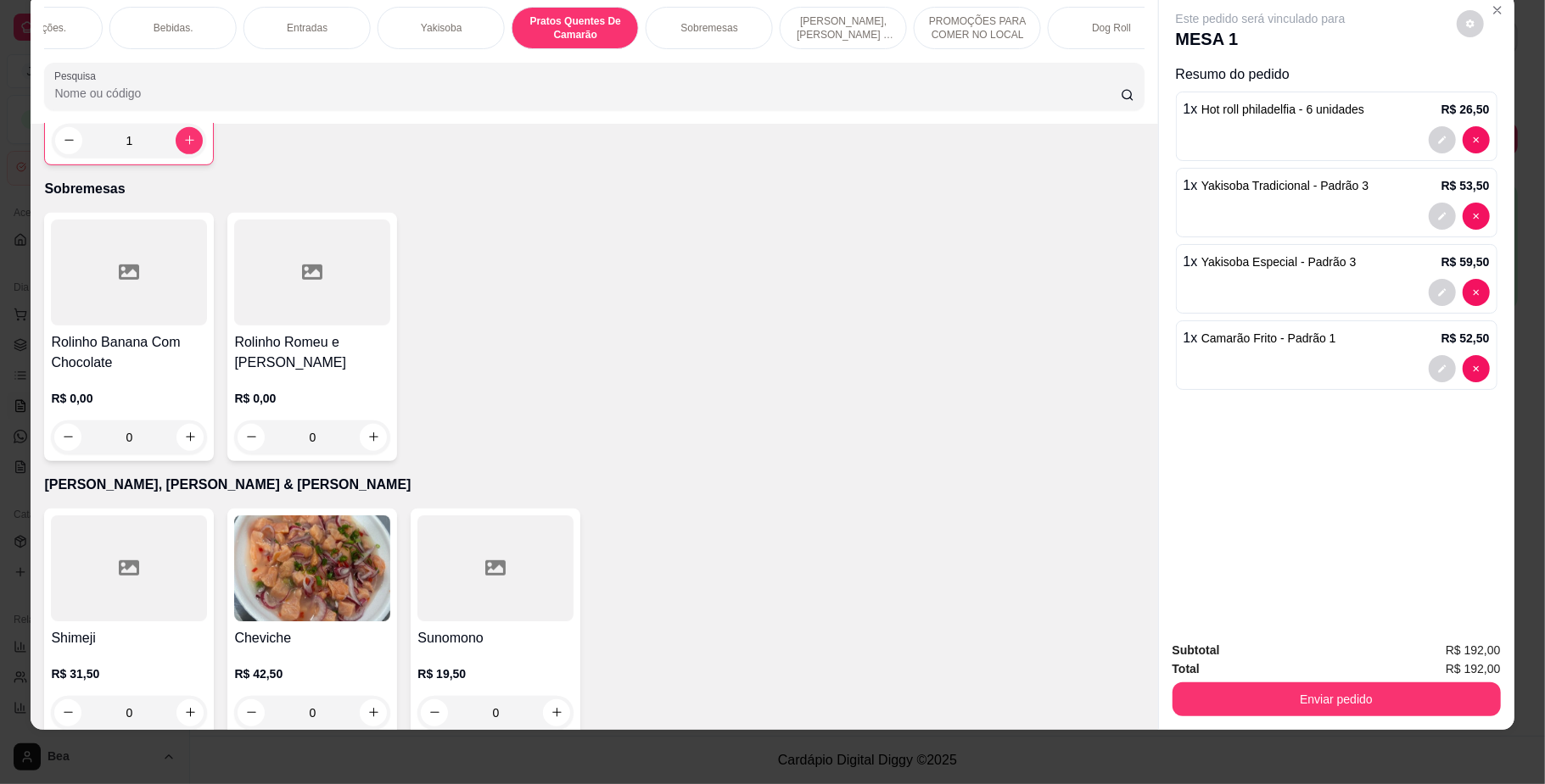
click at [181, 35] on div "Bebidas." at bounding box center [172, 28] width 128 height 42
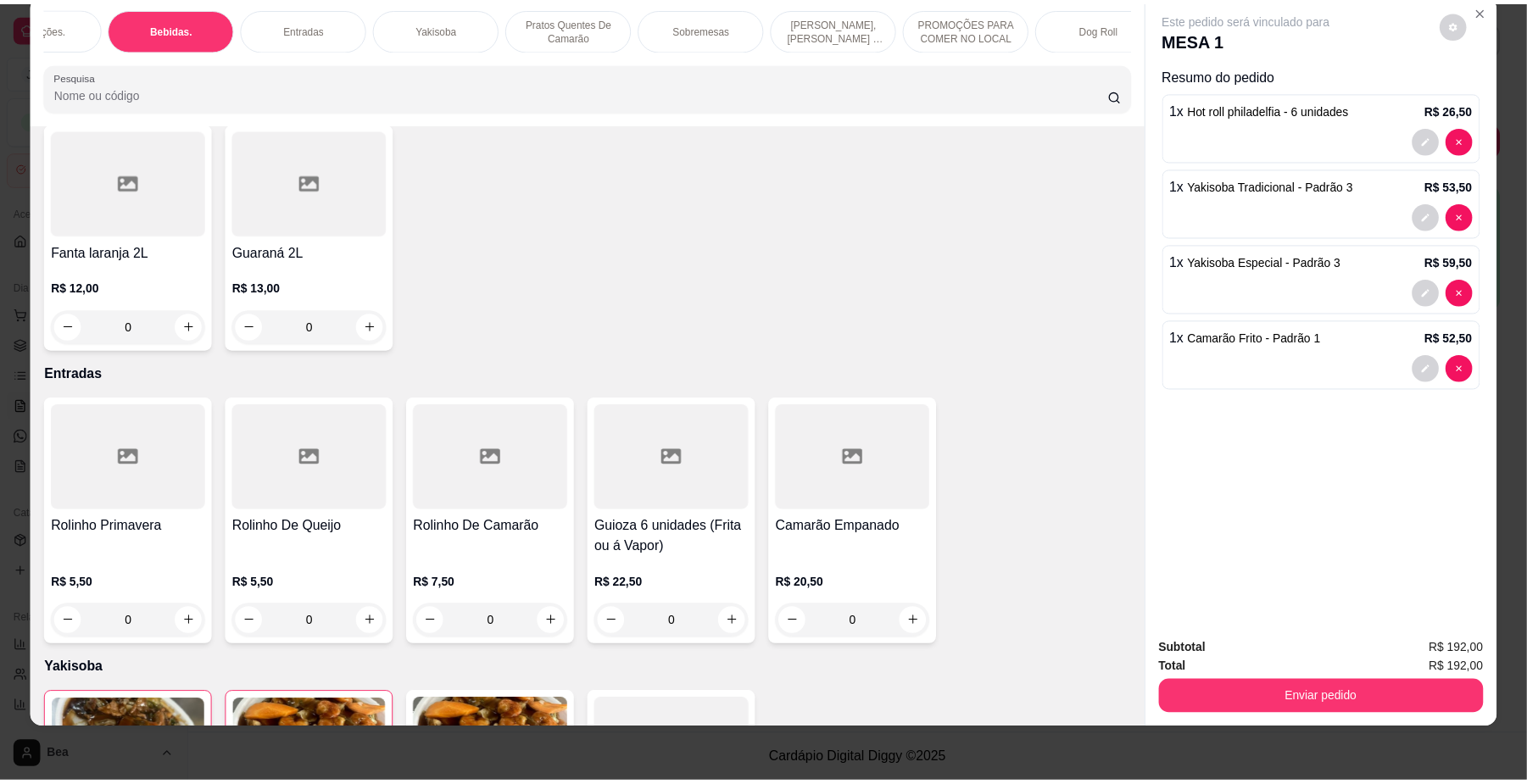
scroll to position [4233, 0]
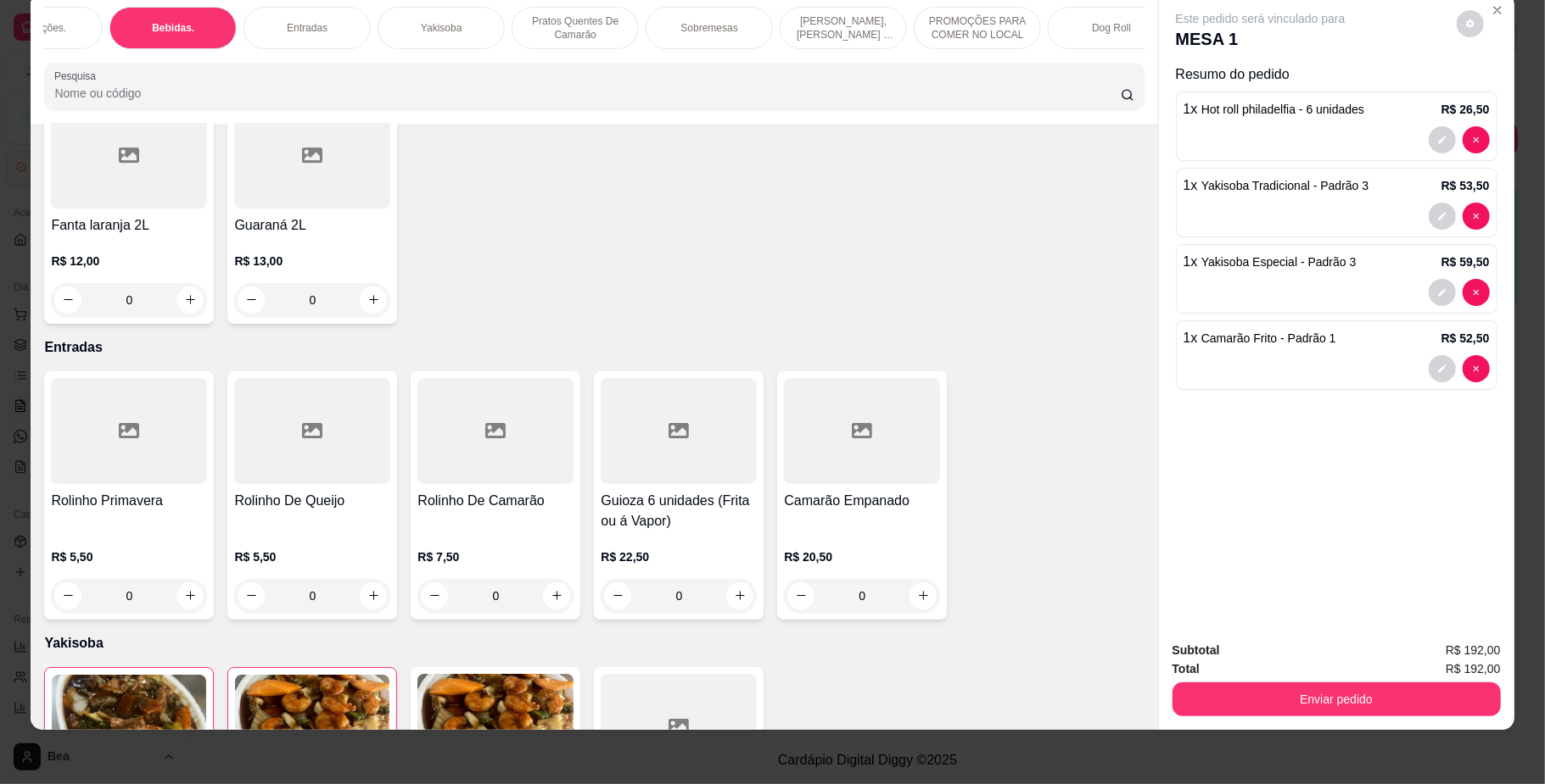
click at [910, 71] on button "increase-product-quantity" at bounding box center [923, 58] width 26 height 26
click at [909, 70] on button "increase-product-quantity" at bounding box center [922, 57] width 26 height 26
type input "2"
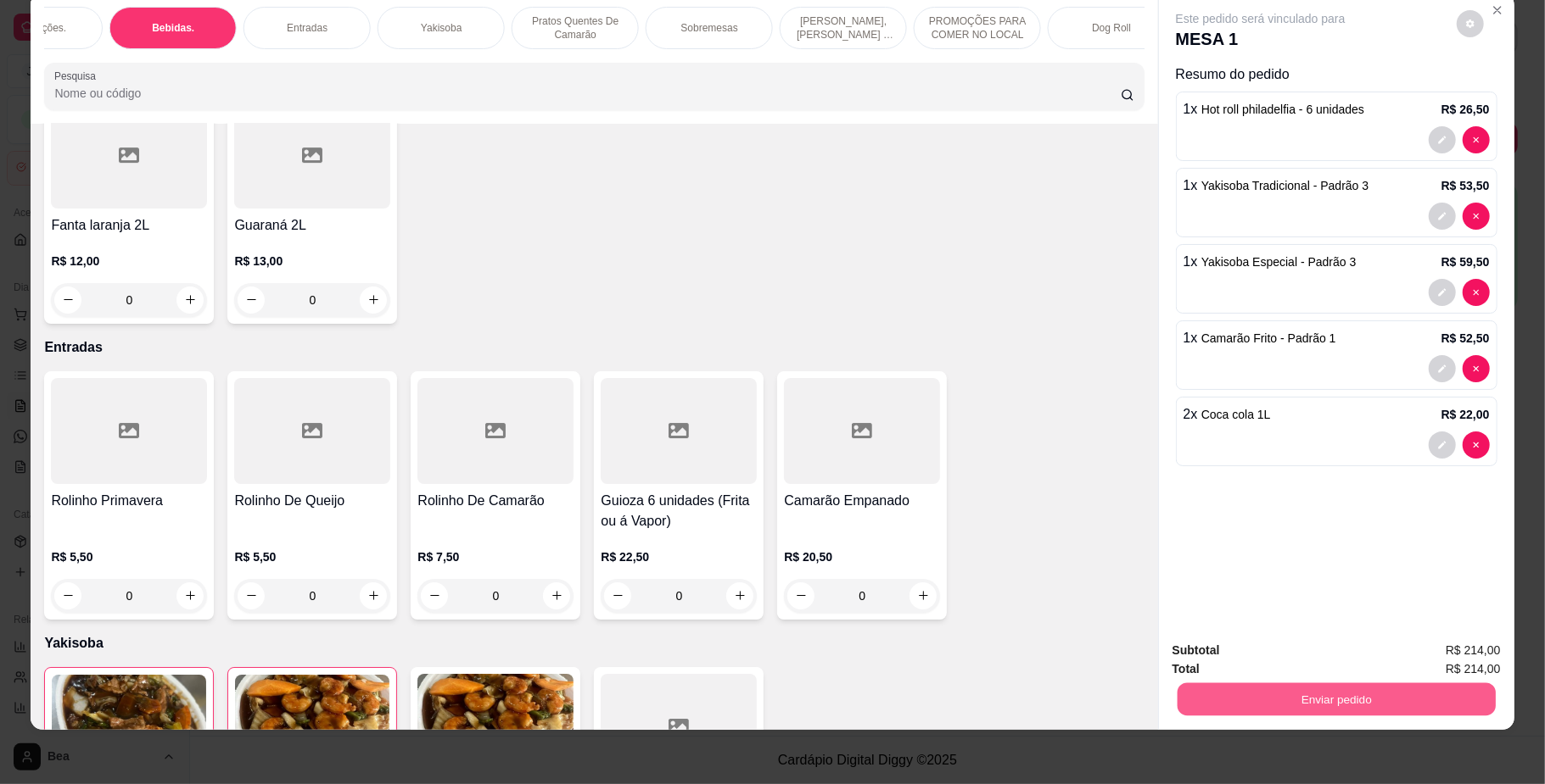
click at [1293, 702] on button "Enviar pedido" at bounding box center [1336, 701] width 318 height 33
click at [1289, 658] on button "Não registrar e enviar pedido" at bounding box center [1278, 658] width 171 height 32
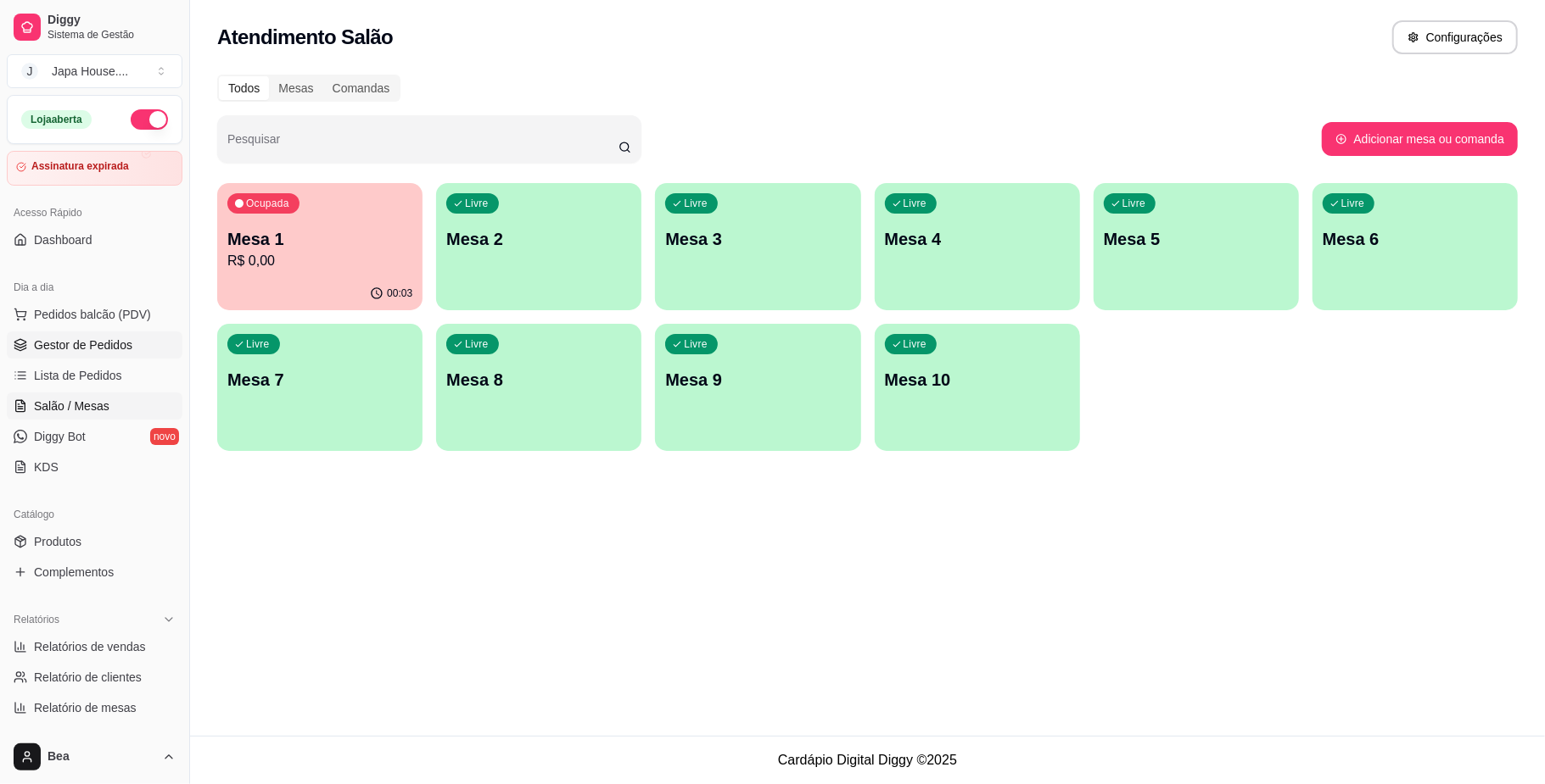
click at [104, 352] on span "Gestor de Pedidos" at bounding box center [84, 345] width 98 height 17
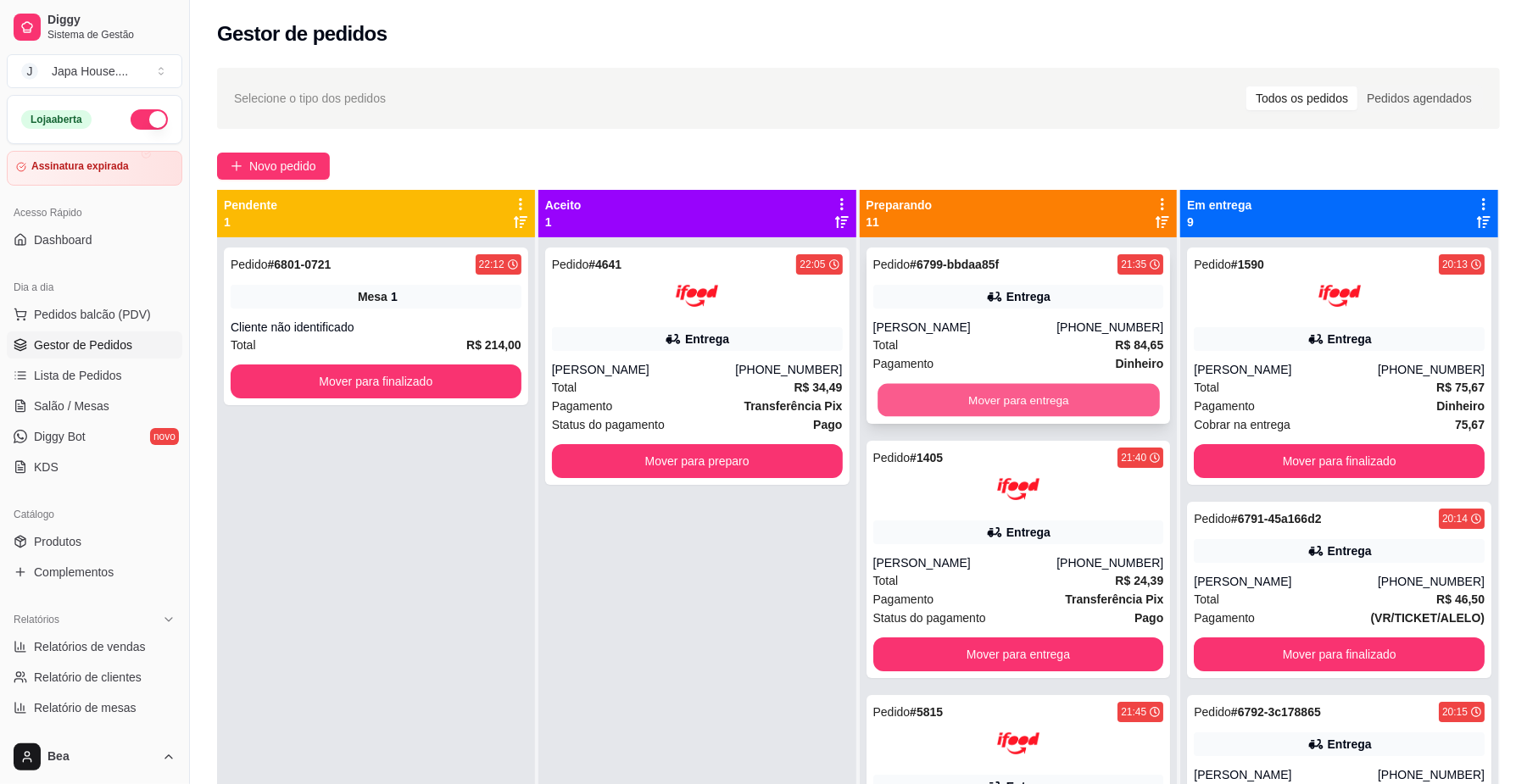
click at [999, 396] on button "Mover para entrega" at bounding box center [1018, 401] width 281 height 33
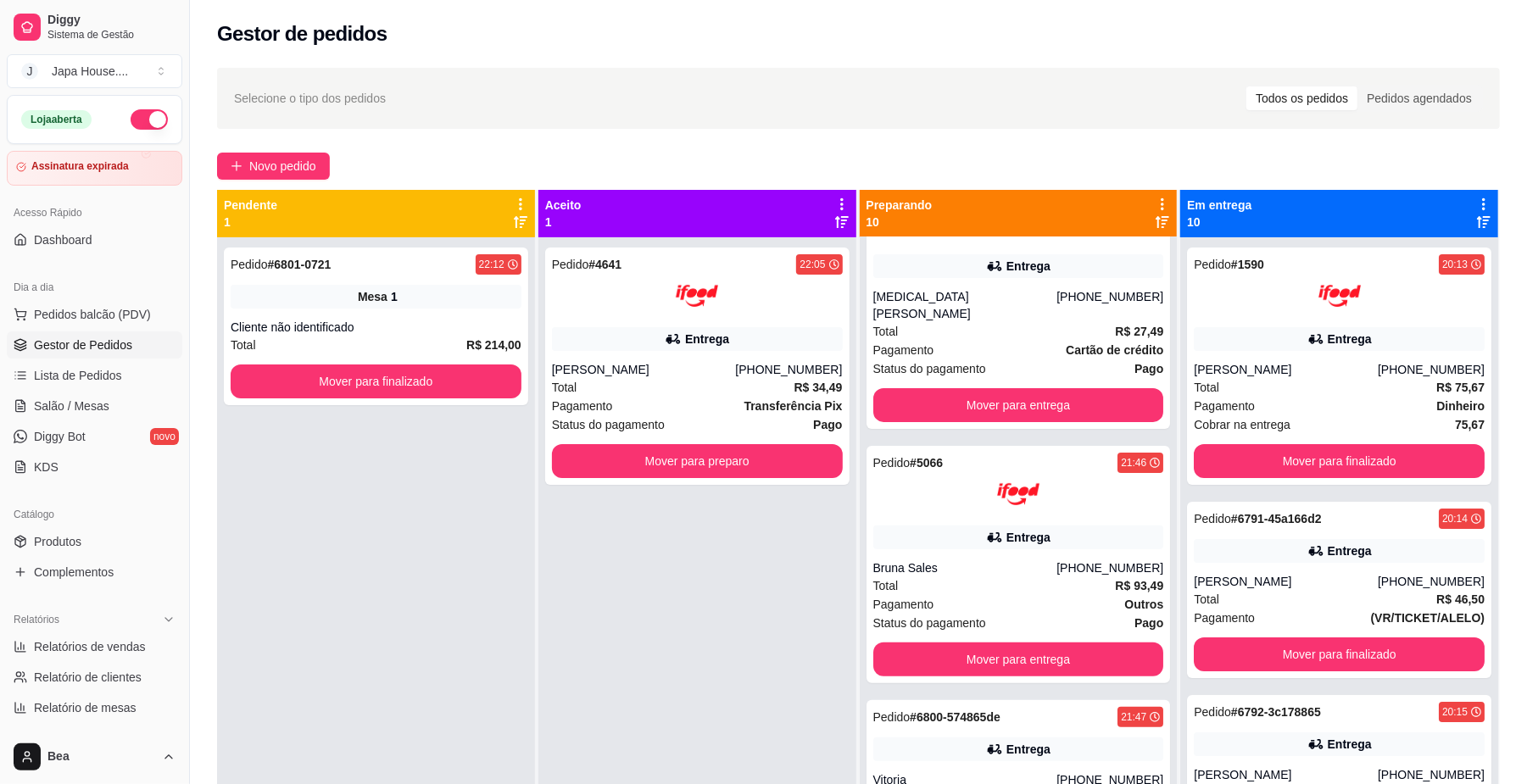
scroll to position [422, 0]
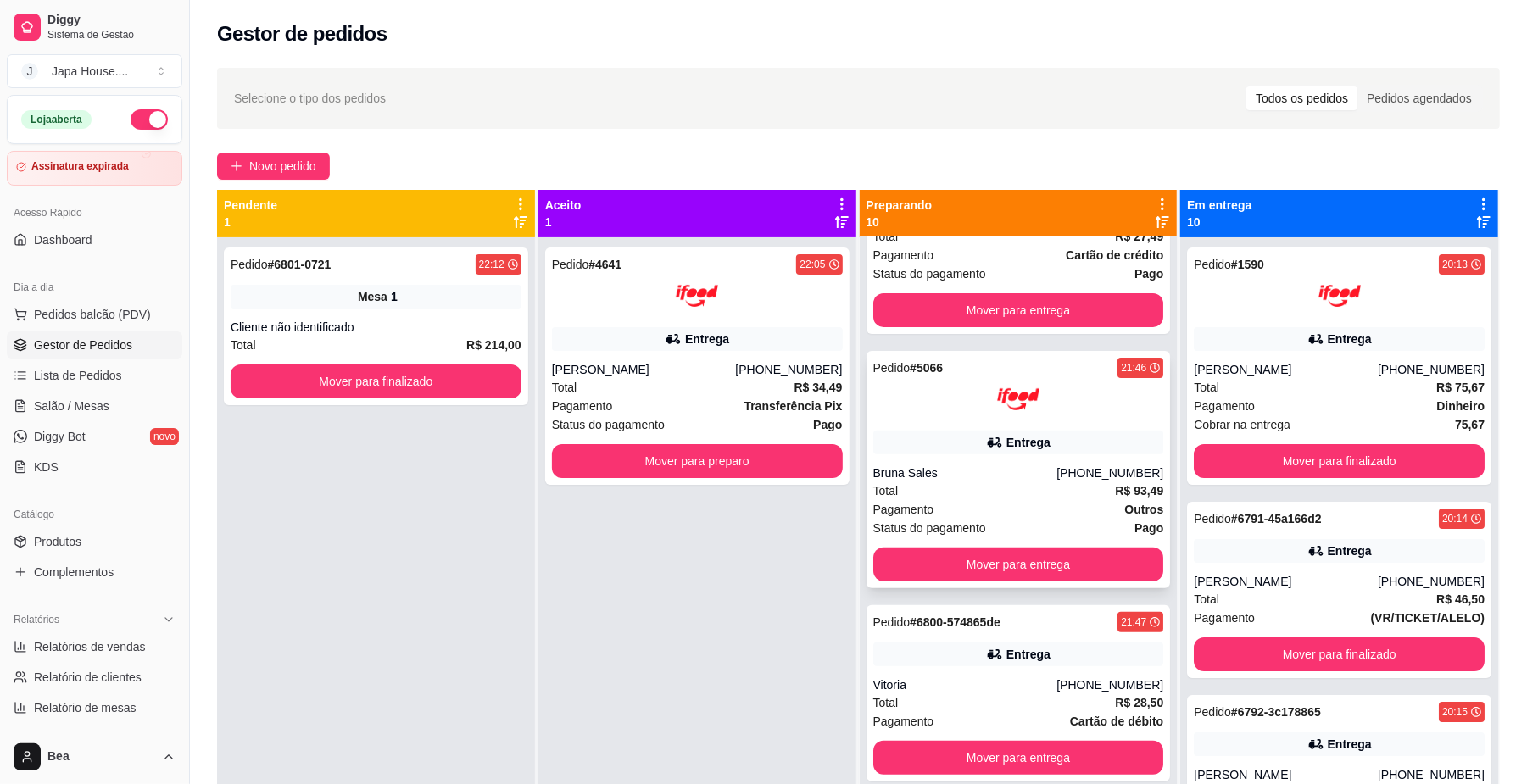
click at [1087, 529] on div "Pedido # 5066 21:46 Entrega Bruna Sales [PHONE_NUMBER] Total R$ 93,49 Pagamento…" at bounding box center [1019, 469] width 304 height 237
click at [1096, 548] on button "Mover para entrega" at bounding box center [1029, 564] width 295 height 34
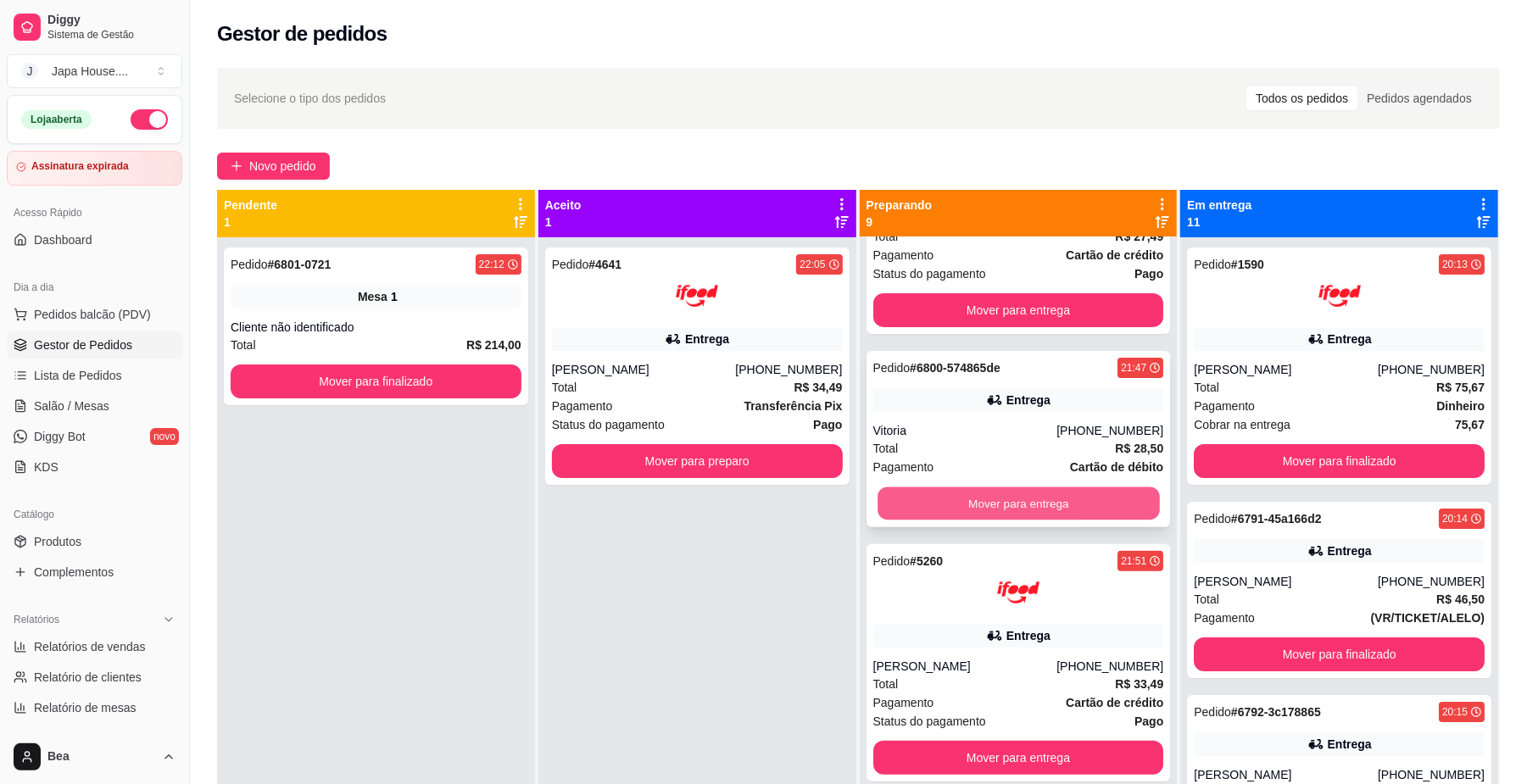
click at [1087, 489] on button "Mover para entrega" at bounding box center [1018, 505] width 281 height 33
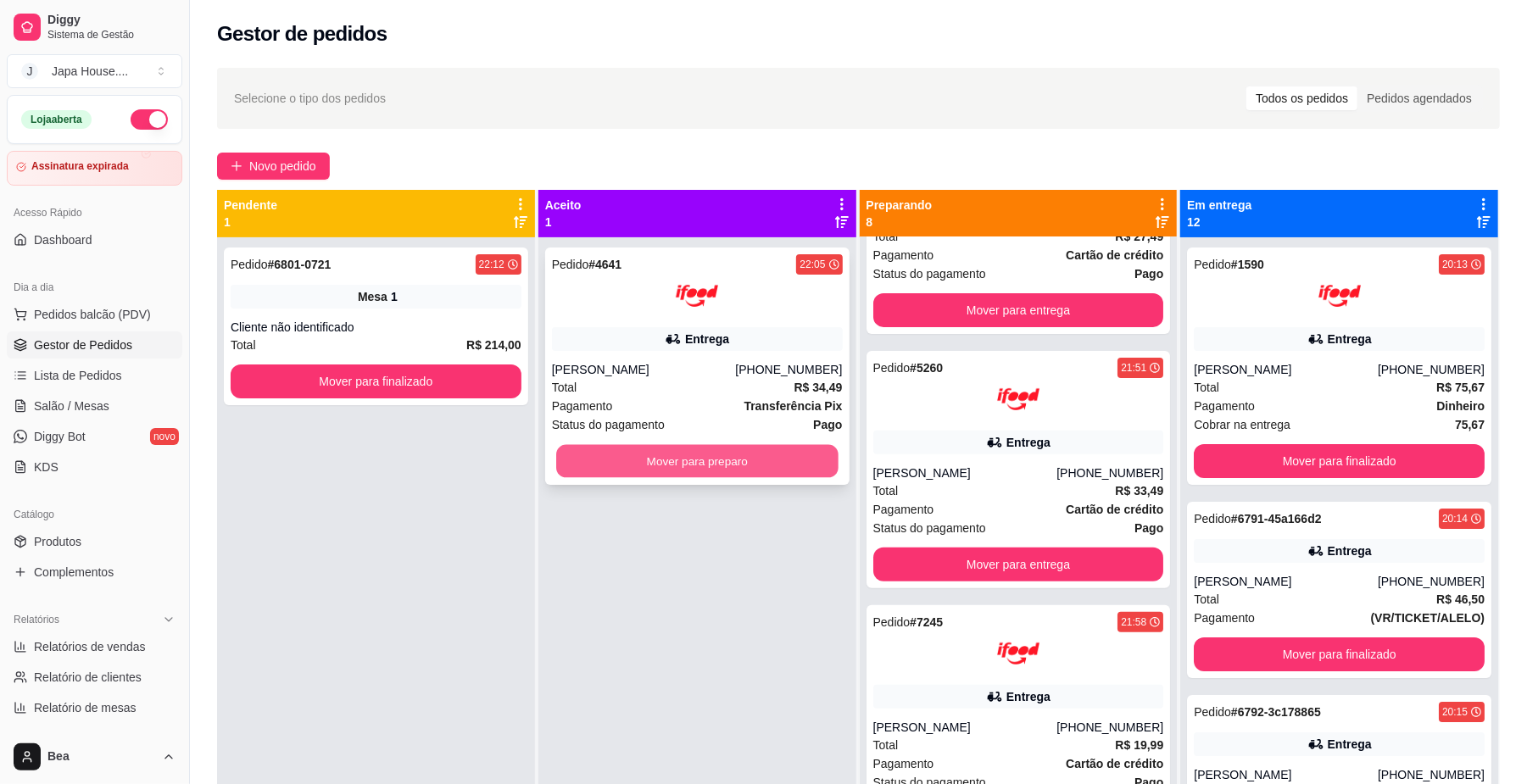
click at [805, 451] on button "Mover para preparo" at bounding box center [697, 461] width 281 height 33
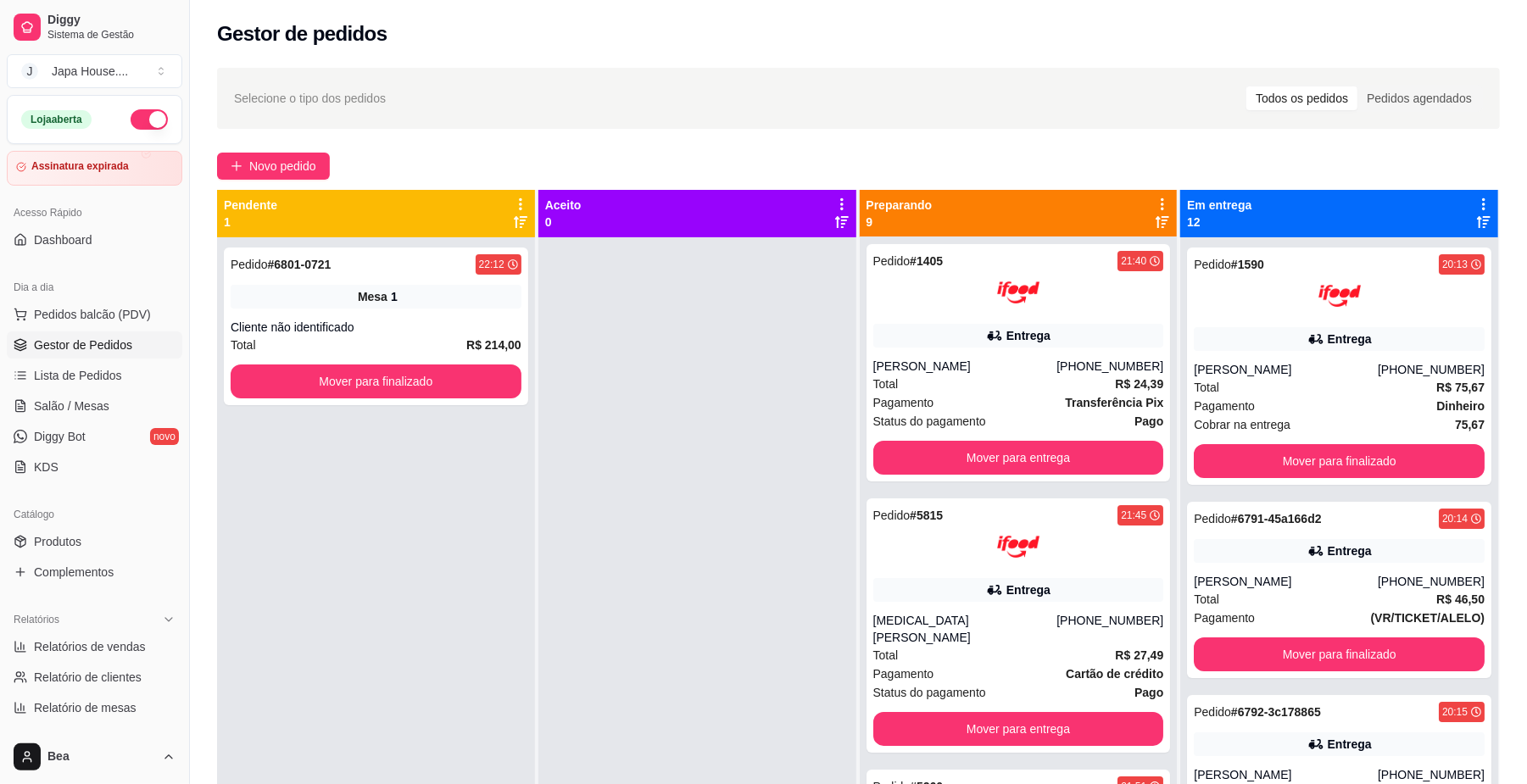
scroll to position [0, 0]
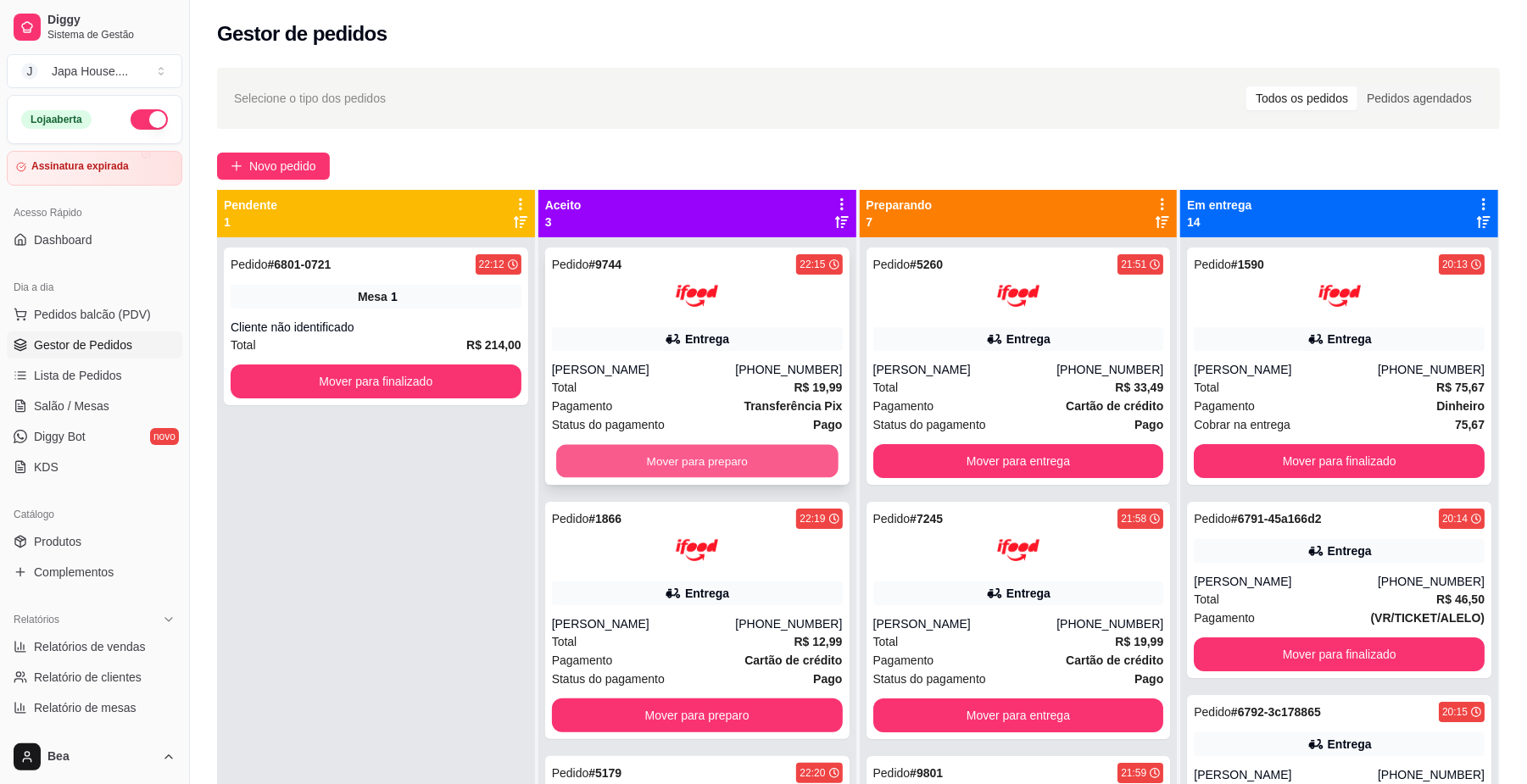
click at [784, 463] on button "Mover para preparo" at bounding box center [697, 461] width 281 height 33
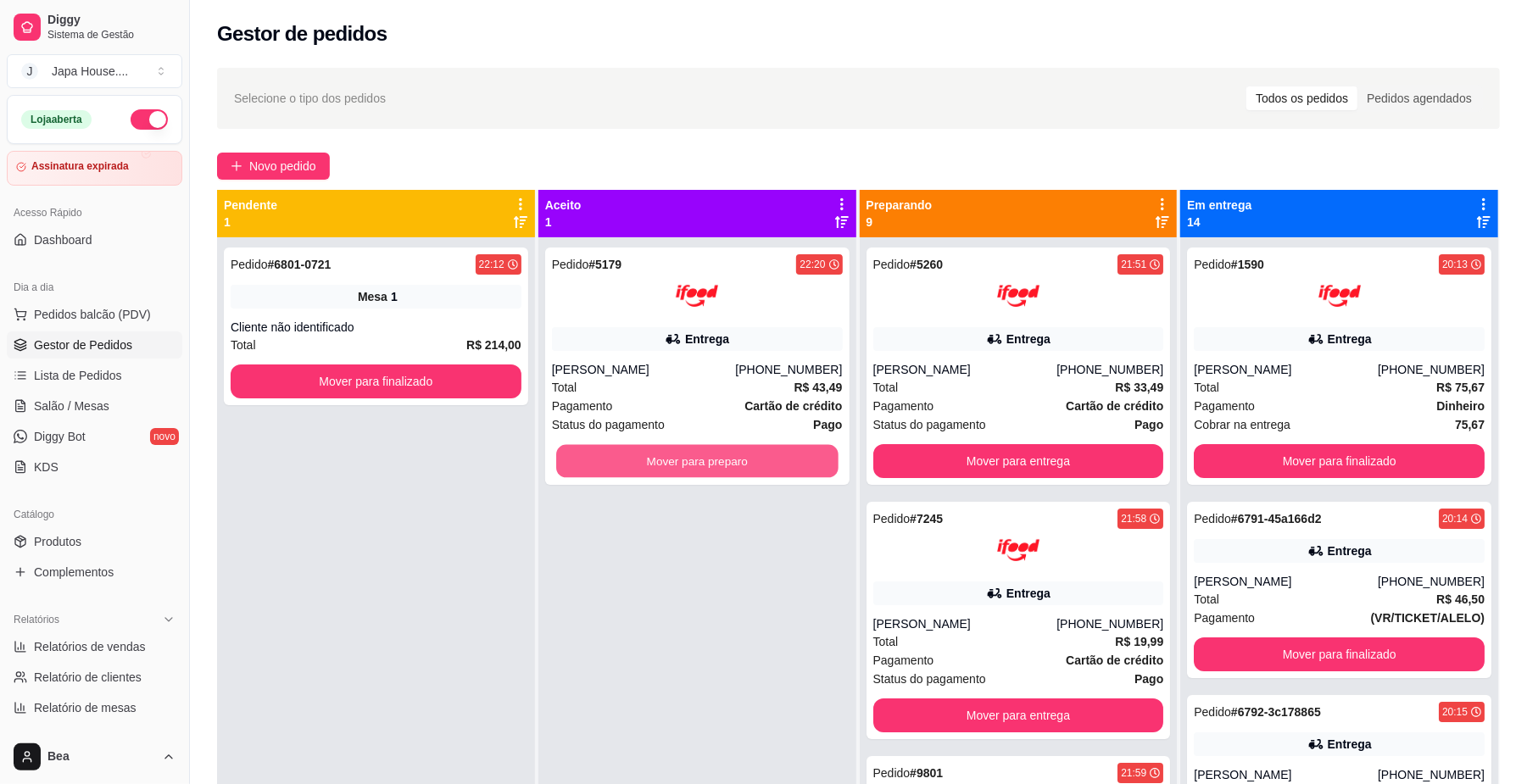
click at [784, 463] on button "Mover para preparo" at bounding box center [697, 461] width 281 height 33
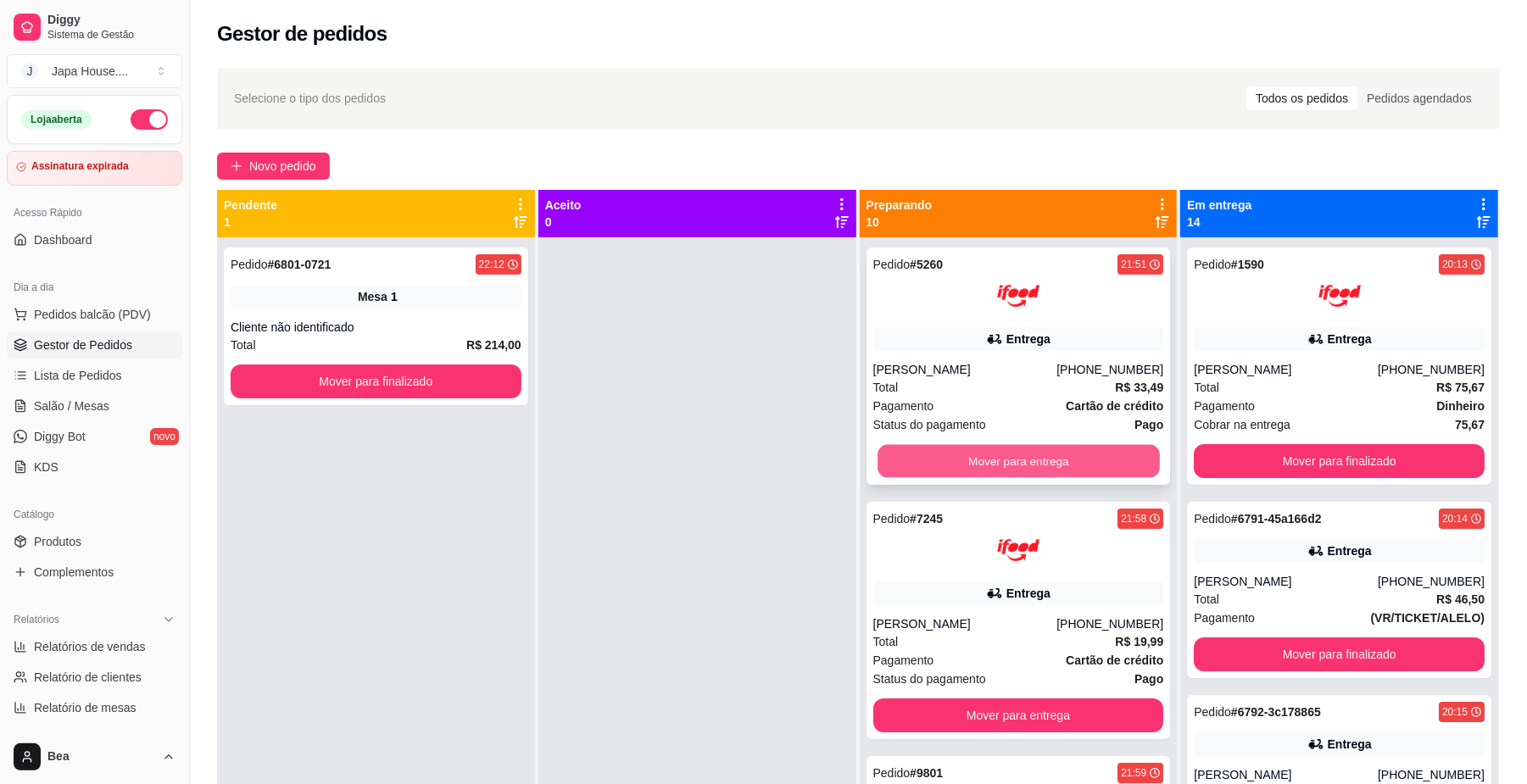
click at [980, 466] on button "Mover para entrega" at bounding box center [1018, 461] width 281 height 33
click at [974, 459] on button "Mover para entrega" at bounding box center [1018, 461] width 281 height 33
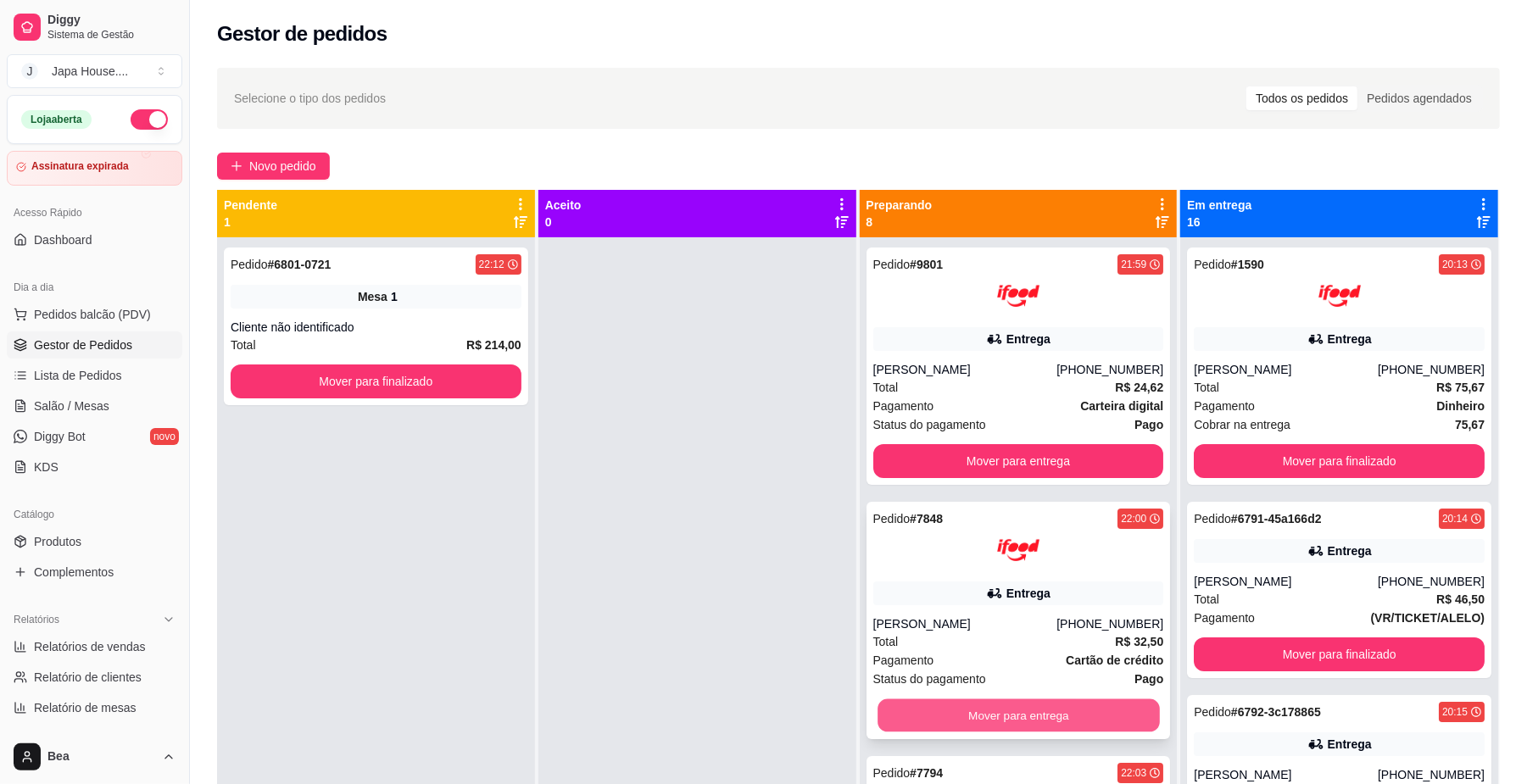
click at [1039, 719] on button "Mover para entrega" at bounding box center [1018, 716] width 281 height 33
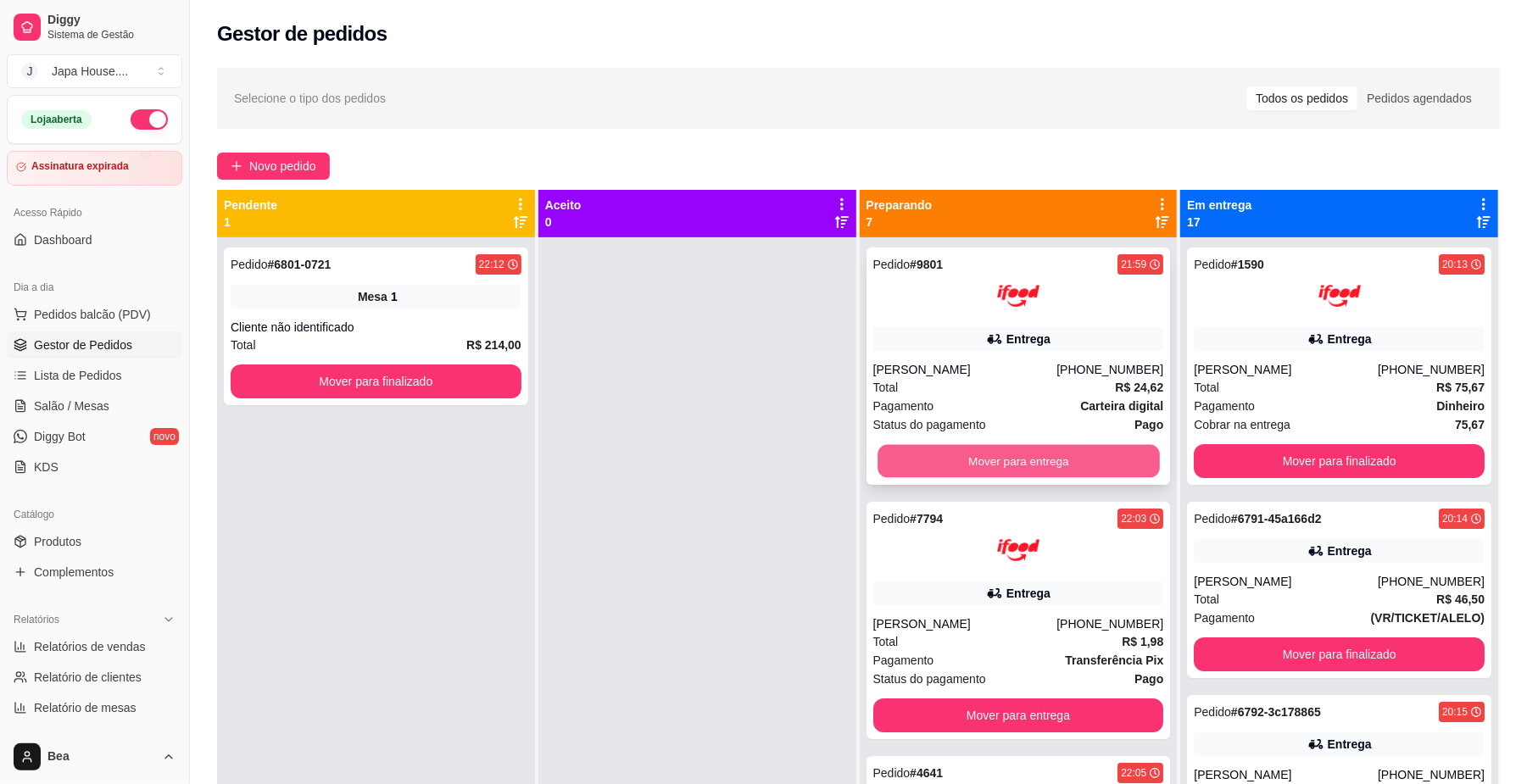
click at [982, 467] on button "Mover para entrega" at bounding box center [1018, 461] width 281 height 33
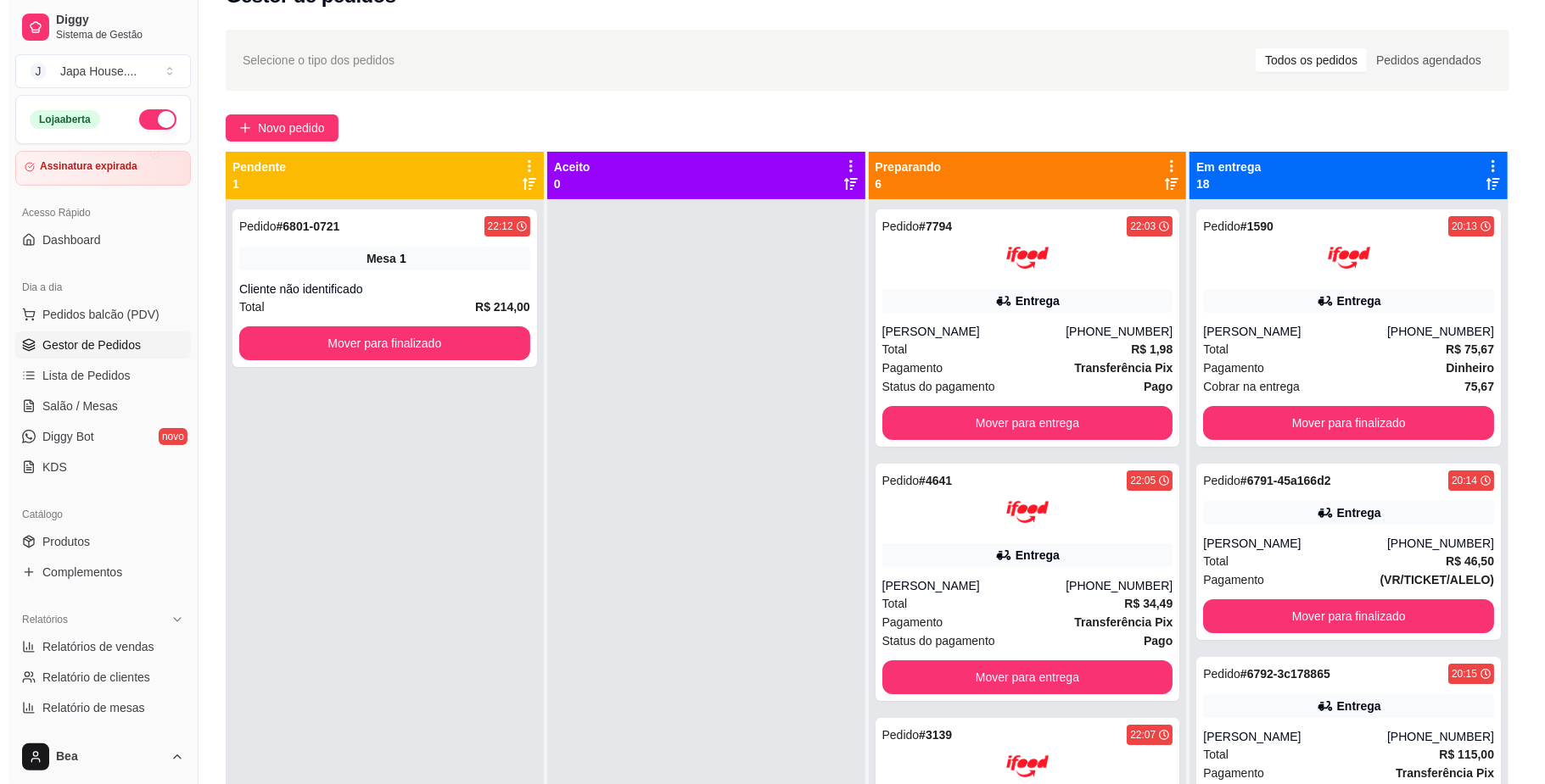
scroll to position [36, 0]
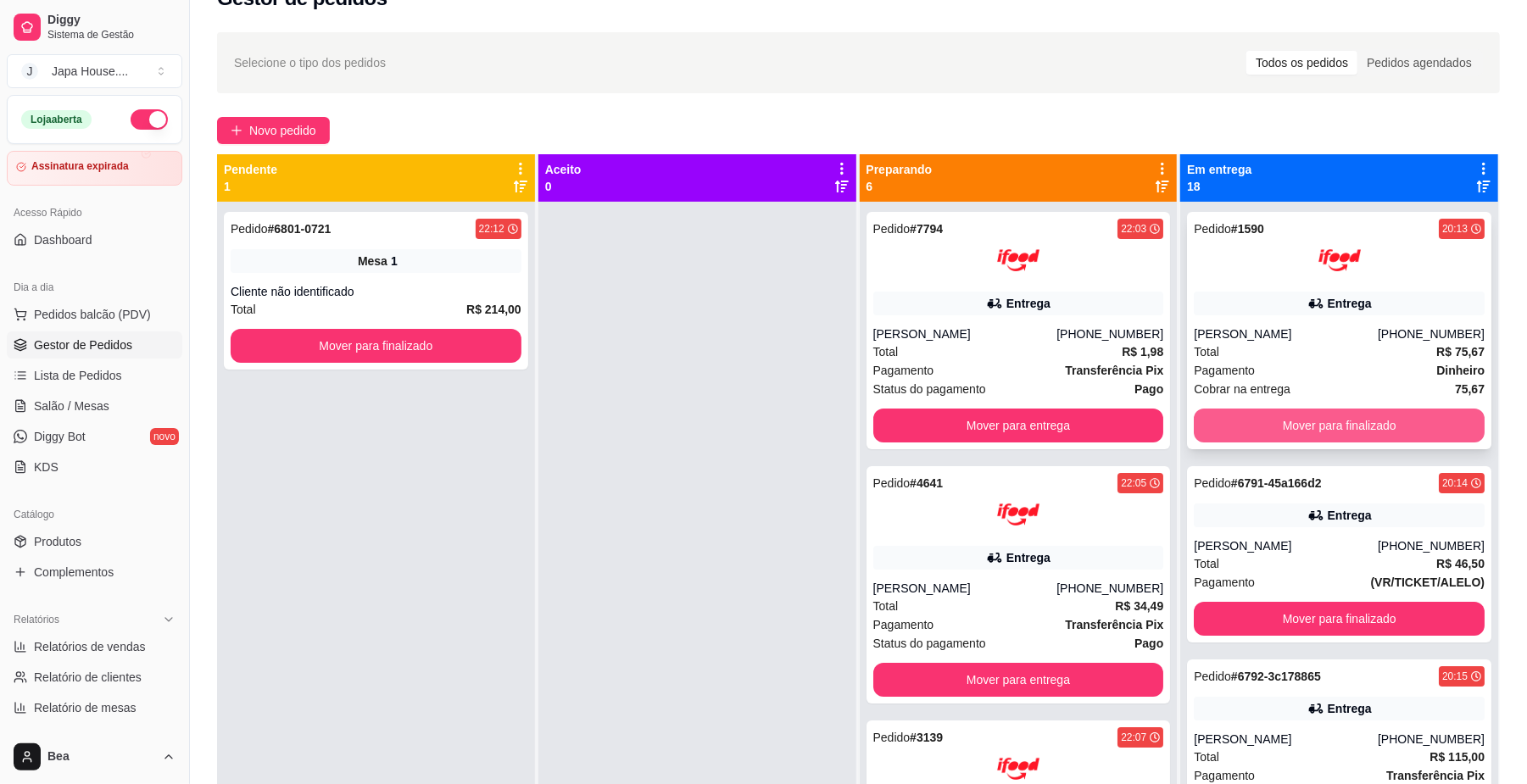
click at [1311, 418] on button "Mover para finalizado" at bounding box center [1339, 425] width 291 height 34
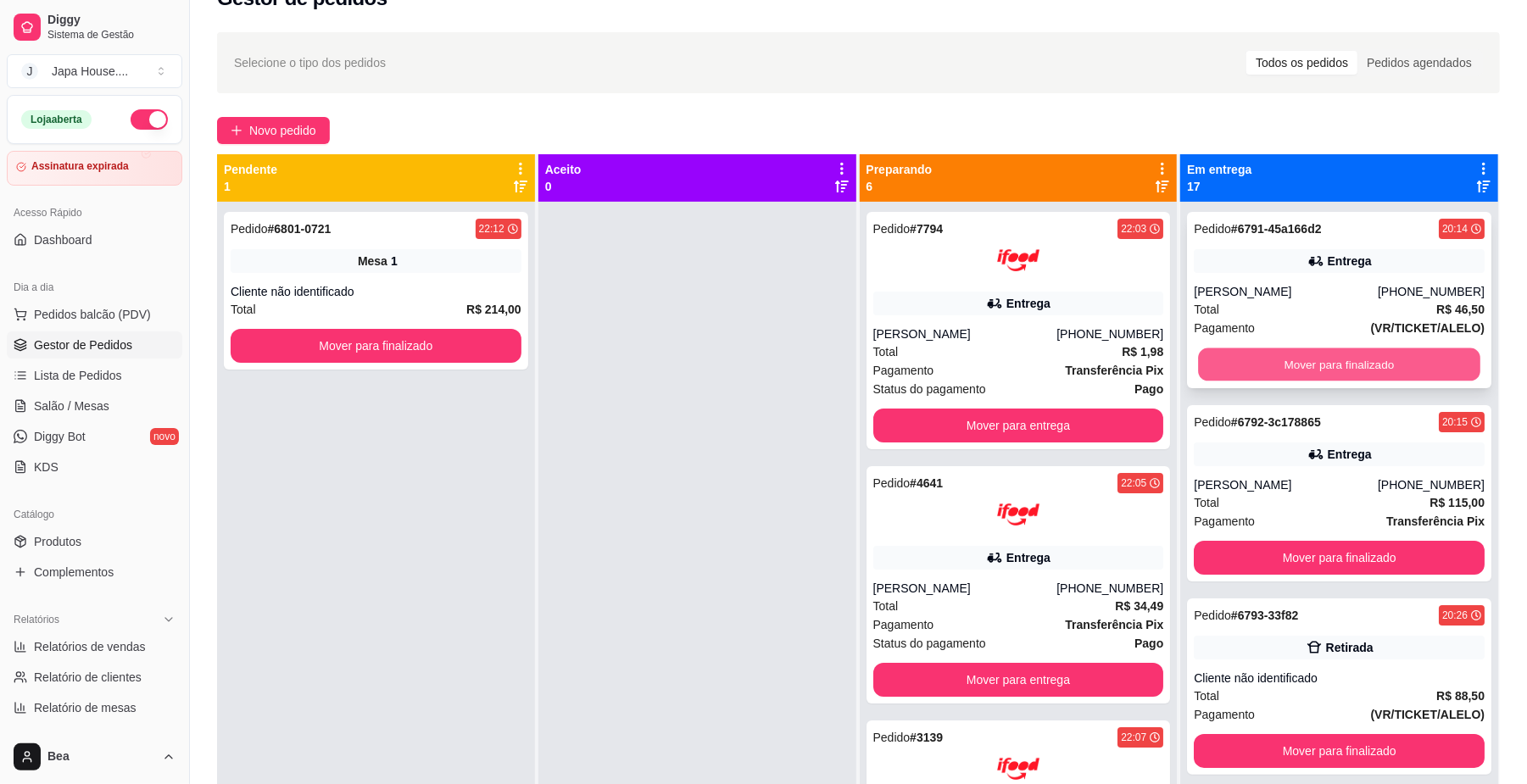
click at [1300, 361] on button "Mover para finalizado" at bounding box center [1339, 366] width 281 height 33
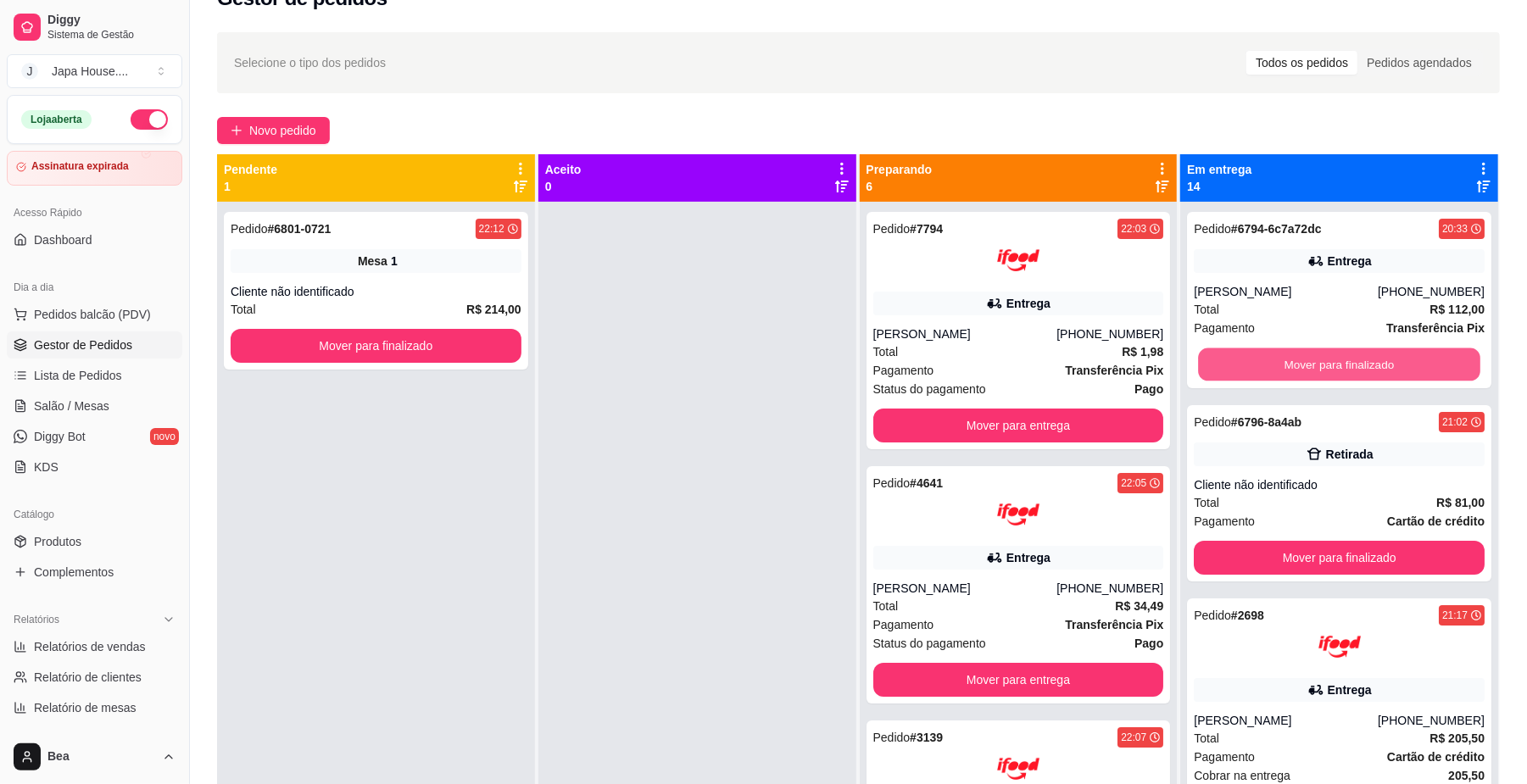
click at [1300, 361] on button "Mover para finalizado" at bounding box center [1339, 366] width 281 height 33
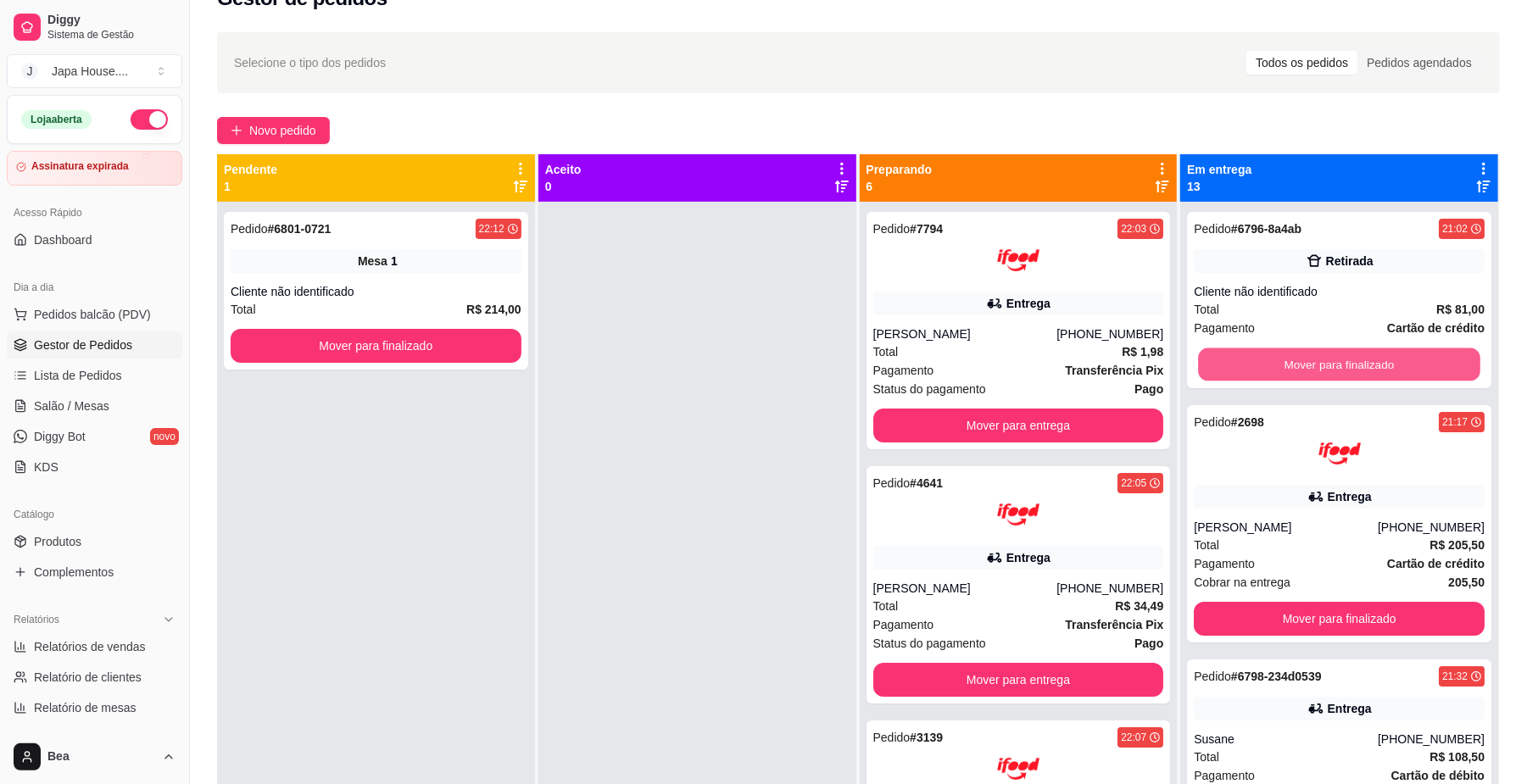
click at [1300, 361] on button "Mover para finalizado" at bounding box center [1339, 366] width 281 height 33
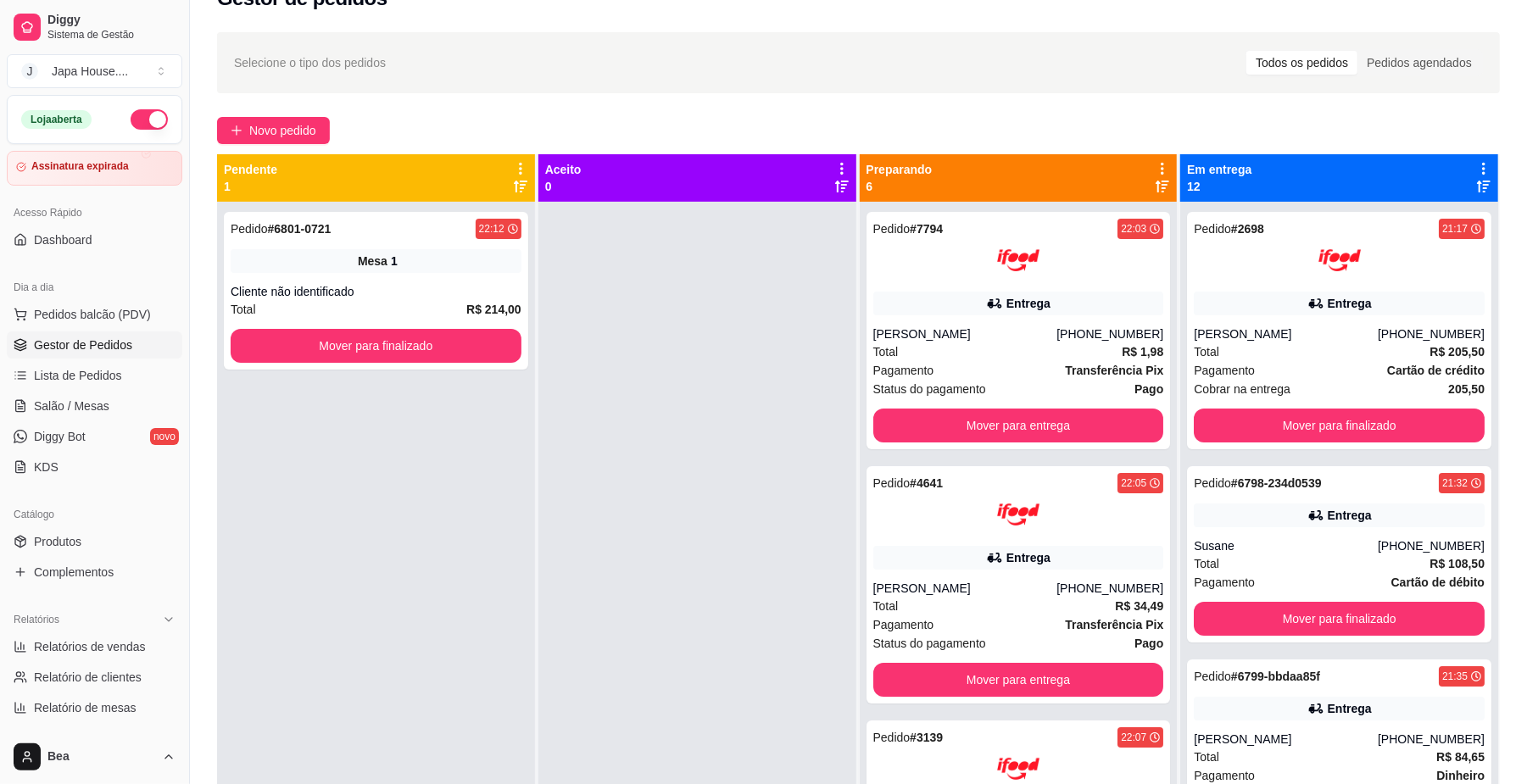
click at [1300, 361] on div "Pagamento Cartão de crédito" at bounding box center [1339, 370] width 291 height 18
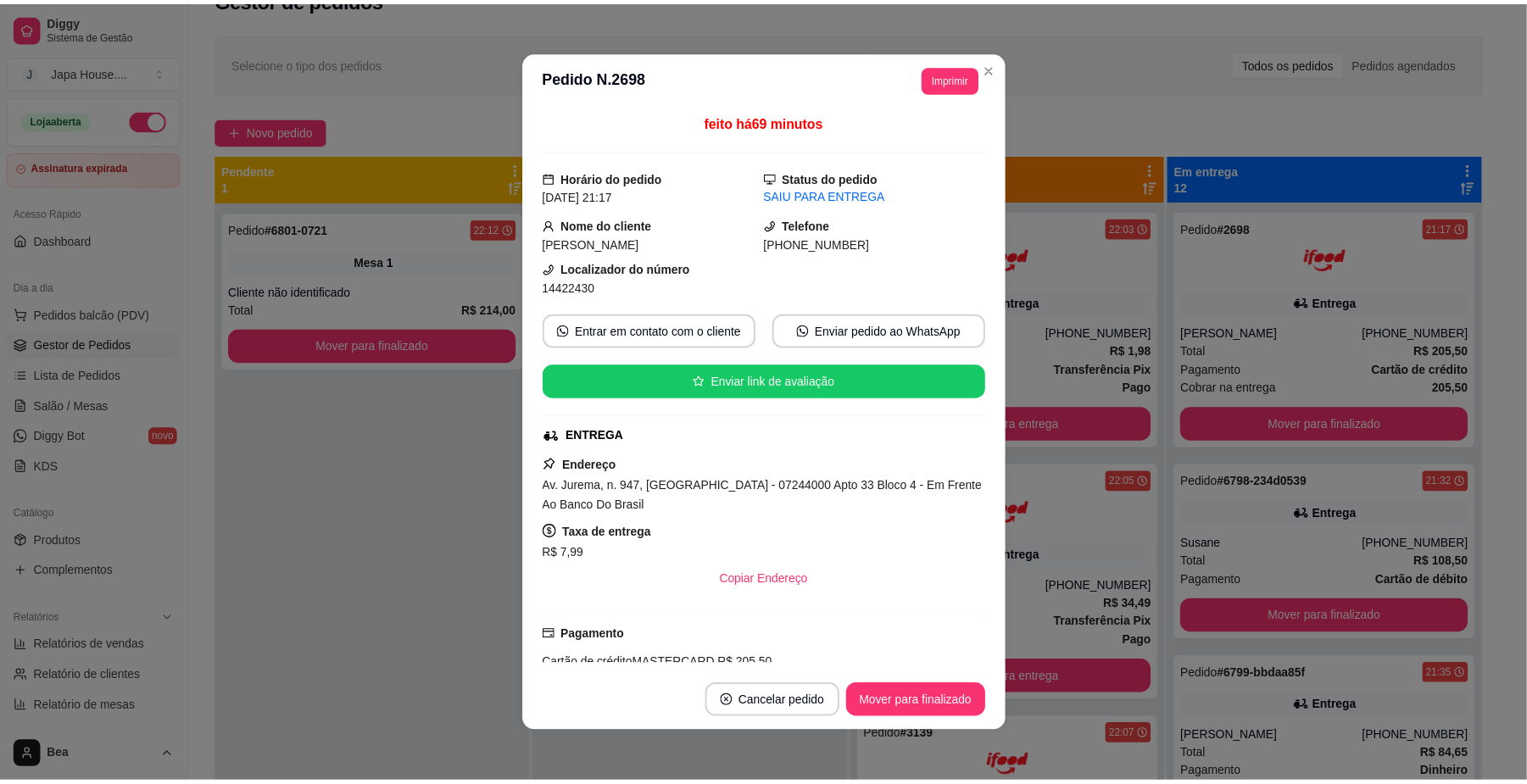
scroll to position [534, 0]
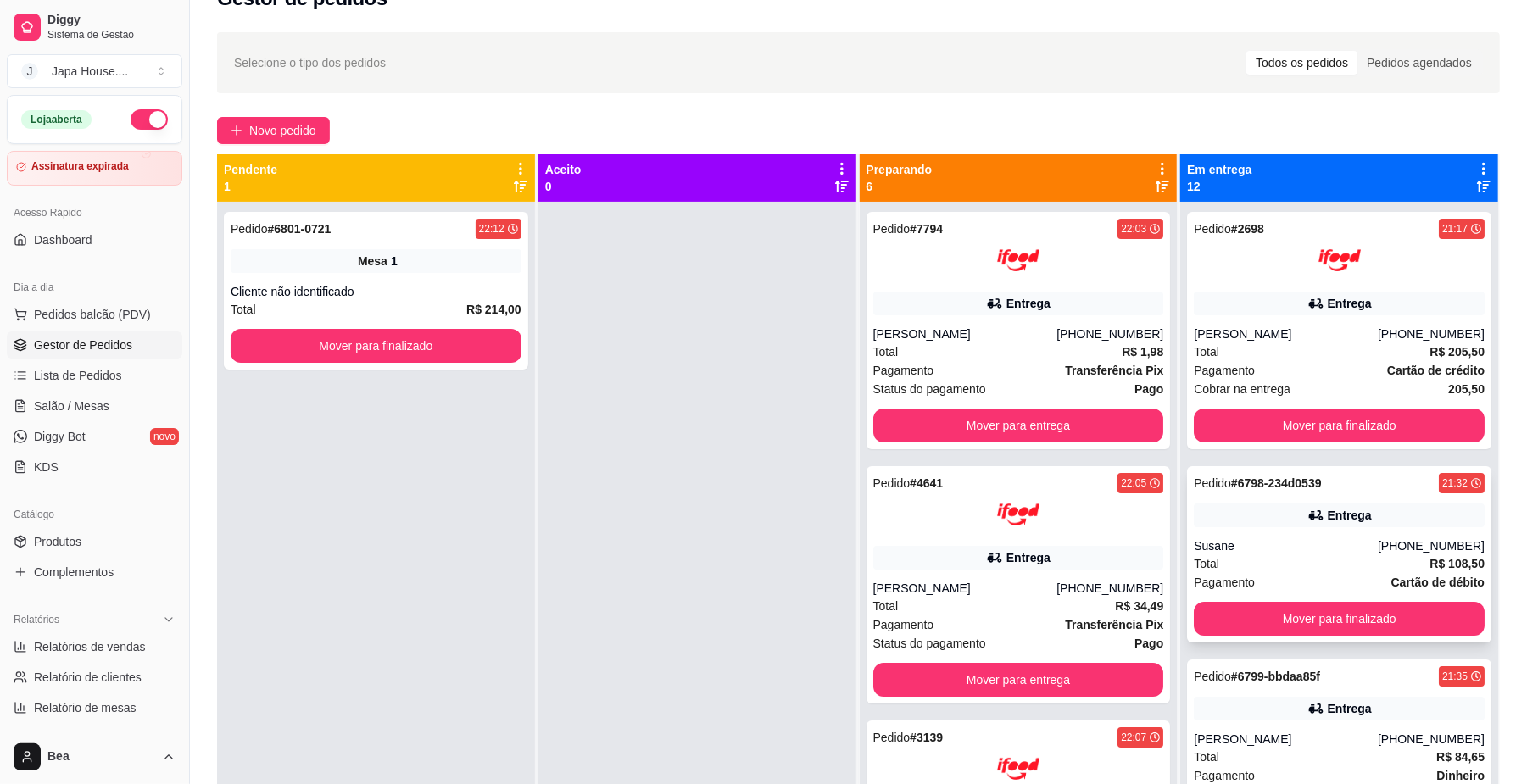
click at [1358, 526] on div "Entrega" at bounding box center [1339, 515] width 291 height 24
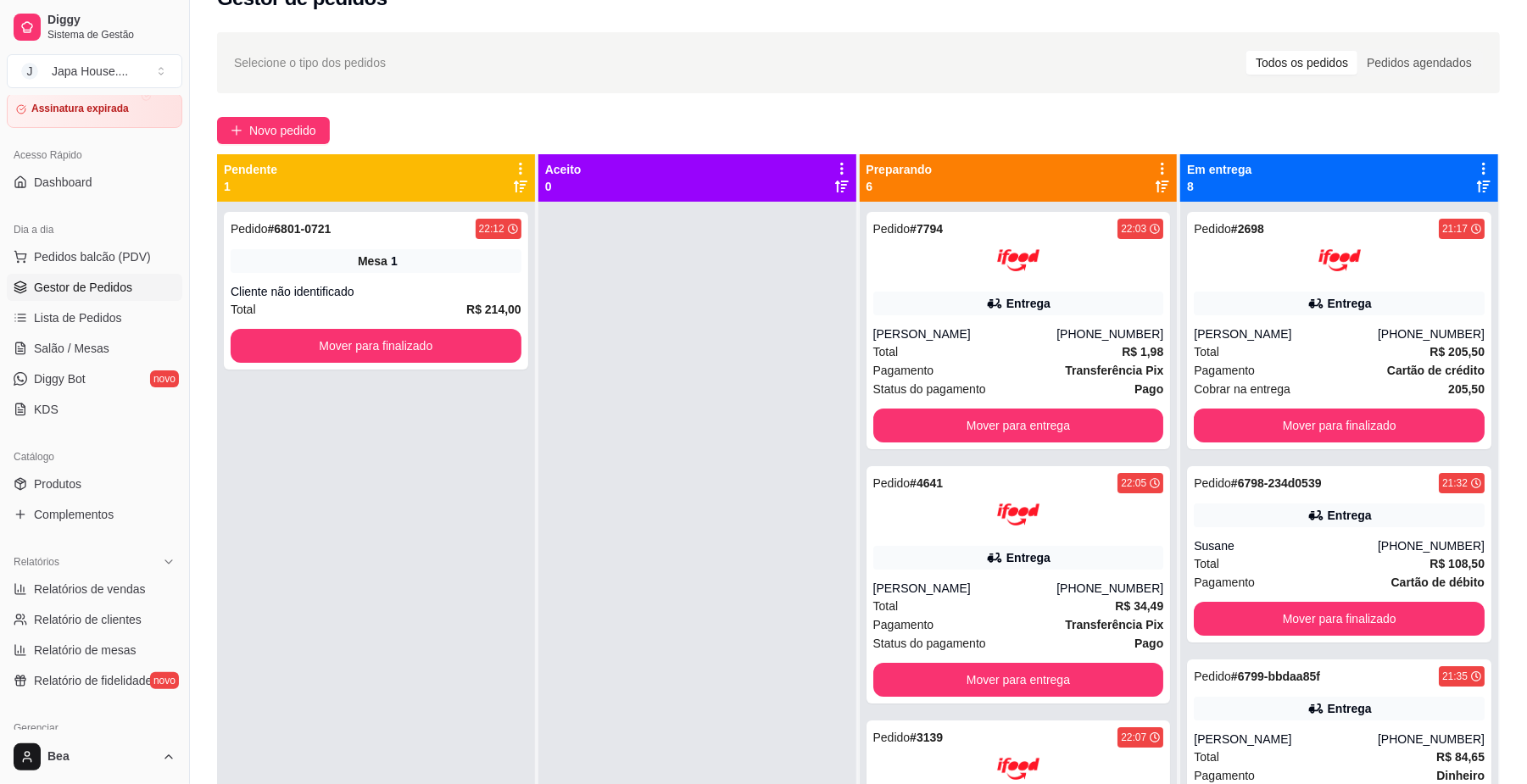
scroll to position [61, 0]
click at [93, 309] on span "Lista de Pedidos" at bounding box center [78, 314] width 88 height 17
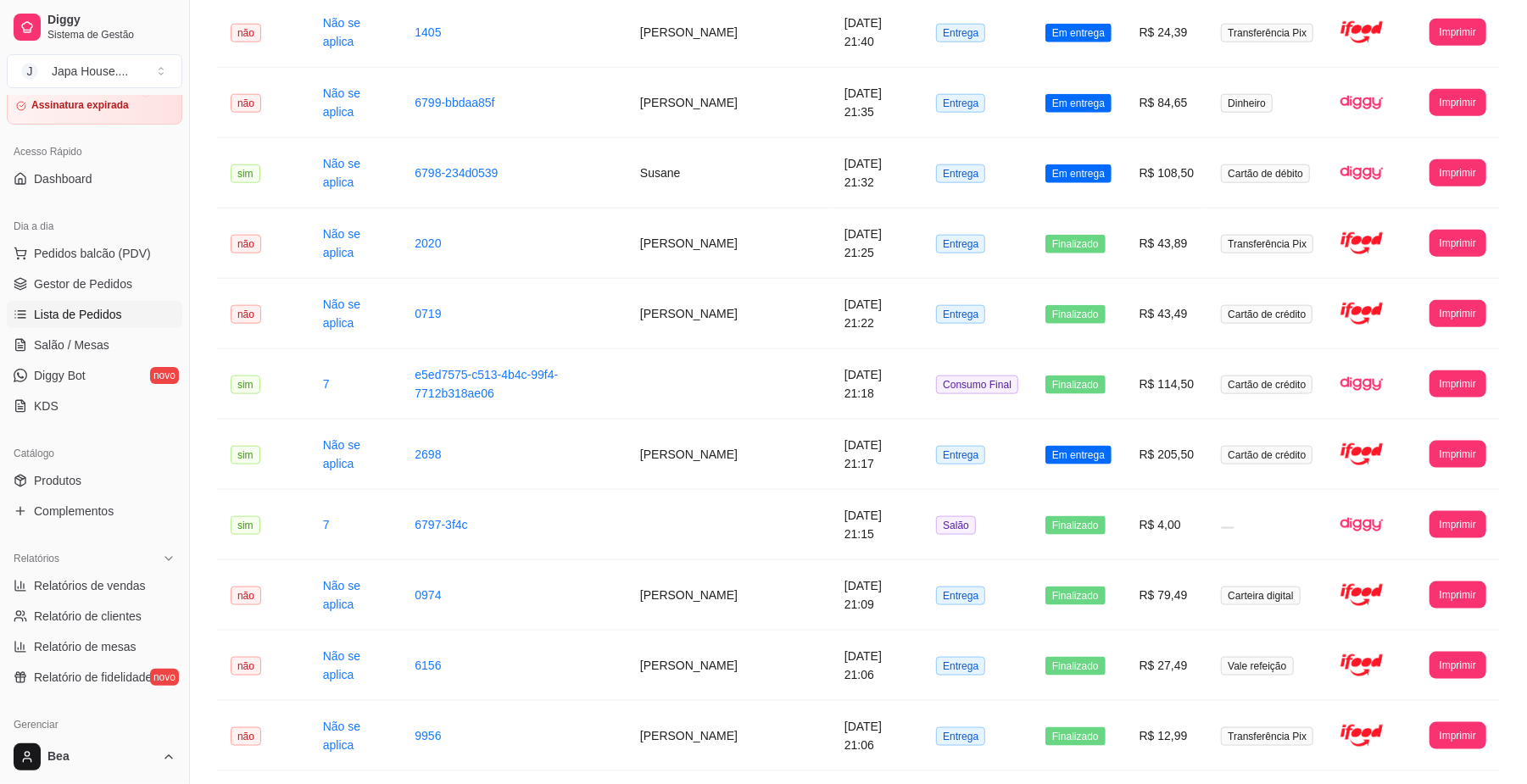
scroll to position [1325, 0]
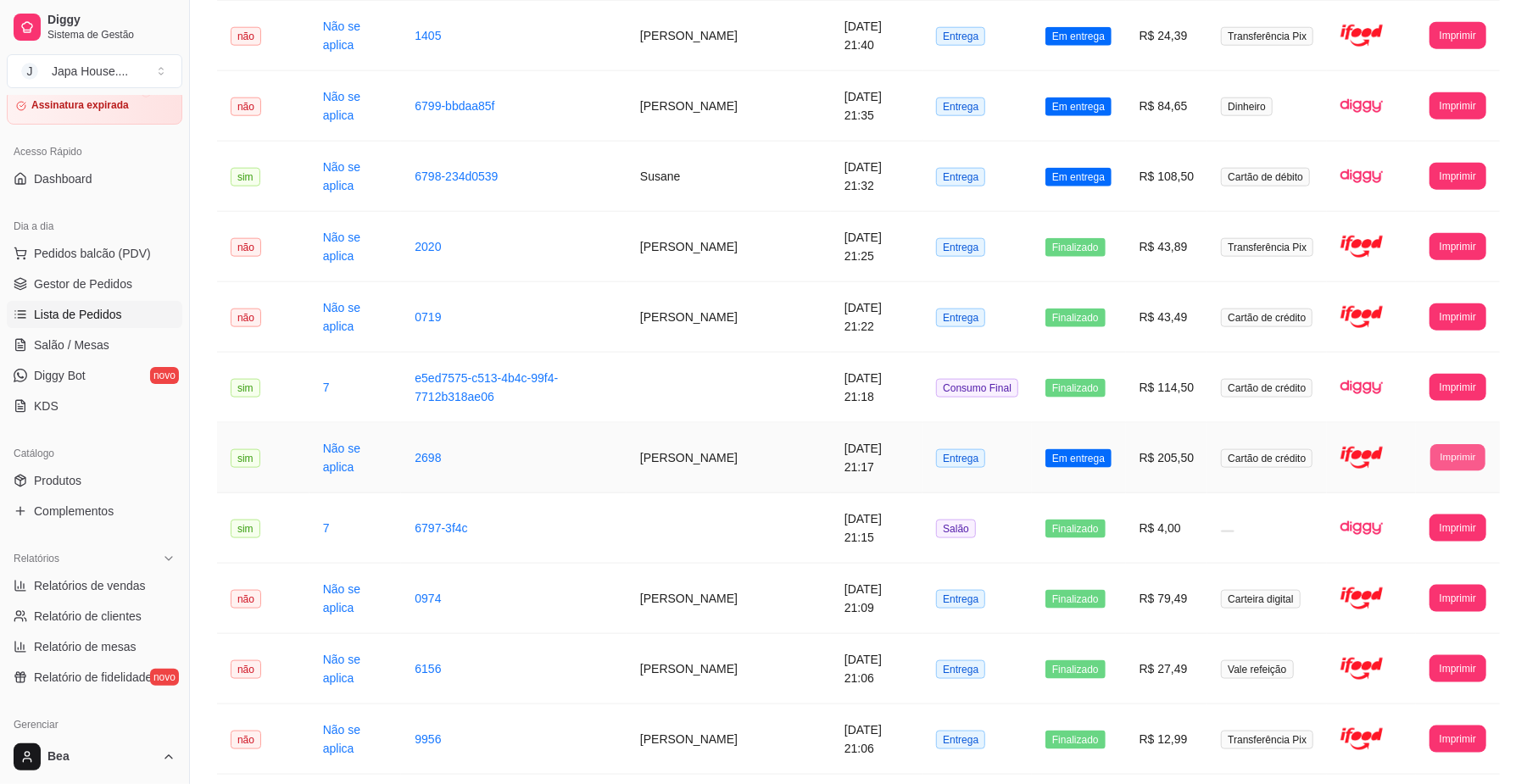
click at [1465, 460] on button "Imprimir" at bounding box center [1458, 458] width 55 height 26
click at [1429, 526] on button "IMPRESSORA" at bounding box center [1426, 524] width 119 height 26
click at [113, 288] on span "Gestor de Pedidos" at bounding box center [84, 284] width 98 height 17
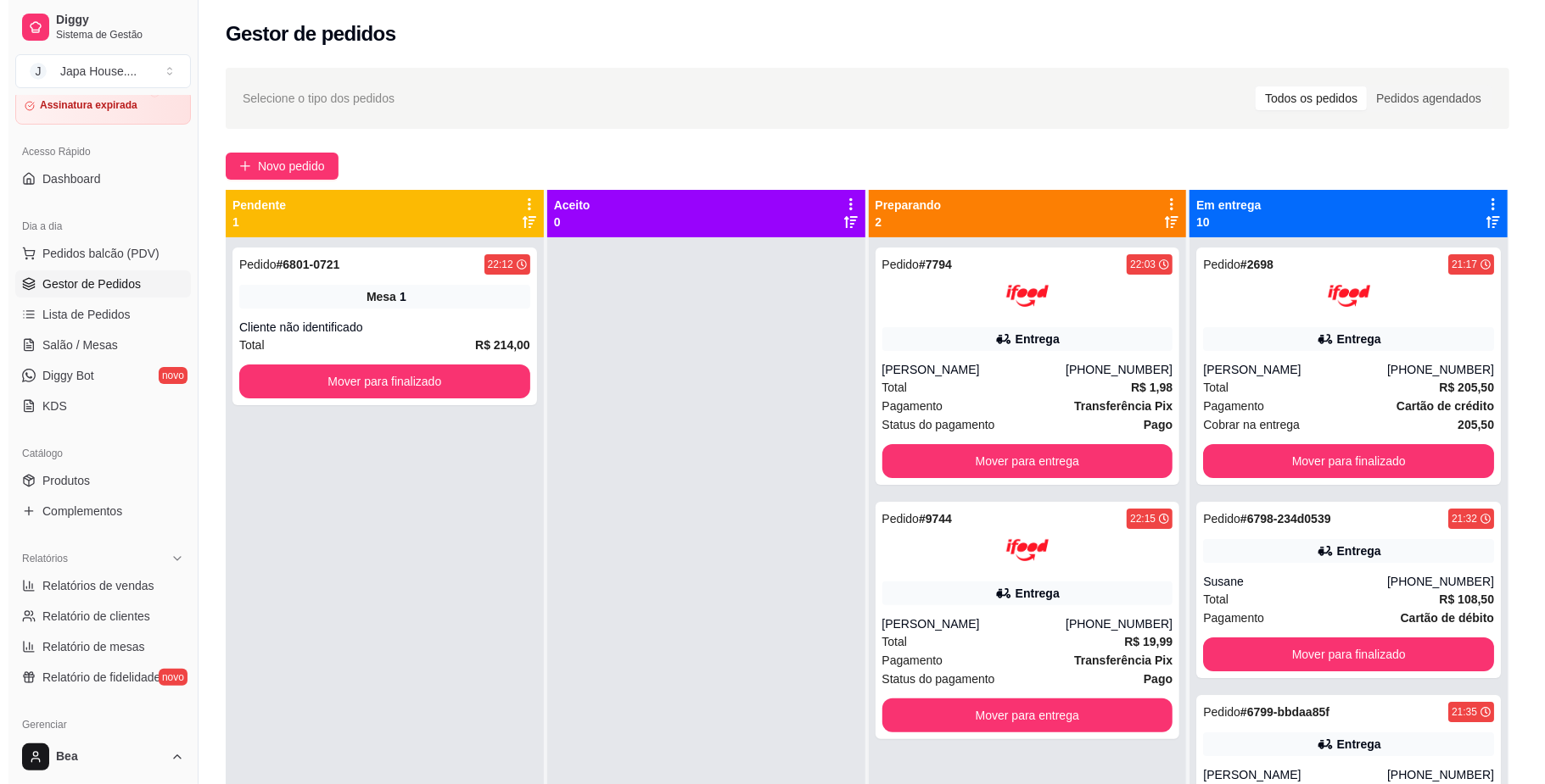
scroll to position [11, 0]
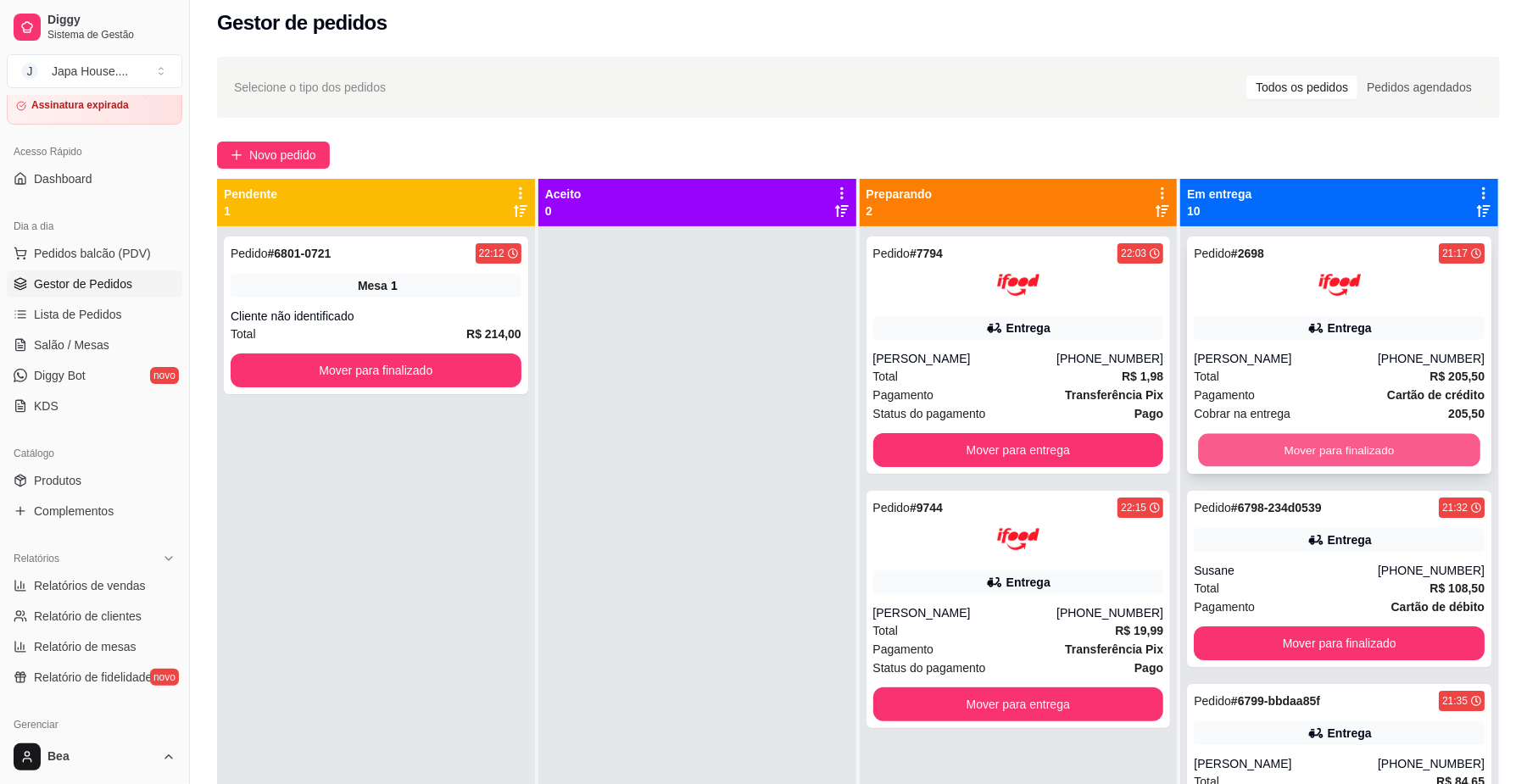
click at [1343, 442] on button "Mover para finalizado" at bounding box center [1339, 451] width 281 height 33
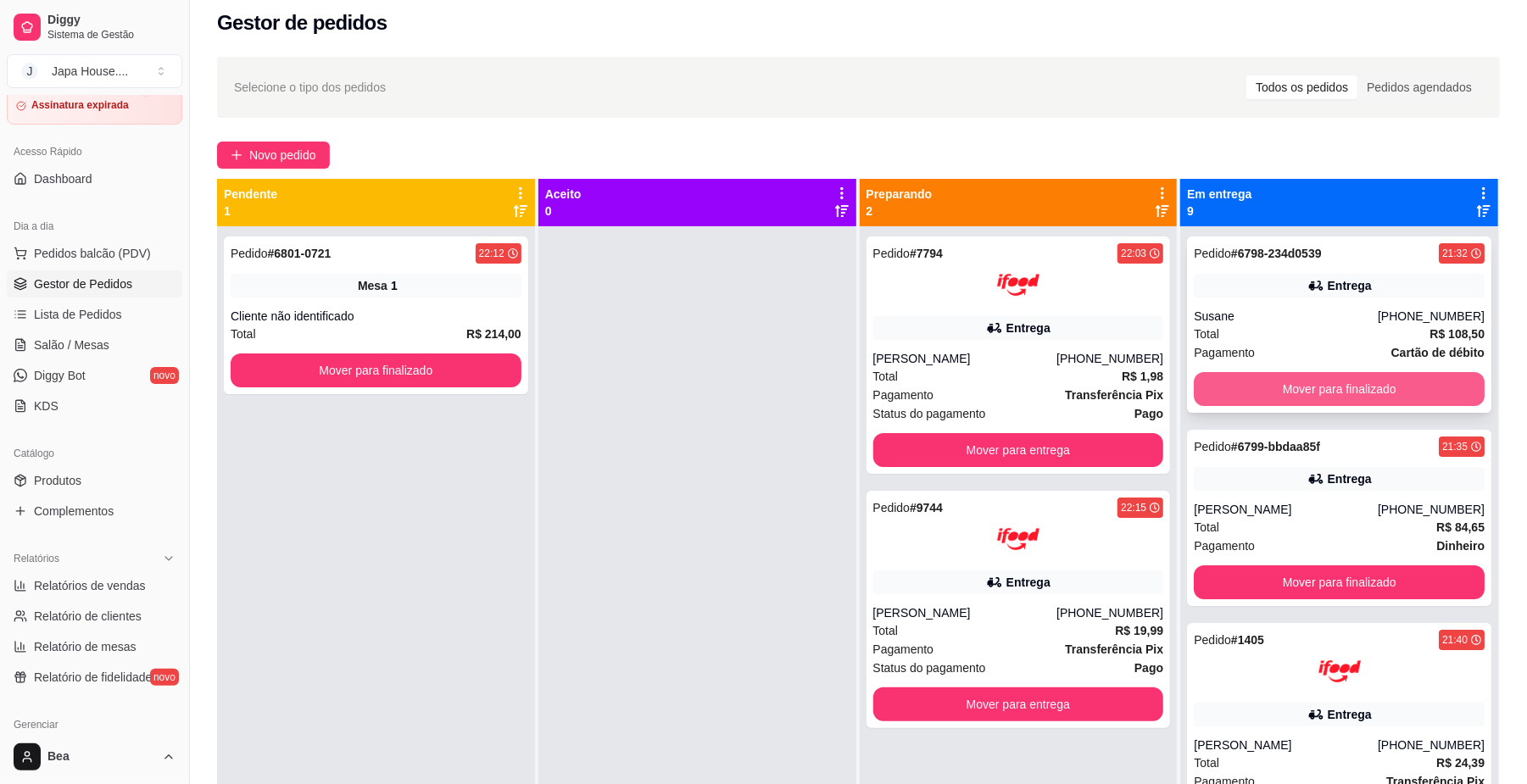
click at [1276, 388] on button "Mover para finalizado" at bounding box center [1339, 389] width 291 height 34
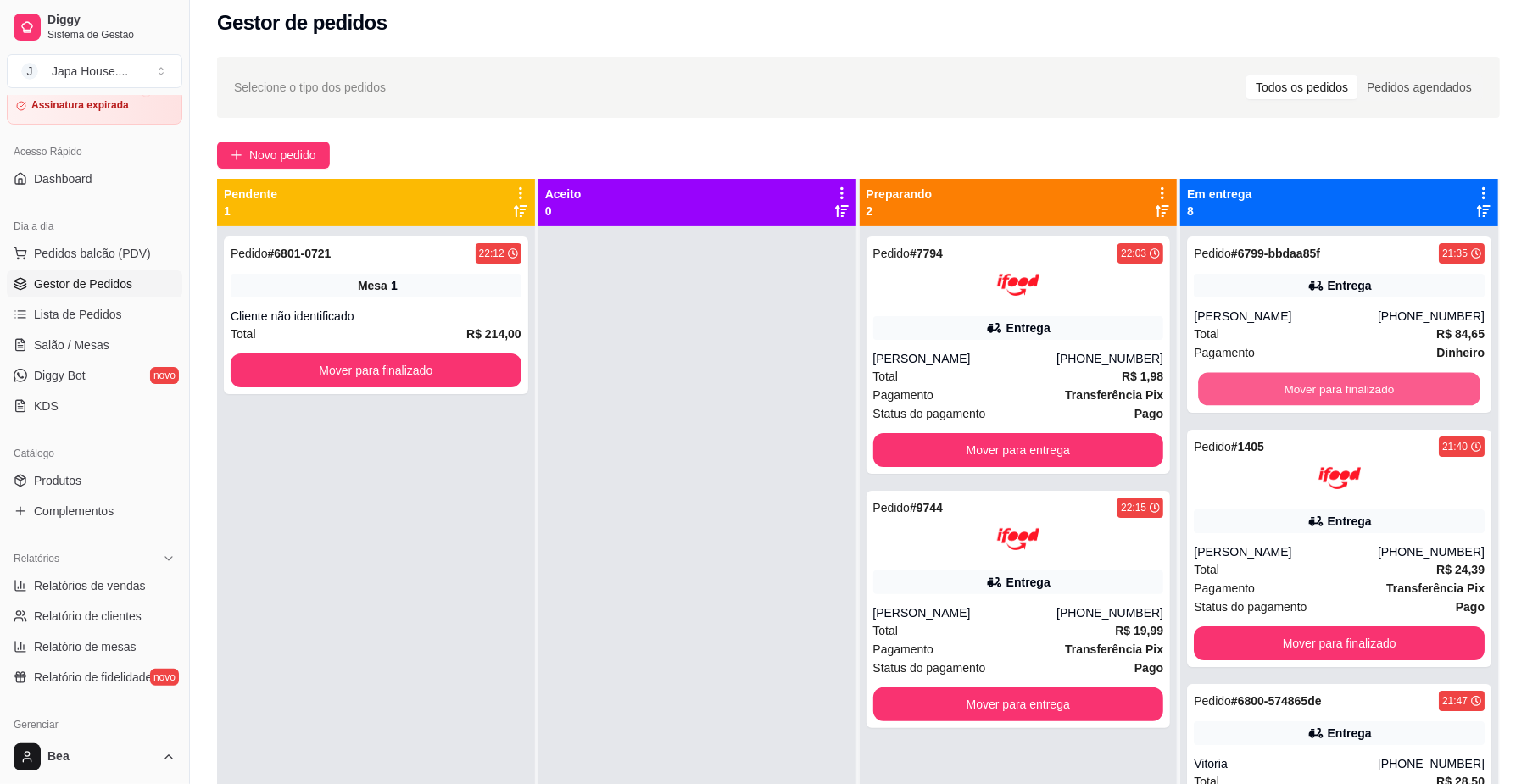
click at [1276, 388] on button "Mover para finalizado" at bounding box center [1339, 389] width 281 height 33
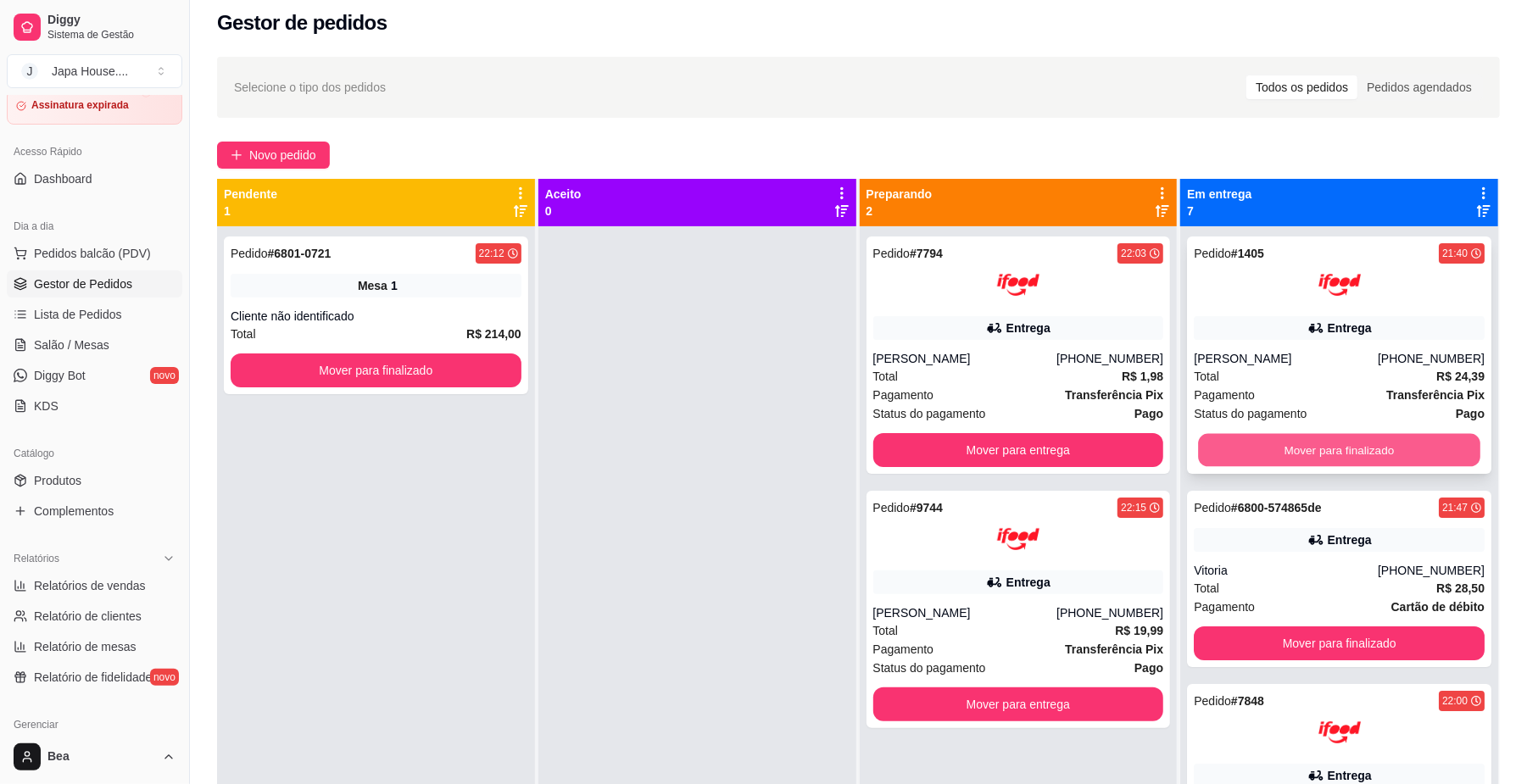
click at [1280, 436] on button "Mover para finalizado" at bounding box center [1339, 451] width 281 height 33
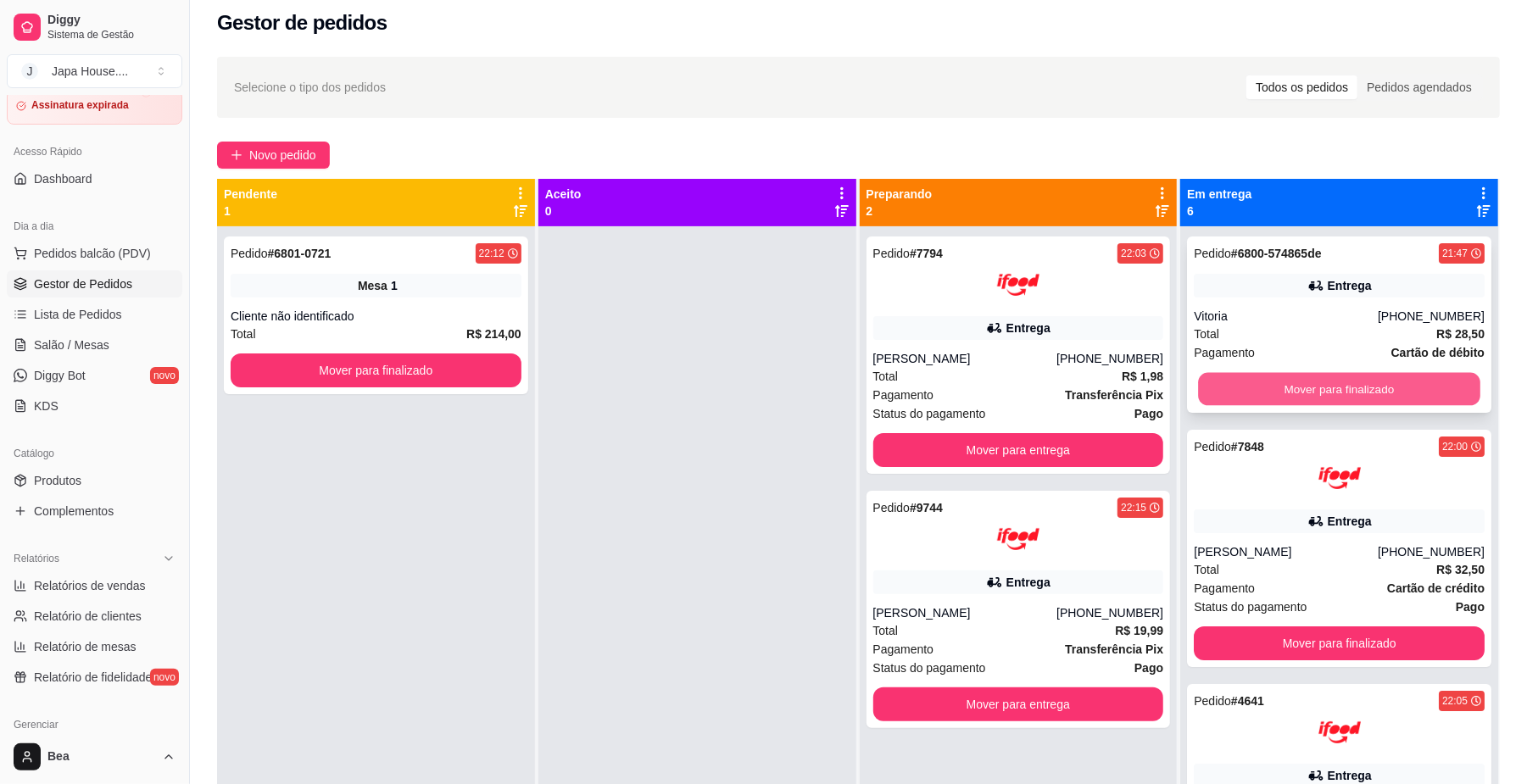
click at [1306, 388] on button "Mover para finalizado" at bounding box center [1339, 389] width 281 height 33
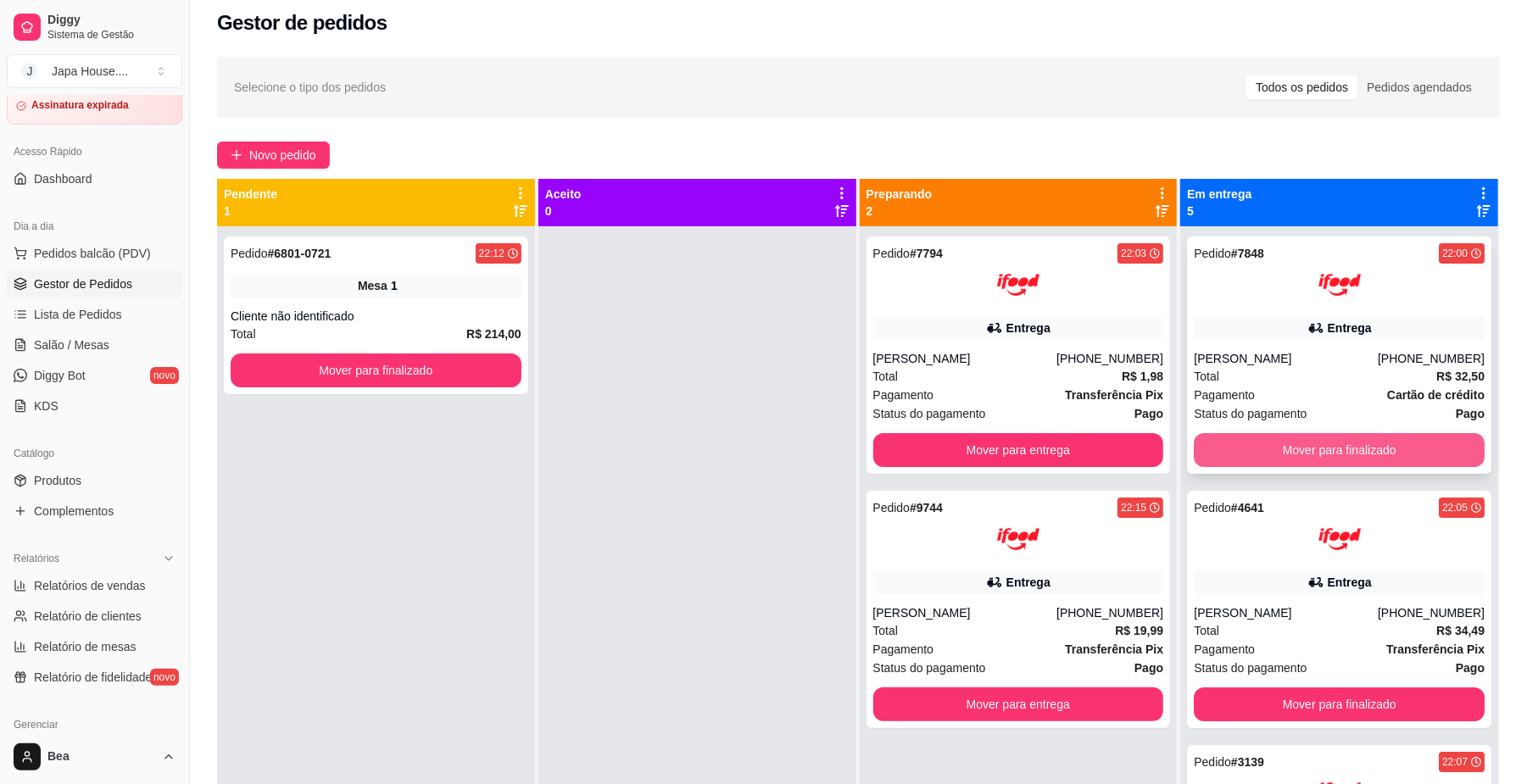
click at [1298, 455] on button "Mover para finalizado" at bounding box center [1339, 450] width 291 height 34
click at [1296, 445] on button "Mover para finalizado" at bounding box center [1339, 450] width 291 height 34
click at [1296, 445] on button "Mover para finalizado" at bounding box center [1339, 451] width 281 height 33
click at [1296, 445] on button "Mover para finalizado" at bounding box center [1339, 450] width 291 height 34
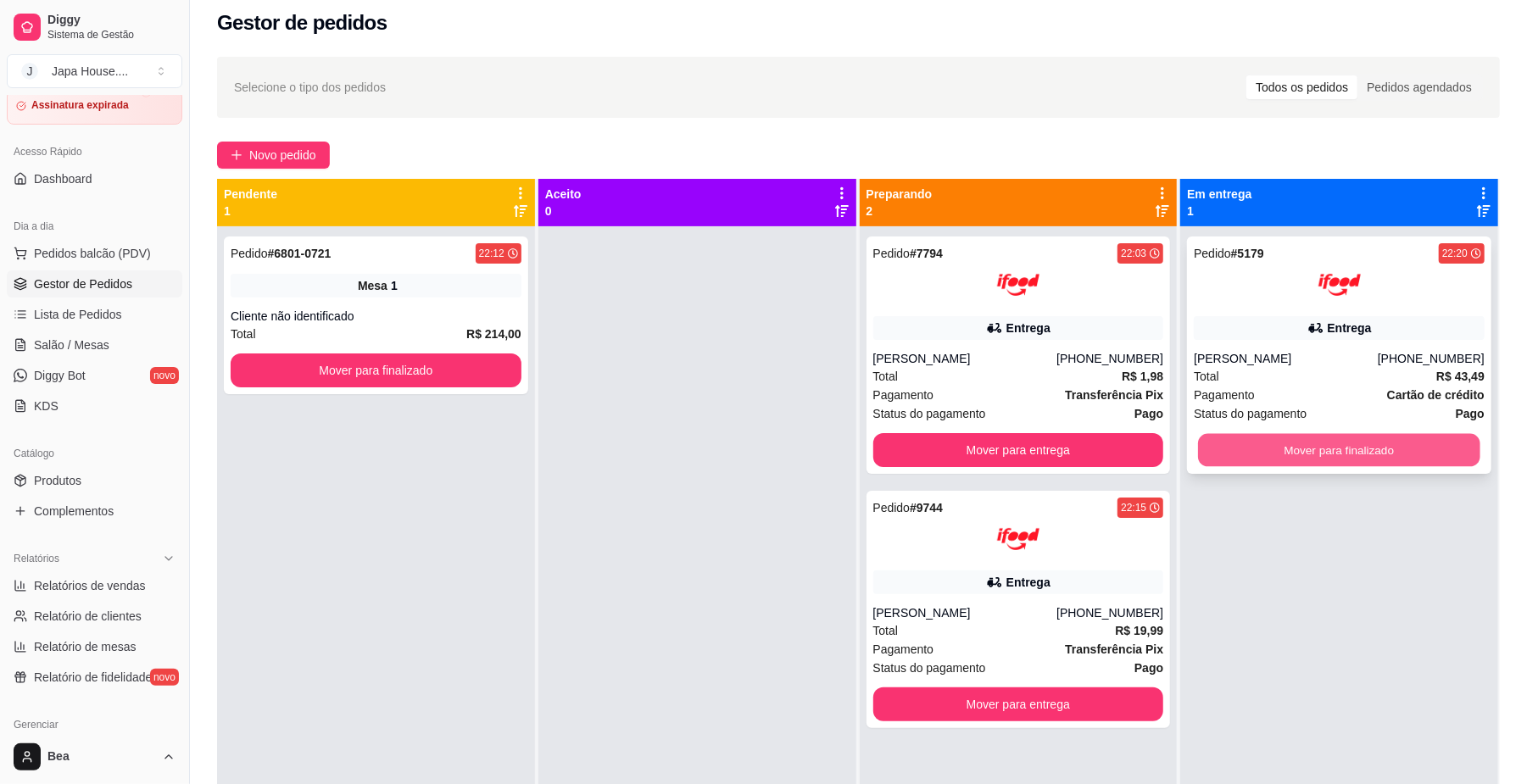
click at [1318, 446] on button "Mover para finalizado" at bounding box center [1339, 451] width 281 height 33
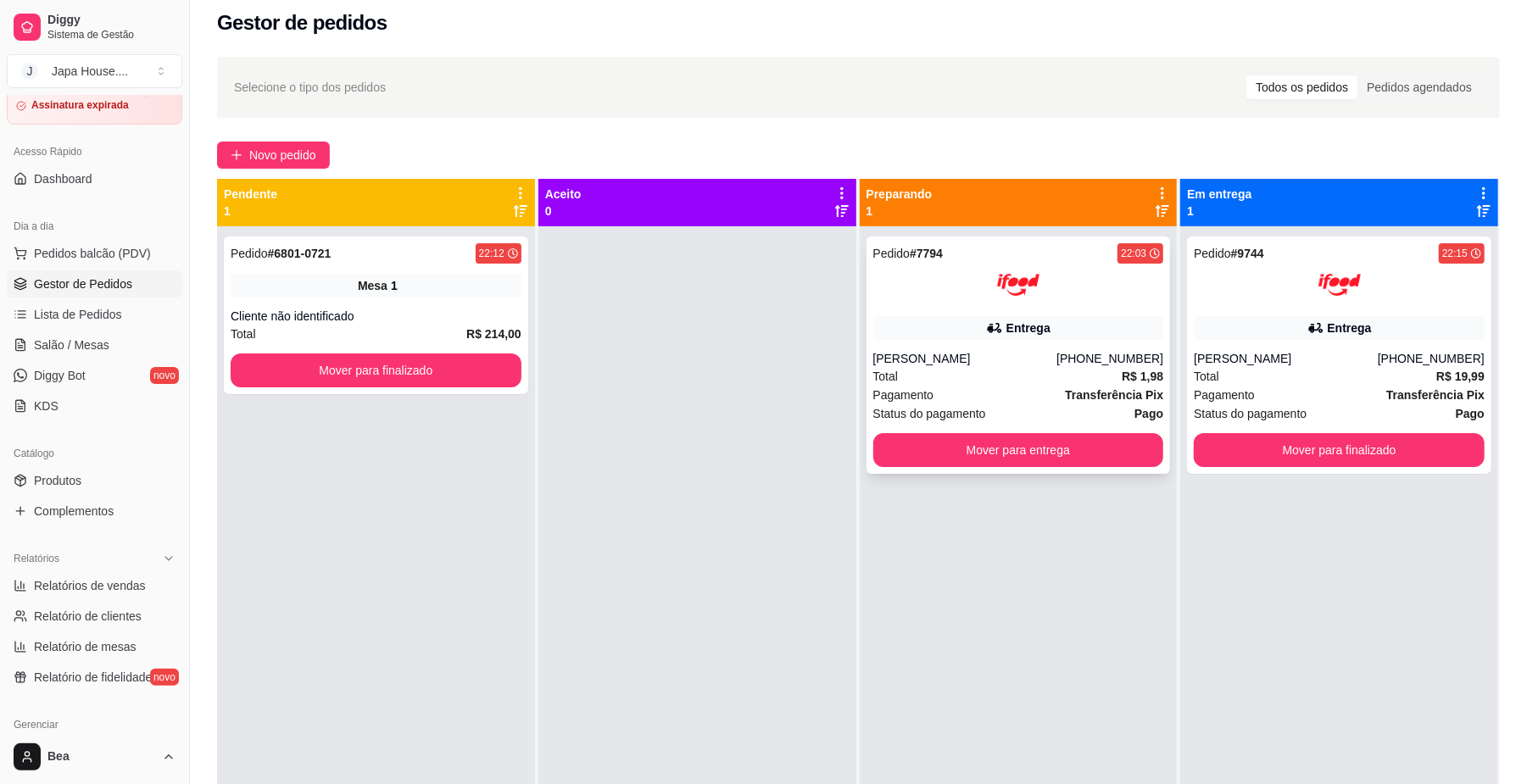
click at [1102, 334] on div "Entrega" at bounding box center [1019, 328] width 291 height 24
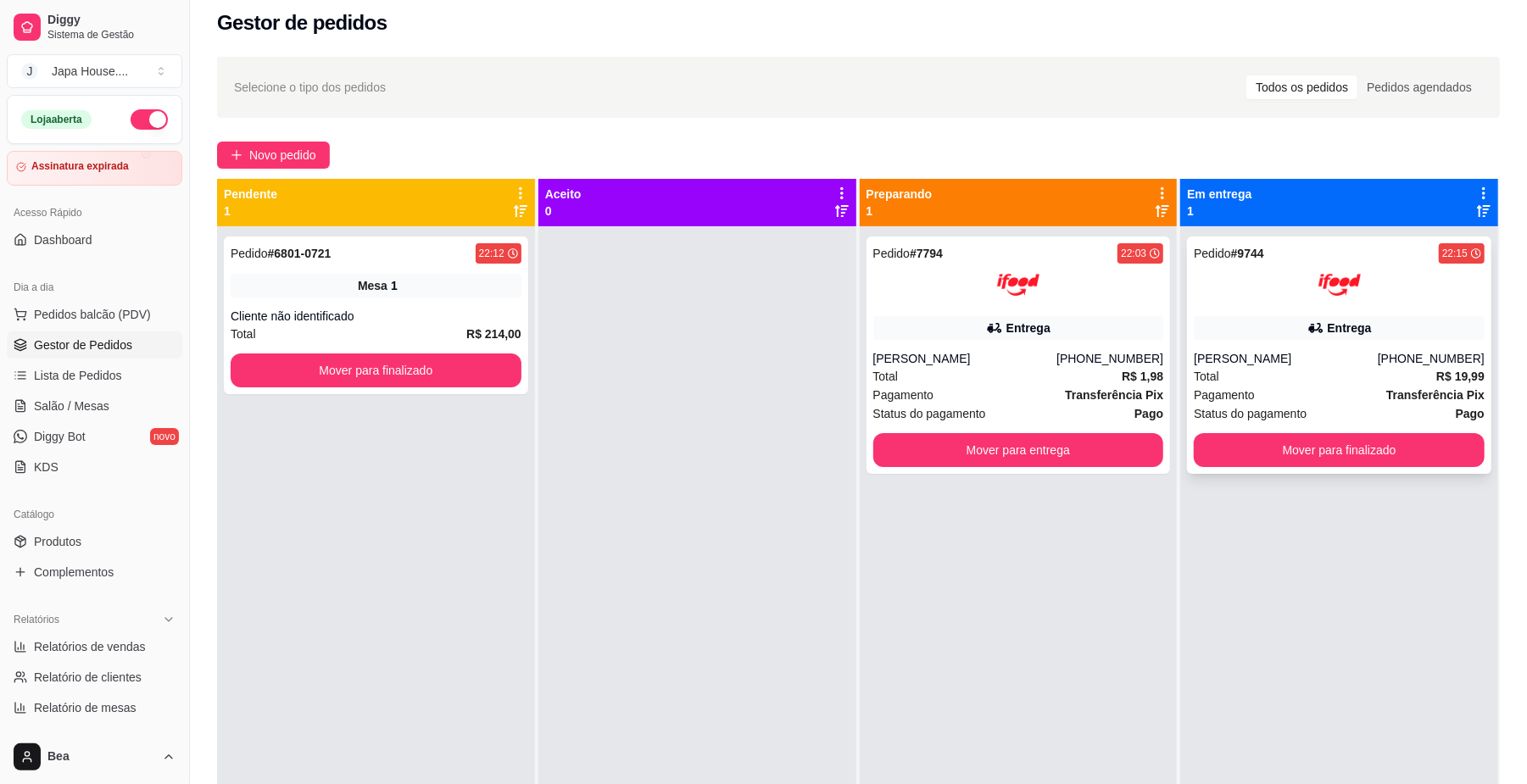
click at [1341, 293] on img at bounding box center [1340, 285] width 42 height 42
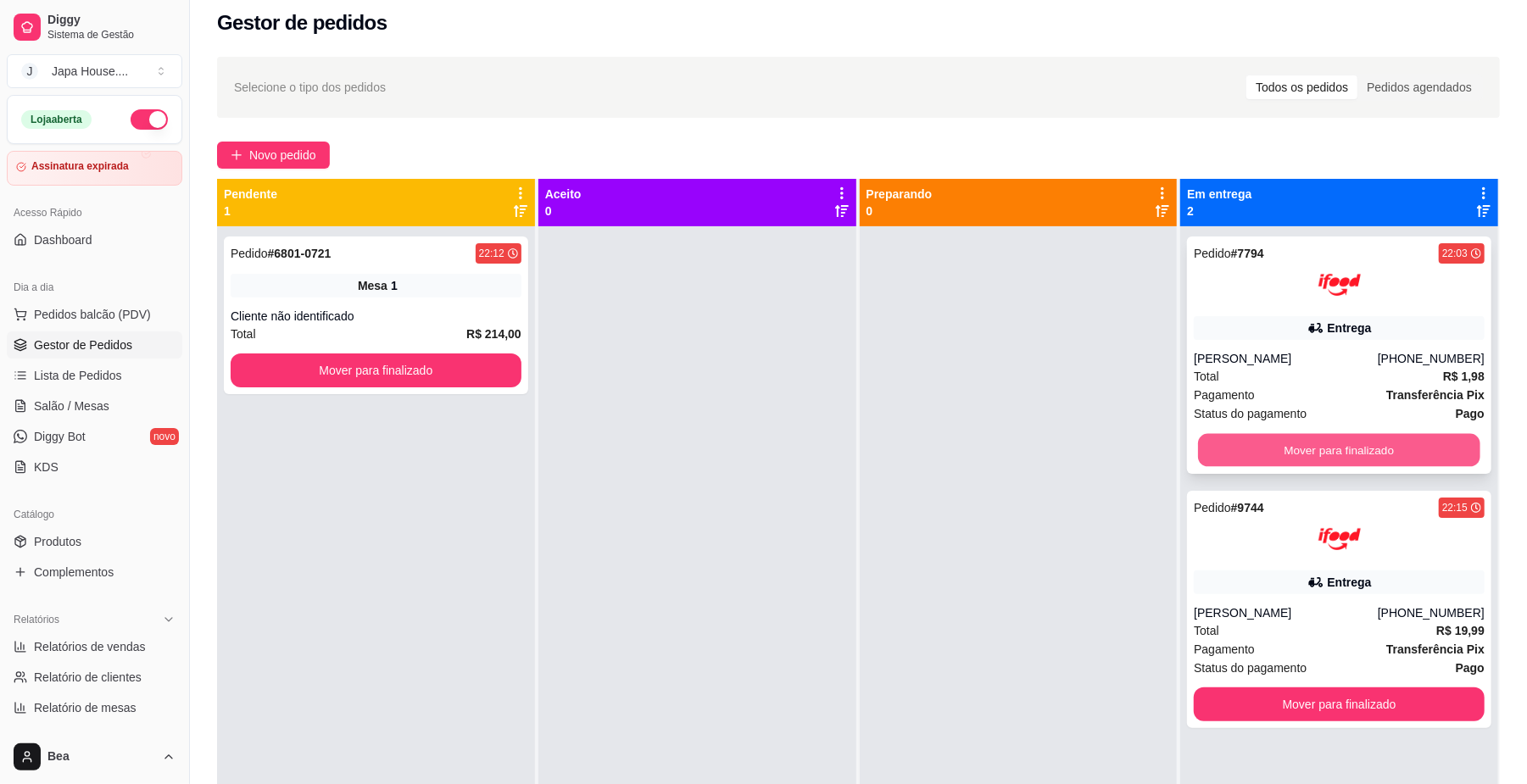
click at [1236, 448] on button "Mover para finalizado" at bounding box center [1339, 451] width 281 height 33
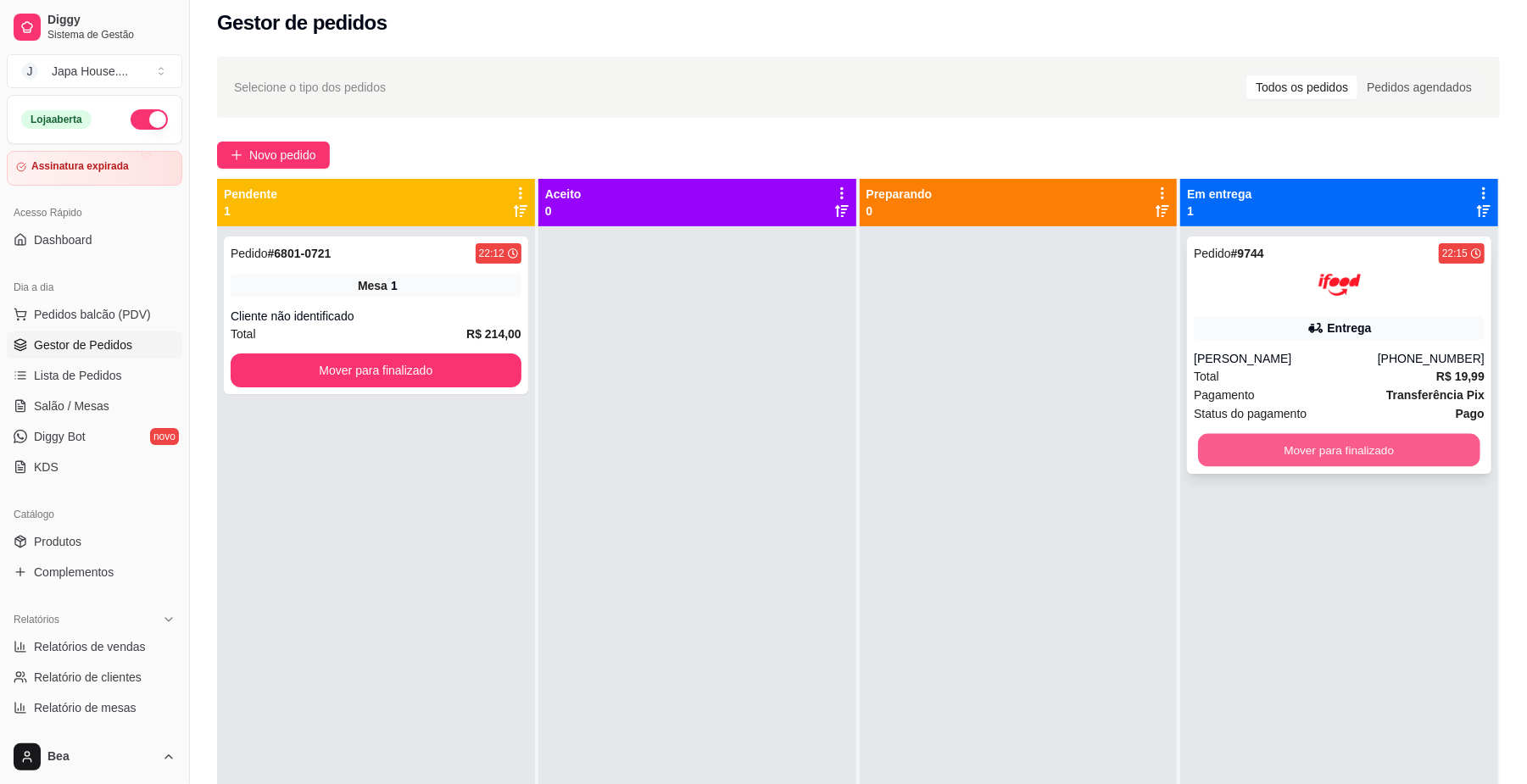
click at [1223, 449] on button "Mover para finalizado" at bounding box center [1339, 451] width 281 height 33
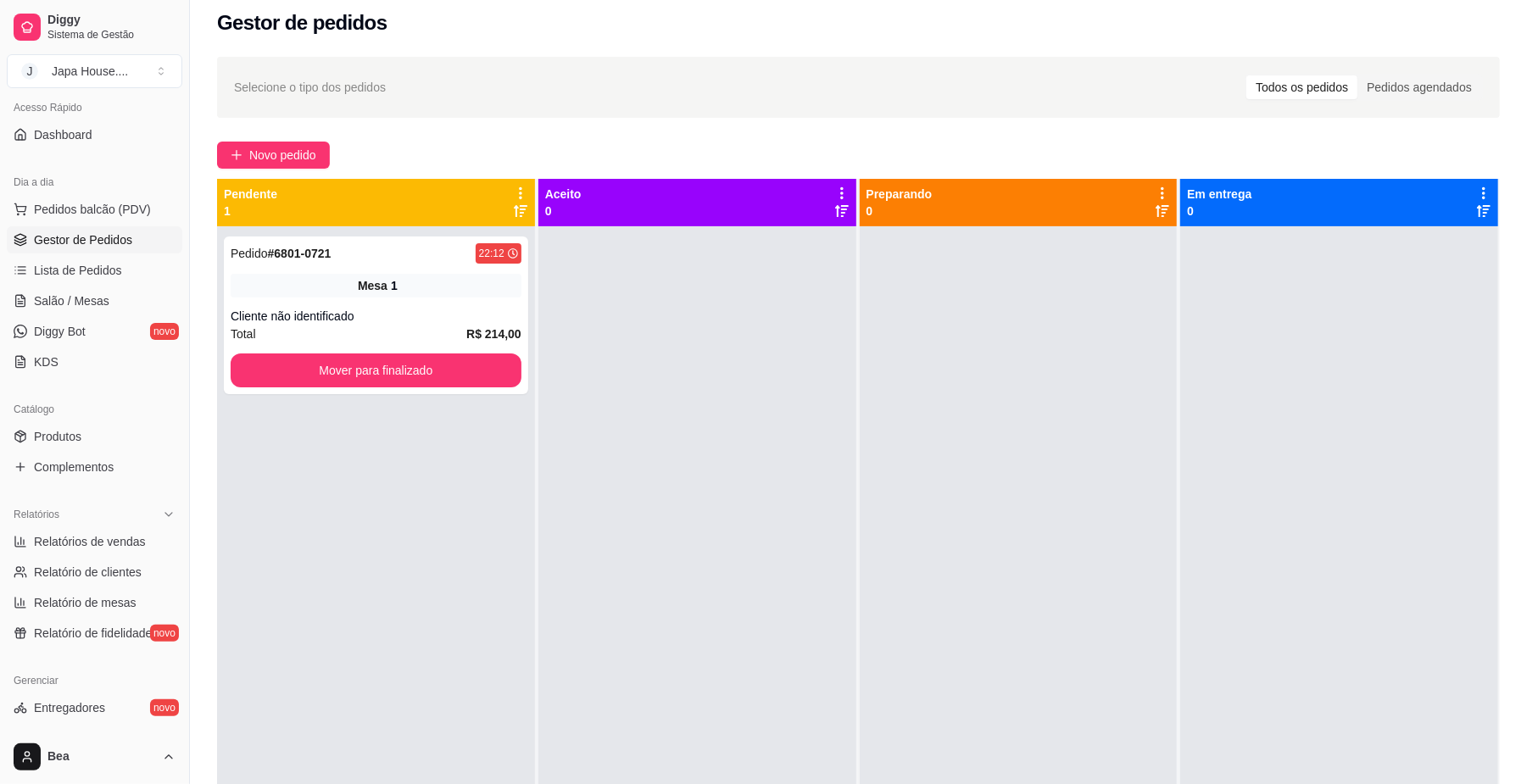
scroll to position [422, 0]
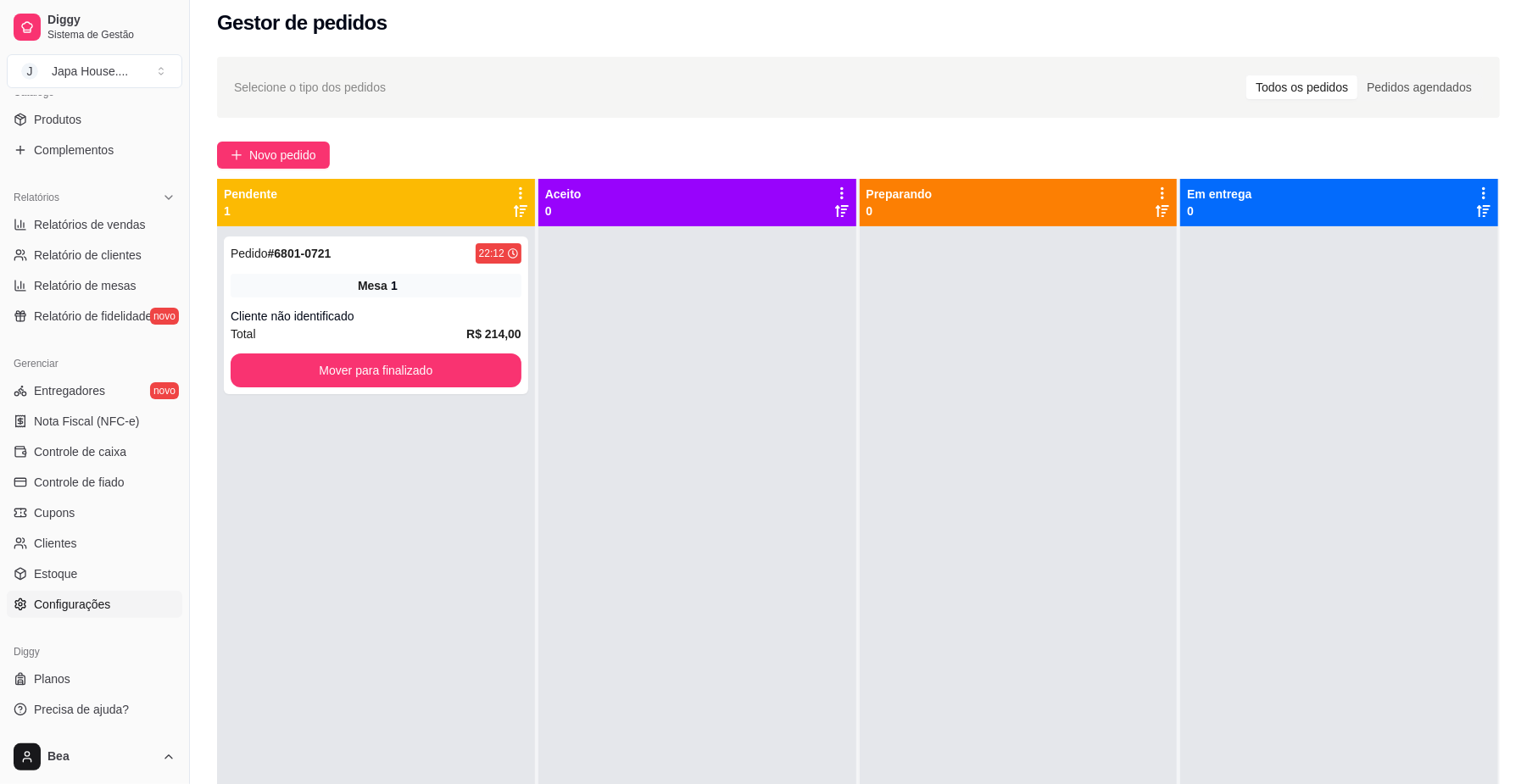
click at [113, 600] on link "Configurações" at bounding box center [95, 604] width 176 height 27
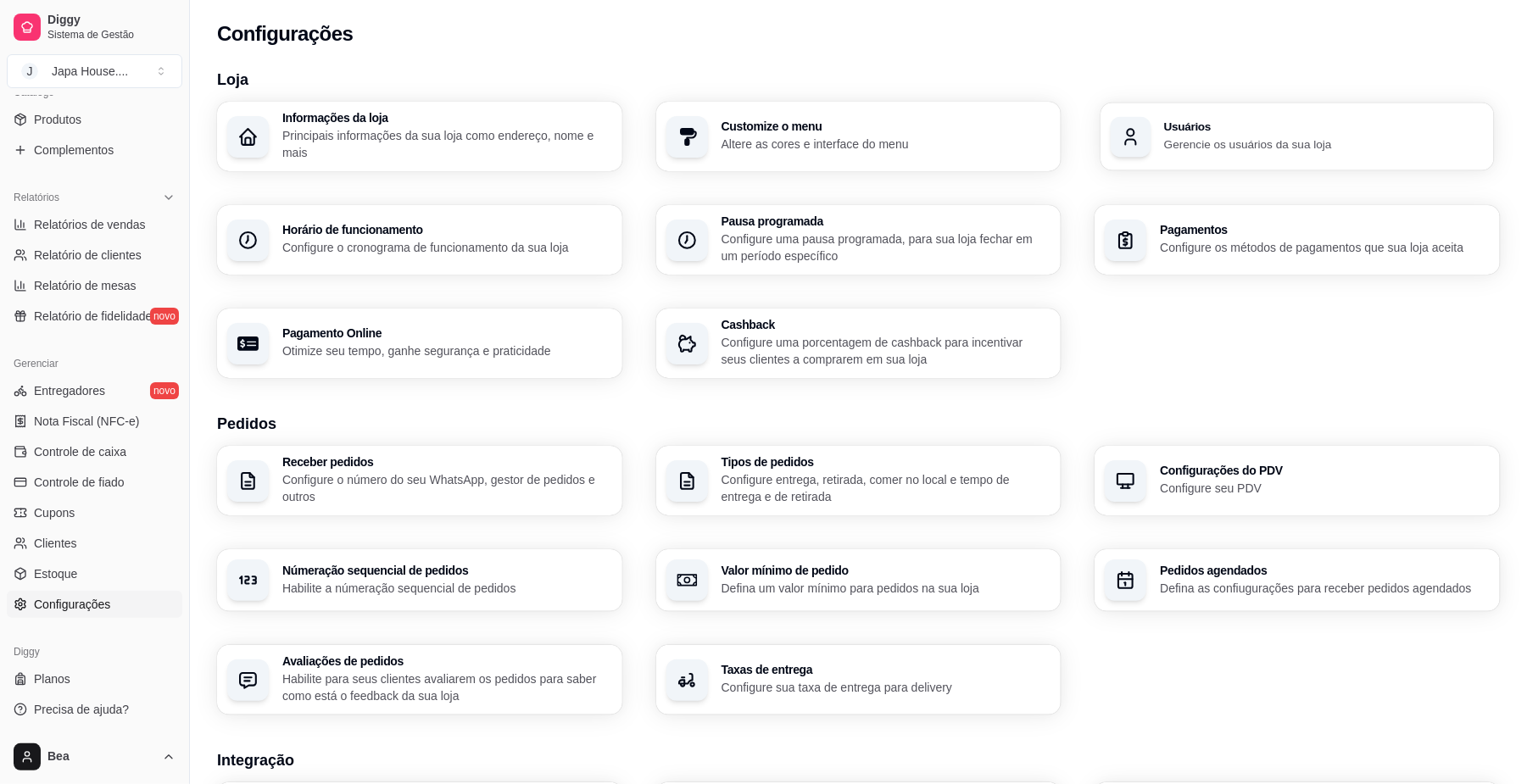
click at [1142, 124] on div "button" at bounding box center [1131, 136] width 40 height 40
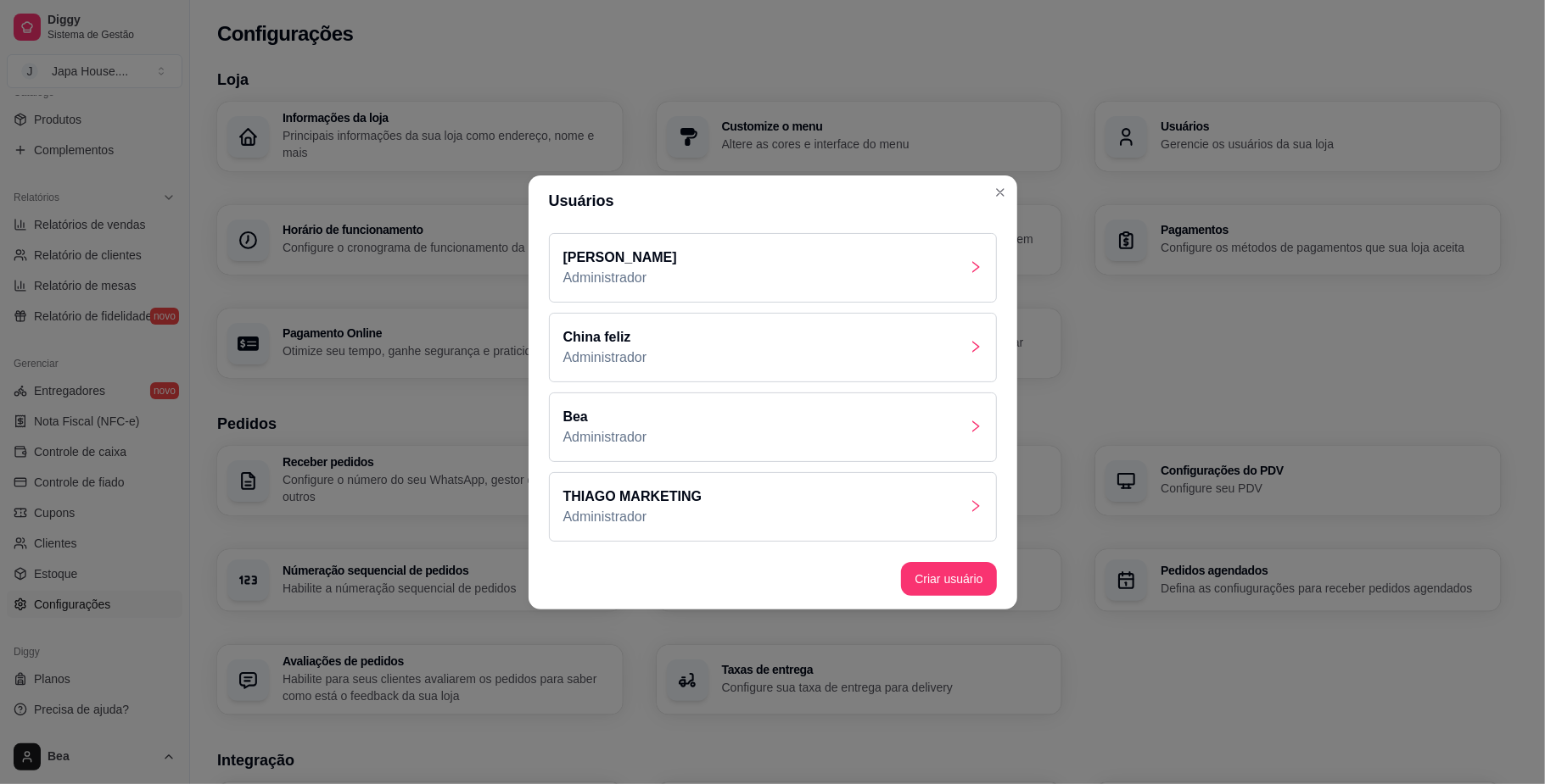
click at [760, 263] on div "[PERSON_NAME] Administrador" at bounding box center [772, 267] width 448 height 69
click at [940, 581] on button "Criar usuário" at bounding box center [948, 579] width 92 height 33
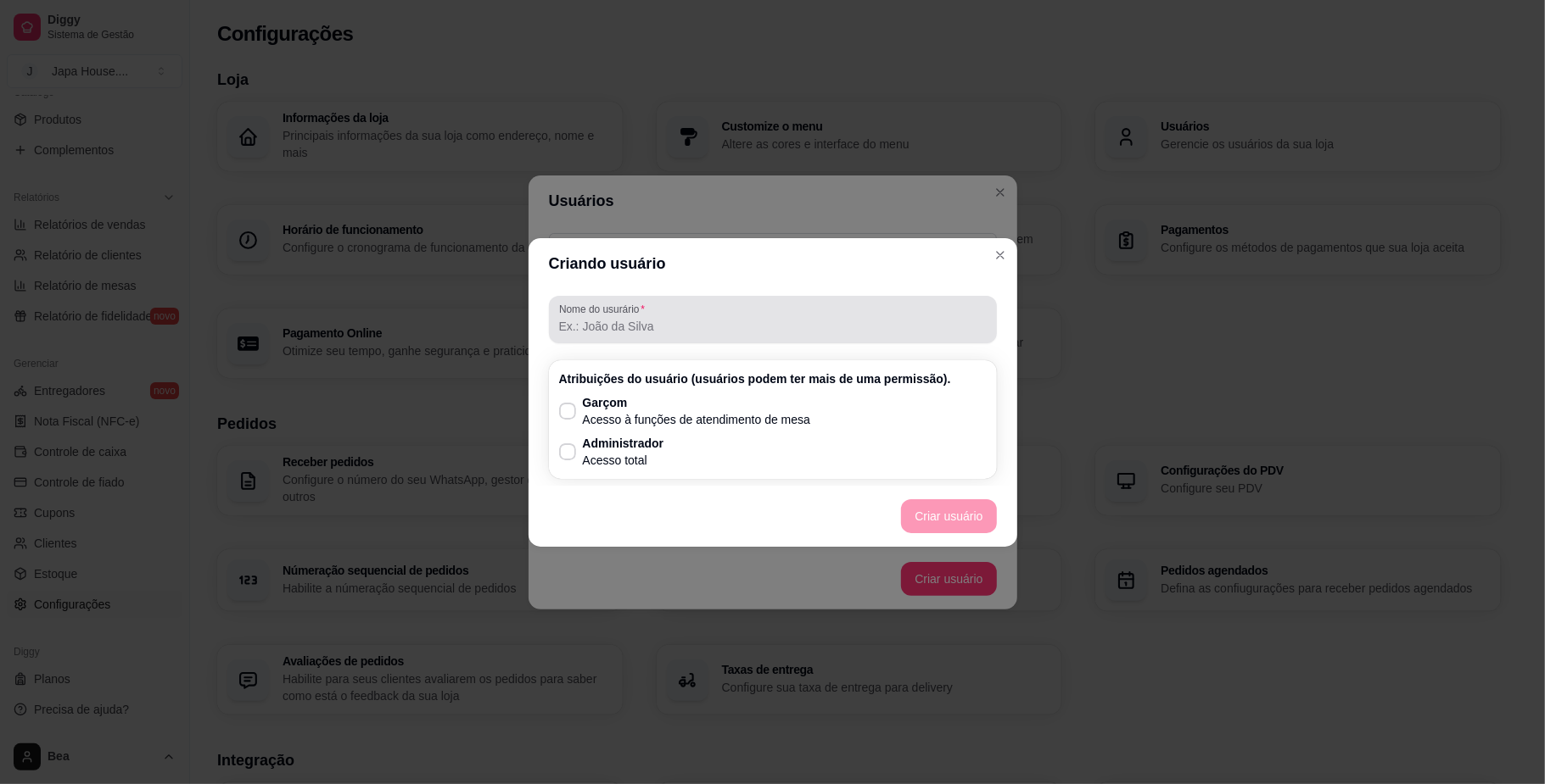
click at [648, 313] on label "Nome do usurário" at bounding box center [605, 309] width 91 height 14
click at [648, 318] on input "Nome do usurário" at bounding box center [773, 326] width 427 height 17
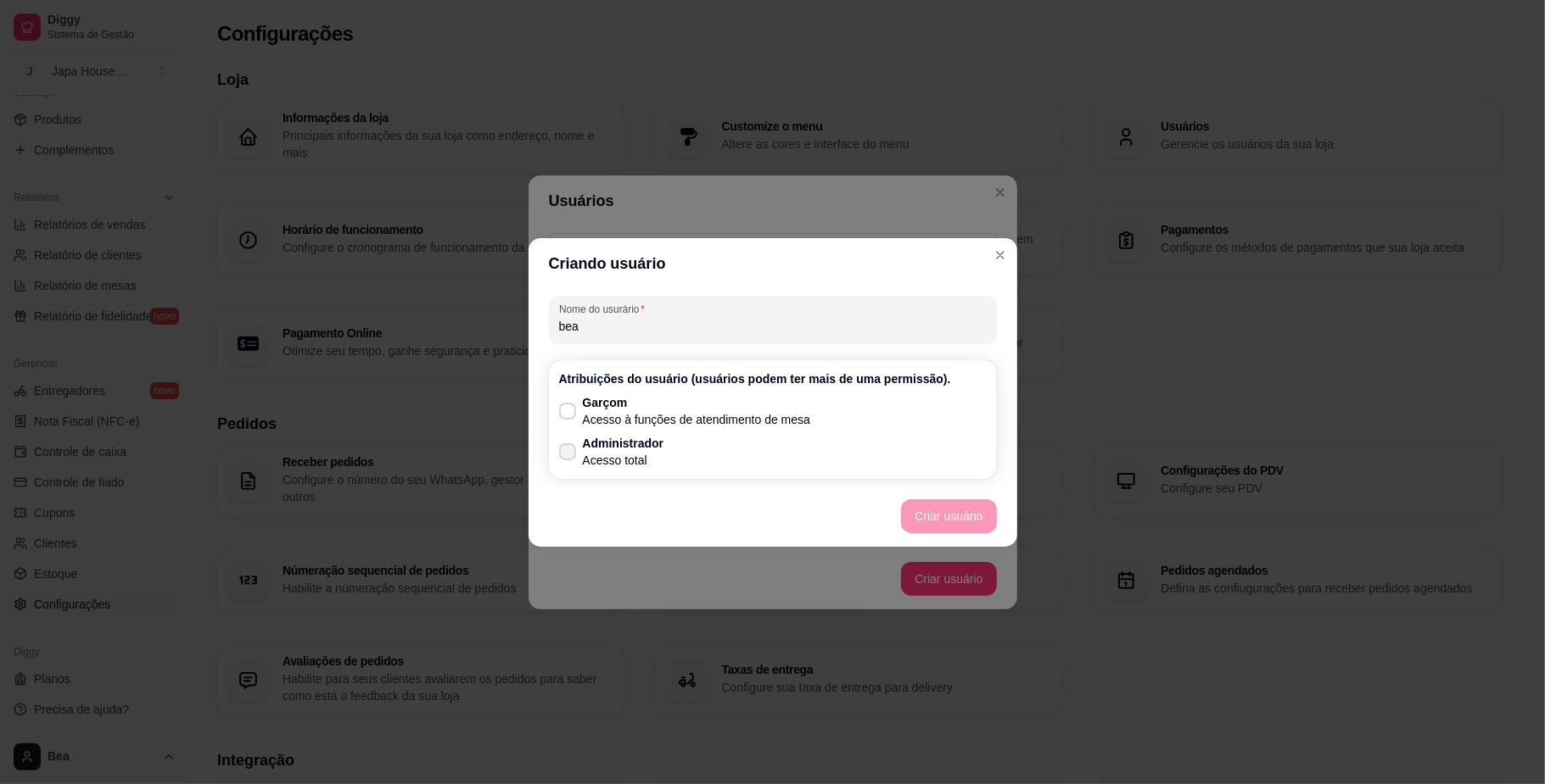
type input "bea"
click at [594, 446] on p "Administrador" at bounding box center [623, 443] width 82 height 17
click at [569, 454] on input "Administrador Acesso total" at bounding box center [564, 460] width 11 height 11
checkbox input "true"
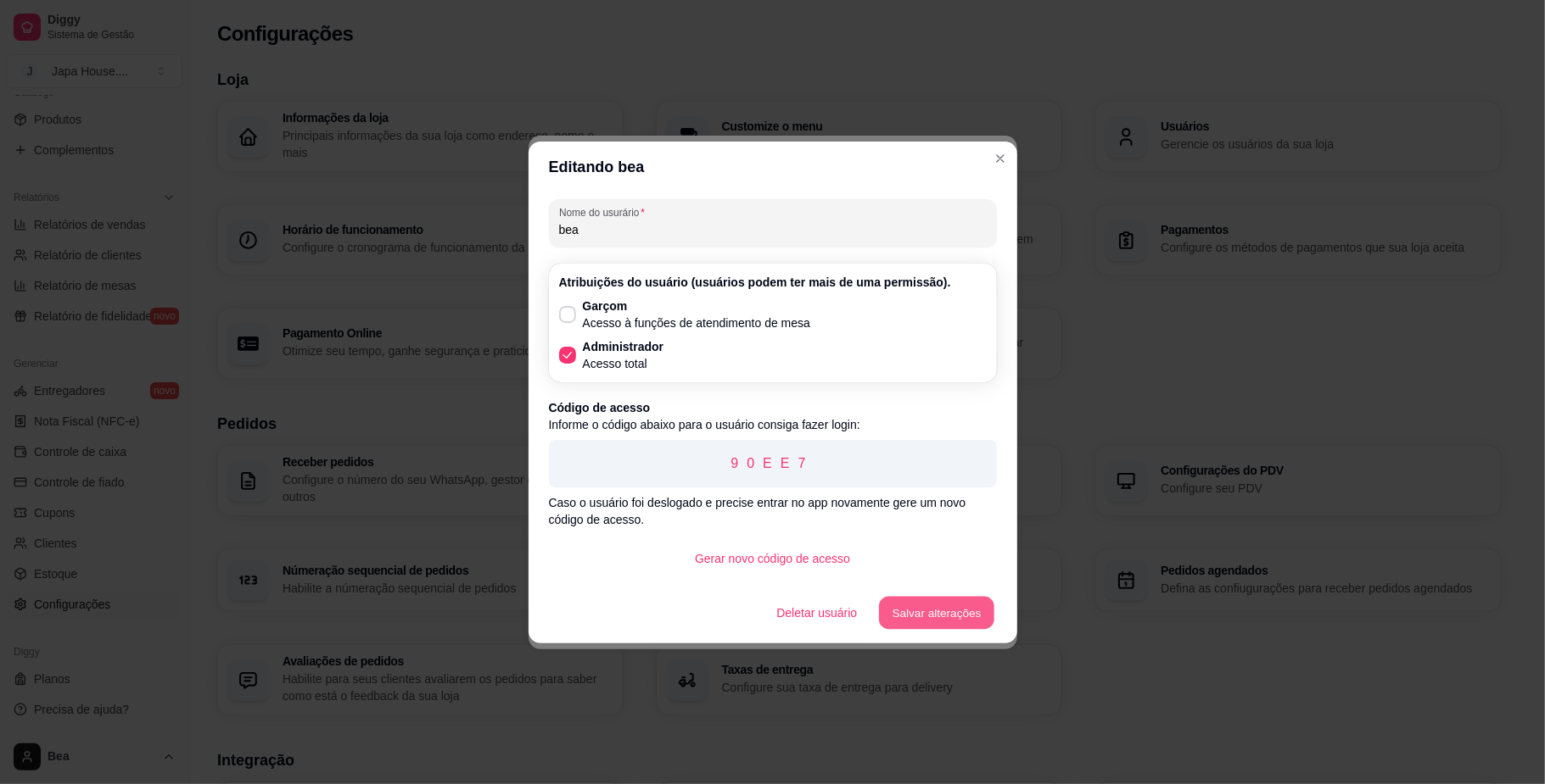
click at [957, 613] on button "Salvar alterações" at bounding box center [936, 613] width 115 height 33
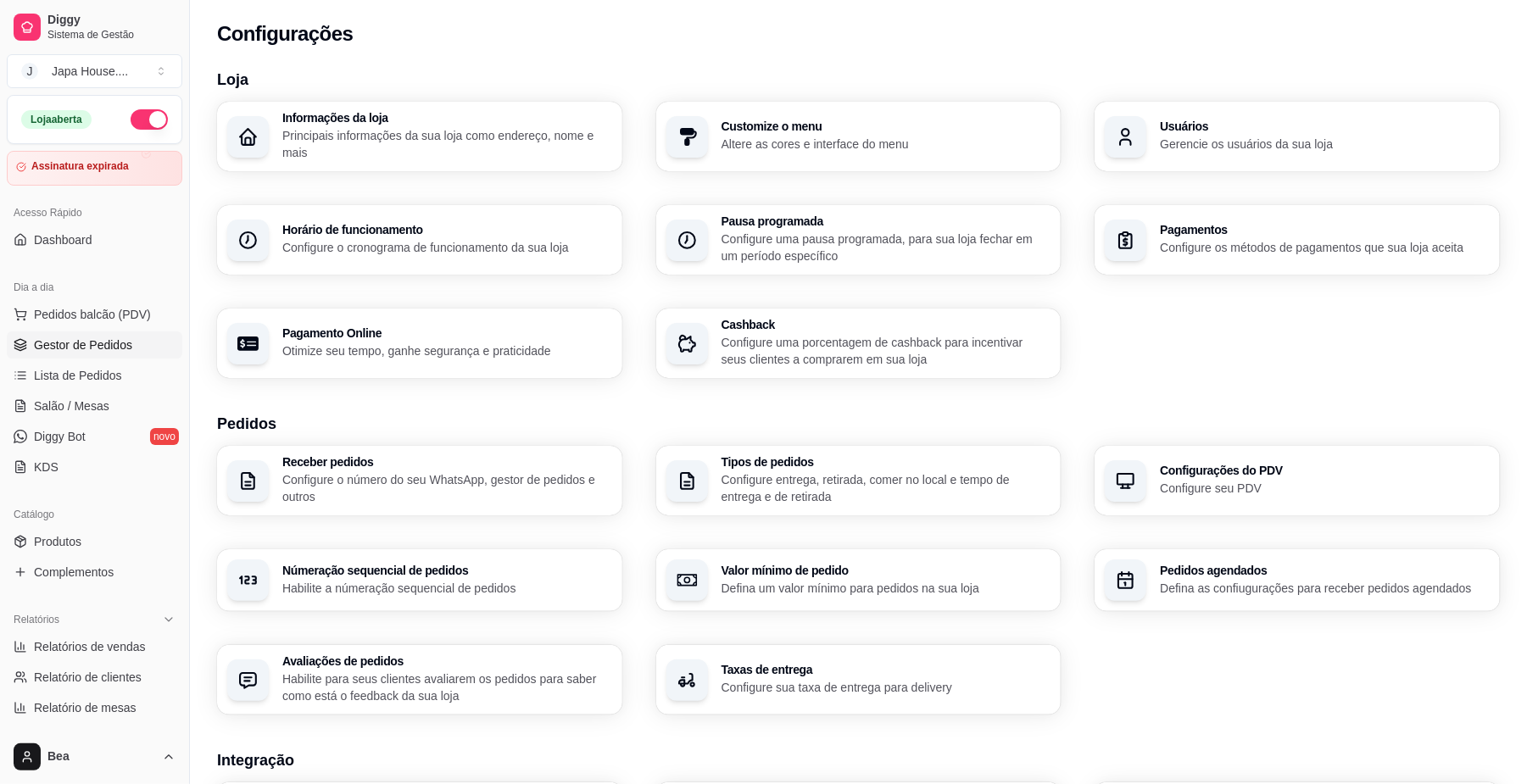
click at [126, 352] on span "Gestor de Pedidos" at bounding box center [84, 345] width 98 height 17
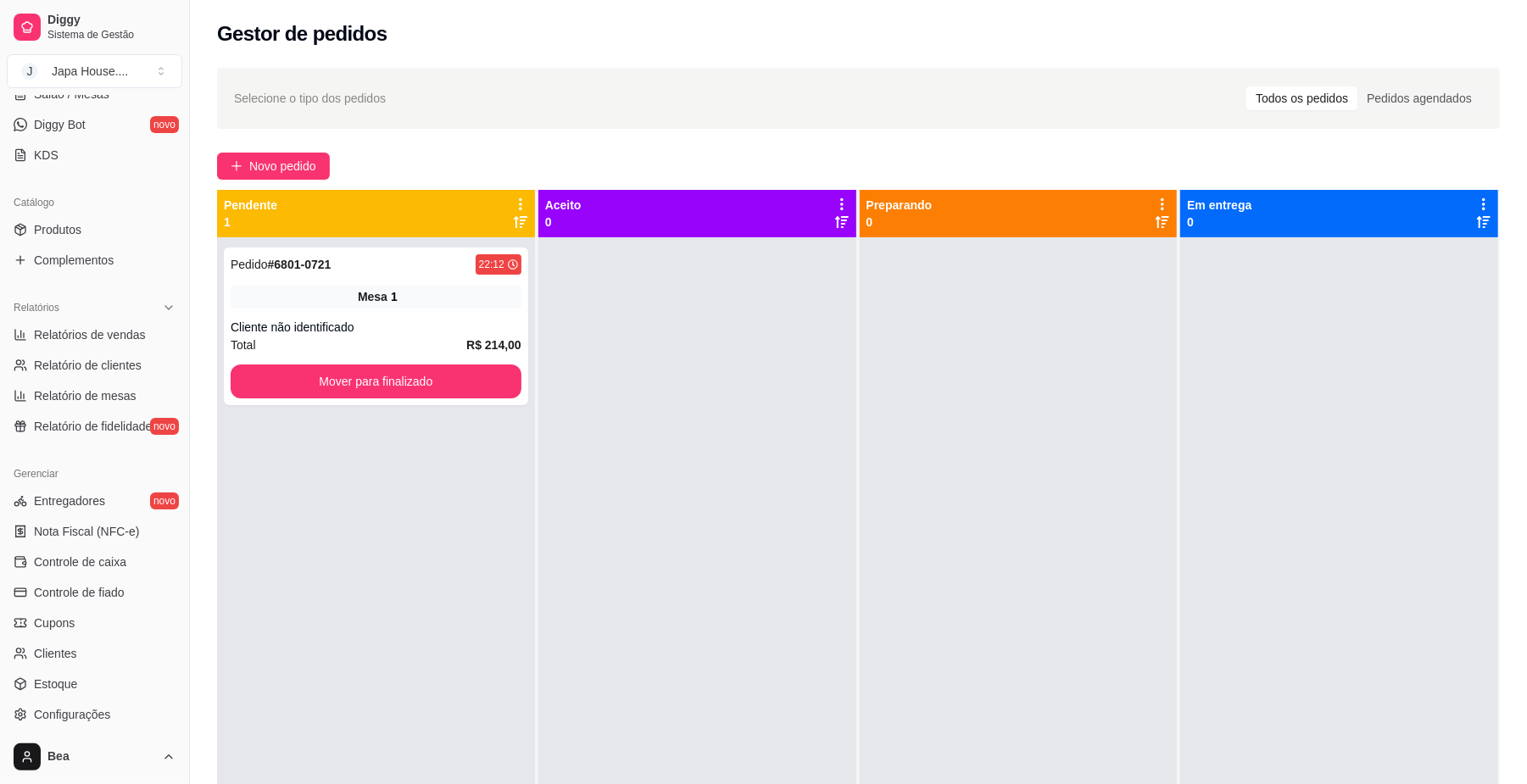
scroll to position [332, 0]
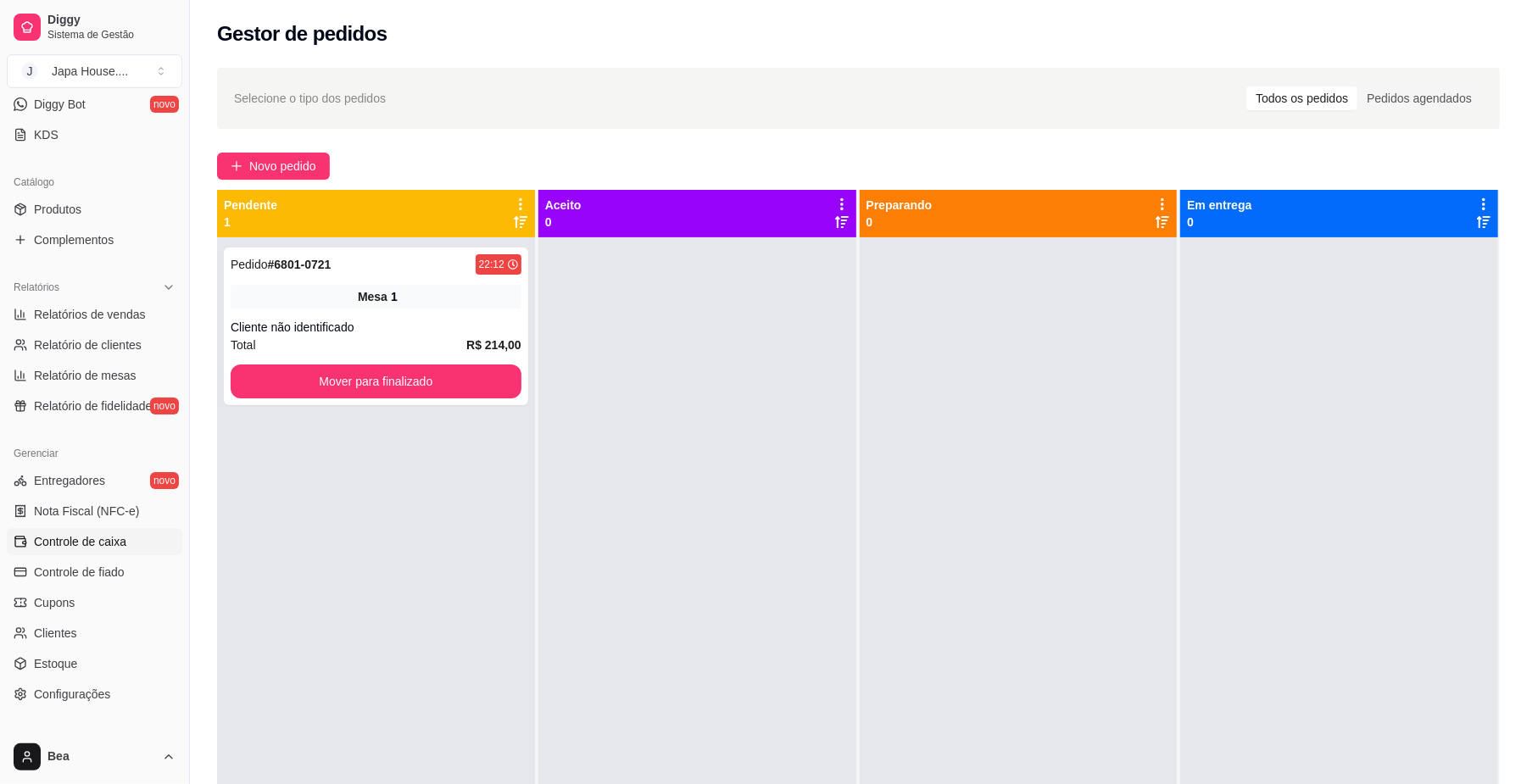
click at [130, 541] on link "Controle de caixa" at bounding box center [95, 541] width 176 height 27
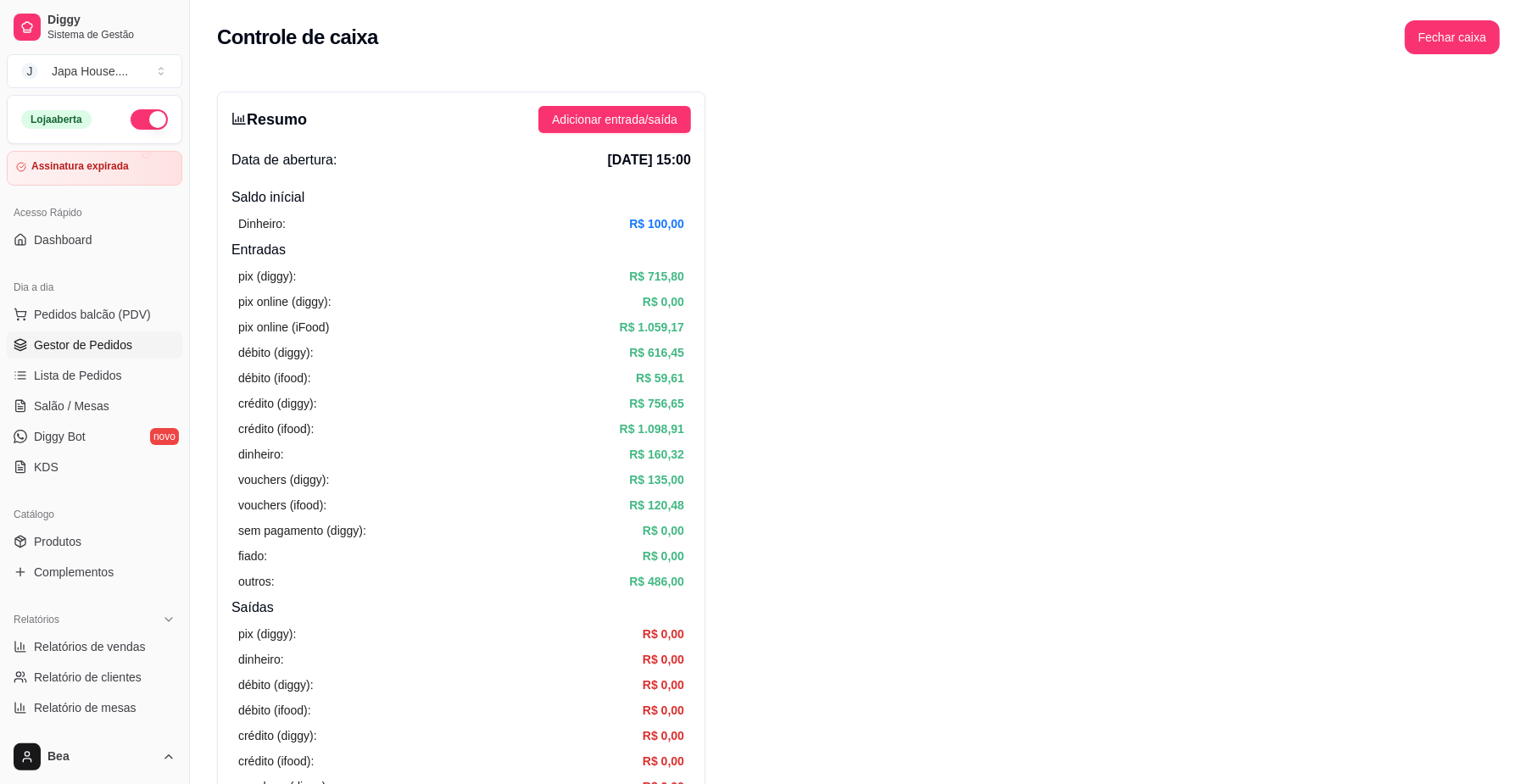
click at [120, 338] on span "Gestor de Pedidos" at bounding box center [84, 345] width 98 height 17
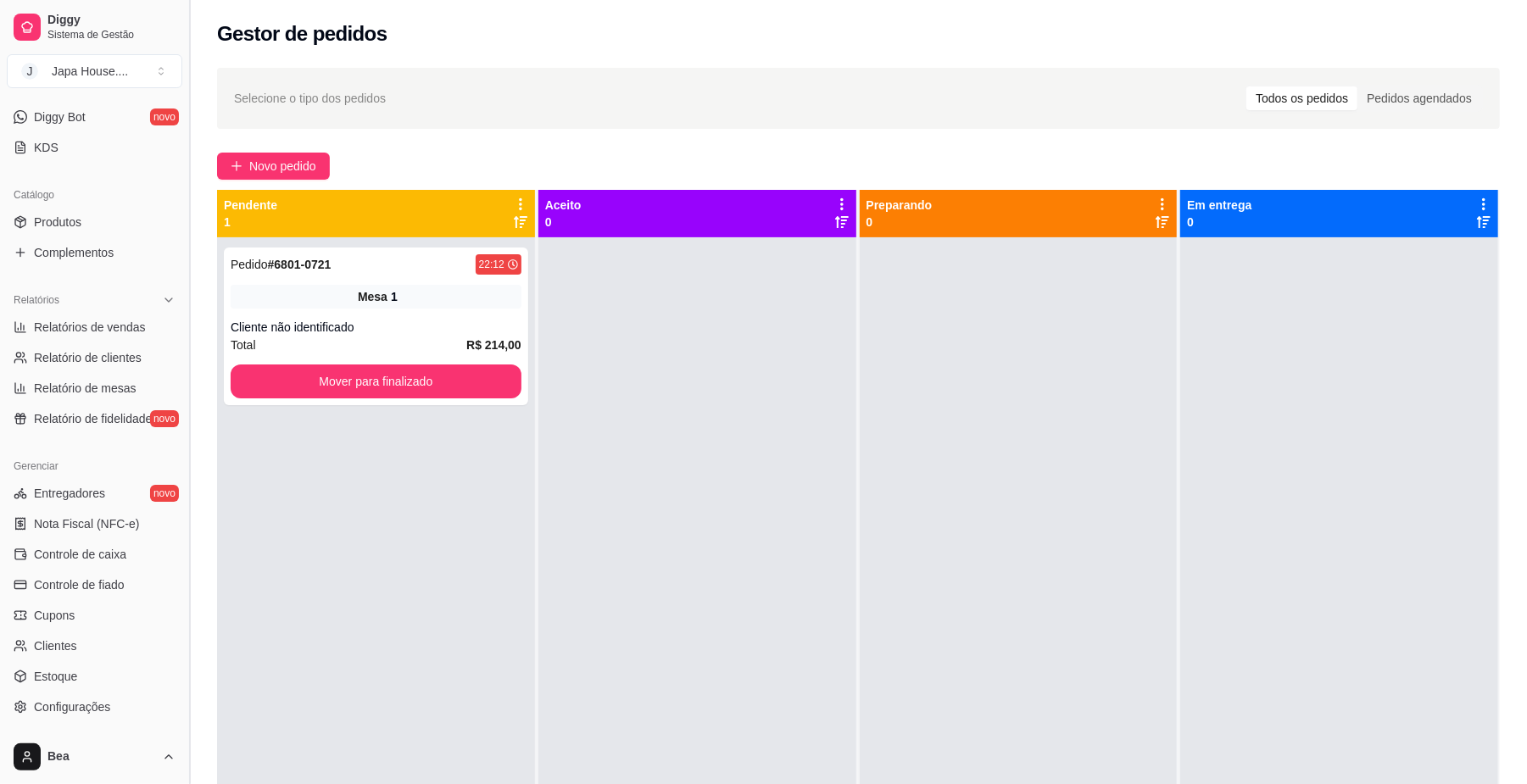
scroll to position [334, 0]
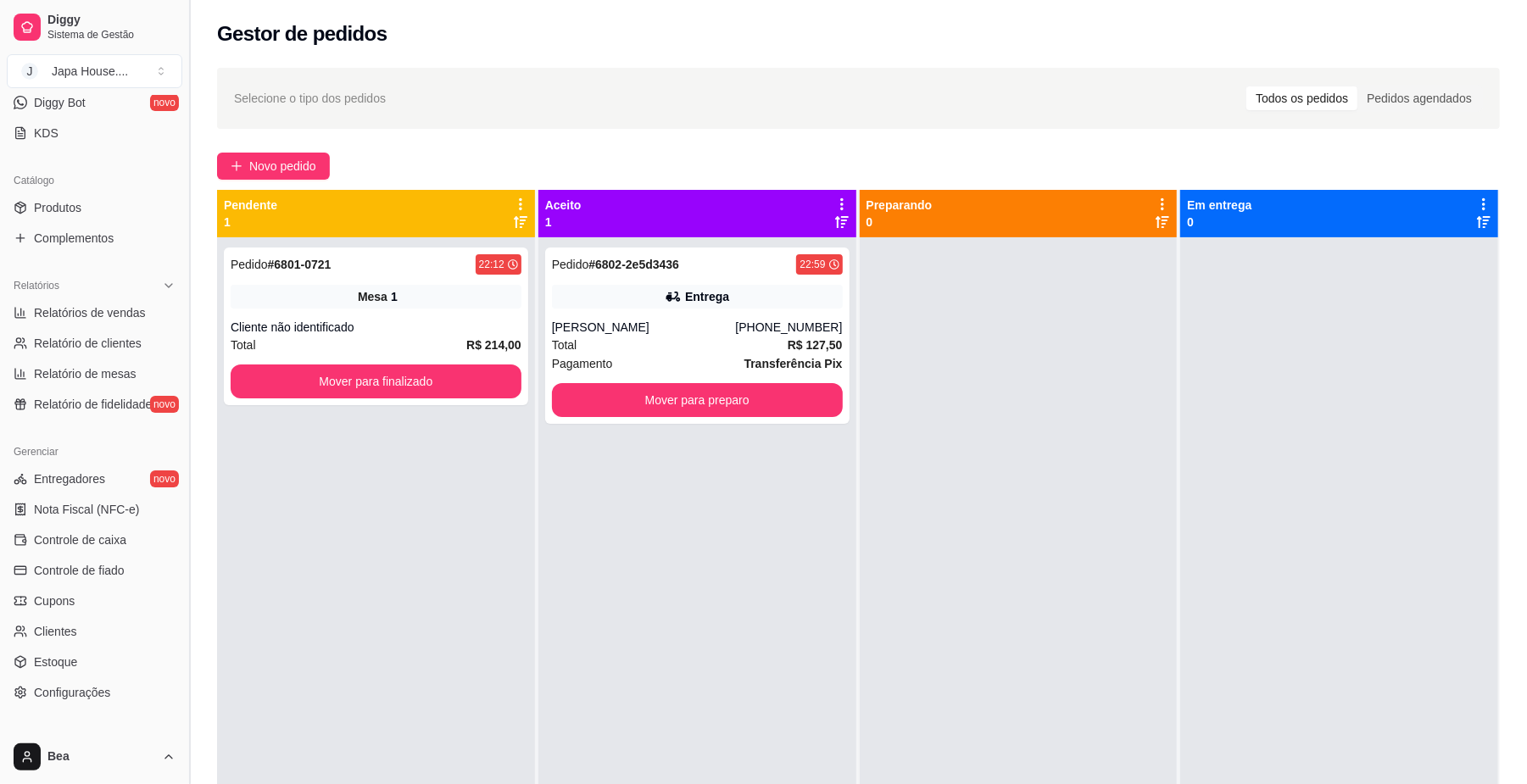
click at [182, 368] on button "Toggle Sidebar" at bounding box center [188, 392] width 13 height 784
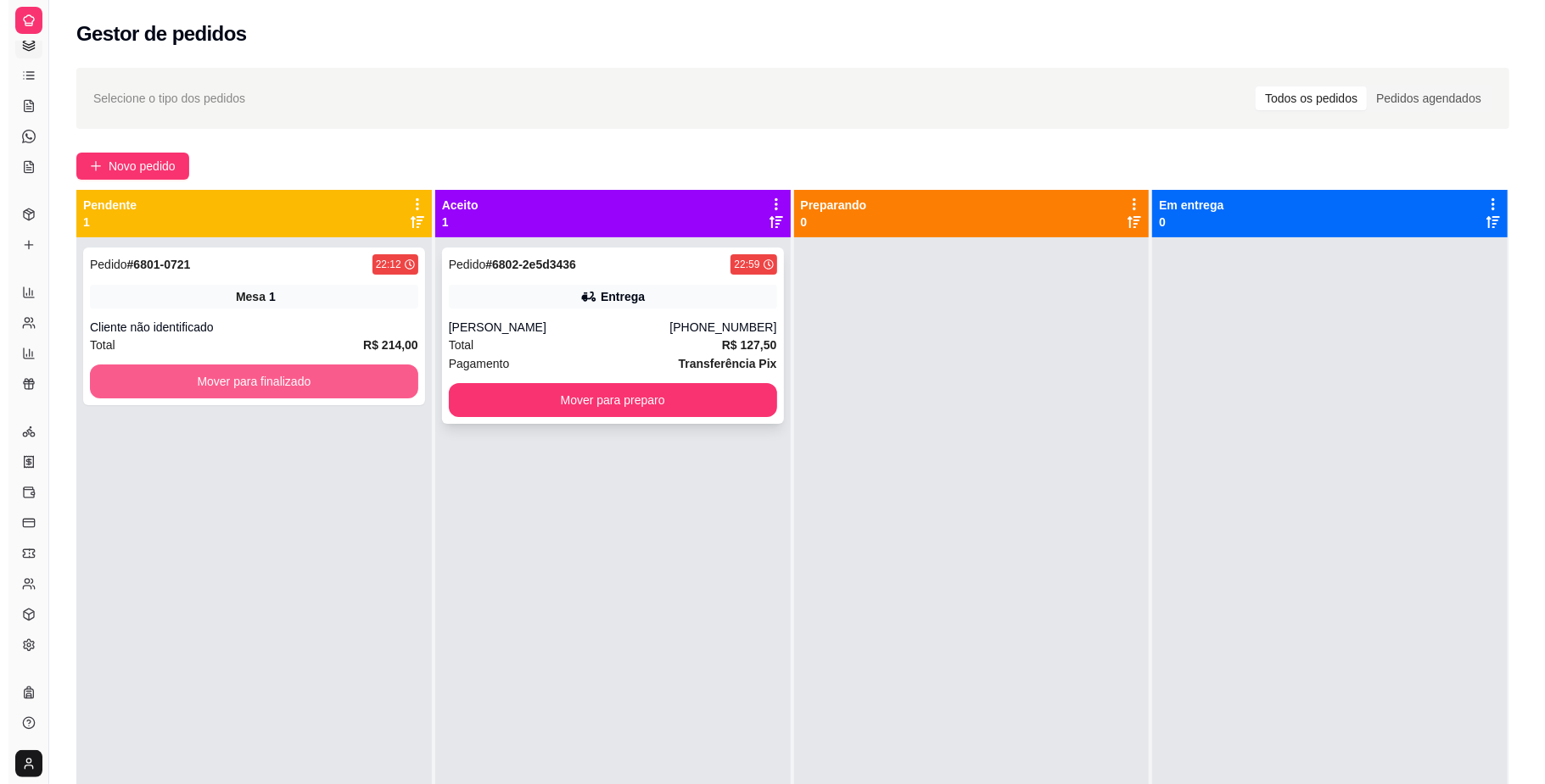
scroll to position [93, 0]
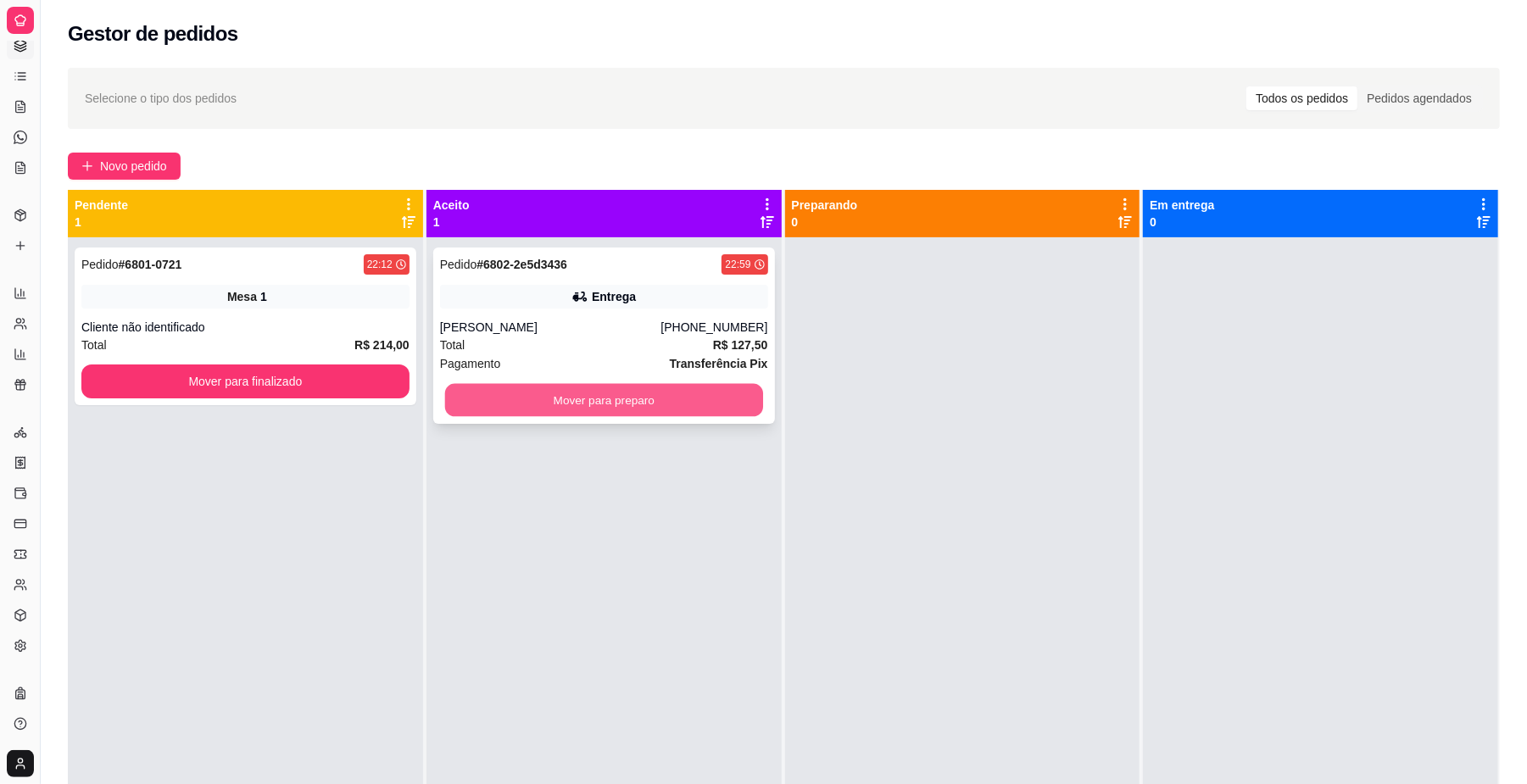
click at [660, 400] on button "Mover para preparo" at bounding box center [604, 401] width 318 height 33
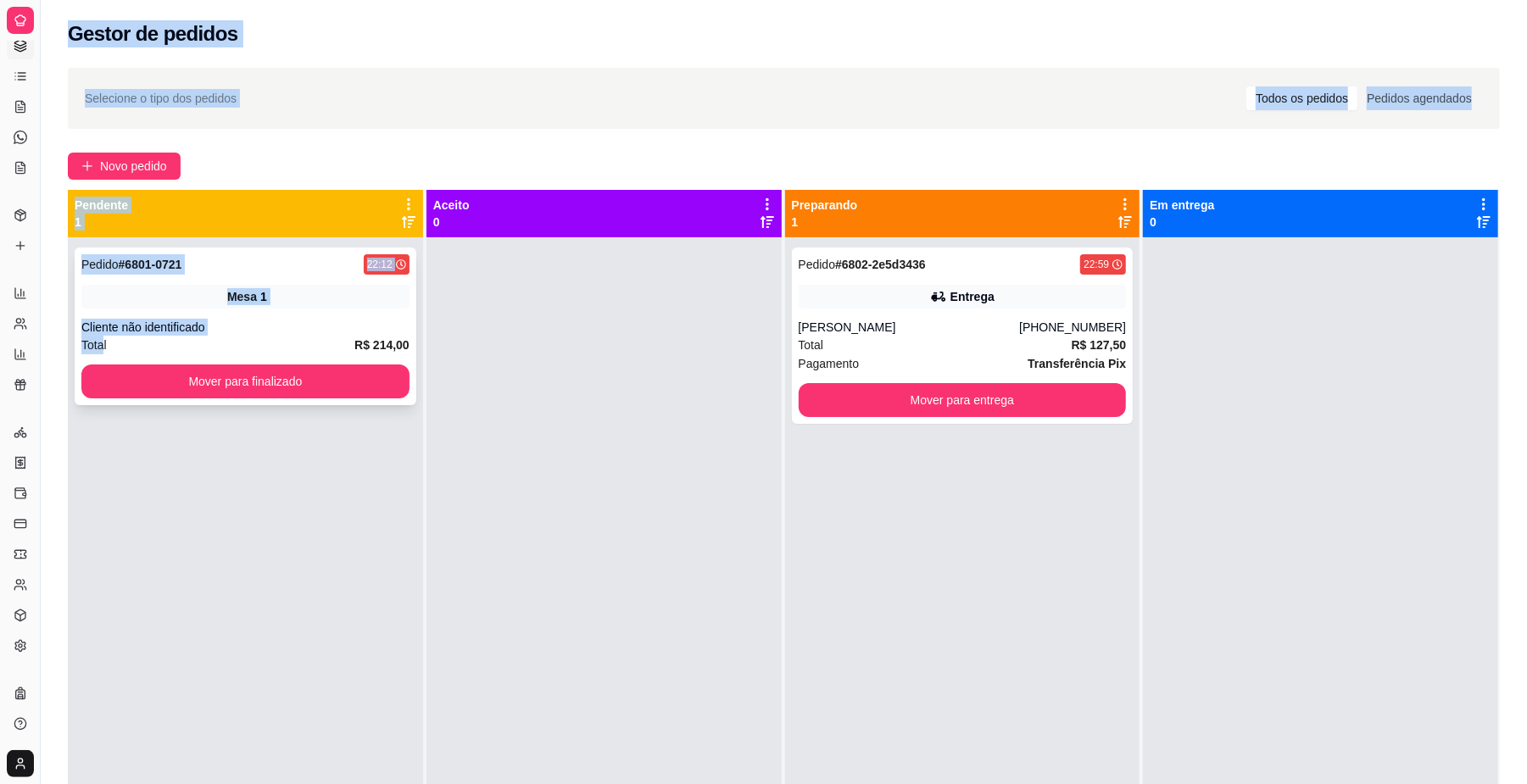
drag, startPoint x: 0, startPoint y: 349, endPoint x: 100, endPoint y: 337, distance: 100.7
click at [100, 337] on div "Diggy Sistema de Gestão J Japa House. ... Loja aberta Assinatura expirada Acess…" at bounding box center [763, 521] width 1527 height 1043
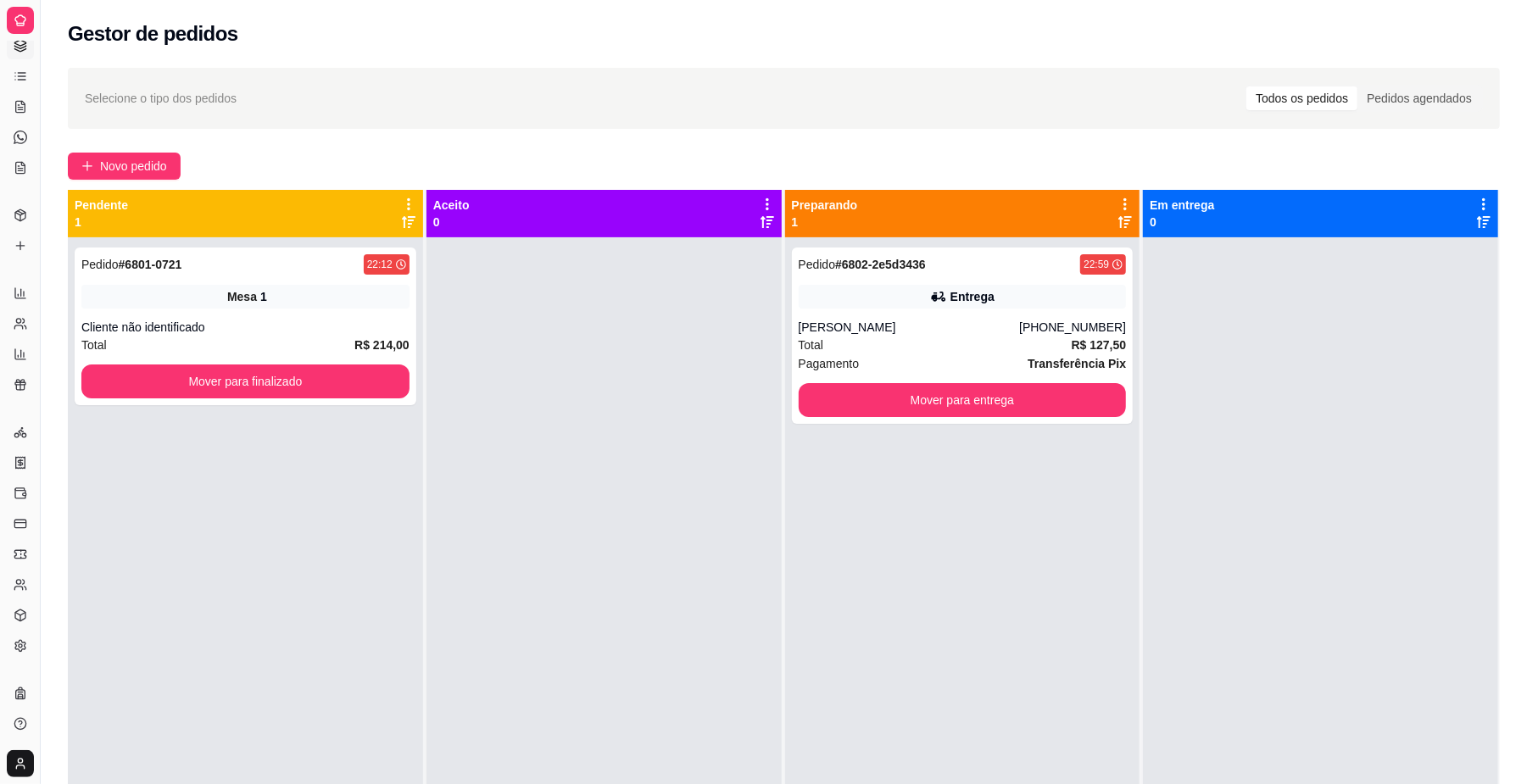
click at [124, 505] on div "Pedido # 6801-0721 22:12 Mesa 1 Cliente não identificado Total R$ 214,00 Mover …" at bounding box center [245, 629] width 355 height 784
click at [14, 75] on icon at bounding box center [19, 76] width 13 height 13
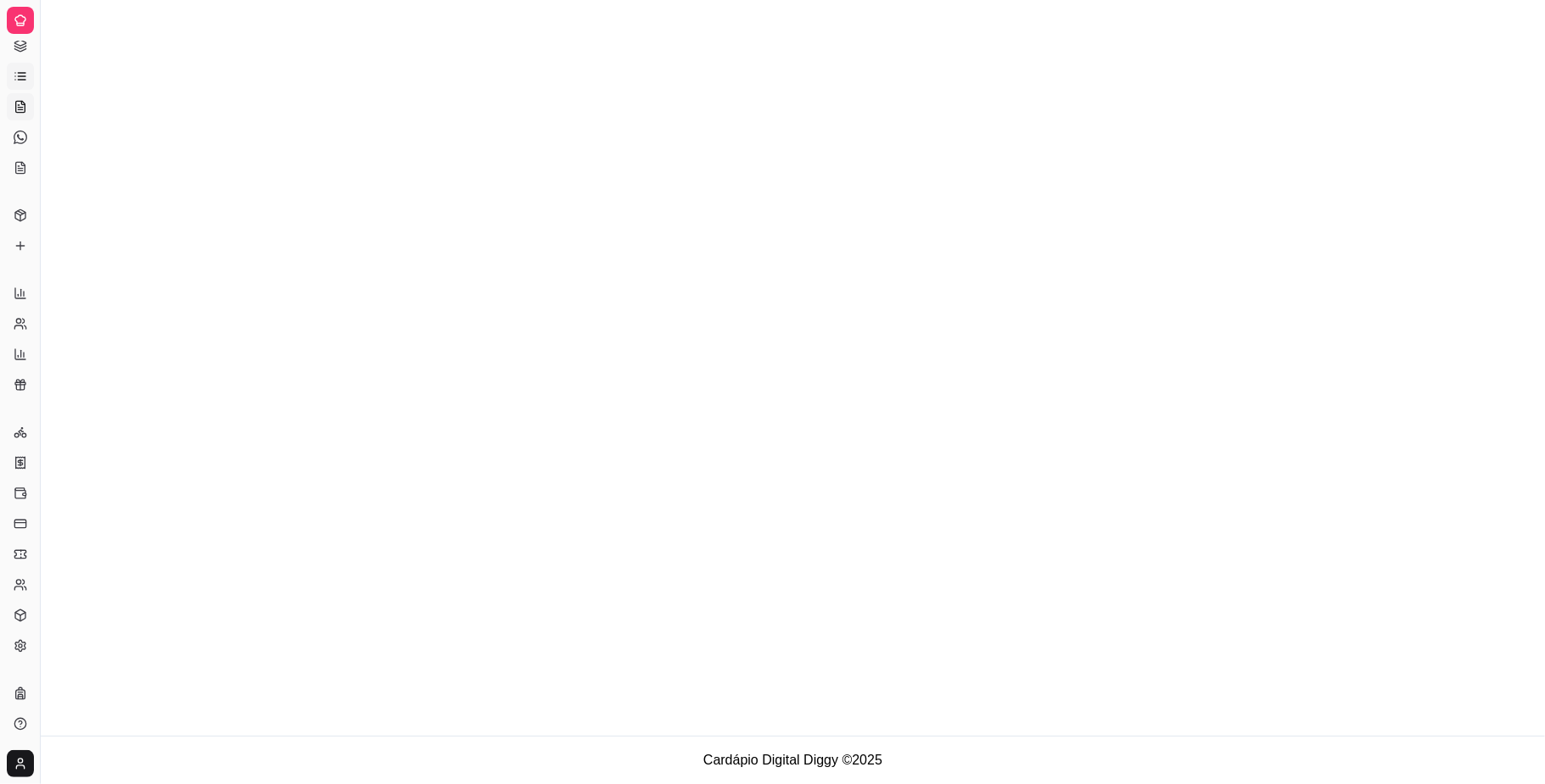
click at [20, 113] on link "Salão / Mesas" at bounding box center [20, 106] width 27 height 27
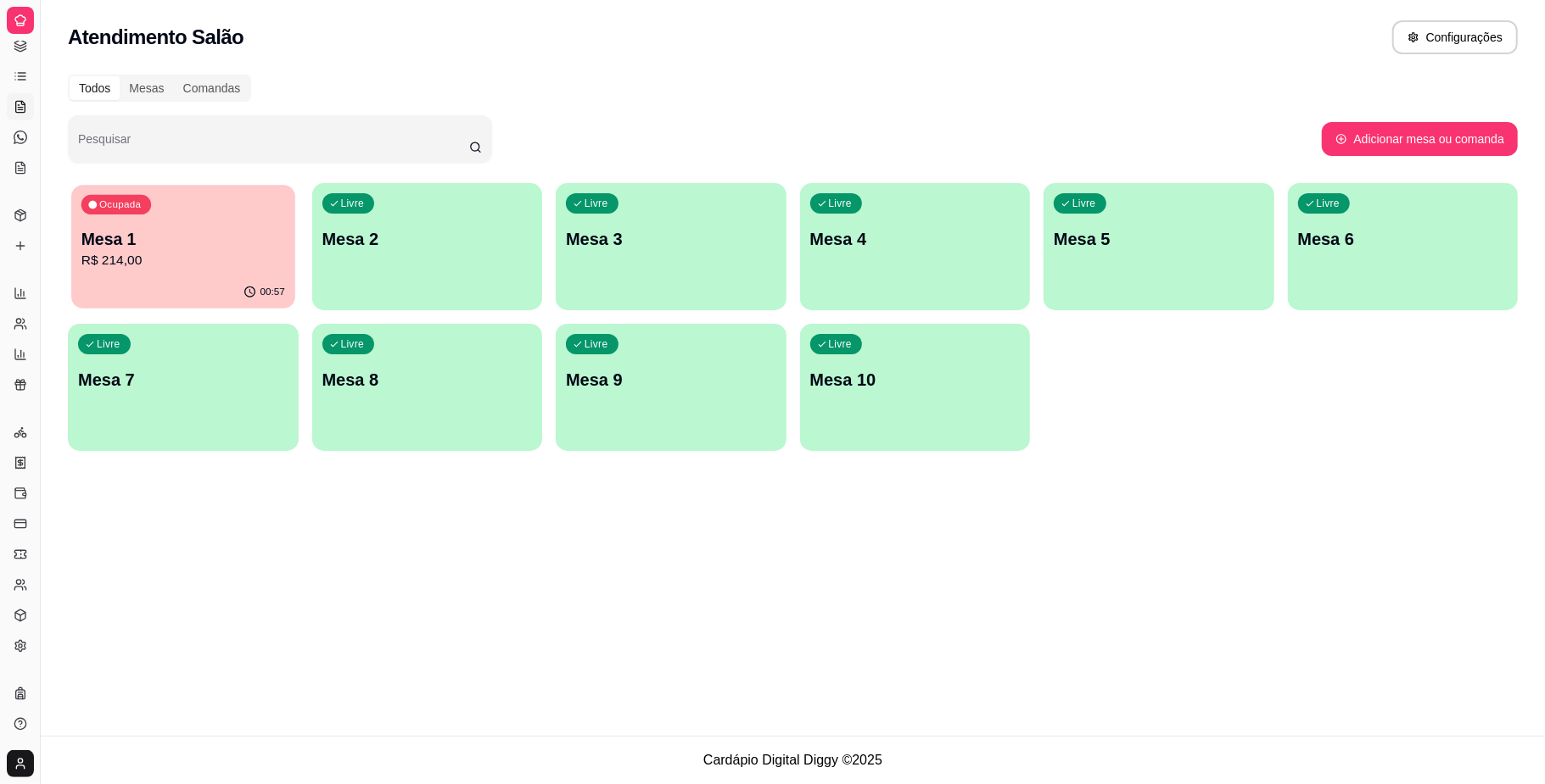
click at [128, 231] on p "Mesa 1" at bounding box center [184, 240] width 204 height 23
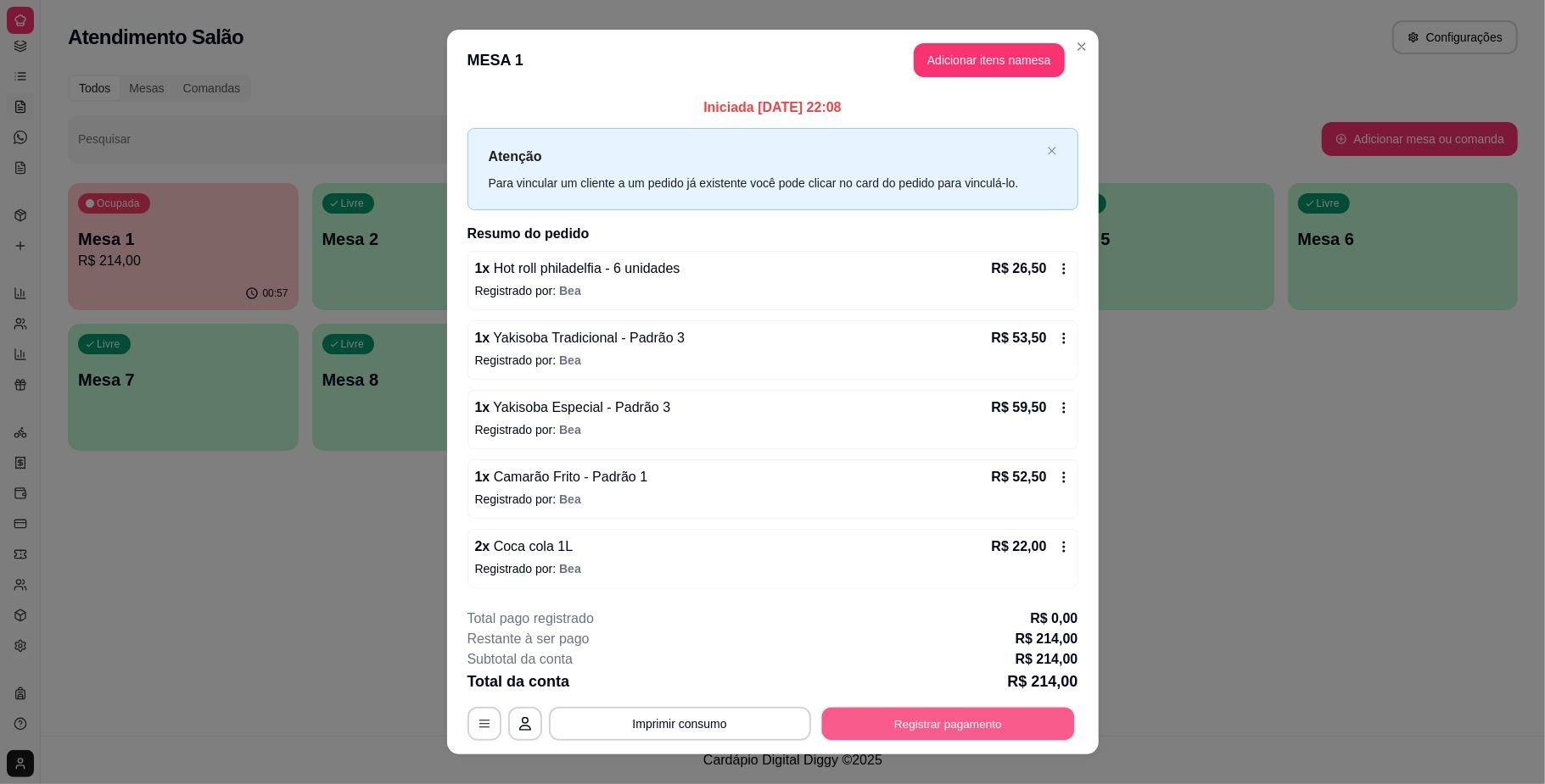
click at [900, 726] on button "Registrar pagamento" at bounding box center [947, 725] width 252 height 33
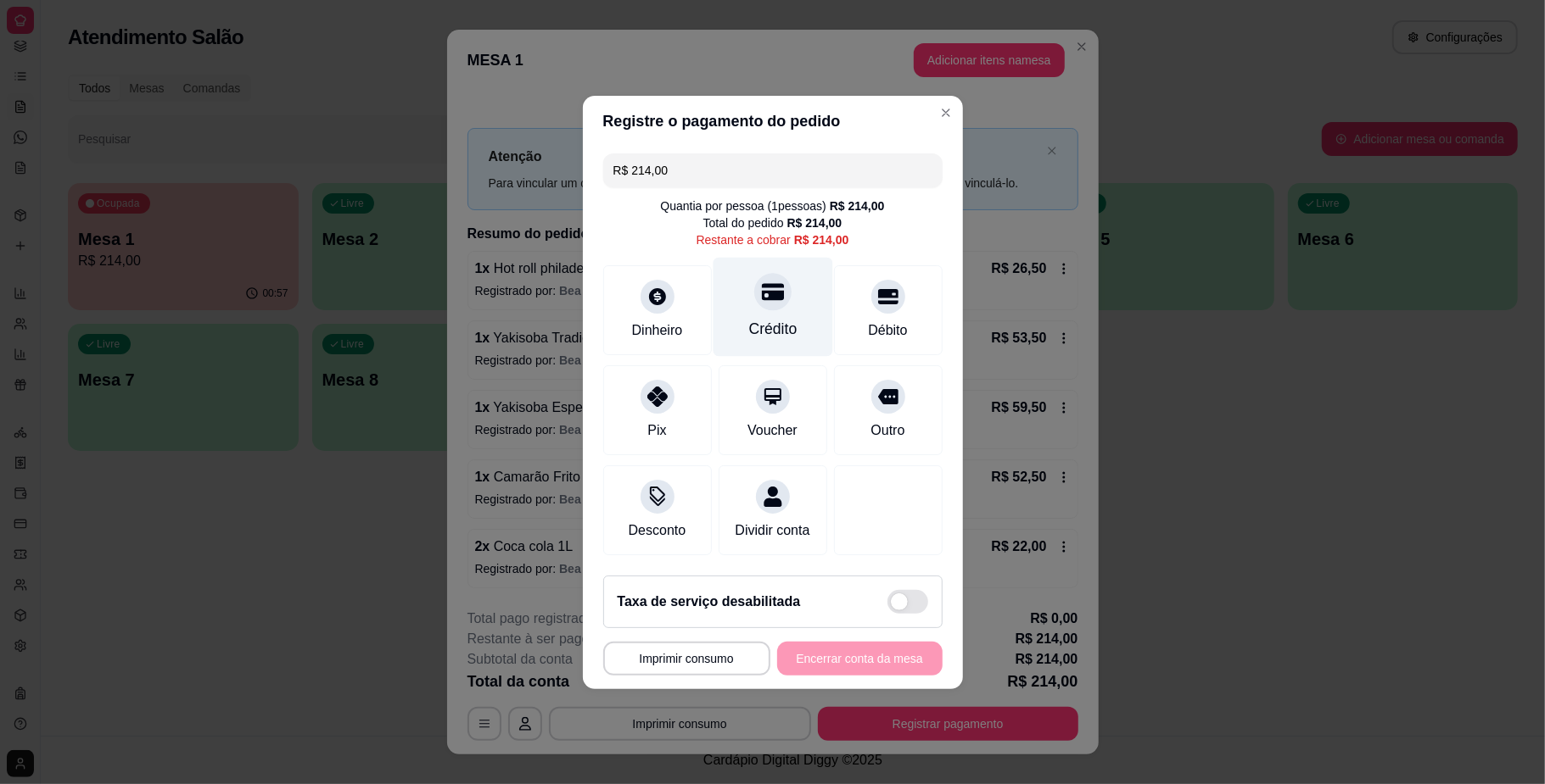
click at [760, 318] on div "Crédito" at bounding box center [772, 329] width 48 height 22
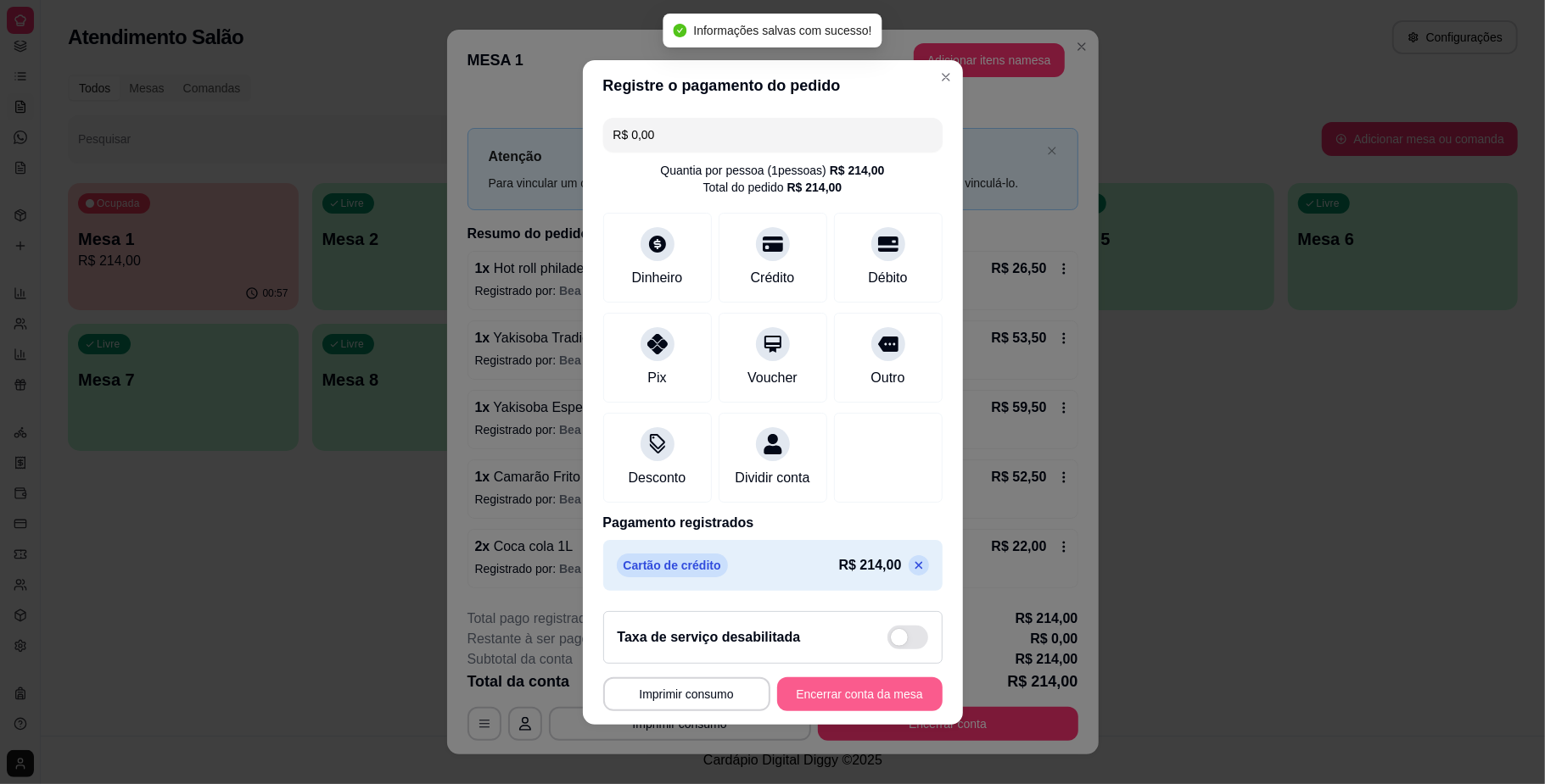
type input "R$ 0,00"
click at [856, 699] on button "Encerrar conta da mesa" at bounding box center [860, 694] width 160 height 33
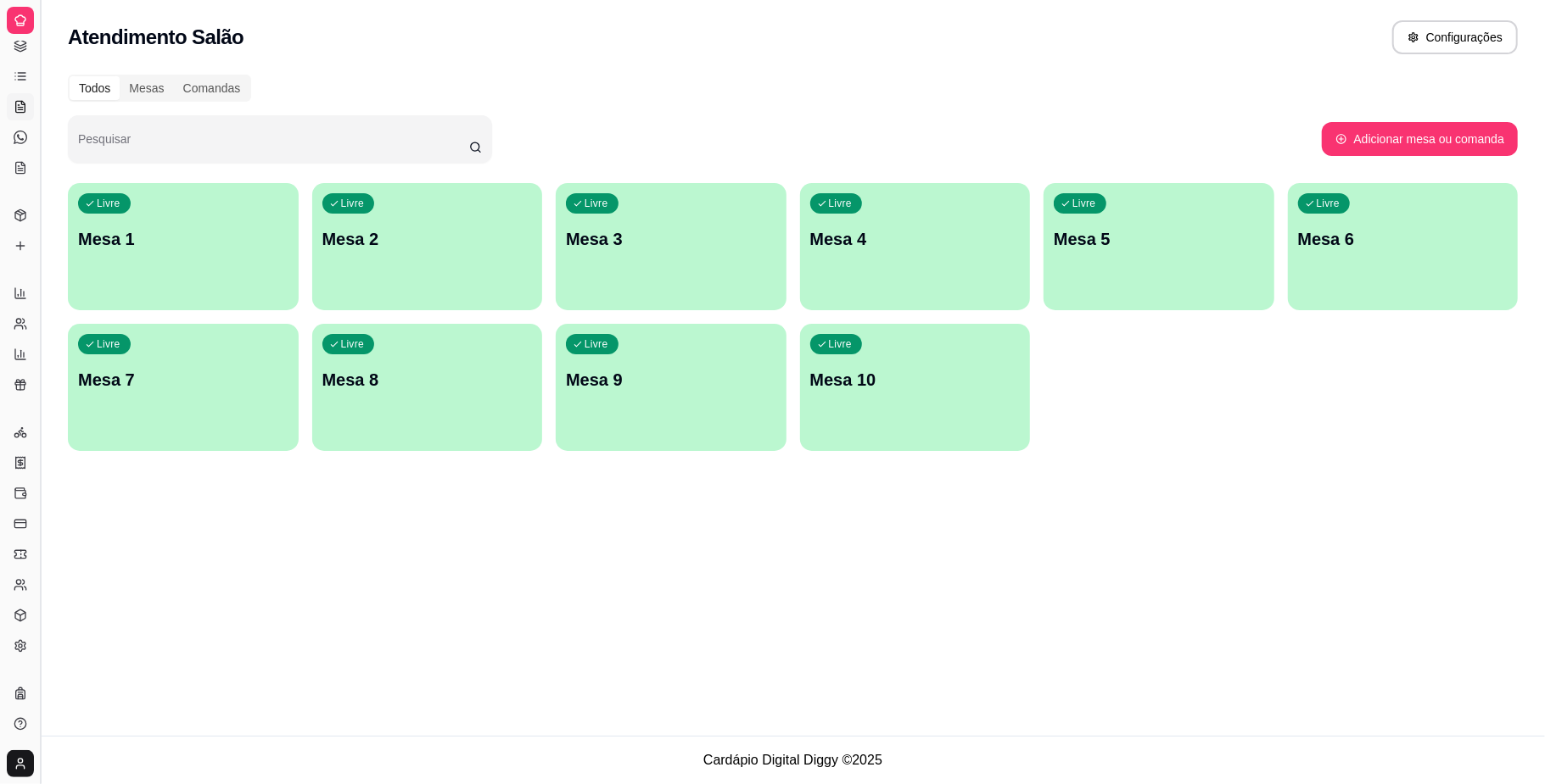
drag, startPoint x: 18, startPoint y: 34, endPoint x: 34, endPoint y: 48, distance: 21.3
click at [34, 48] on div "Diggy Sistema de Gestão J Japa House. ... Loja aberta Assinatura expirada Acess…" at bounding box center [19, 392] width 40 height 784
click at [13, 47] on icon at bounding box center [19, 45] width 13 height 13
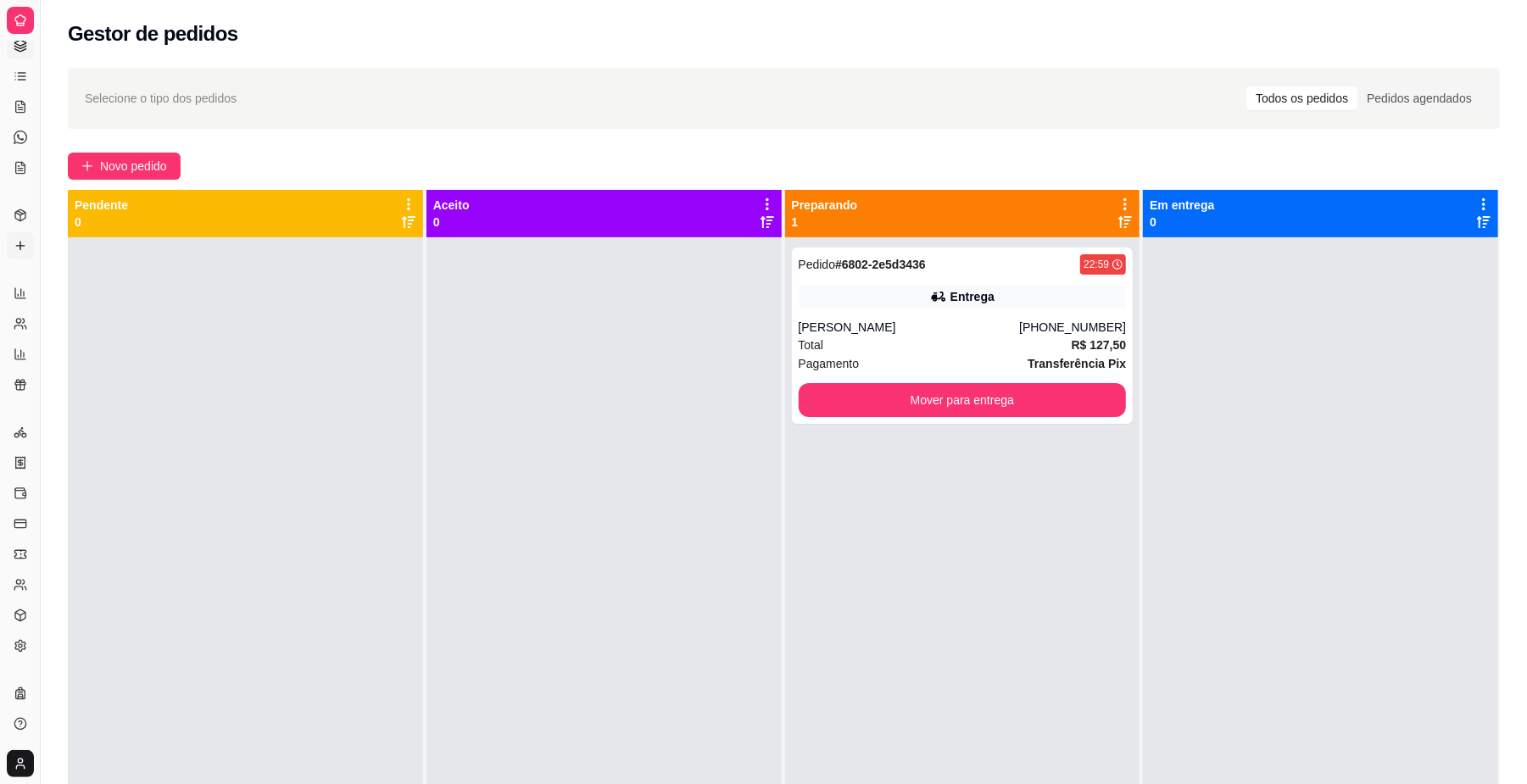
click at [13, 239] on icon at bounding box center [19, 245] width 13 height 13
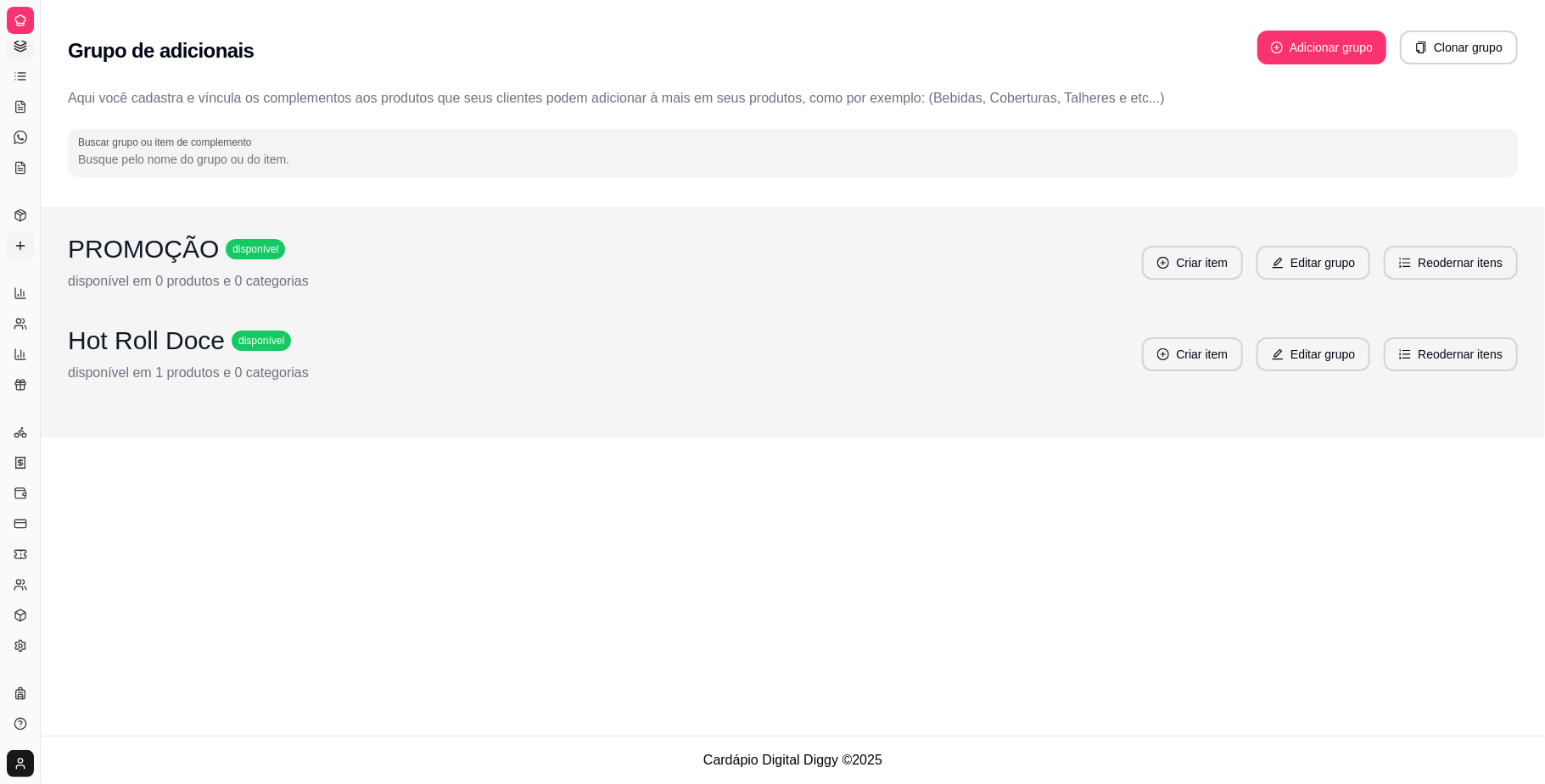
click at [18, 56] on link "Gestor de Pedidos" at bounding box center [20, 46] width 27 height 27
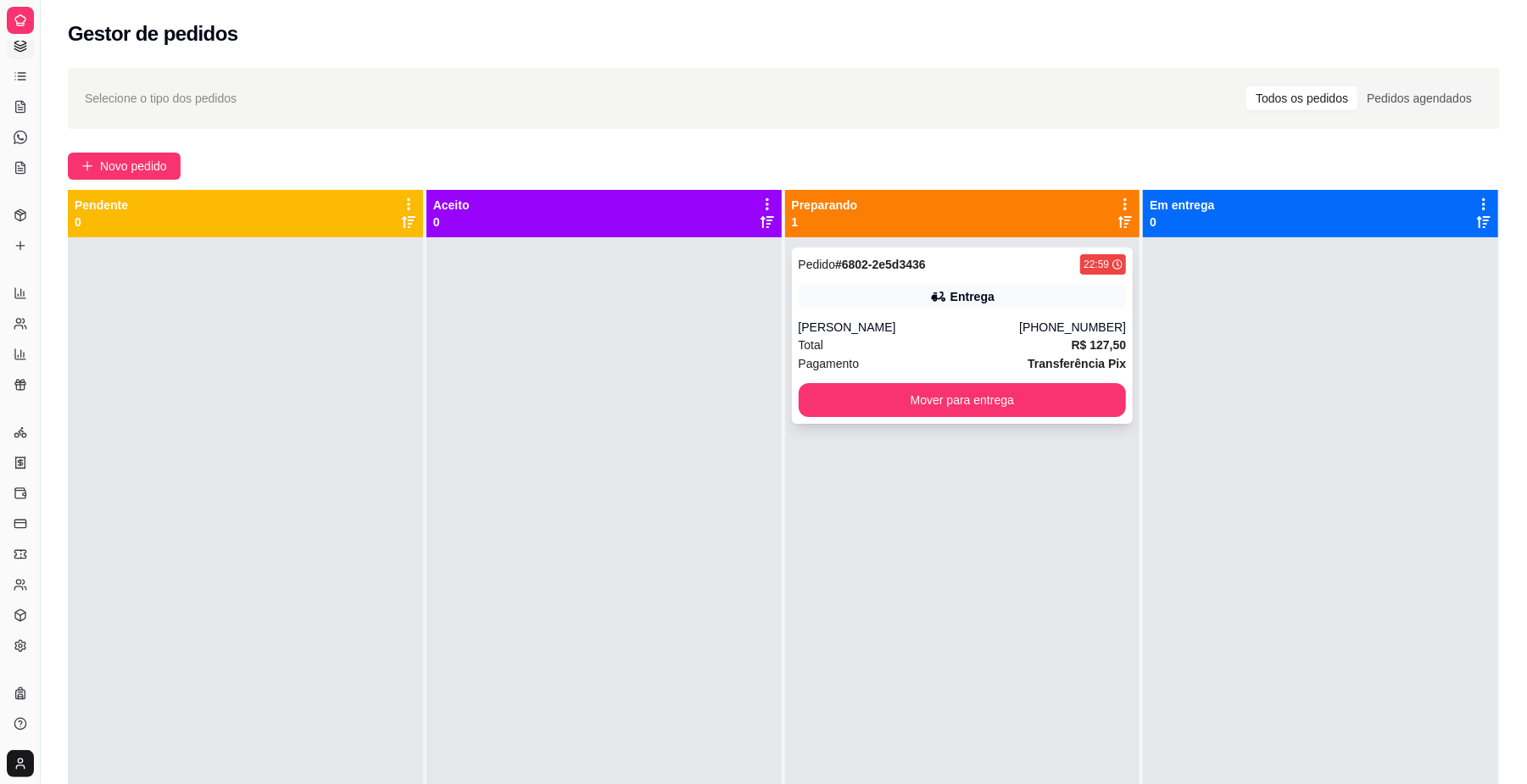
click at [968, 337] on div "Total R$ 127,50" at bounding box center [963, 345] width 328 height 18
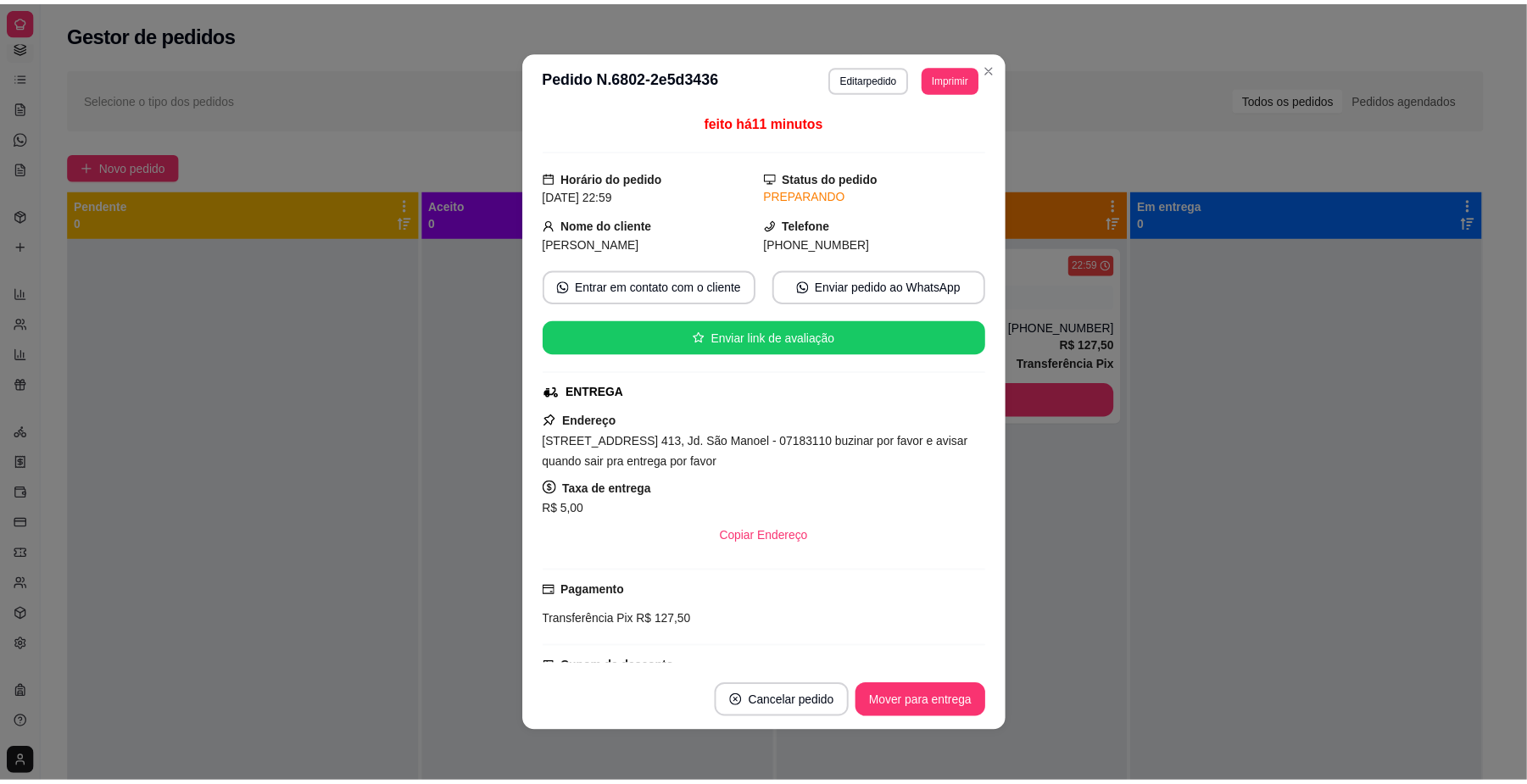
scroll to position [293, 0]
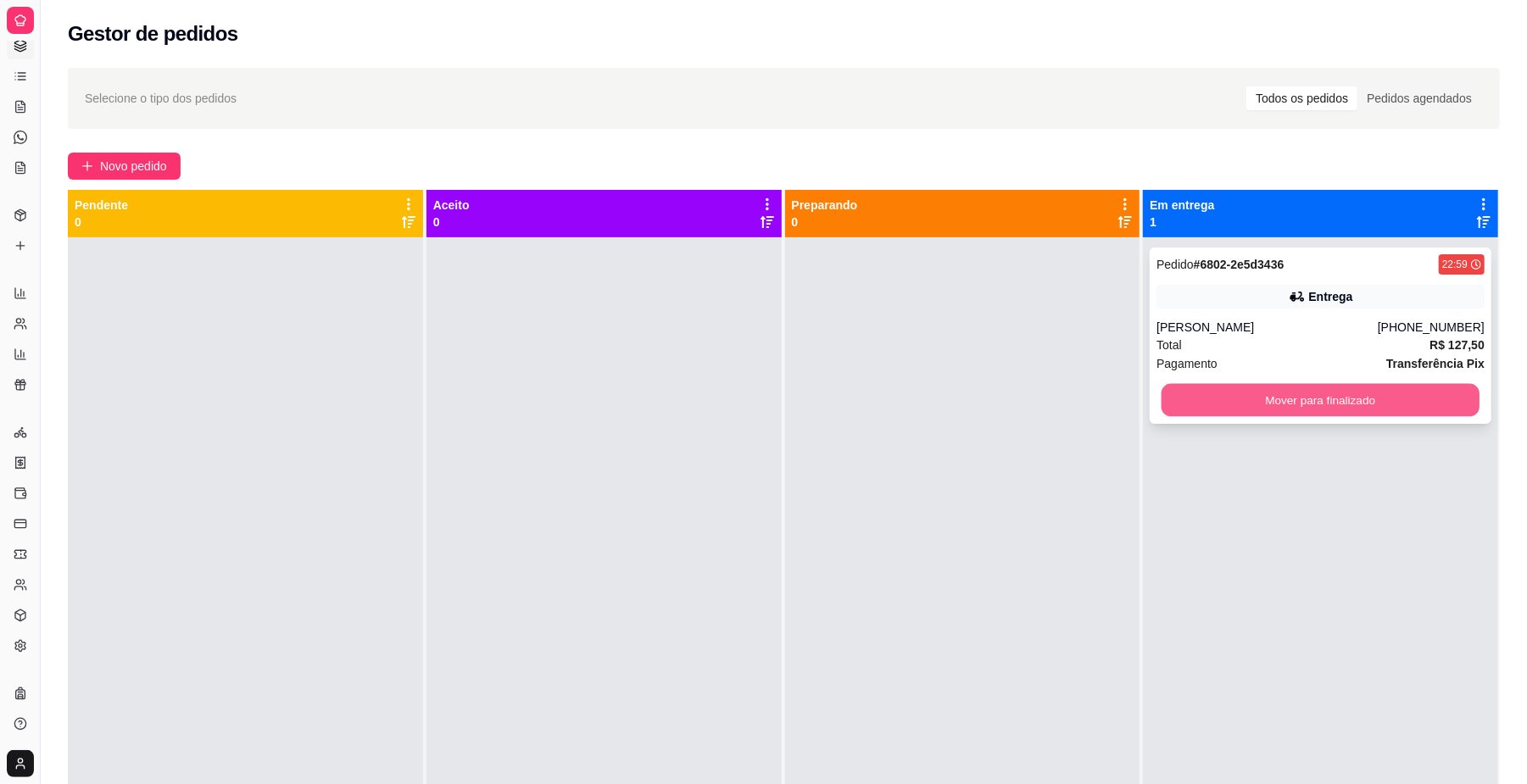
click at [1249, 395] on button "Mover para finalizado" at bounding box center [1321, 401] width 318 height 33
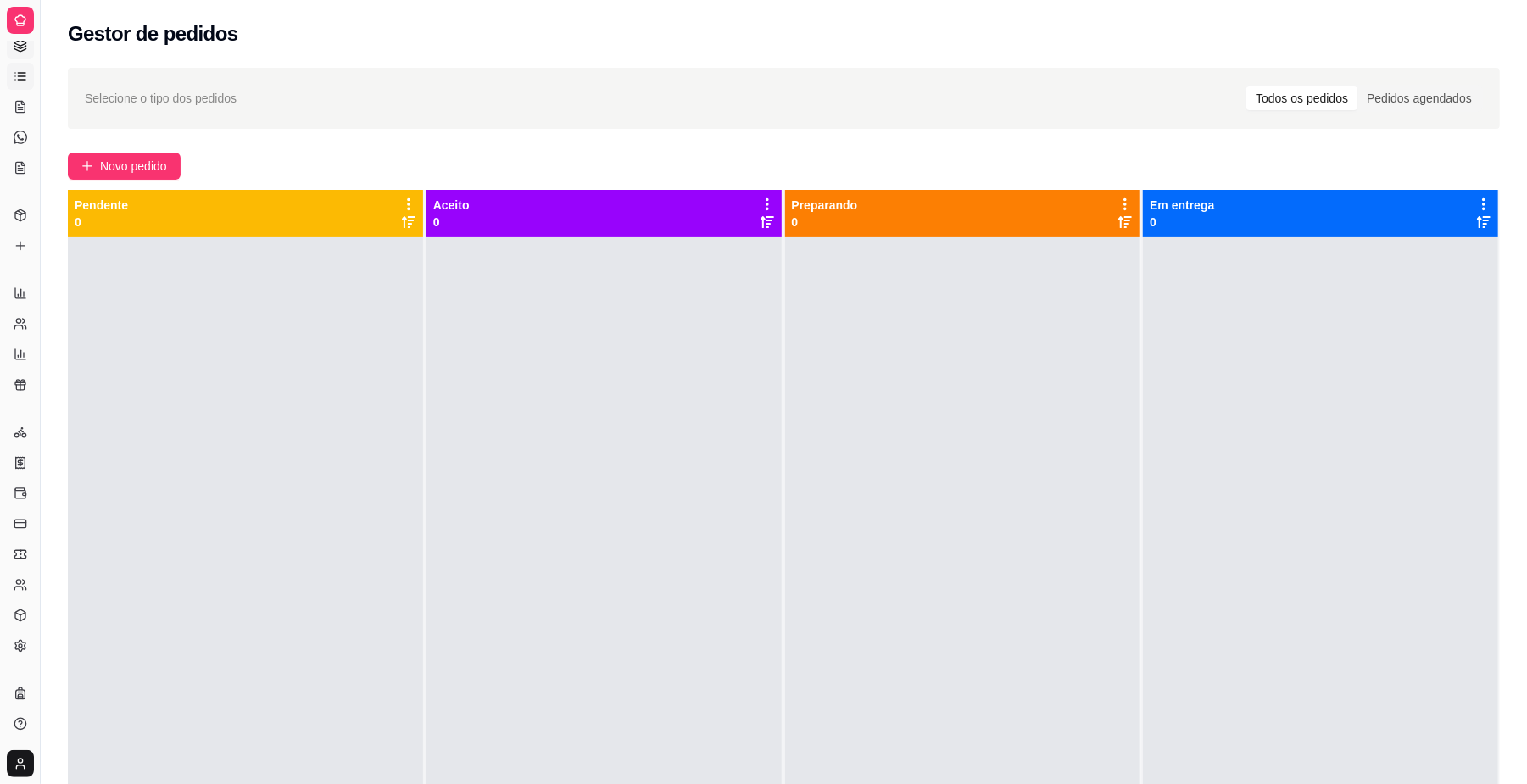
click at [17, 73] on icon at bounding box center [19, 76] width 13 height 13
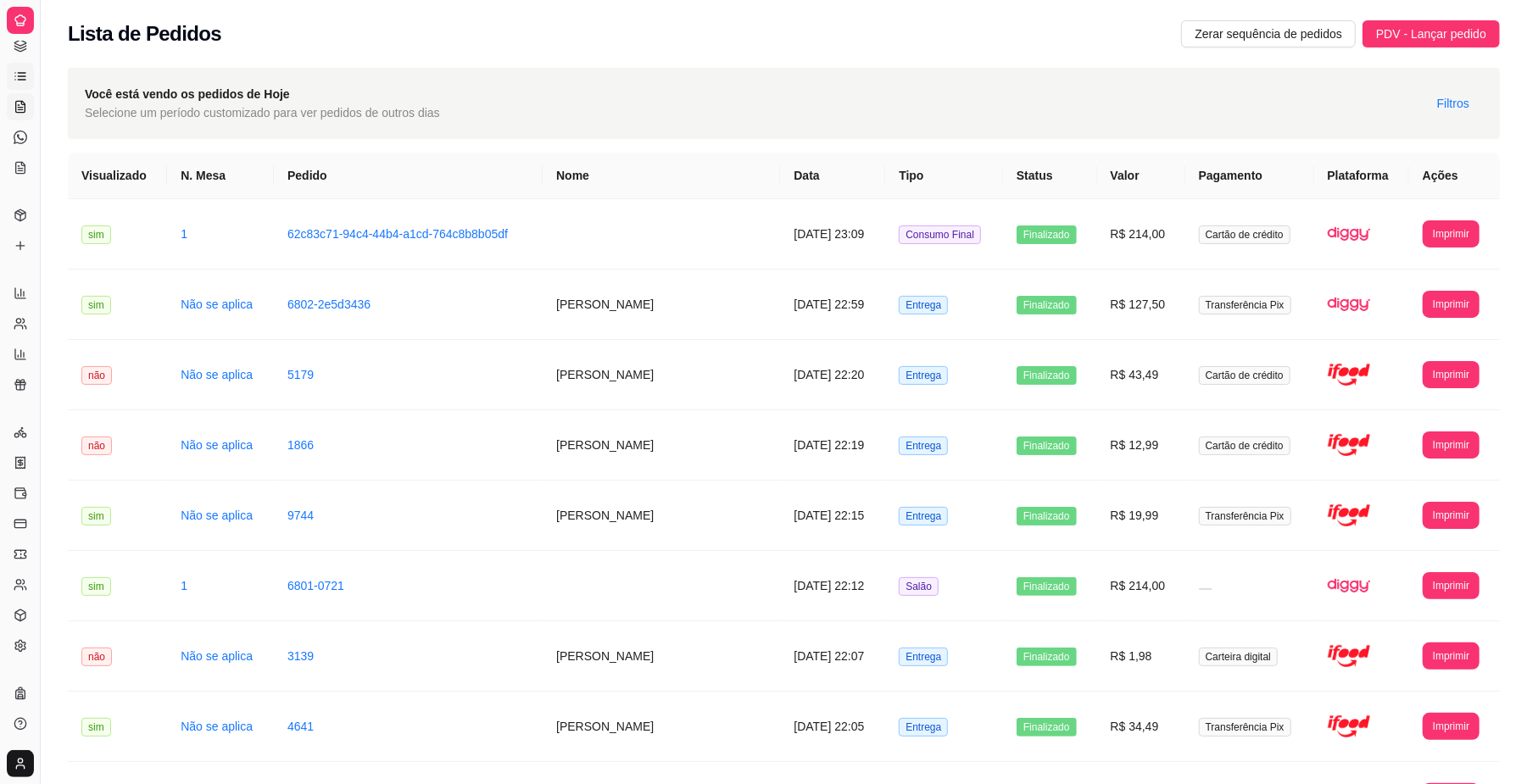
click at [20, 103] on icon at bounding box center [19, 106] width 13 height 13
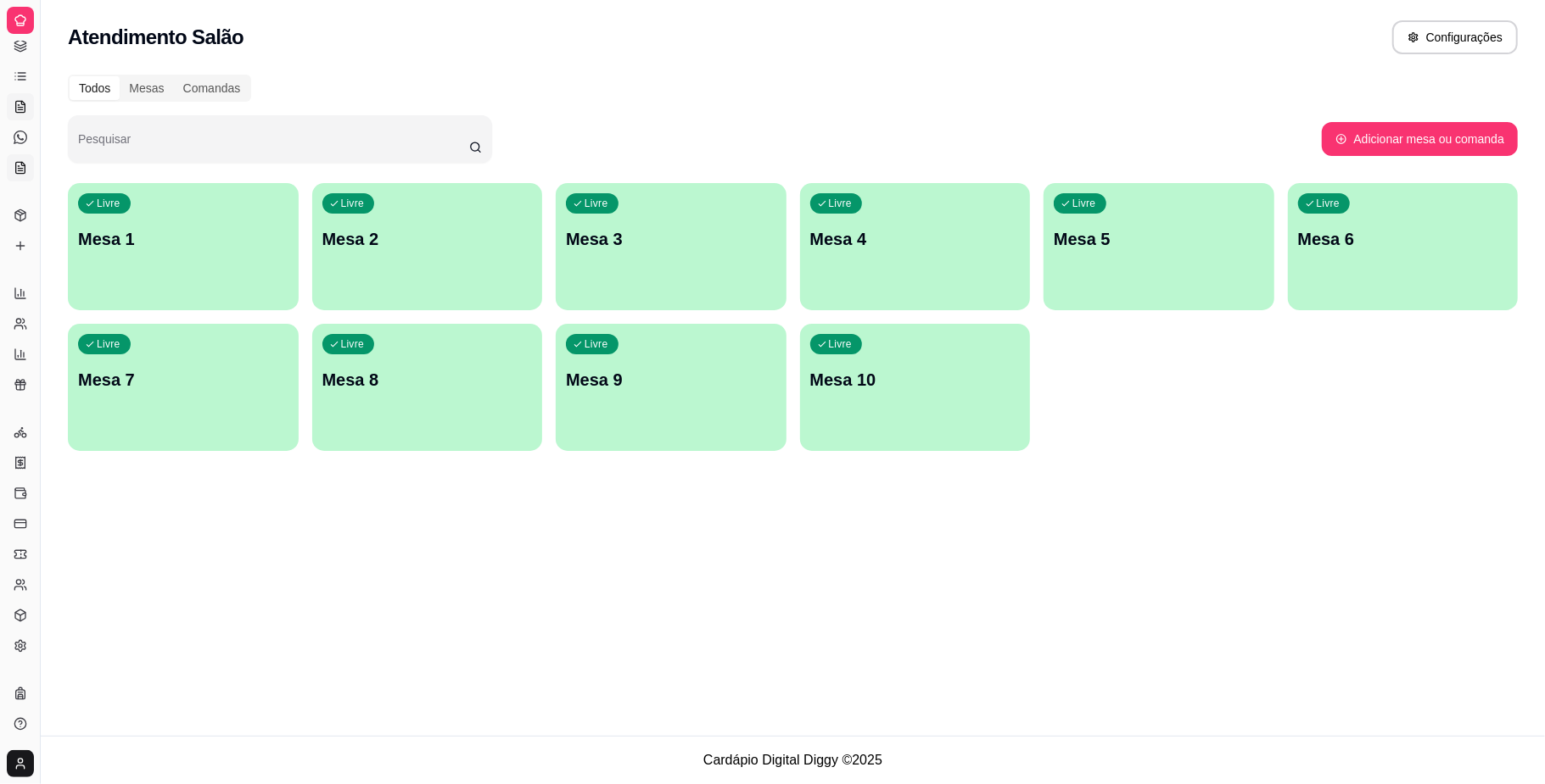
click at [16, 163] on icon at bounding box center [20, 167] width 10 height 11
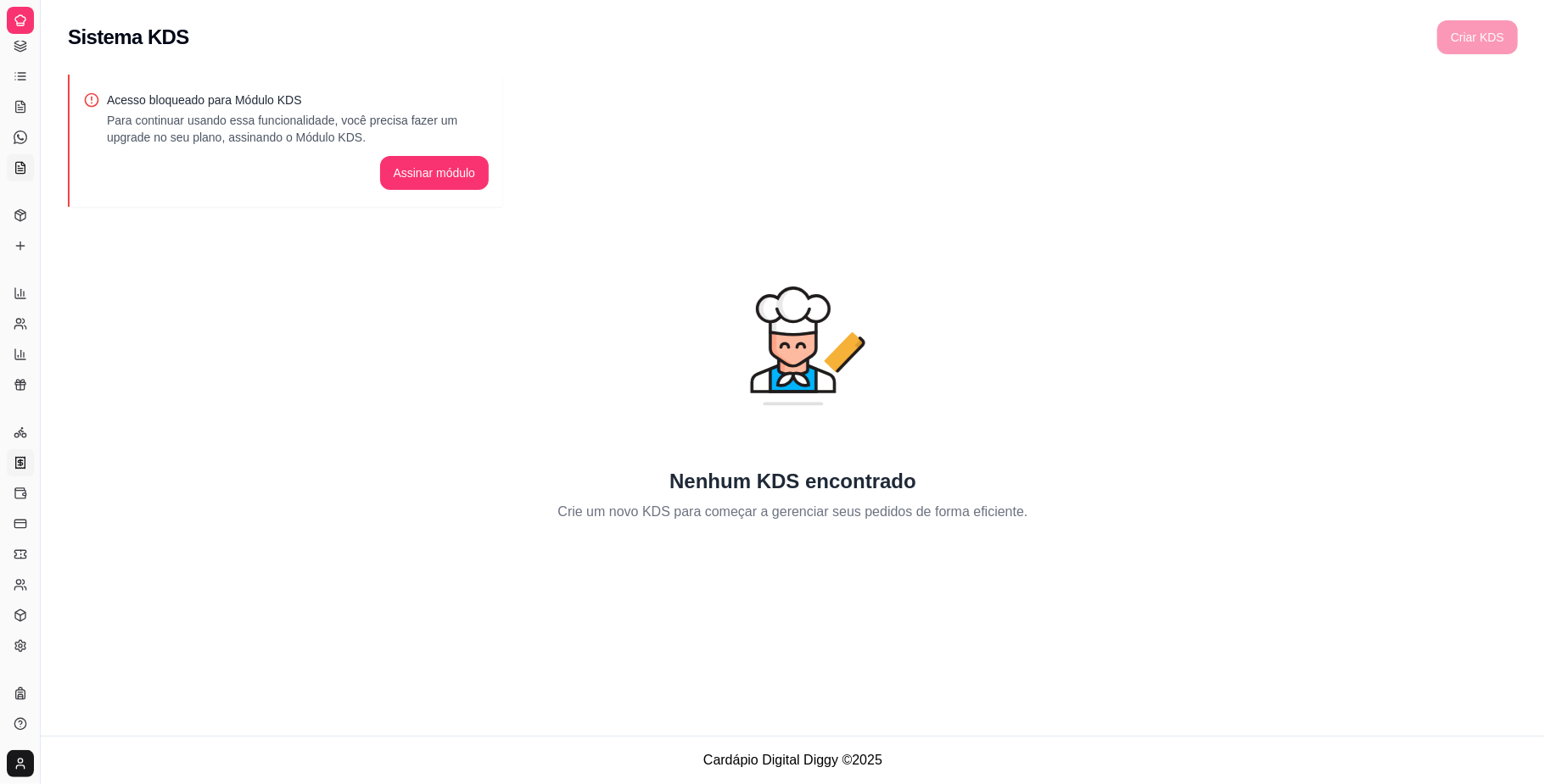
click at [17, 463] on icon at bounding box center [19, 462] width 13 height 13
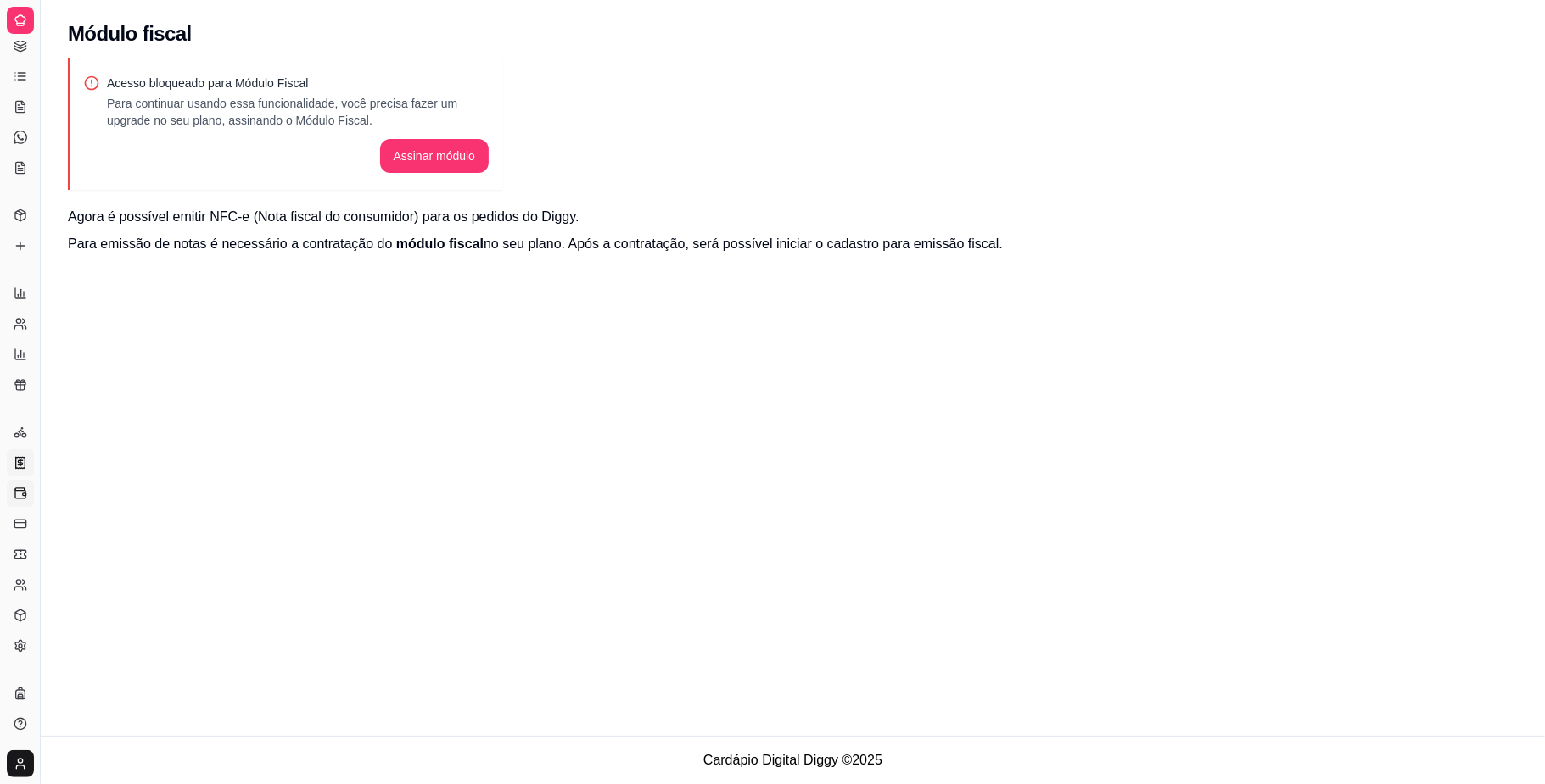
click at [21, 493] on icon at bounding box center [19, 493] width 13 height 13
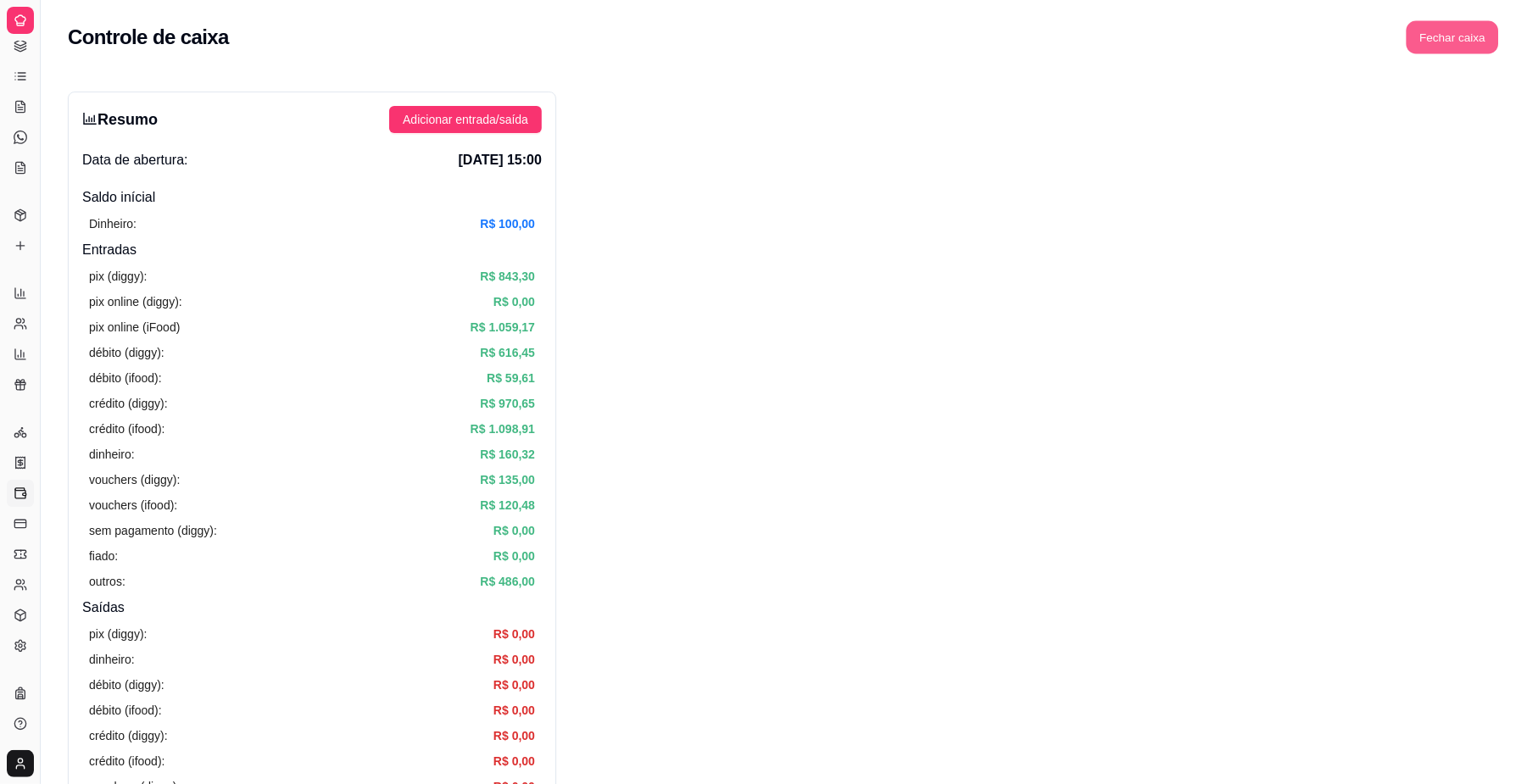
click at [1463, 45] on button "Fechar caixa" at bounding box center [1452, 38] width 92 height 33
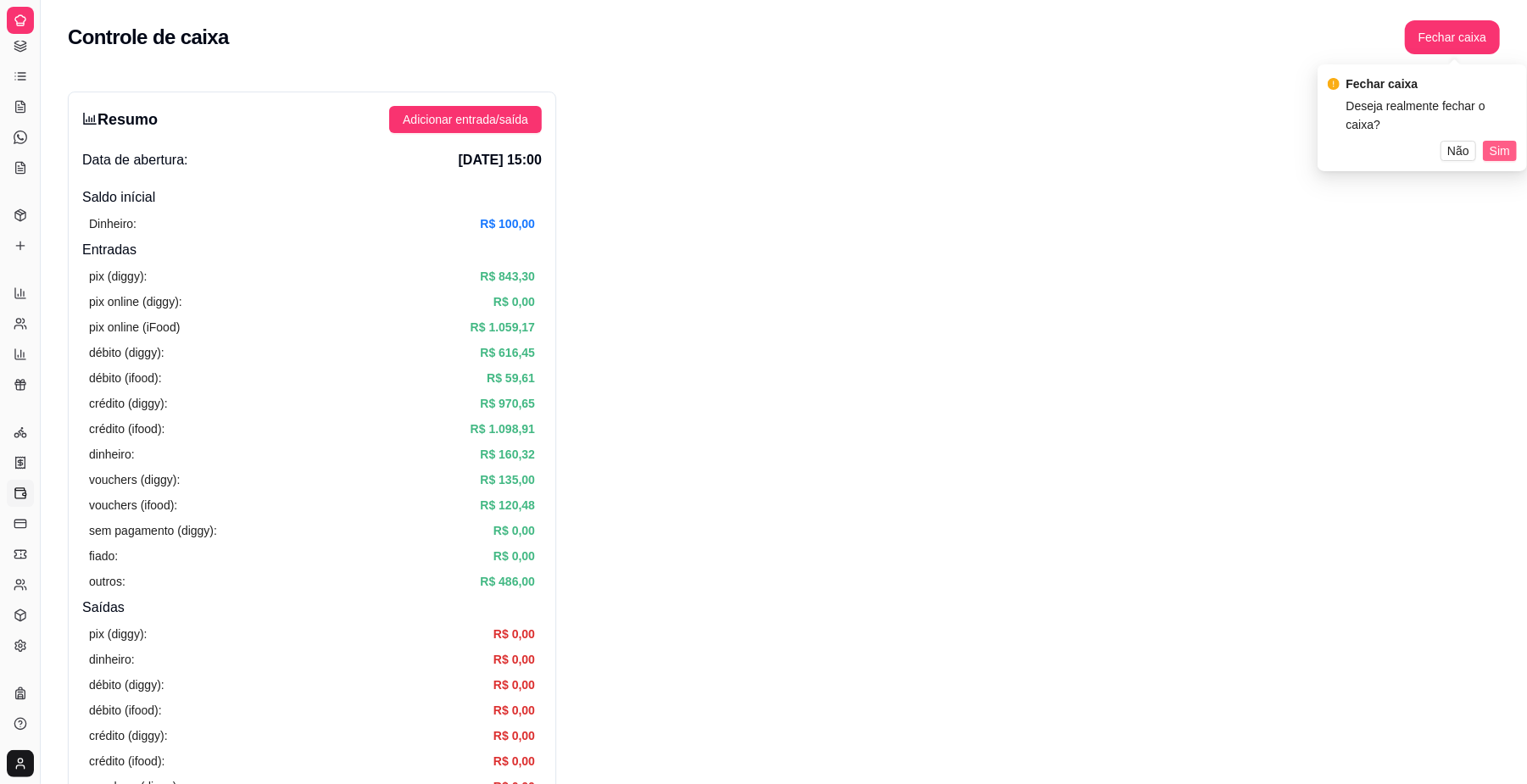
click at [1500, 142] on span "Sim" at bounding box center [1500, 150] width 20 height 18
